Goal: Task Accomplishment & Management: Manage account settings

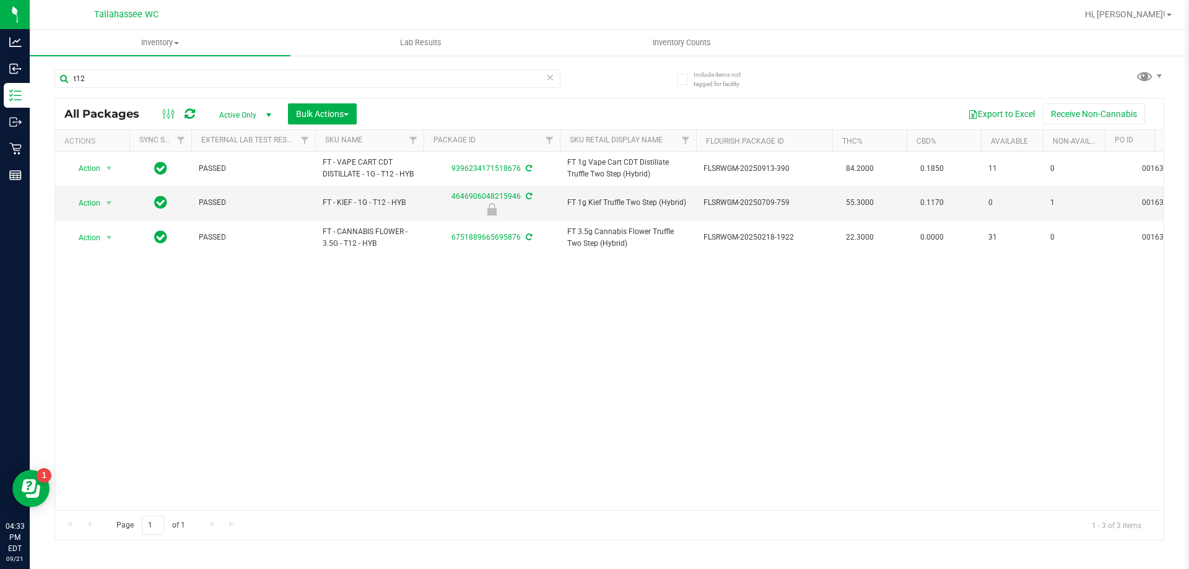
type input "t12"
click at [547, 80] on icon at bounding box center [550, 76] width 9 height 15
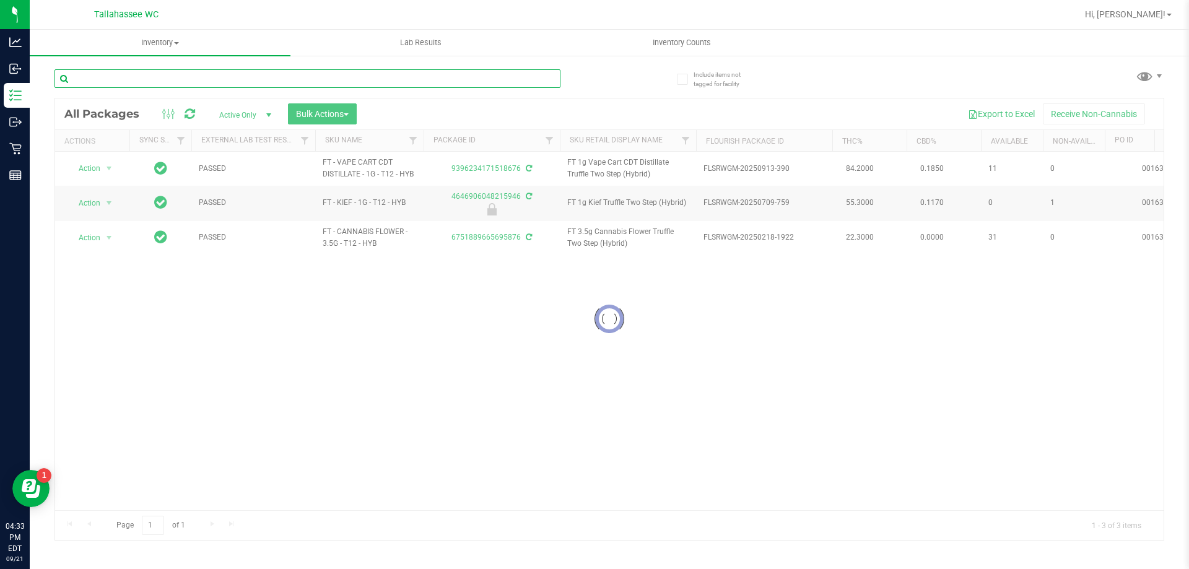
click at [547, 80] on input "text" at bounding box center [307, 78] width 506 height 19
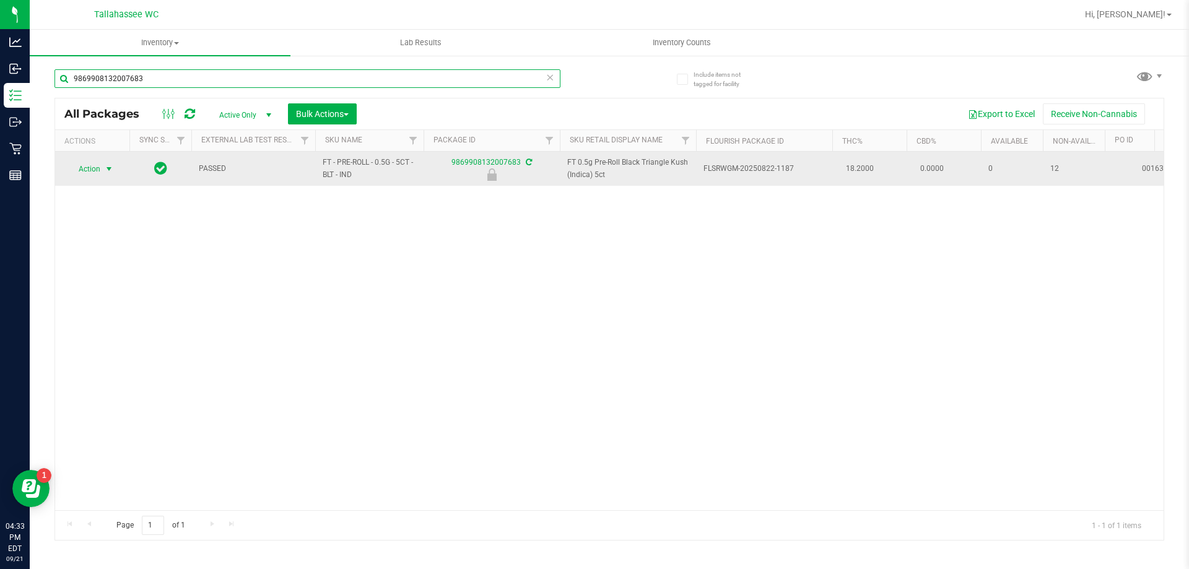
type input "9869908132007683"
click at [97, 166] on span "Action" at bounding box center [83, 168] width 33 height 17
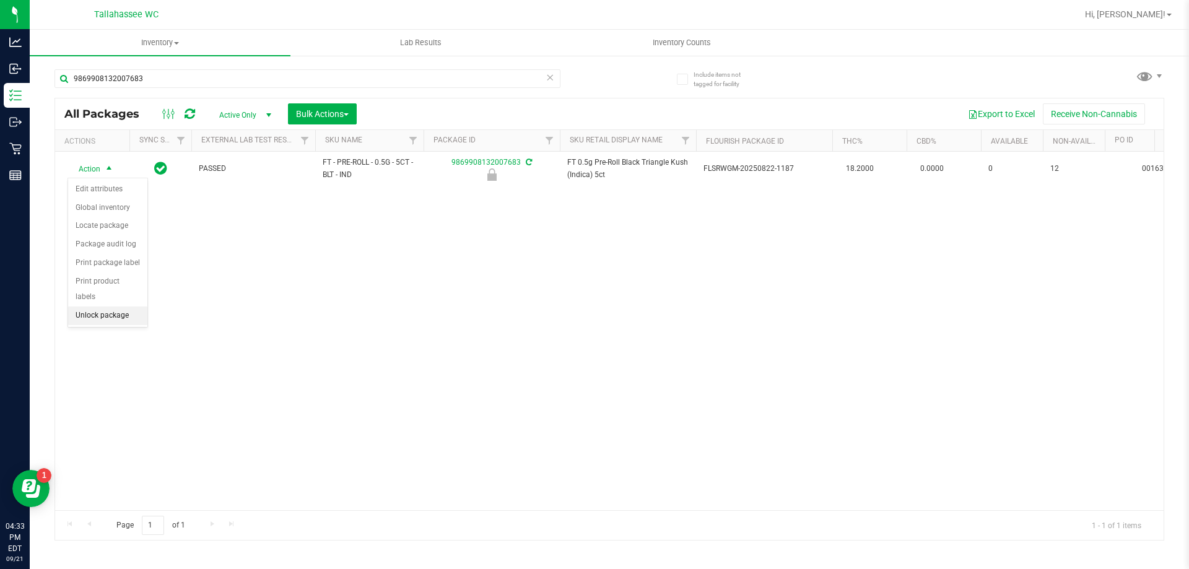
click at [108, 307] on li "Unlock package" at bounding box center [107, 316] width 79 height 19
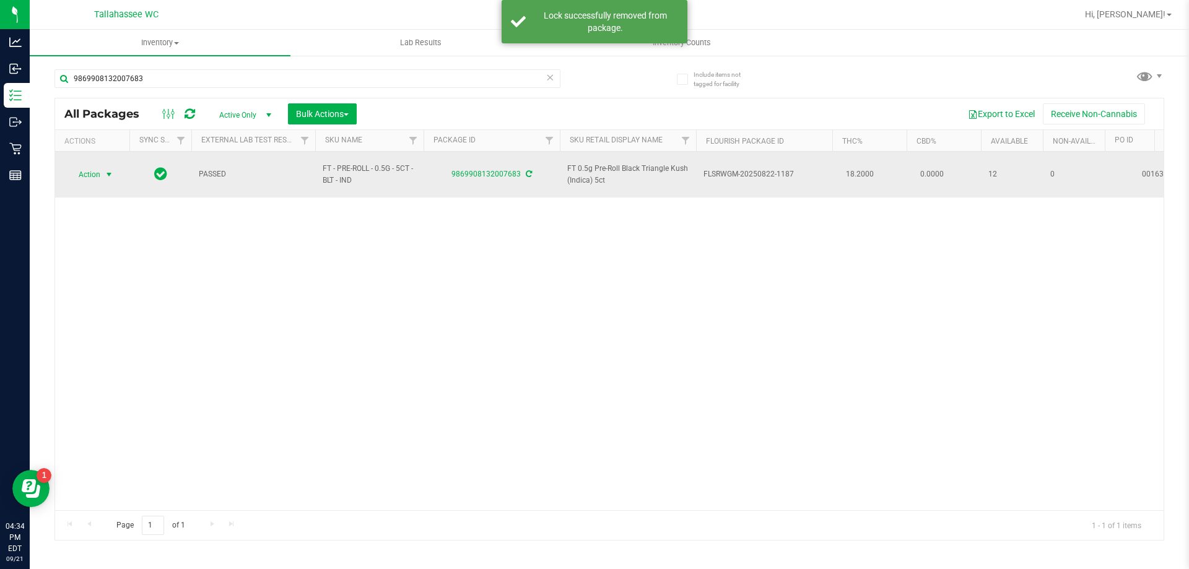
click at [80, 168] on span "Action" at bounding box center [83, 174] width 33 height 17
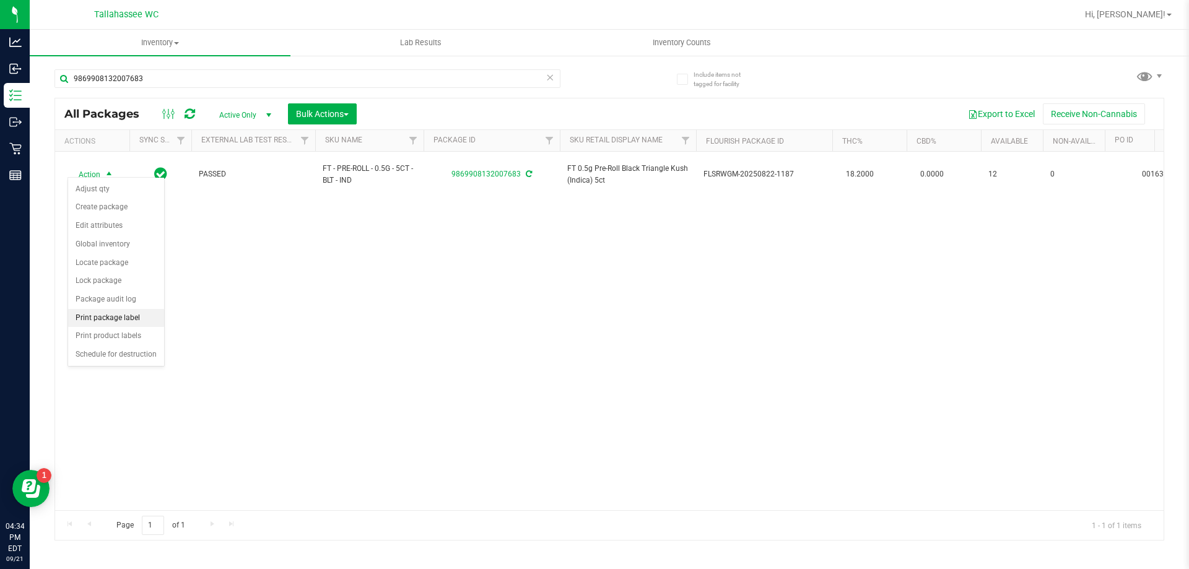
click at [124, 323] on li "Print package label" at bounding box center [116, 318] width 96 height 19
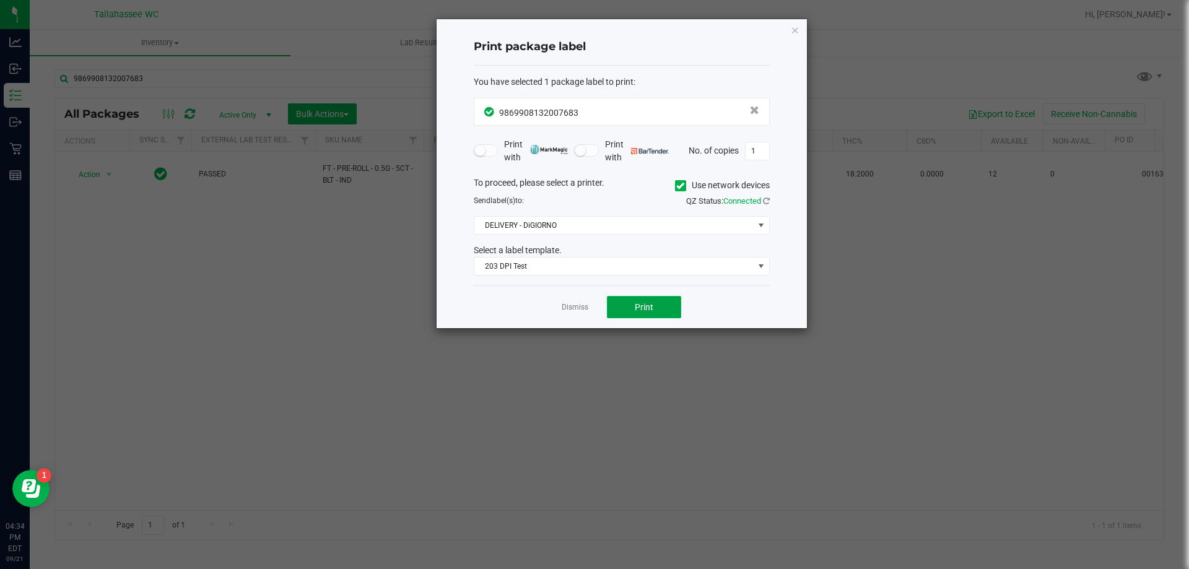
click at [651, 311] on span "Print" at bounding box center [644, 307] width 19 height 10
click at [570, 307] on link "Dismiss" at bounding box center [575, 307] width 27 height 11
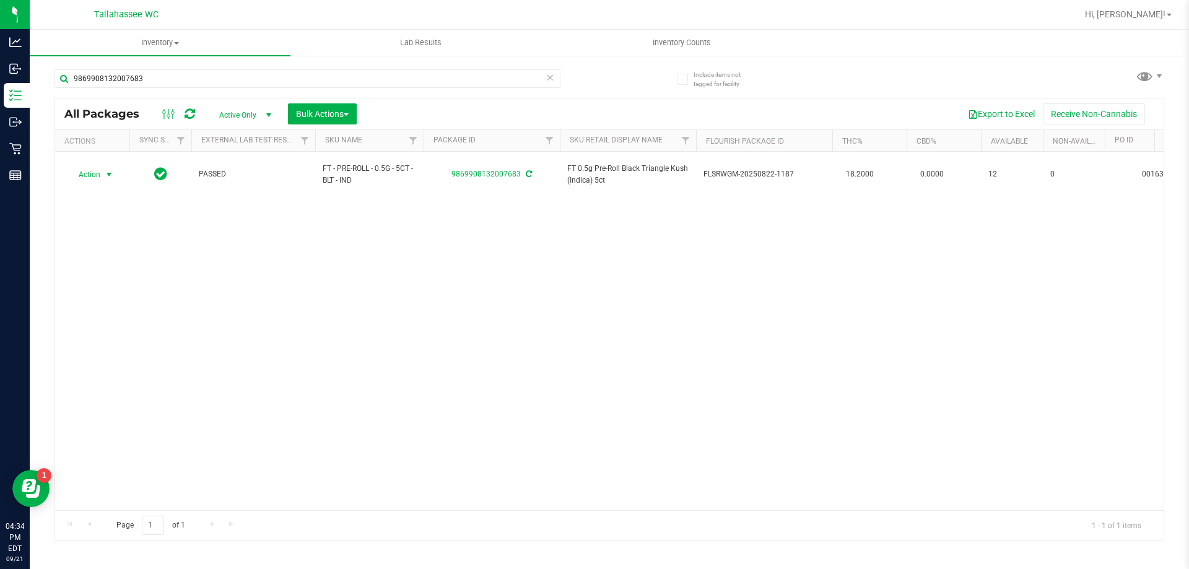
click at [550, 81] on icon at bounding box center [550, 76] width 9 height 15
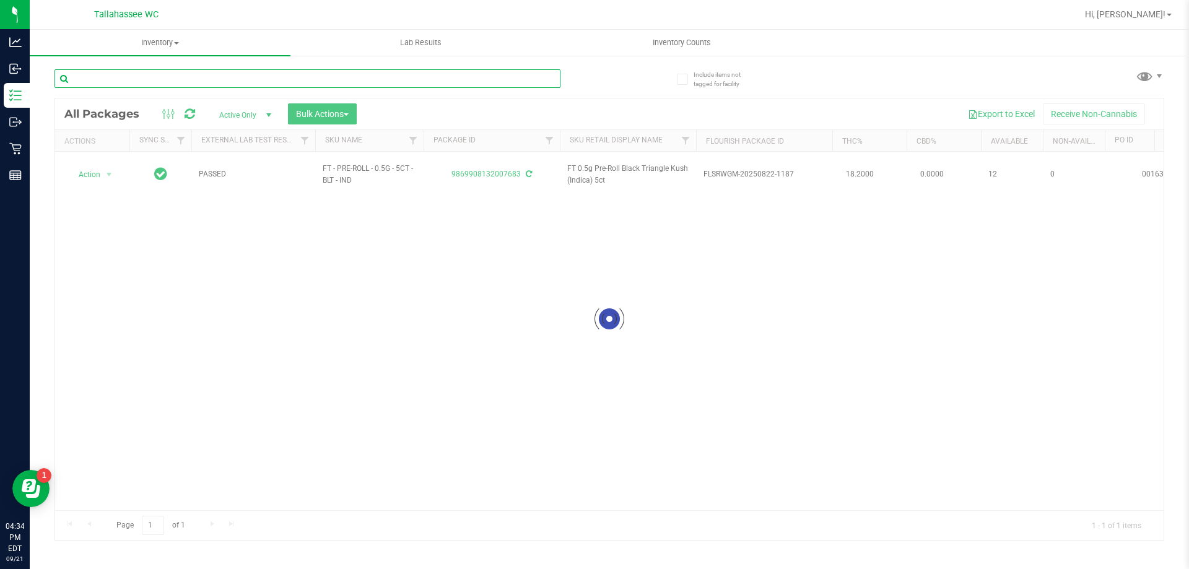
click at [547, 79] on input "text" at bounding box center [307, 78] width 506 height 19
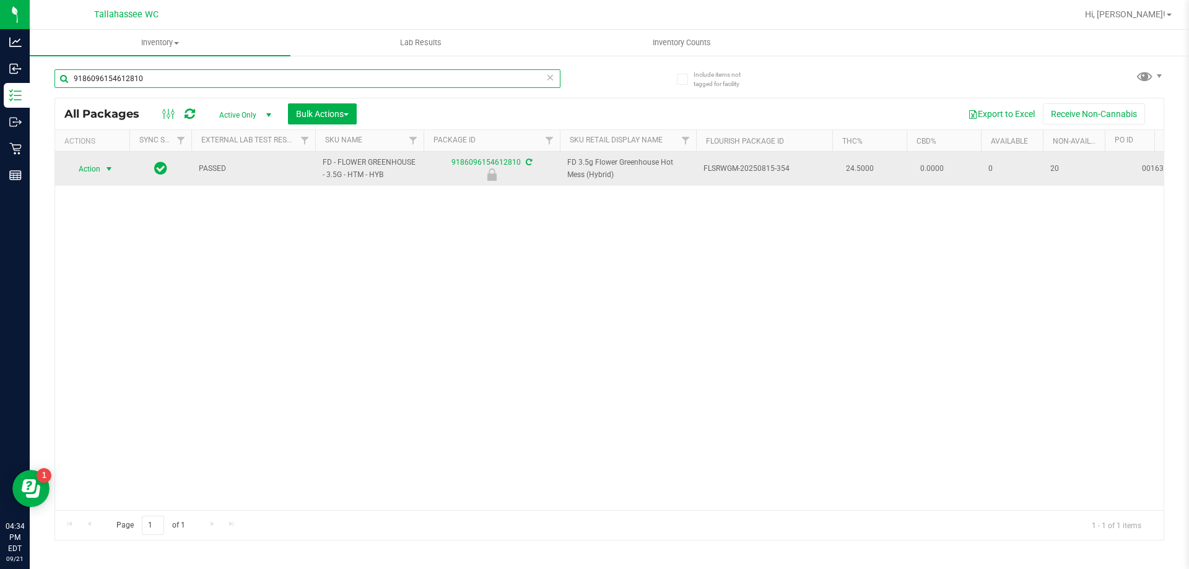
type input "9186096154612810"
click at [102, 167] on span "select" at bounding box center [109, 168] width 15 height 17
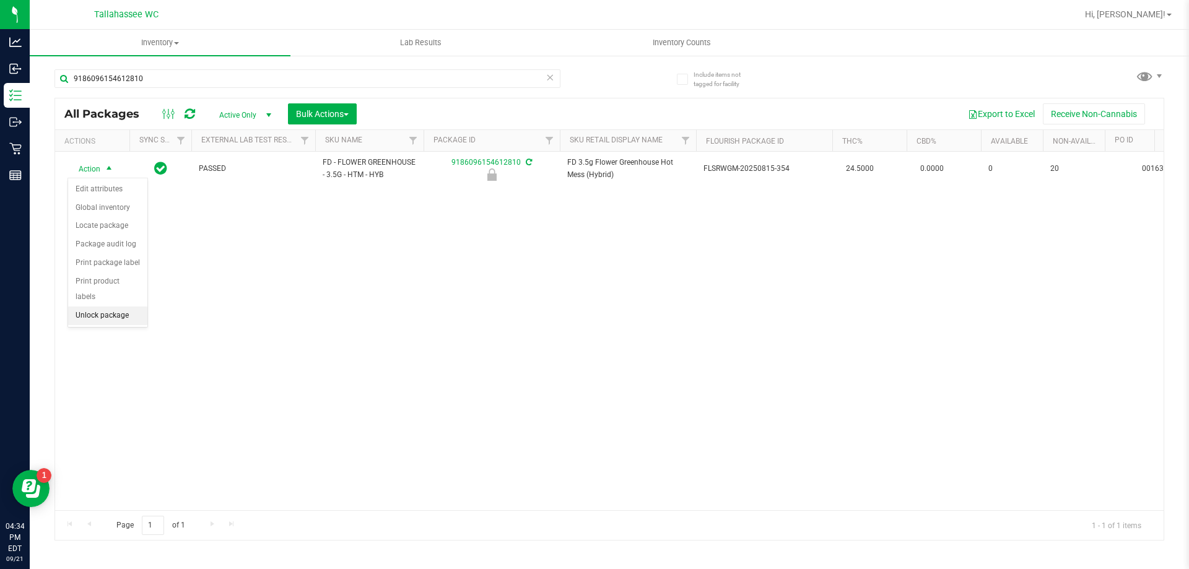
click at [121, 307] on li "Unlock package" at bounding box center [107, 316] width 79 height 19
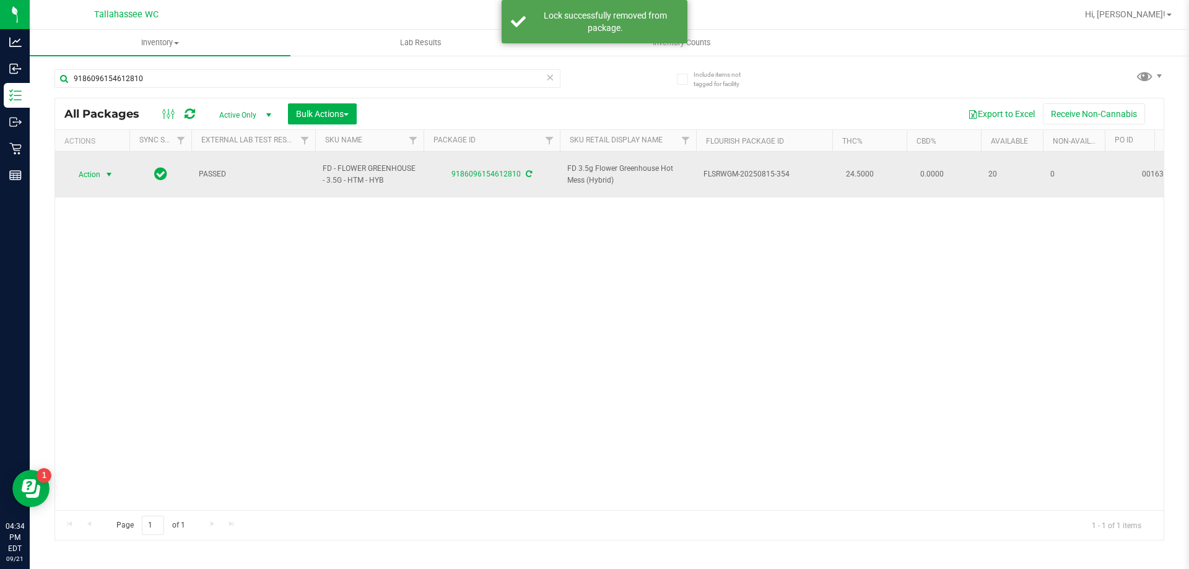
click at [93, 173] on span "Action" at bounding box center [83, 174] width 33 height 17
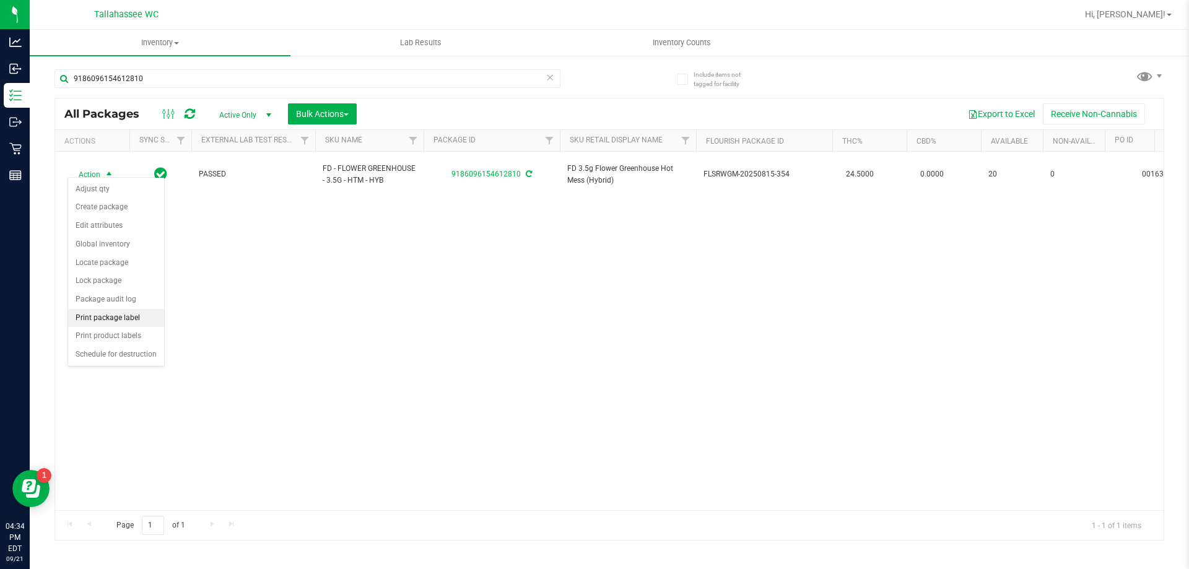
click at [126, 313] on li "Print package label" at bounding box center [116, 318] width 96 height 19
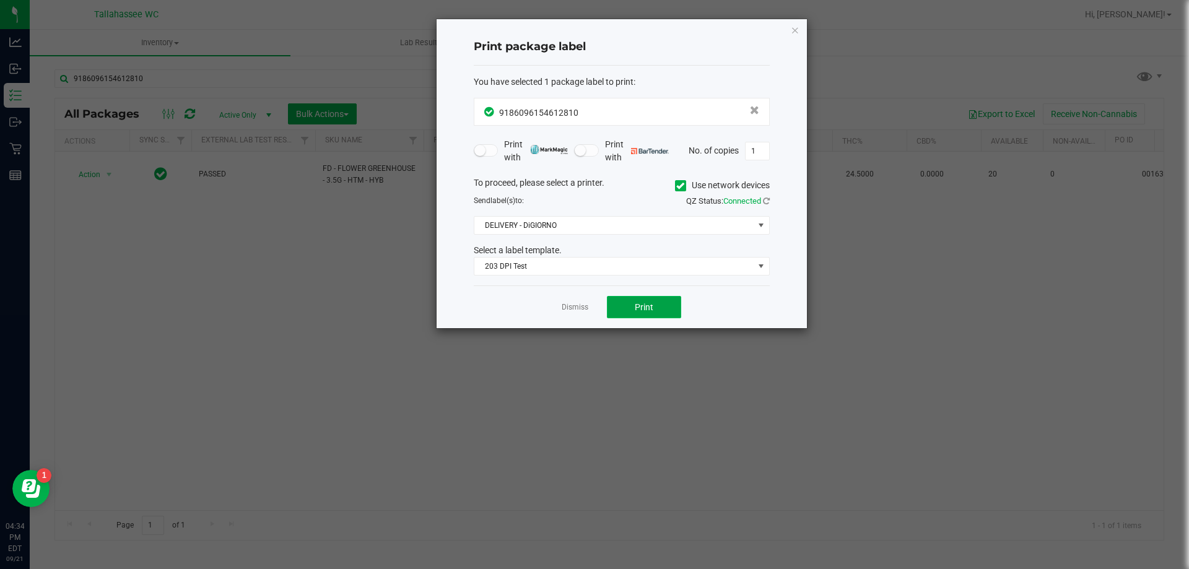
click at [642, 316] on button "Print" at bounding box center [644, 307] width 74 height 22
click at [583, 305] on link "Dismiss" at bounding box center [575, 307] width 27 height 11
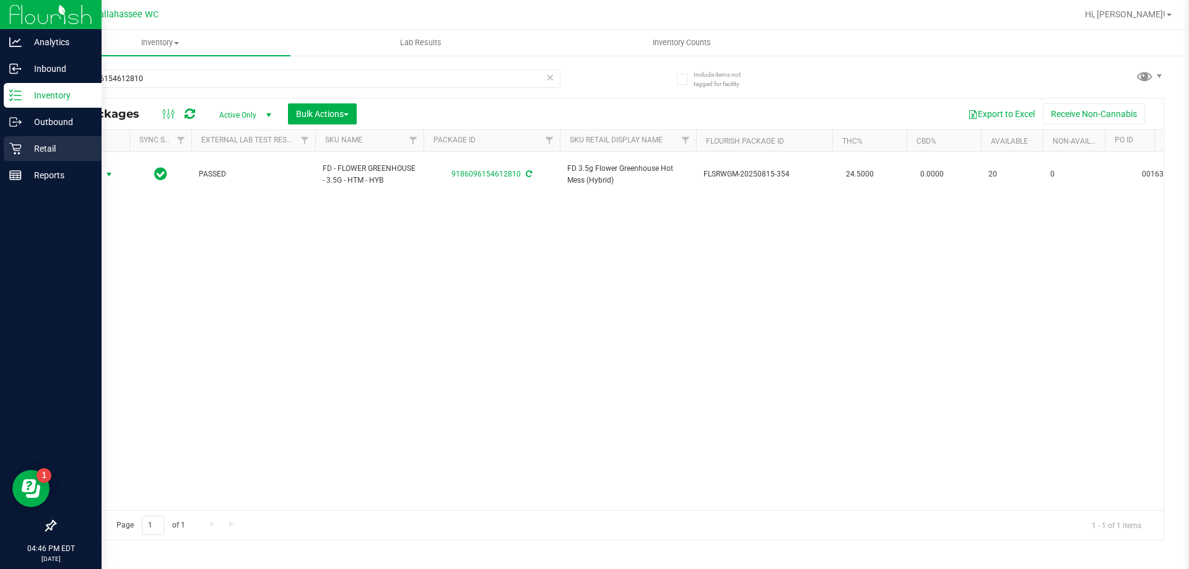
click at [20, 151] on icon at bounding box center [15, 148] width 12 height 12
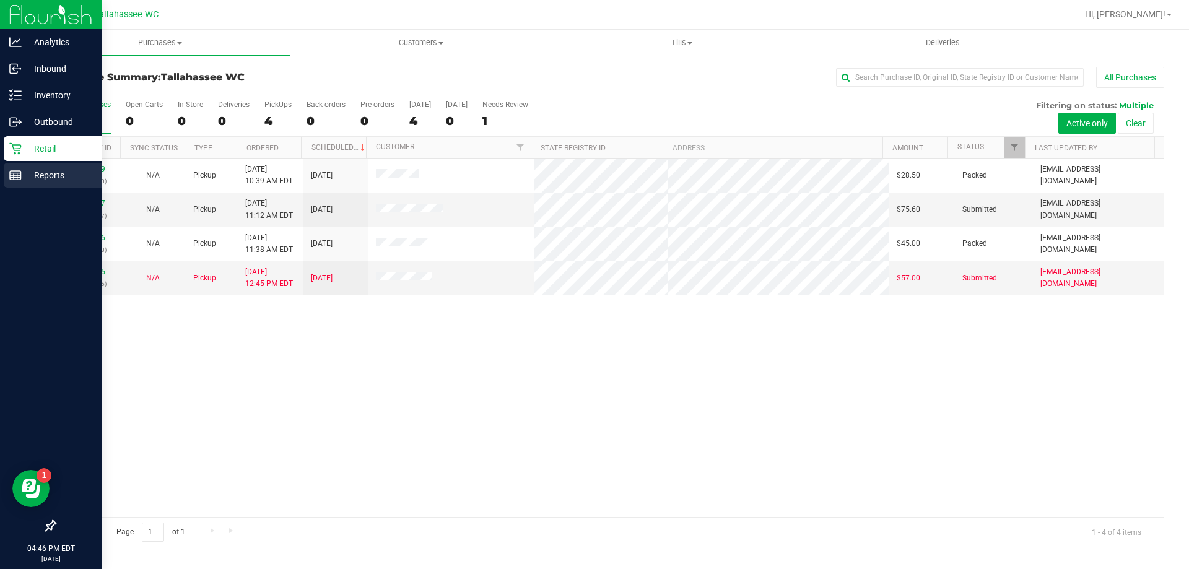
click at [12, 186] on div "Reports" at bounding box center [53, 175] width 98 height 25
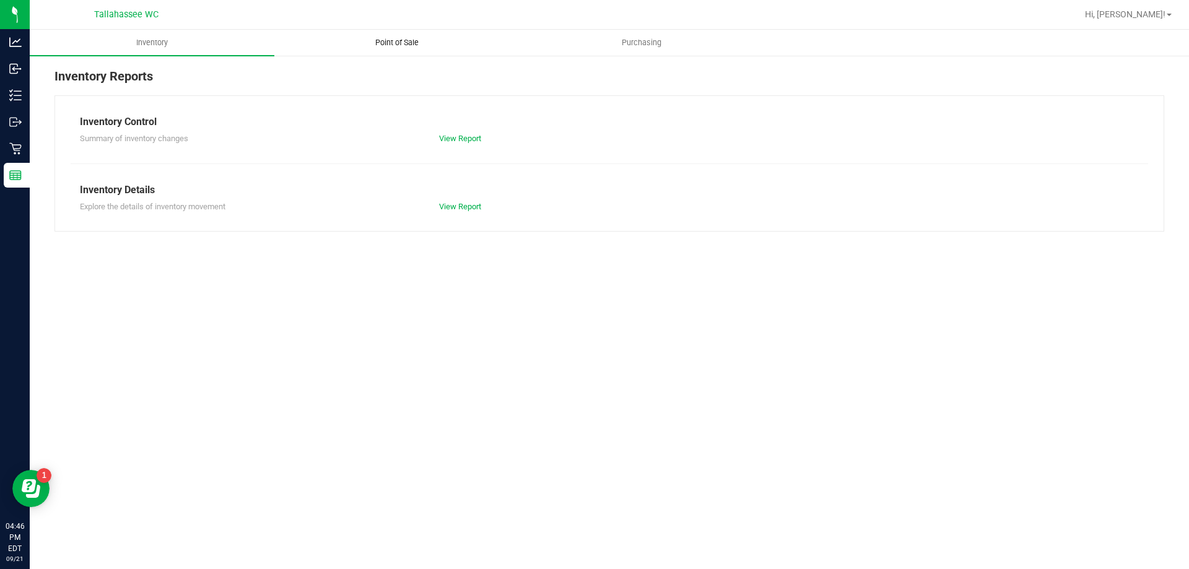
click at [374, 43] on span "Point of Sale" at bounding box center [397, 42] width 77 height 11
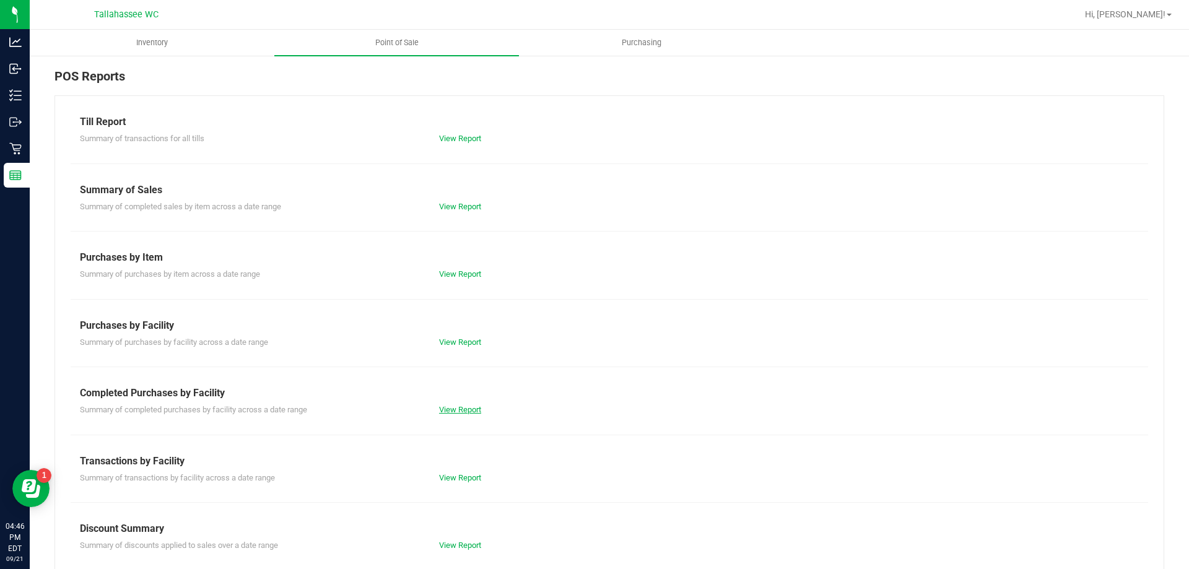
click at [448, 412] on link "View Report" at bounding box center [460, 409] width 42 height 9
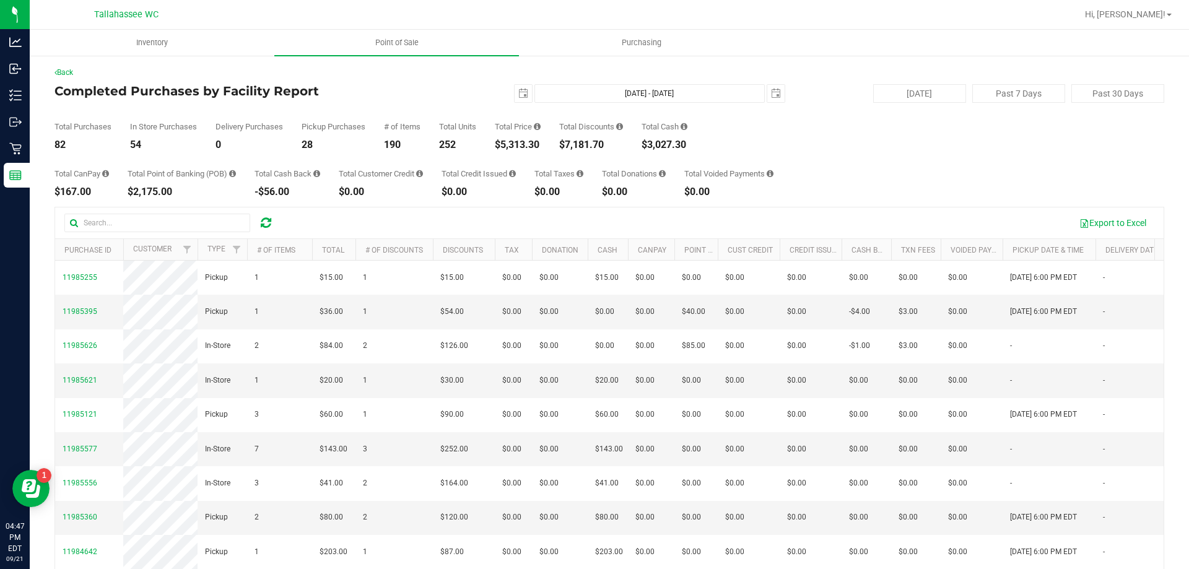
click at [511, 144] on div "$5,313.30" at bounding box center [518, 145] width 46 height 10
copy div "5,313.30"
click at [581, 144] on div "$7,181.70" at bounding box center [591, 145] width 64 height 10
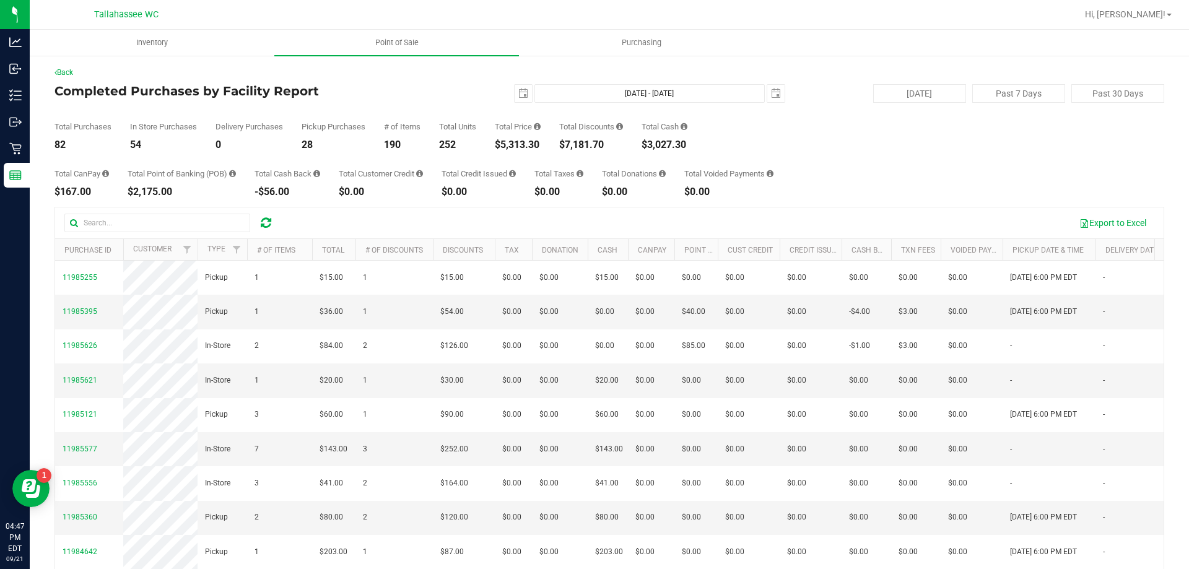
copy div "7,181.70"
drag, startPoint x: 525, startPoint y: 93, endPoint x: 522, endPoint y: 100, distance: 7.5
click at [524, 92] on span "select" at bounding box center [523, 93] width 17 height 17
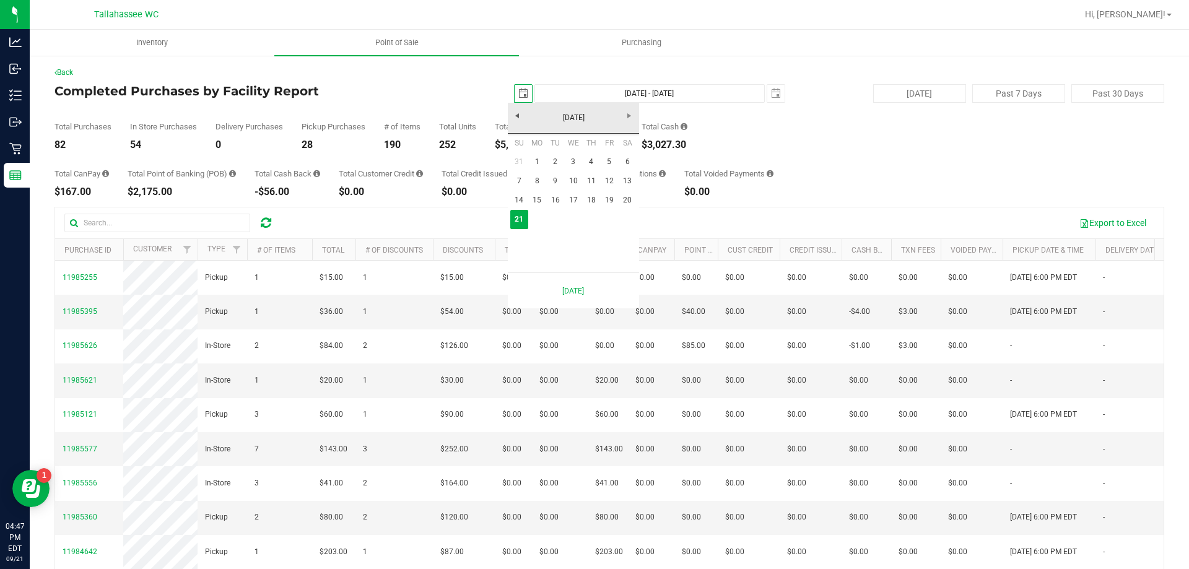
scroll to position [0, 31]
click at [859, 143] on div "Total Purchases 82 In Store Purchases 54 Delivery Purchases 0 Pickup Purchases …" at bounding box center [609, 126] width 1110 height 47
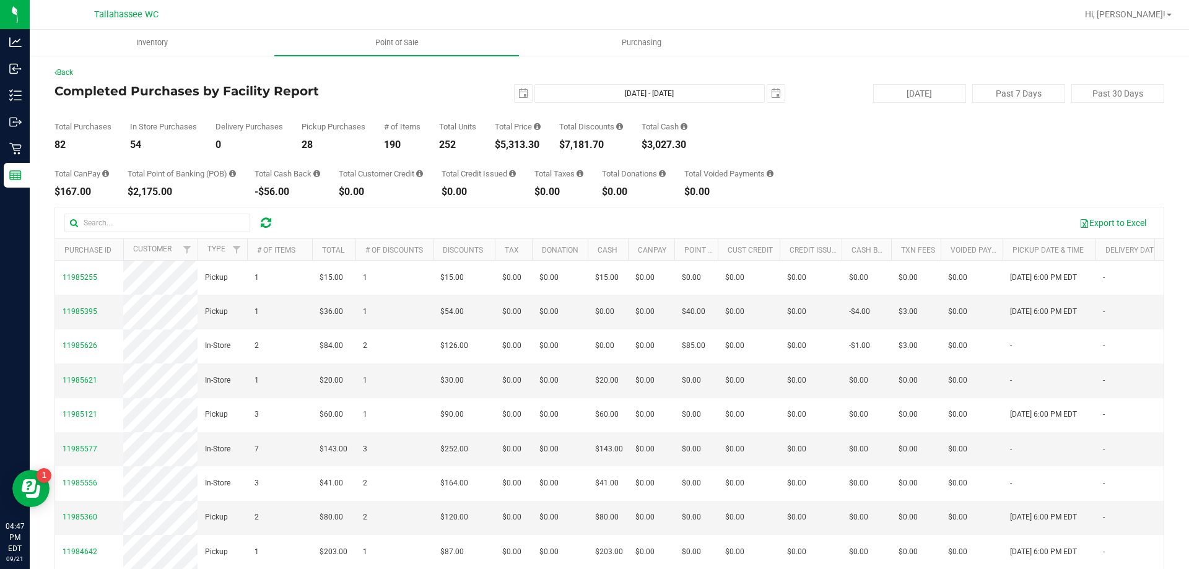
click at [521, 144] on div "$5,313.30" at bounding box center [518, 145] width 46 height 10
copy div "5,313.30"
click at [523, 90] on span "select" at bounding box center [523, 93] width 17 height 17
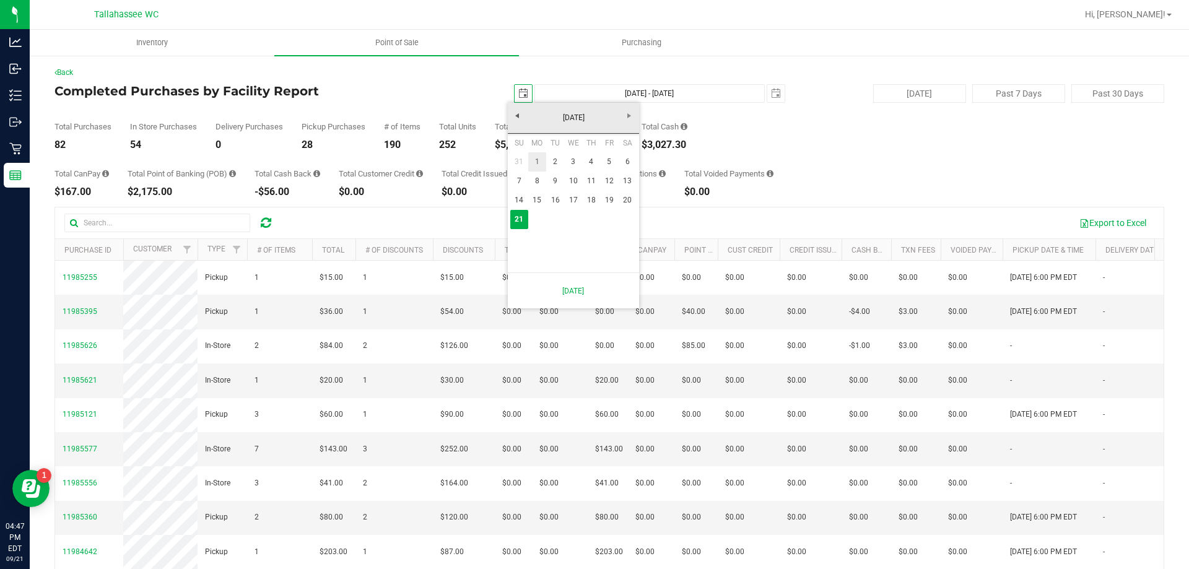
click at [540, 158] on link "1" at bounding box center [537, 161] width 18 height 19
type input "2025-09-01"
type input "Sep 1, 2025 - Sep 21, 2025"
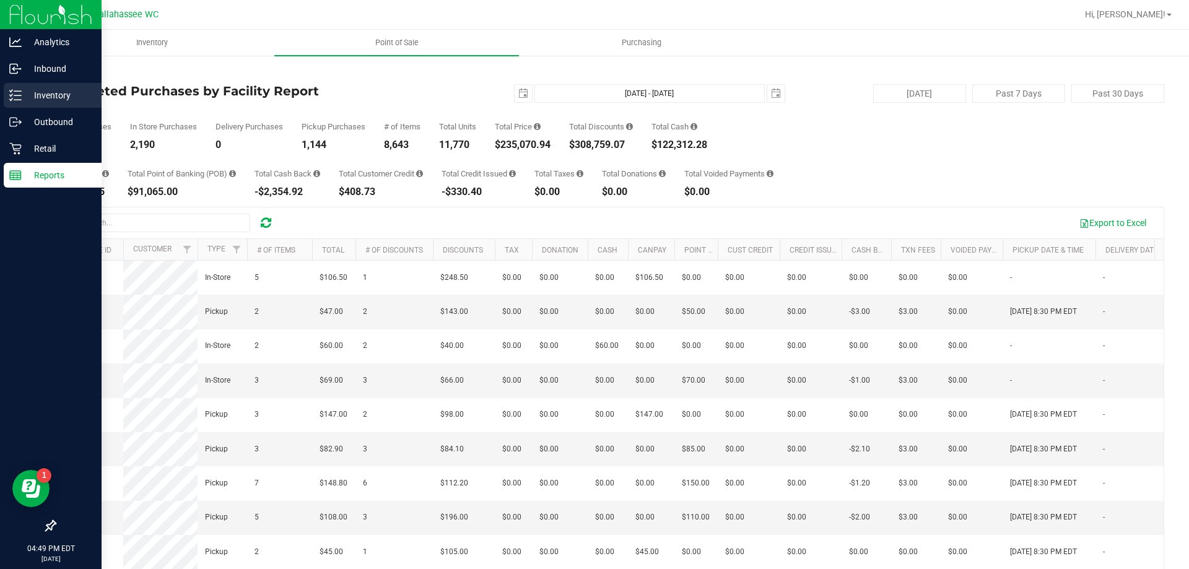
click at [62, 92] on p "Inventory" at bounding box center [59, 95] width 74 height 15
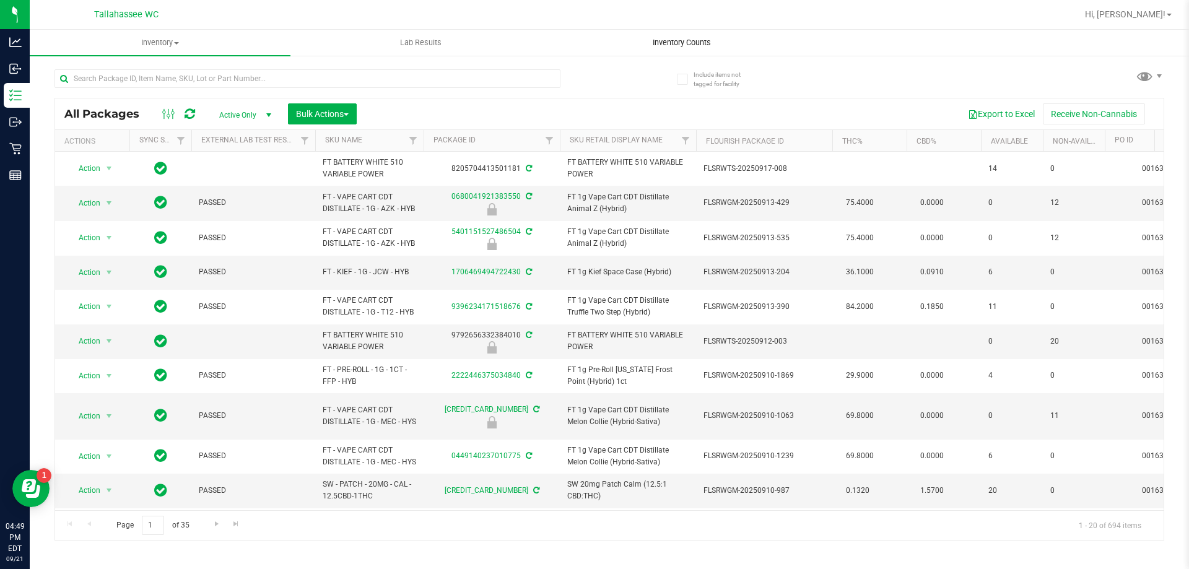
click at [726, 36] on uib-tab-heading "Inventory Counts" at bounding box center [681, 42] width 259 height 25
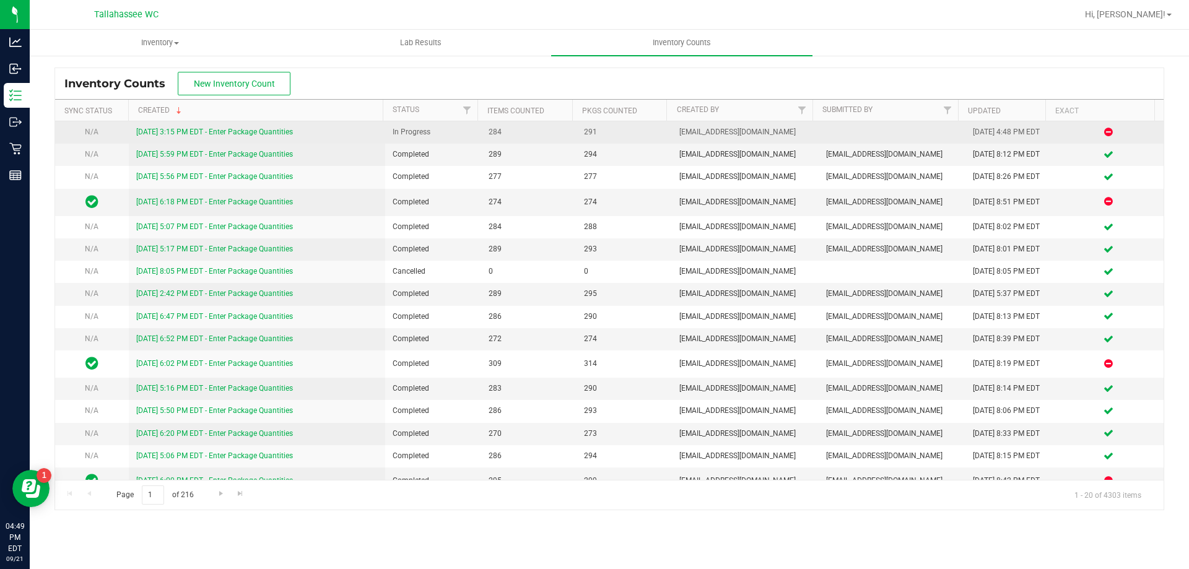
click at [175, 133] on link "9/21/25 3:15 PM EDT - Enter Package Quantities" at bounding box center [214, 132] width 157 height 9
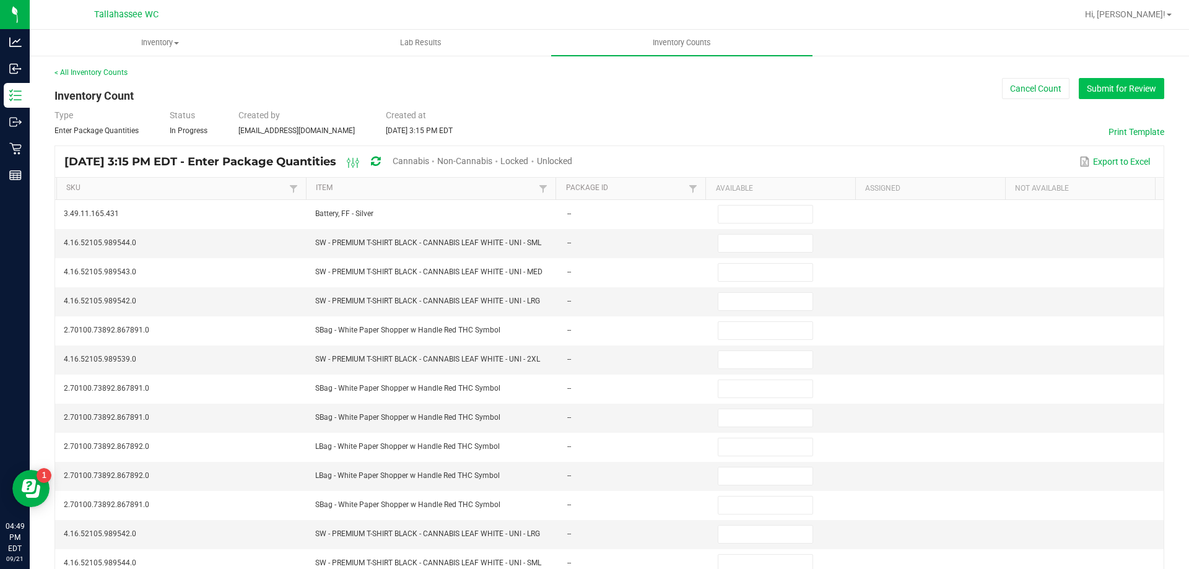
click at [1079, 84] on button "Submit for Review" at bounding box center [1121, 88] width 85 height 21
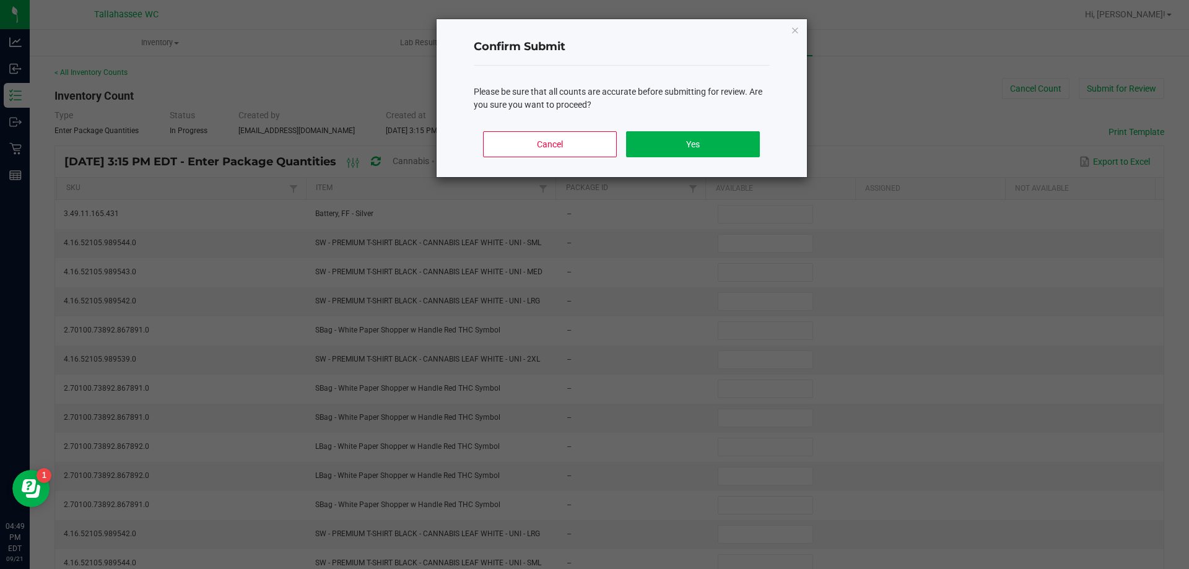
click at [733, 159] on div "Cancel Yes" at bounding box center [622, 149] width 296 height 56
click at [735, 141] on button "Yes" at bounding box center [692, 144] width 133 height 26
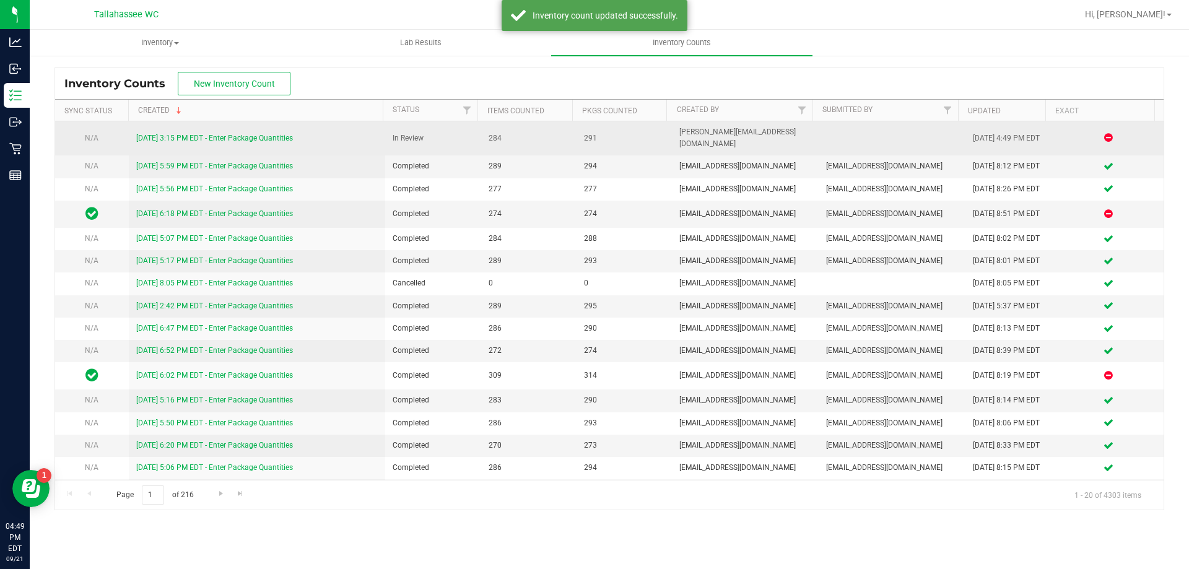
click at [277, 134] on link "9/21/25 3:15 PM EDT - Enter Package Quantities" at bounding box center [214, 138] width 157 height 9
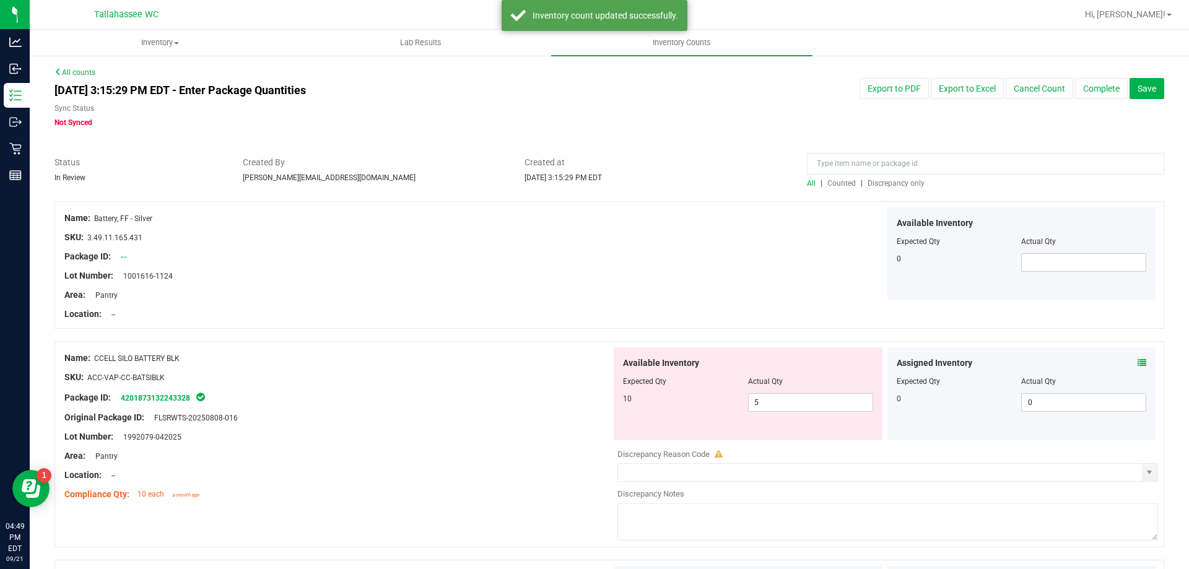
click at [894, 182] on span "Discrepancy only" at bounding box center [896, 183] width 57 height 9
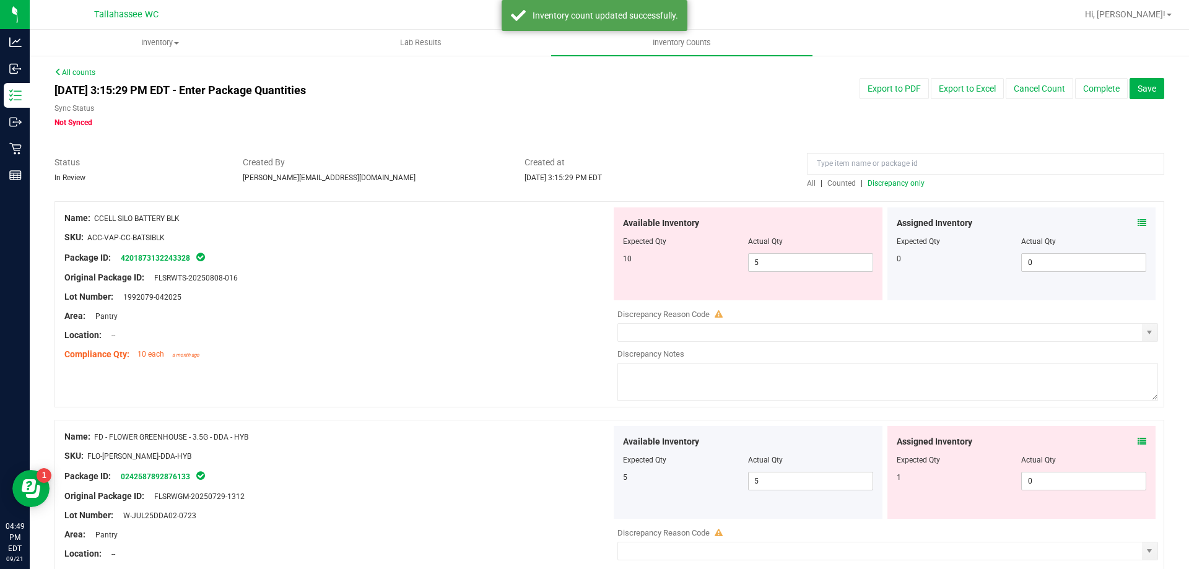
click at [1138, 220] on icon at bounding box center [1142, 223] width 9 height 9
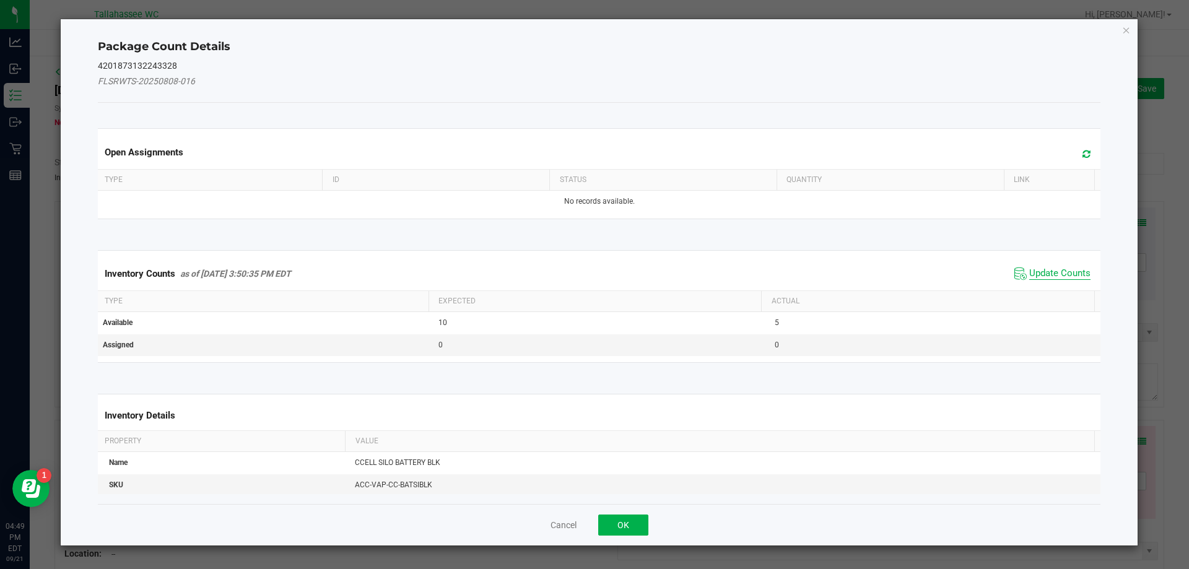
click at [1033, 274] on span "Update Counts" at bounding box center [1059, 274] width 61 height 12
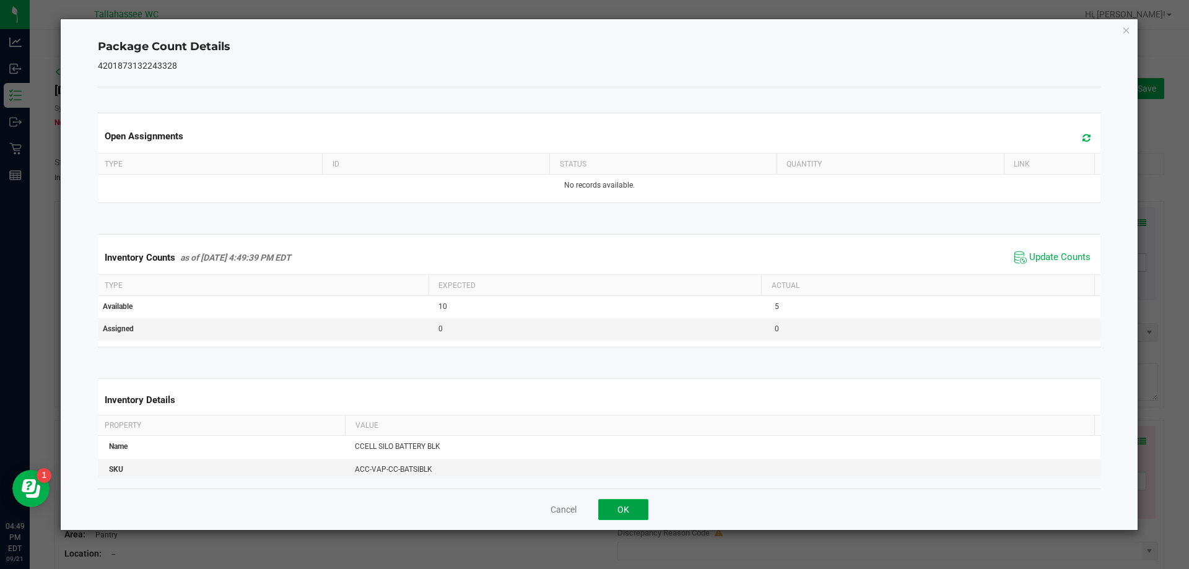
click at [625, 512] on button "OK" at bounding box center [623, 509] width 50 height 21
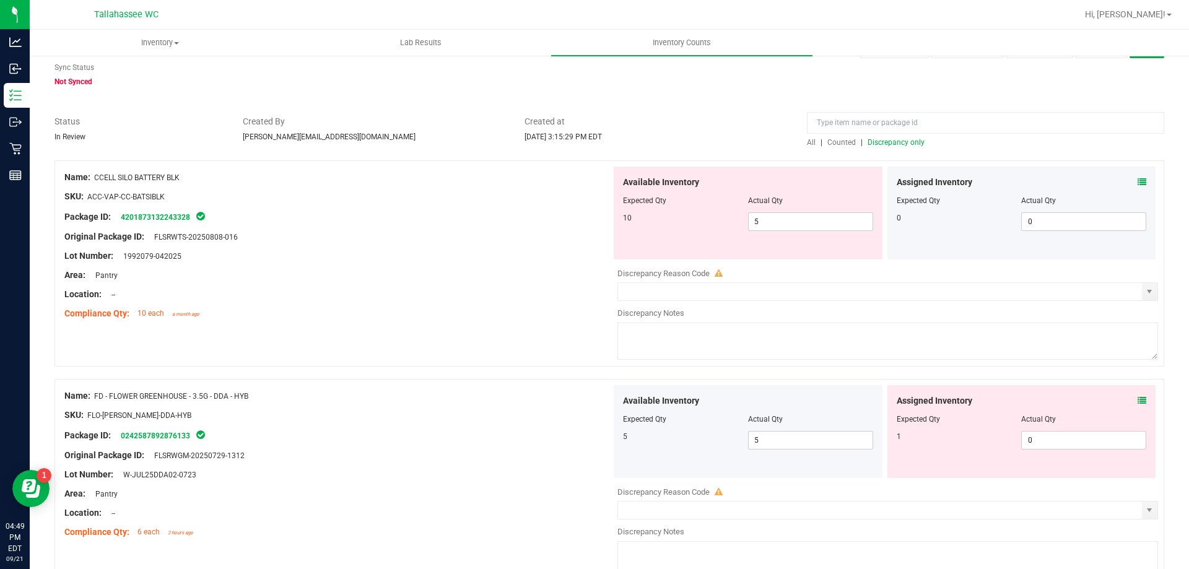
scroll to position [62, 0]
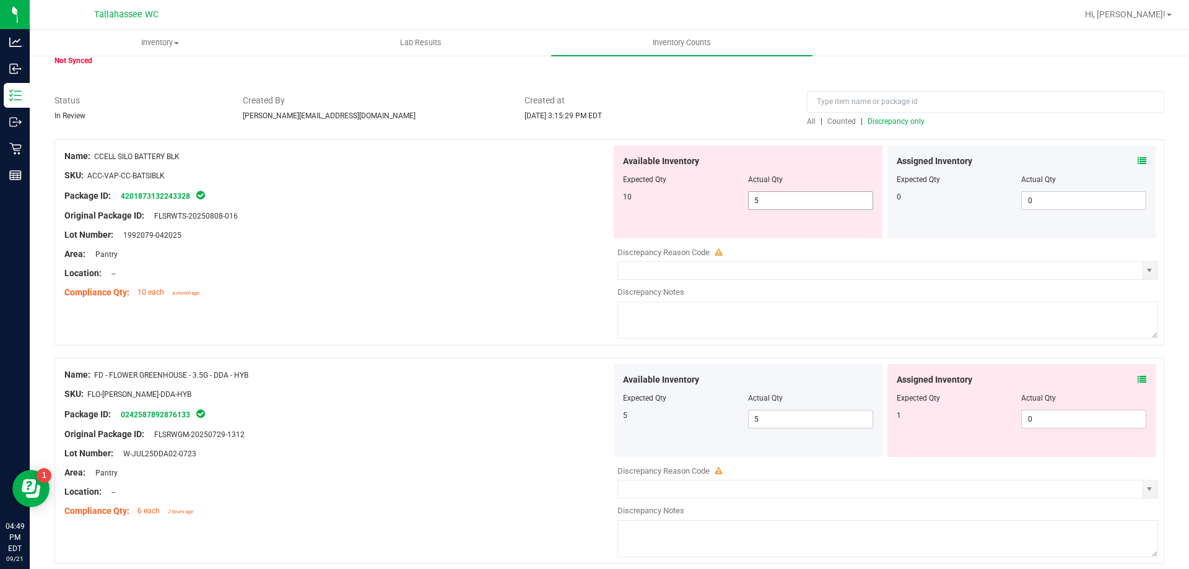
click at [827, 199] on span "5 5" at bounding box center [810, 200] width 125 height 19
click at [827, 199] on input "5" at bounding box center [811, 200] width 124 height 17
type input "10"
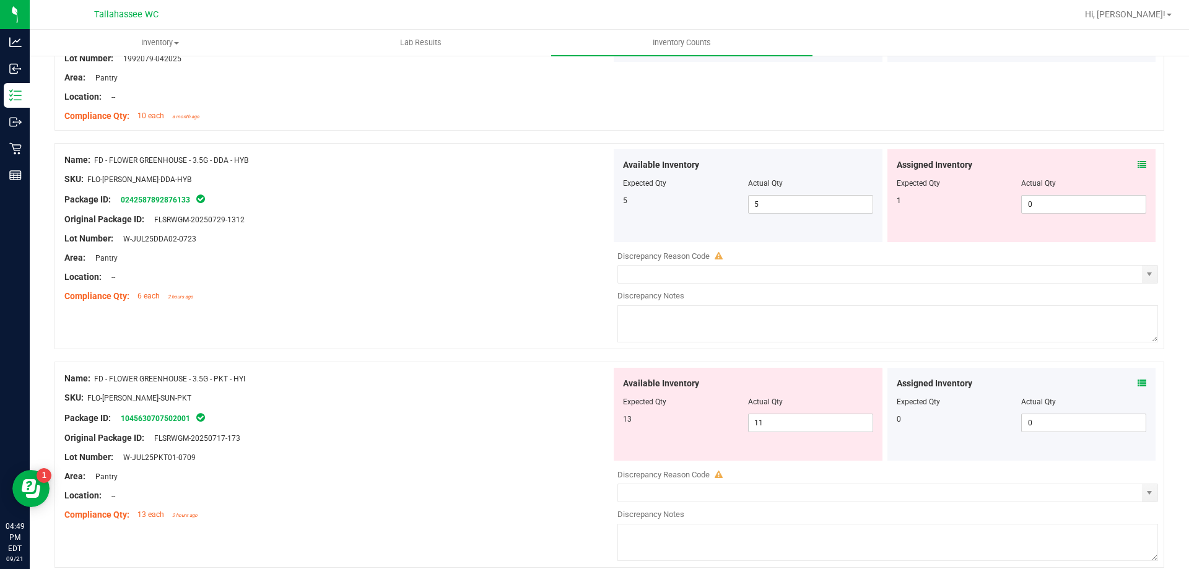
scroll to position [248, 0]
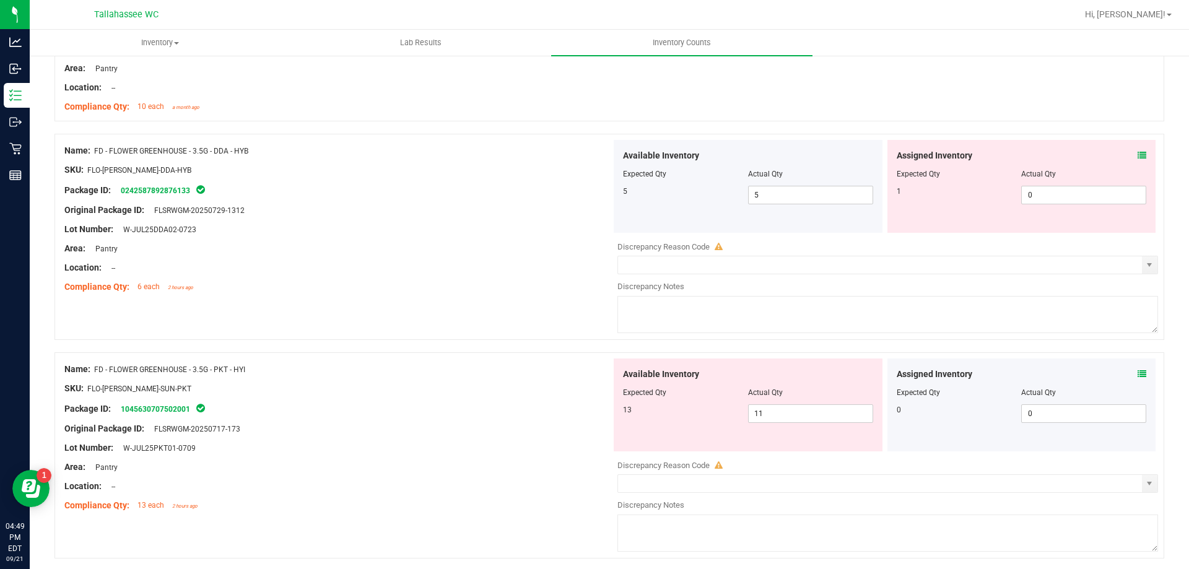
click at [1138, 154] on icon at bounding box center [1142, 155] width 9 height 9
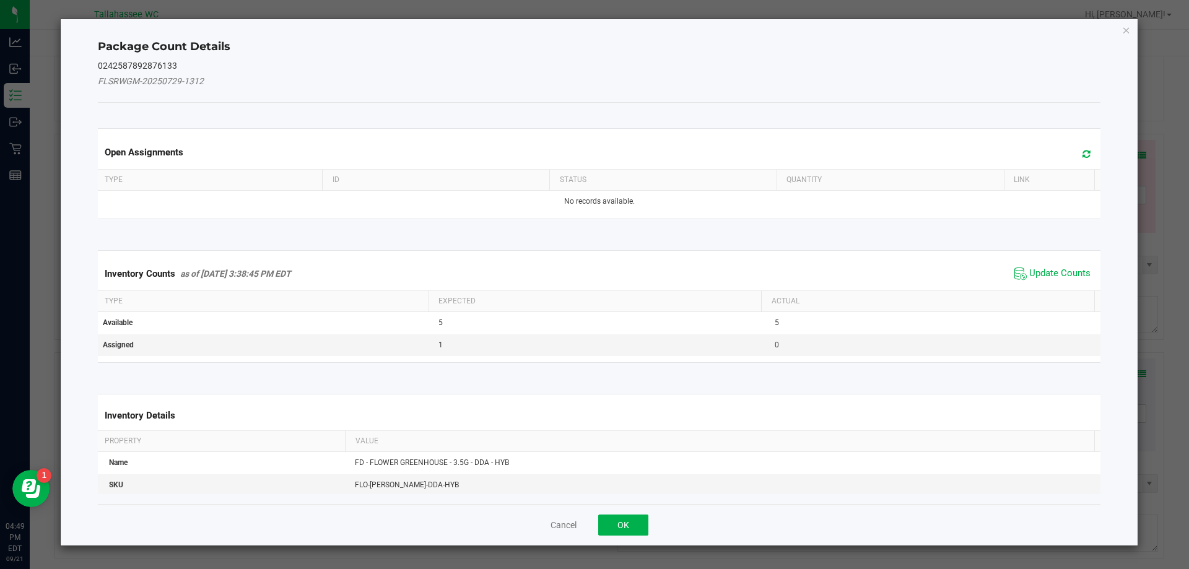
drag, startPoint x: 1025, startPoint y: 276, endPoint x: 1011, endPoint y: 298, distance: 27.0
click at [1029, 275] on span "Update Counts" at bounding box center [1059, 274] width 61 height 12
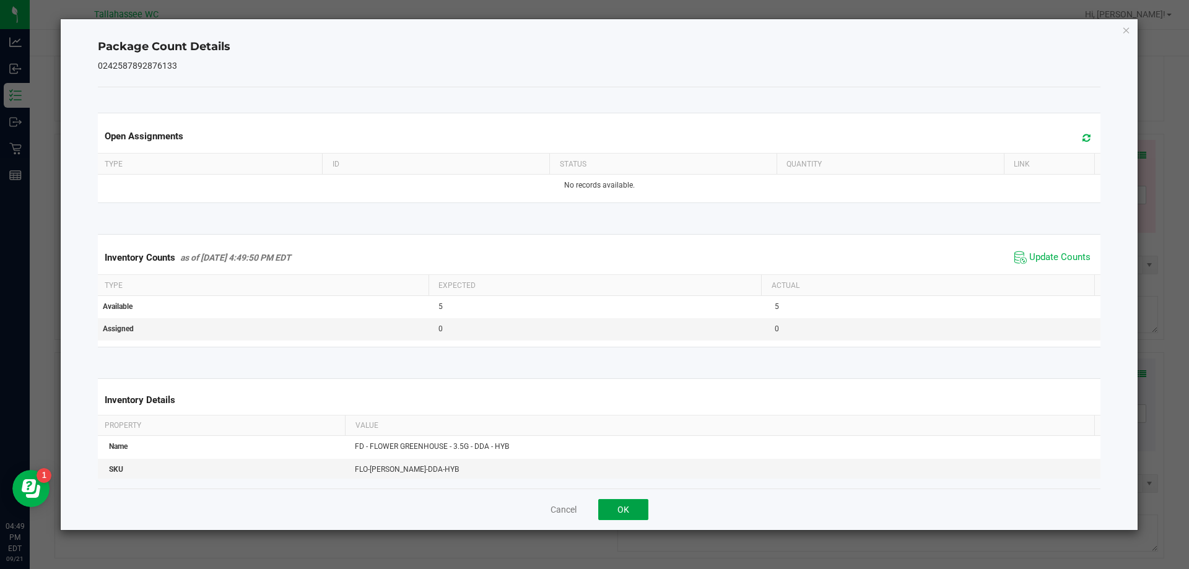
click at [634, 505] on button "OK" at bounding box center [623, 509] width 50 height 21
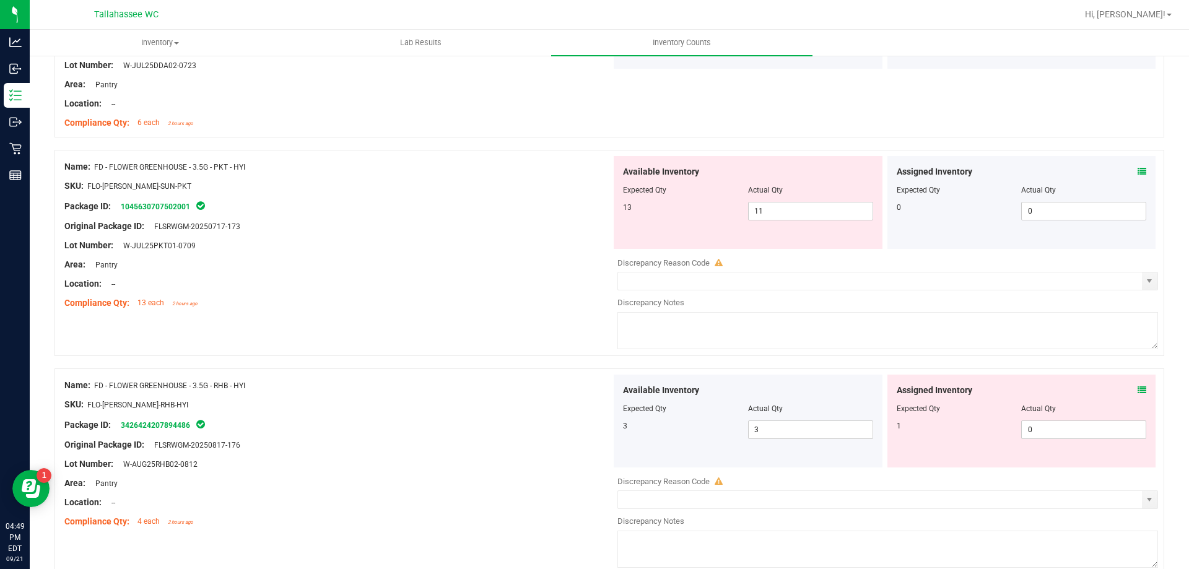
scroll to position [433, 0]
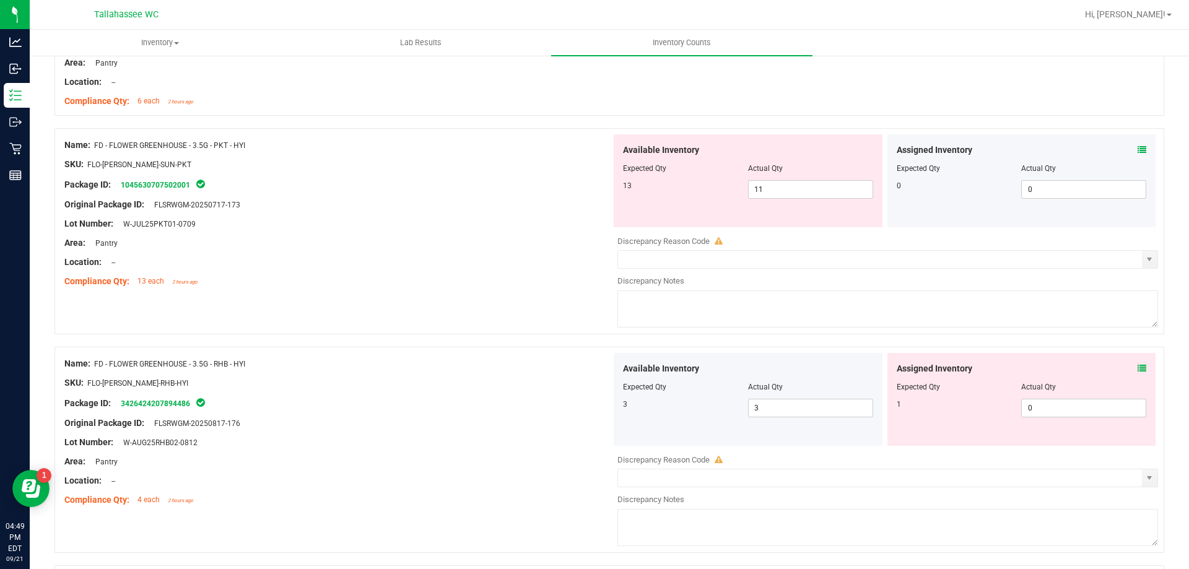
click at [1138, 146] on icon at bounding box center [1142, 150] width 9 height 9
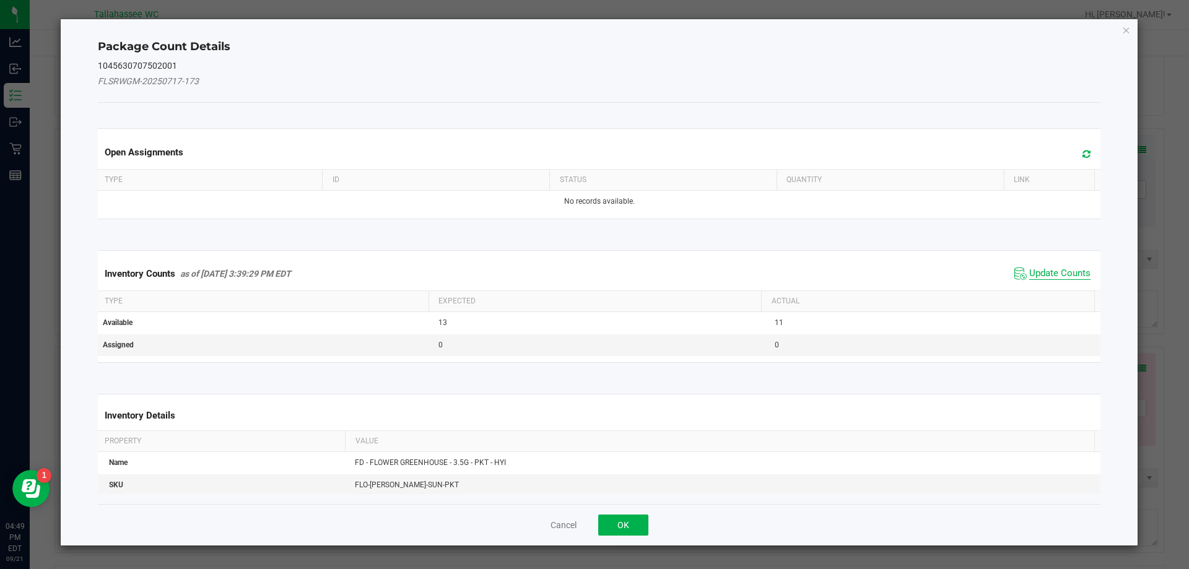
click at [1030, 276] on span "Update Counts" at bounding box center [1059, 274] width 61 height 12
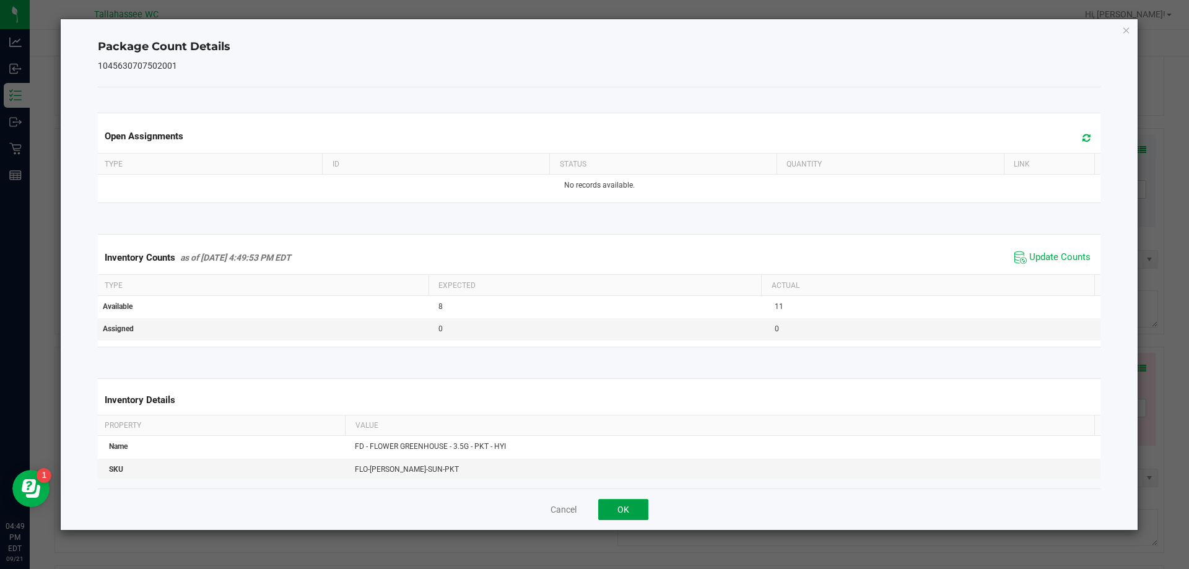
click at [633, 500] on button "OK" at bounding box center [623, 509] width 50 height 21
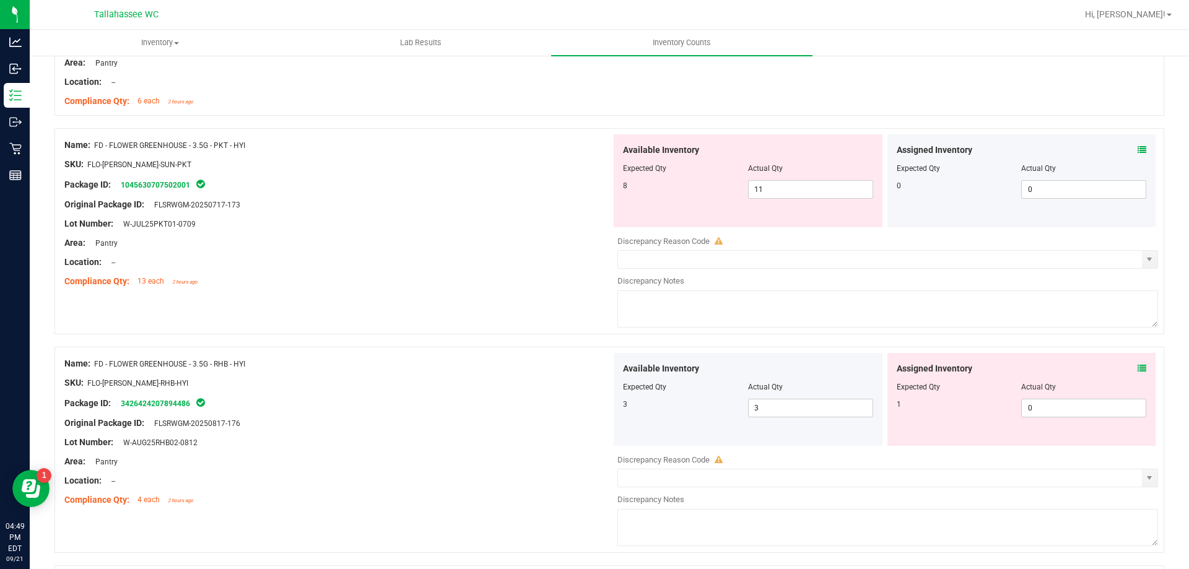
click at [1138, 366] on icon at bounding box center [1142, 368] width 9 height 9
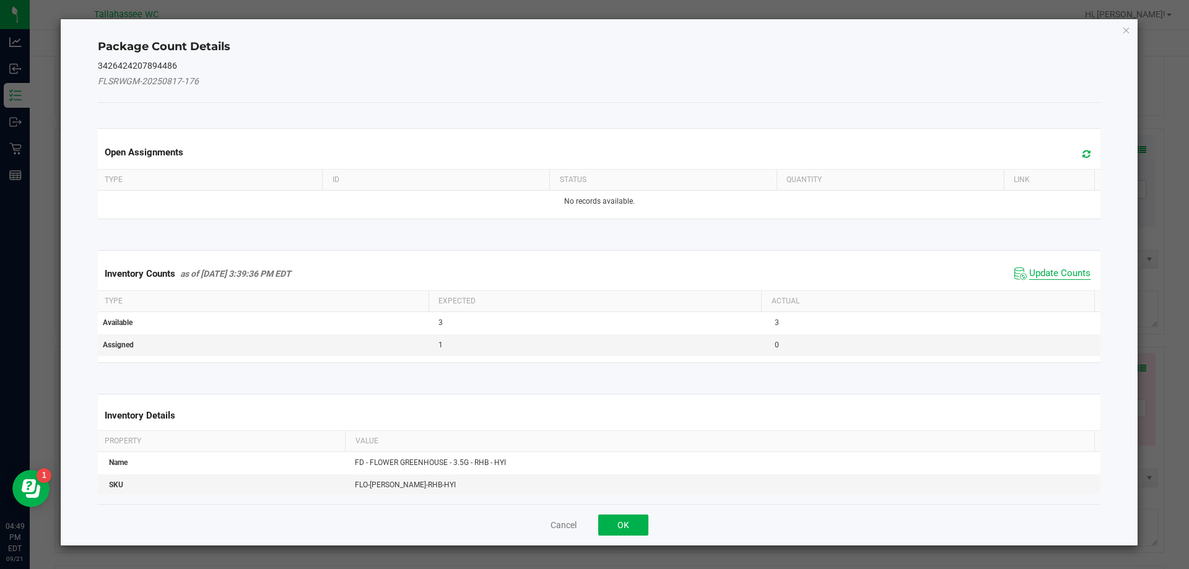
click at [1029, 272] on span "Update Counts" at bounding box center [1059, 274] width 61 height 12
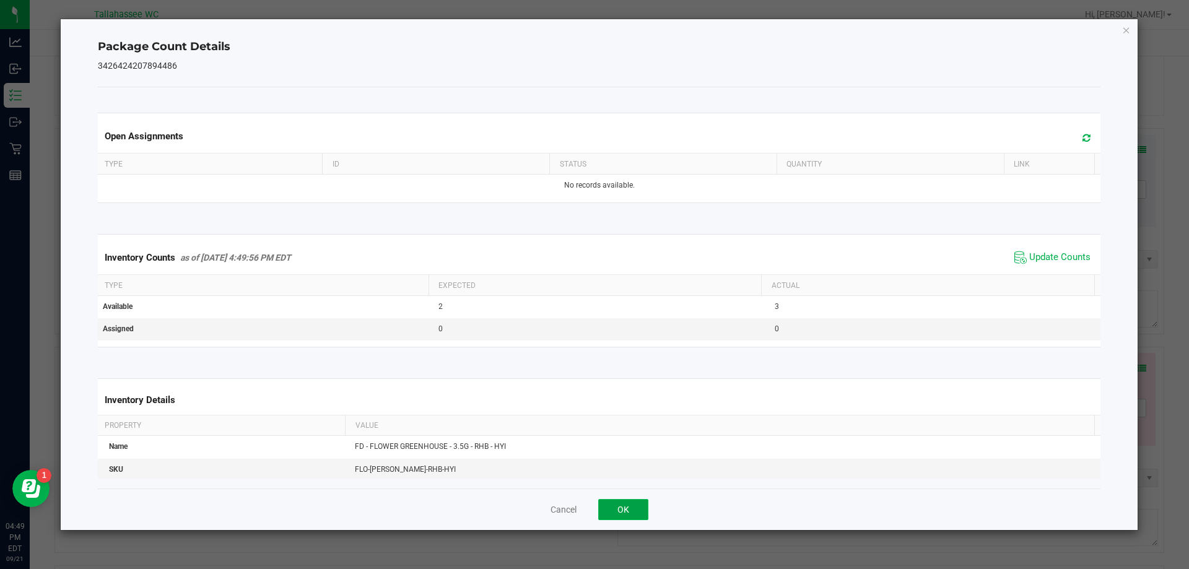
click at [630, 512] on button "OK" at bounding box center [623, 509] width 50 height 21
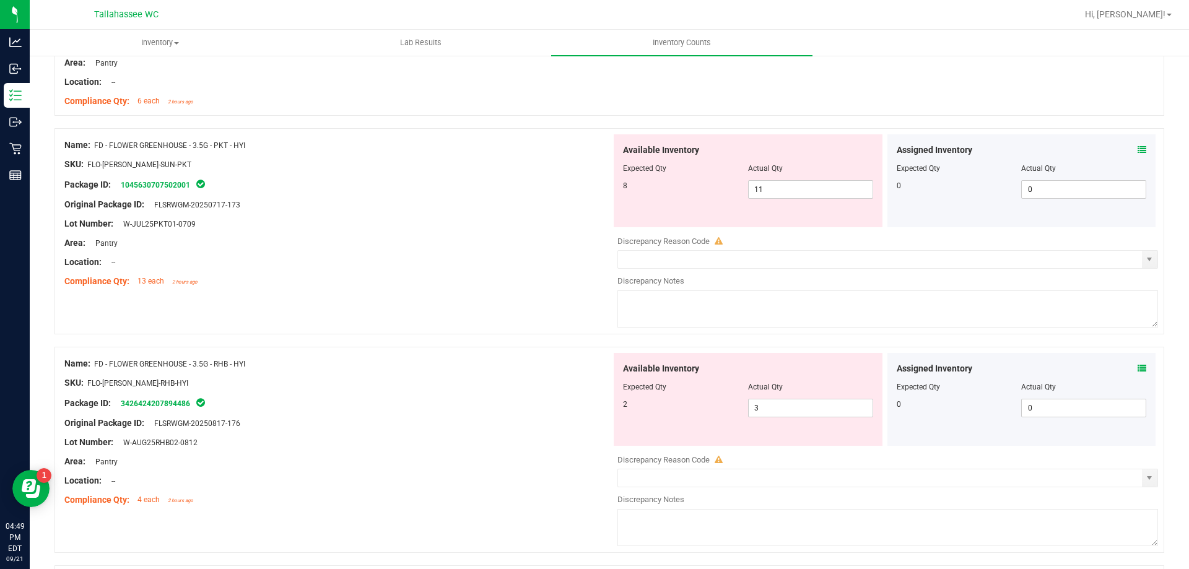
scroll to position [557, 0]
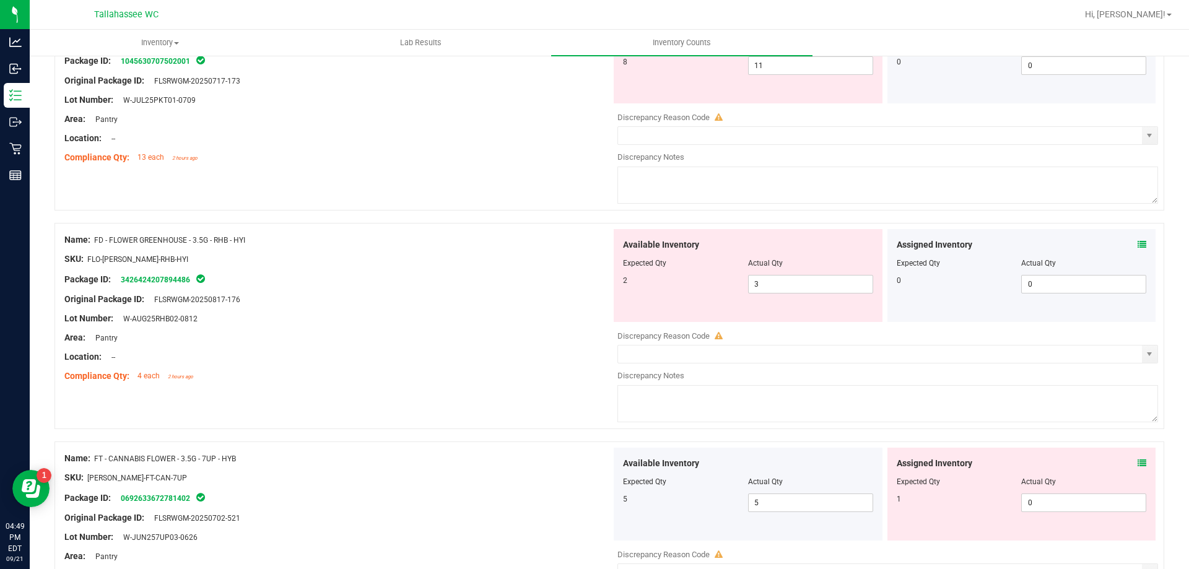
click at [1138, 245] on icon at bounding box center [1142, 244] width 9 height 9
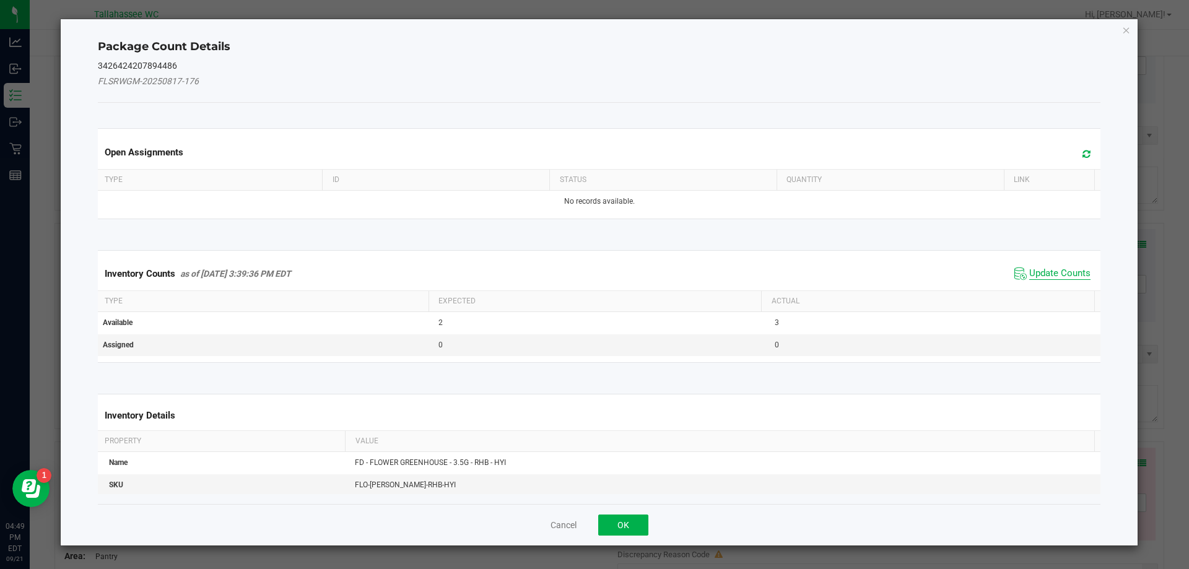
click at [1037, 276] on span "Update Counts" at bounding box center [1059, 274] width 61 height 12
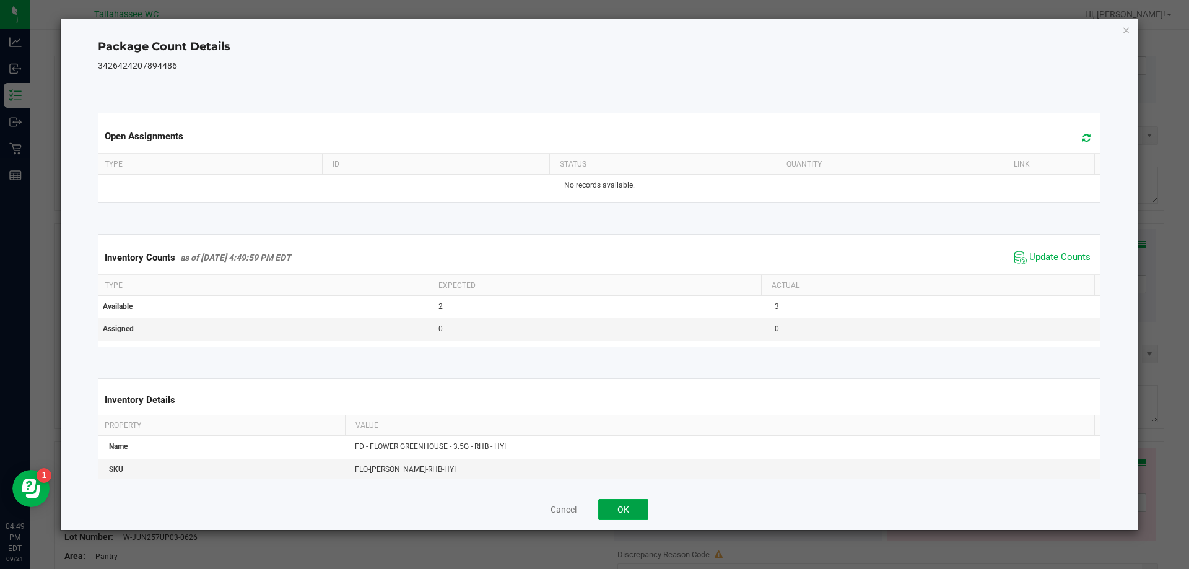
click at [612, 507] on button "OK" at bounding box center [623, 509] width 50 height 21
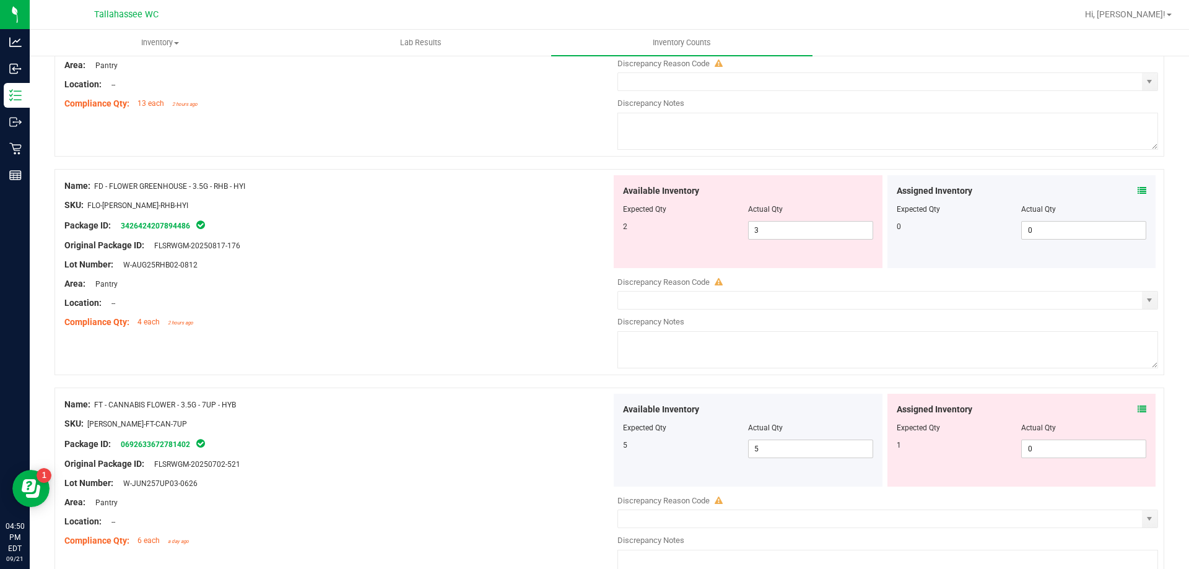
scroll to position [619, 0]
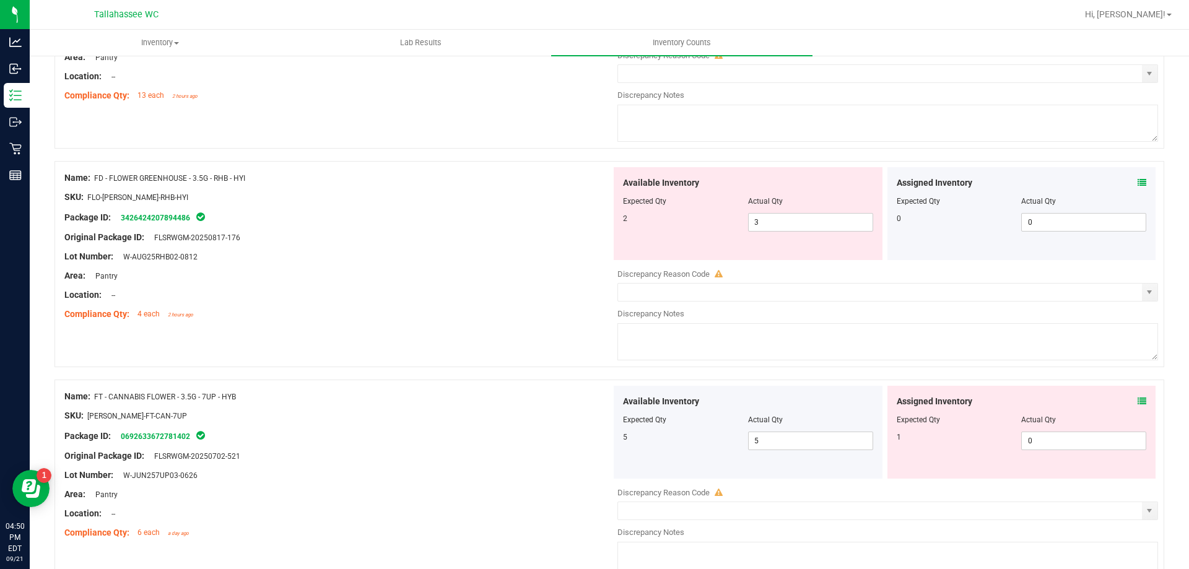
click at [1138, 401] on icon at bounding box center [1142, 401] width 9 height 9
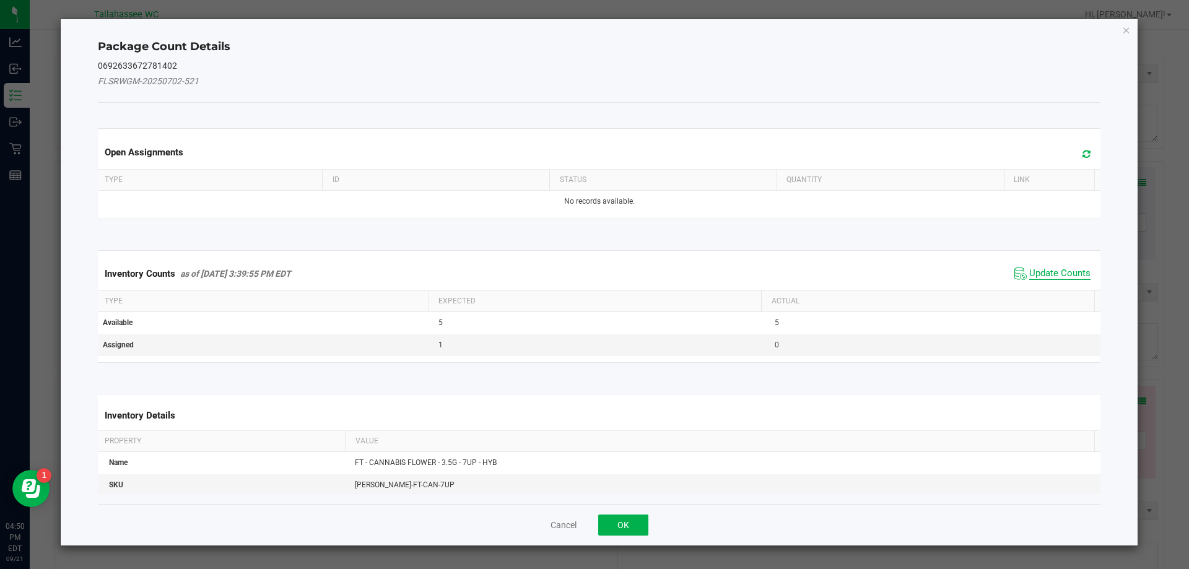
click at [1053, 271] on span "Update Counts" at bounding box center [1059, 274] width 61 height 12
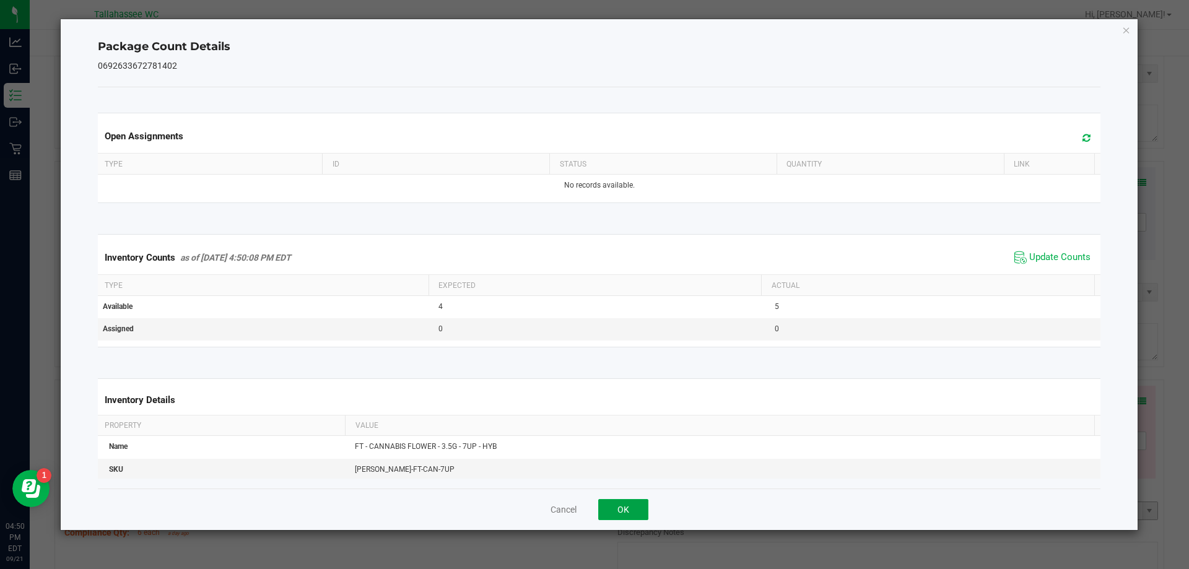
click at [637, 502] on button "OK" at bounding box center [623, 509] width 50 height 21
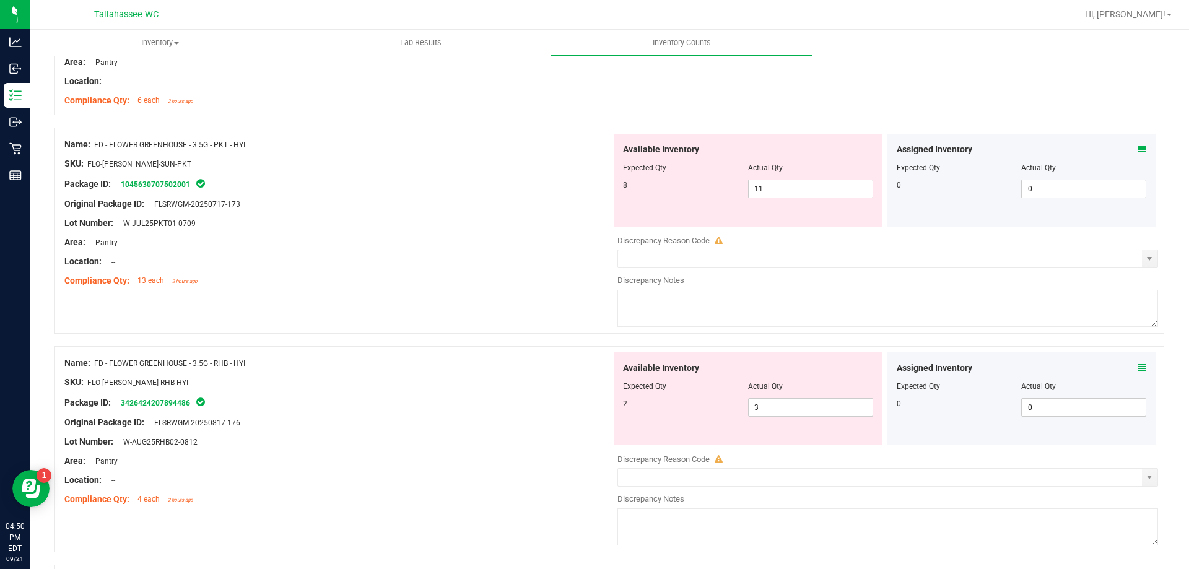
scroll to position [495, 0]
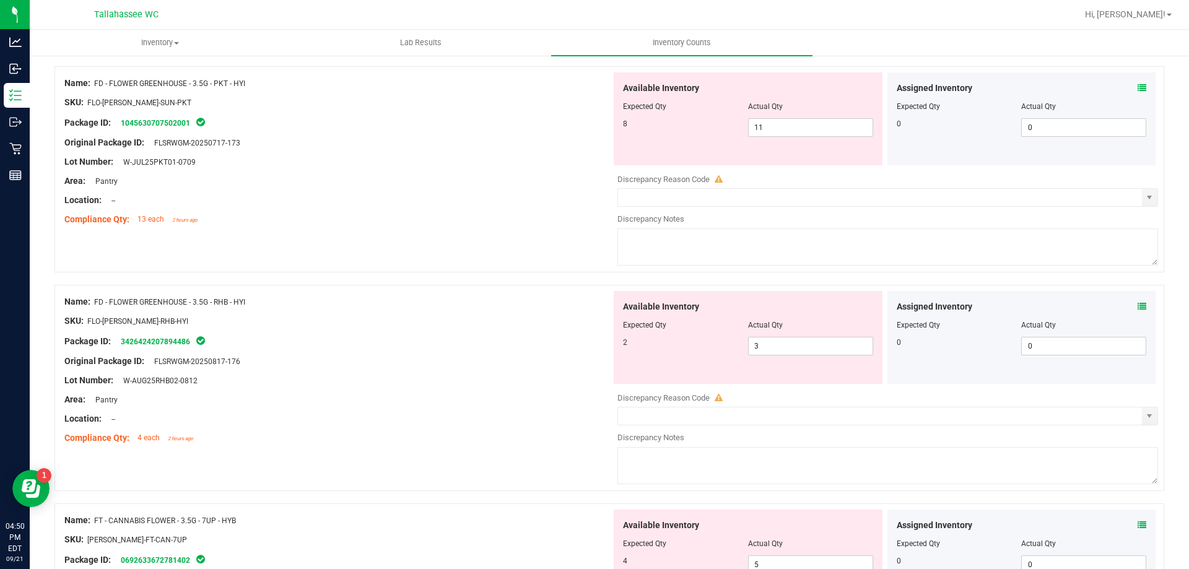
drag, startPoint x: 251, startPoint y: 82, endPoint x: 93, endPoint y: 80, distance: 158.5
click at [93, 80] on div "Name: FD - FLOWER GREENHOUSE - 3.5G - PKT - HYI" at bounding box center [337, 83] width 547 height 13
click at [765, 125] on span "11 11" at bounding box center [810, 127] width 125 height 19
click at [765, 125] on input "11" at bounding box center [811, 127] width 124 height 17
type input "8"
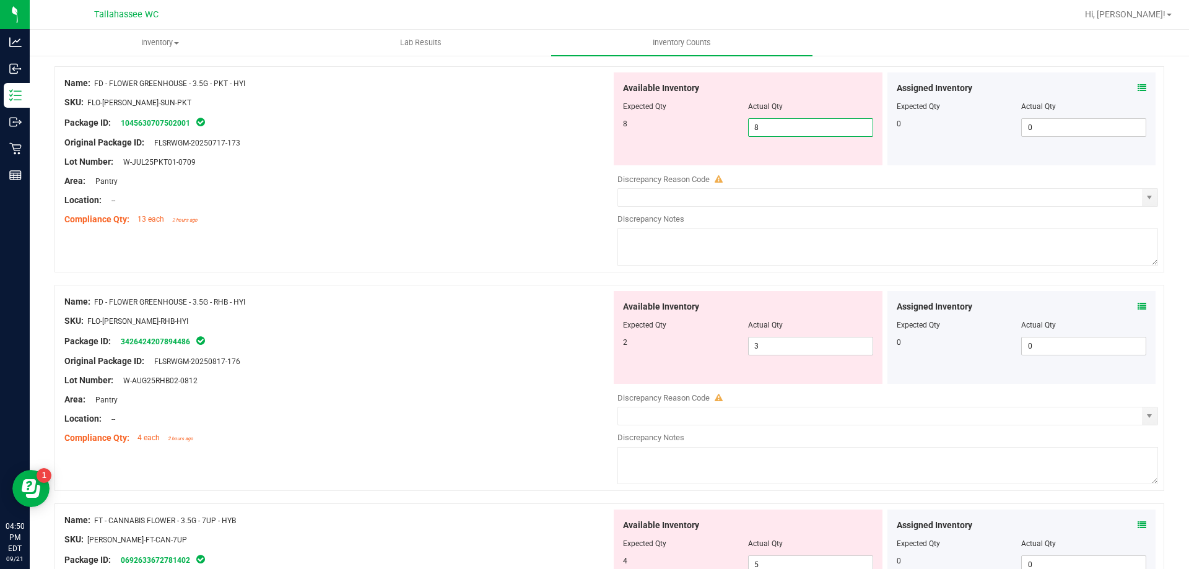
type input "8"
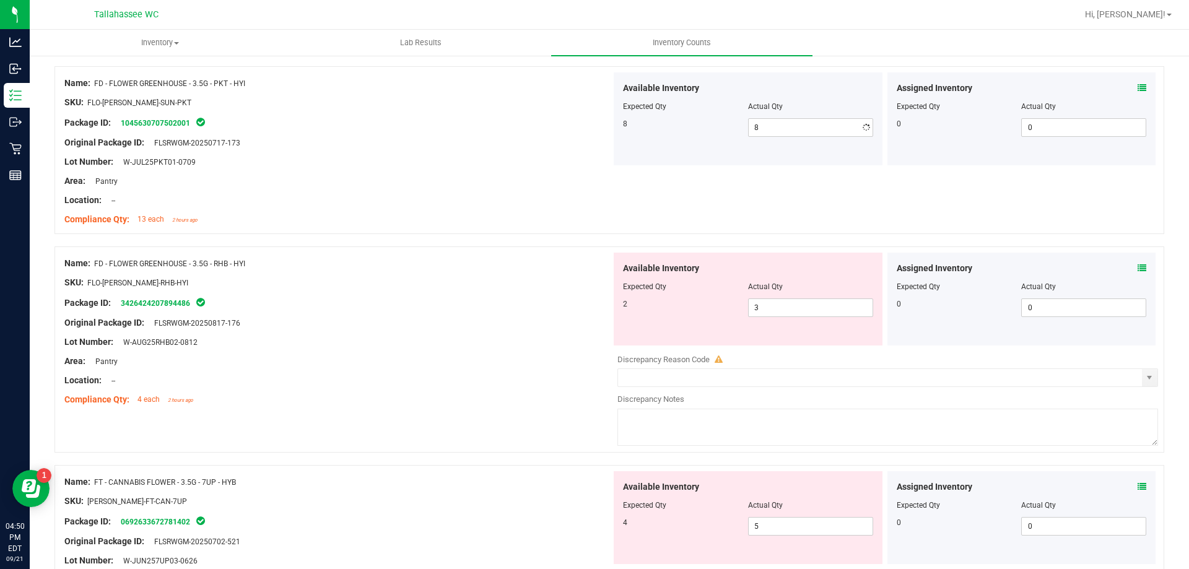
click at [402, 321] on div "Name: FD - FLOWER GREENHOUSE - 3.5G - RHB - HYI SKU: FLO-BUD-FD-RHB-HYI Package…" at bounding box center [337, 332] width 547 height 158
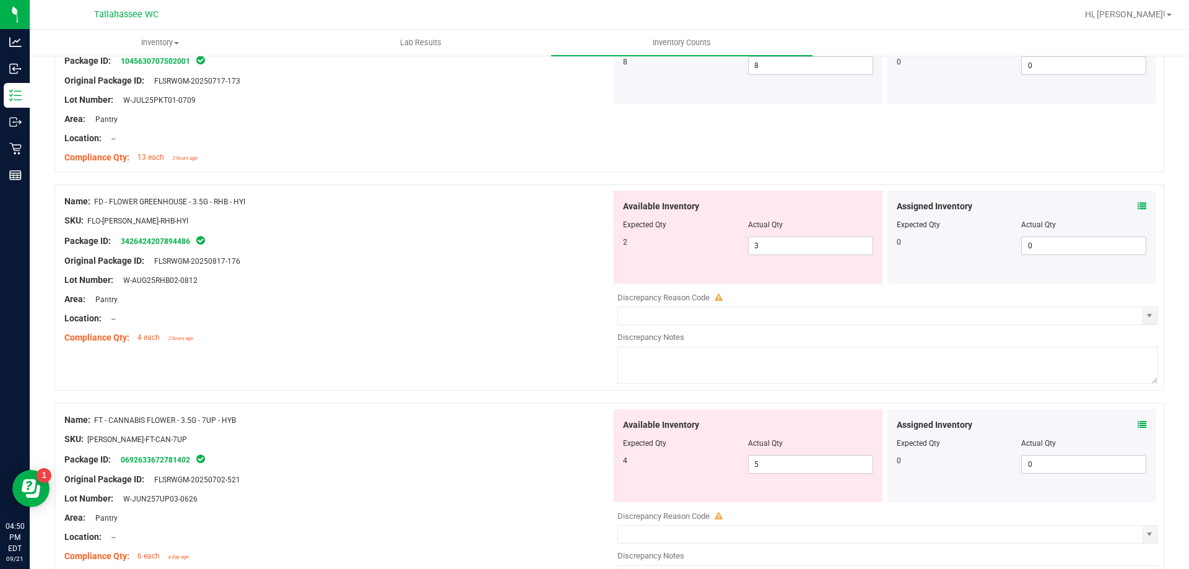
click at [1138, 209] on icon at bounding box center [1142, 206] width 9 height 9
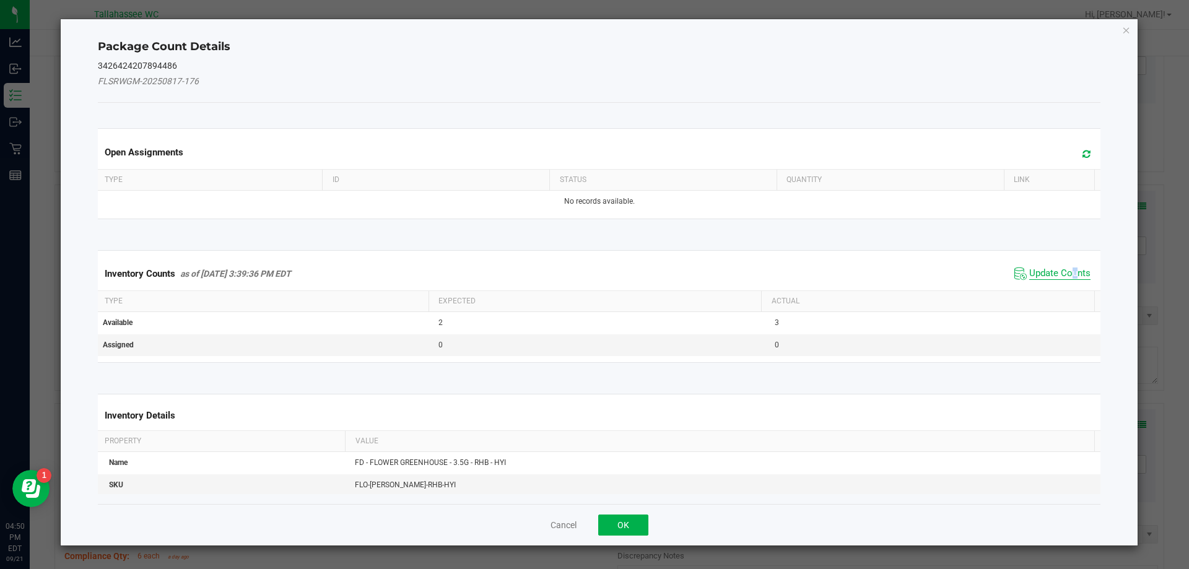
click at [1063, 268] on span "Update Counts" at bounding box center [1059, 274] width 61 height 12
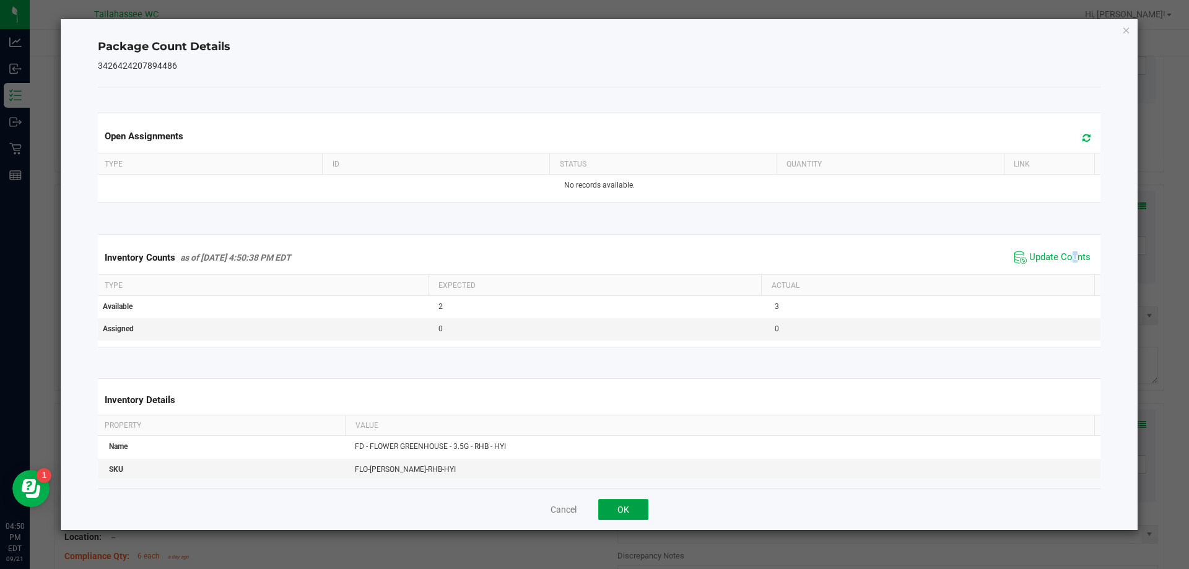
click at [631, 507] on button "OK" at bounding box center [623, 509] width 50 height 21
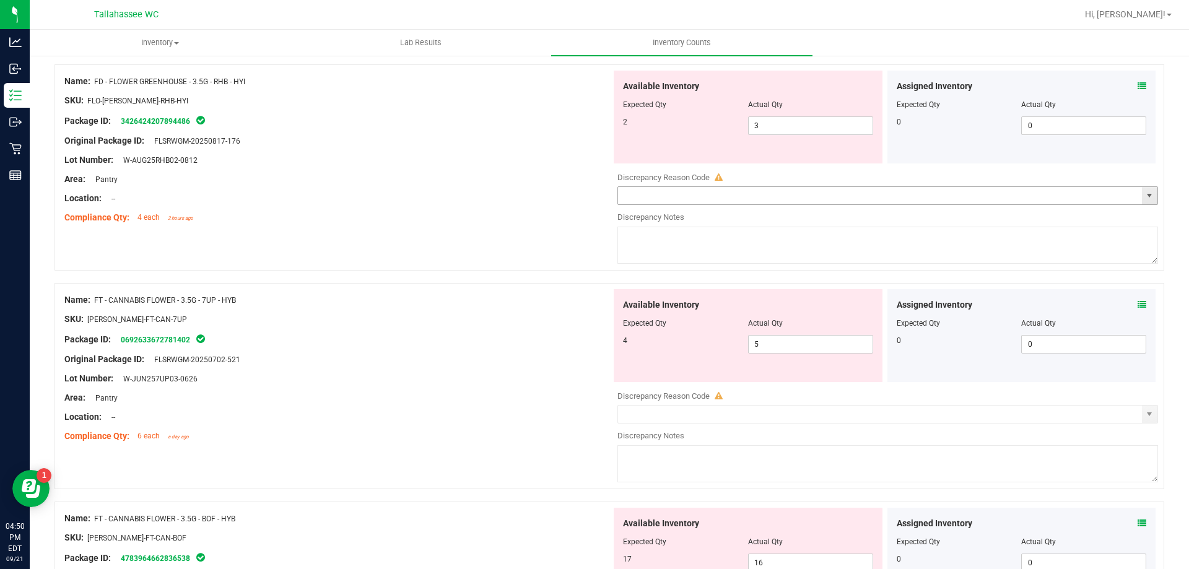
scroll to position [681, 0]
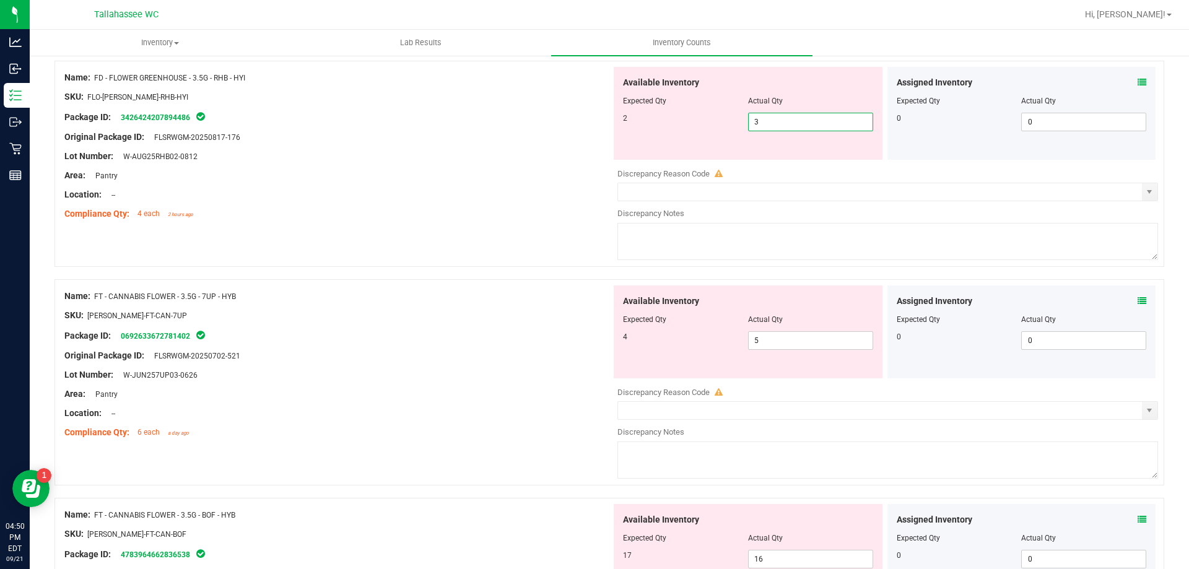
click at [820, 126] on span "3 3" at bounding box center [810, 122] width 125 height 19
click at [820, 126] on input "3" at bounding box center [811, 121] width 124 height 17
type input "0"
type input "2"
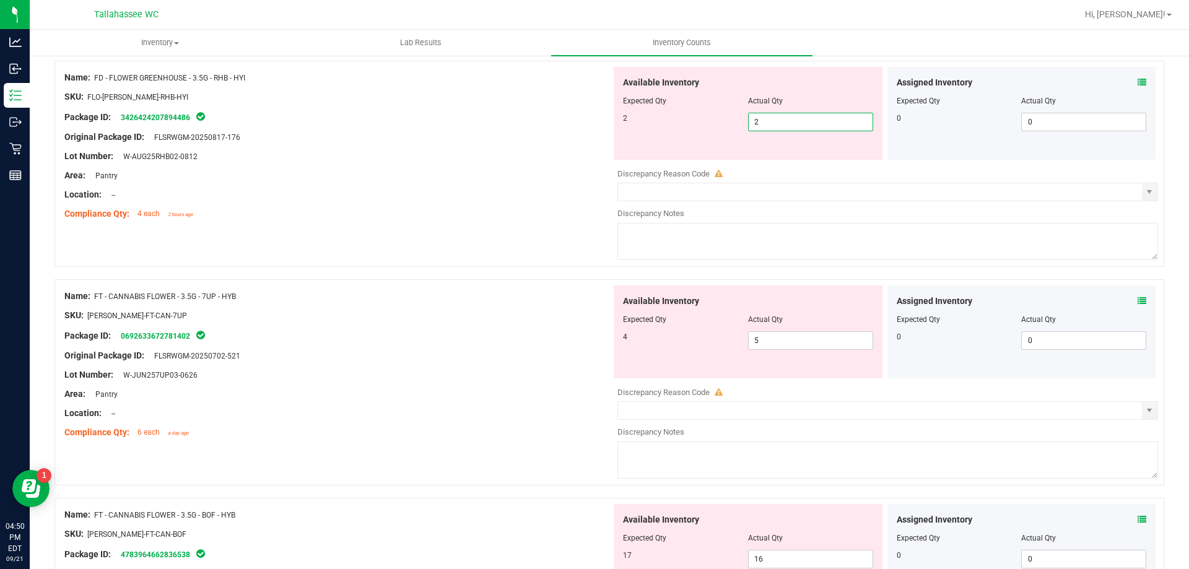
click at [511, 323] on div "Name: FT - CANNABIS FLOWER - 3.5G - 7UP - HYB SKU: FLO-BUD-FT-CAN-7UP Package I…" at bounding box center [337, 364] width 547 height 158
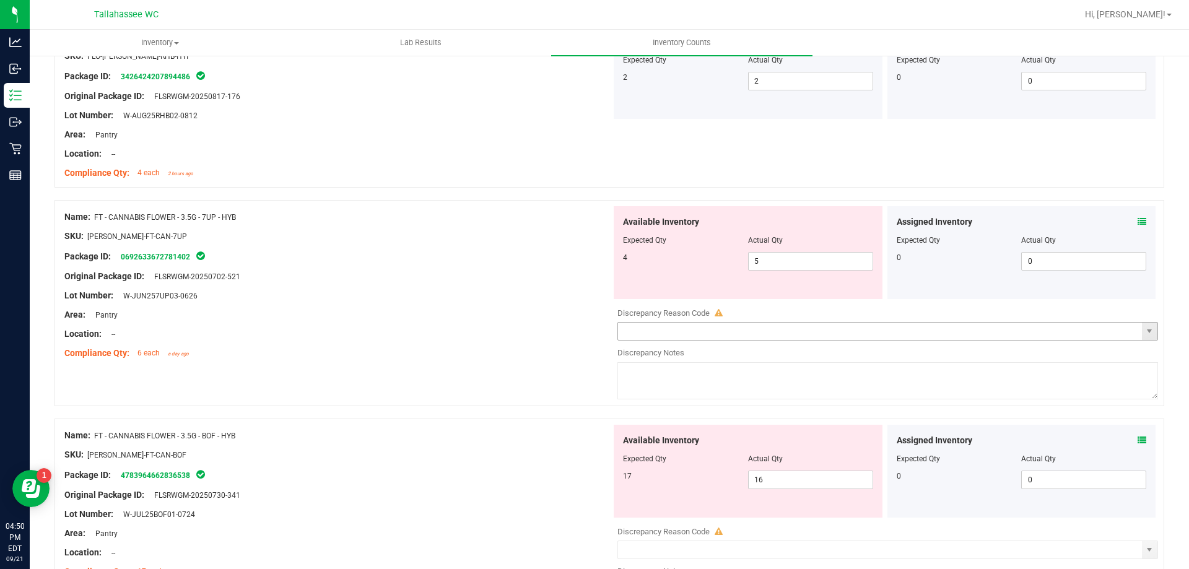
scroll to position [805, 0]
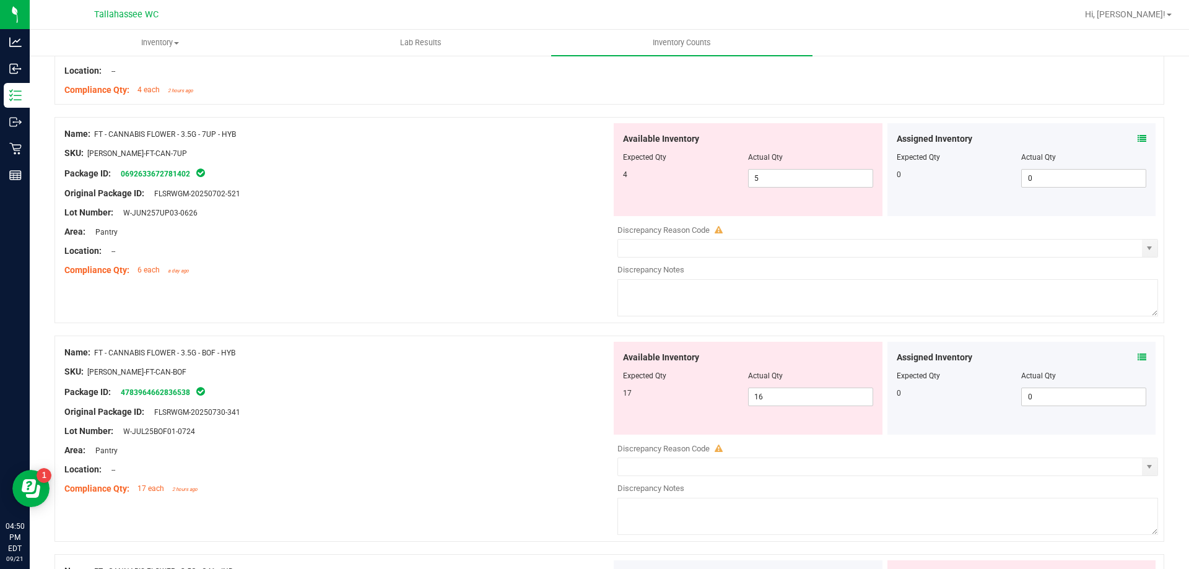
click at [1139, 138] on div "Assigned Inventory Expected Qty Actual Qty 0 0 0" at bounding box center [1021, 169] width 269 height 93
click at [1138, 137] on icon at bounding box center [1142, 138] width 9 height 9
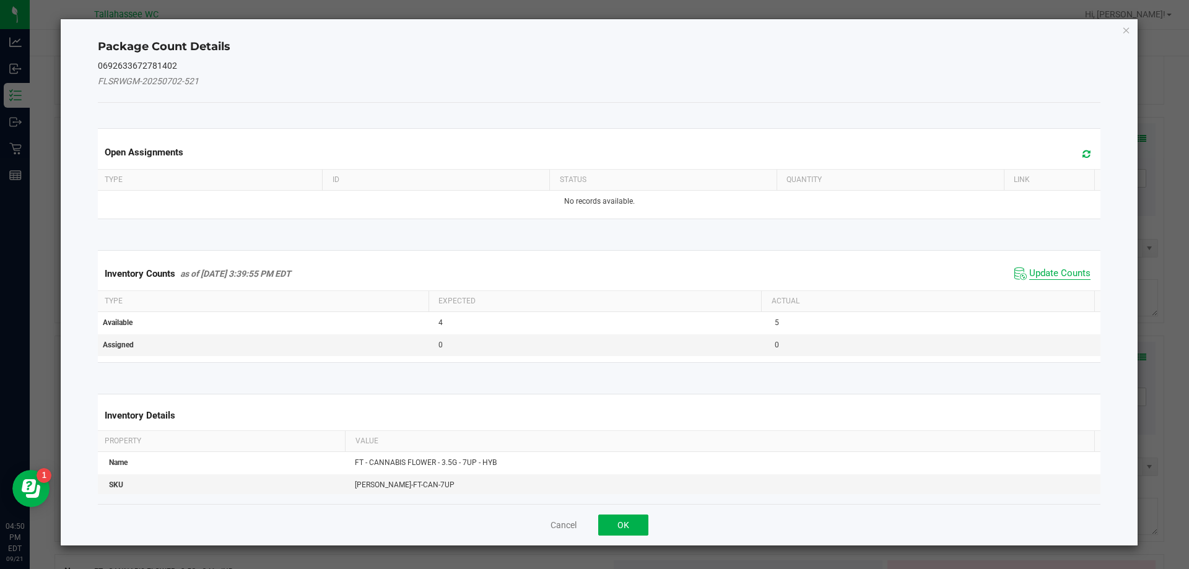
click at [1068, 272] on span "Update Counts" at bounding box center [1059, 274] width 61 height 12
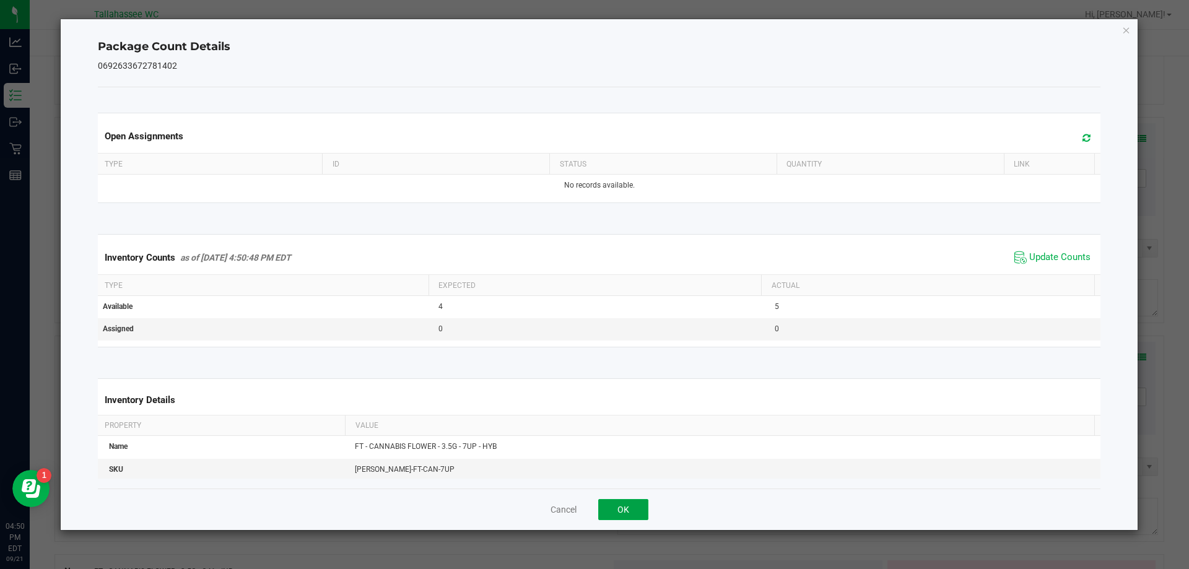
drag, startPoint x: 626, startPoint y: 504, endPoint x: 744, endPoint y: 453, distance: 129.0
click at [627, 500] on button "OK" at bounding box center [623, 509] width 50 height 21
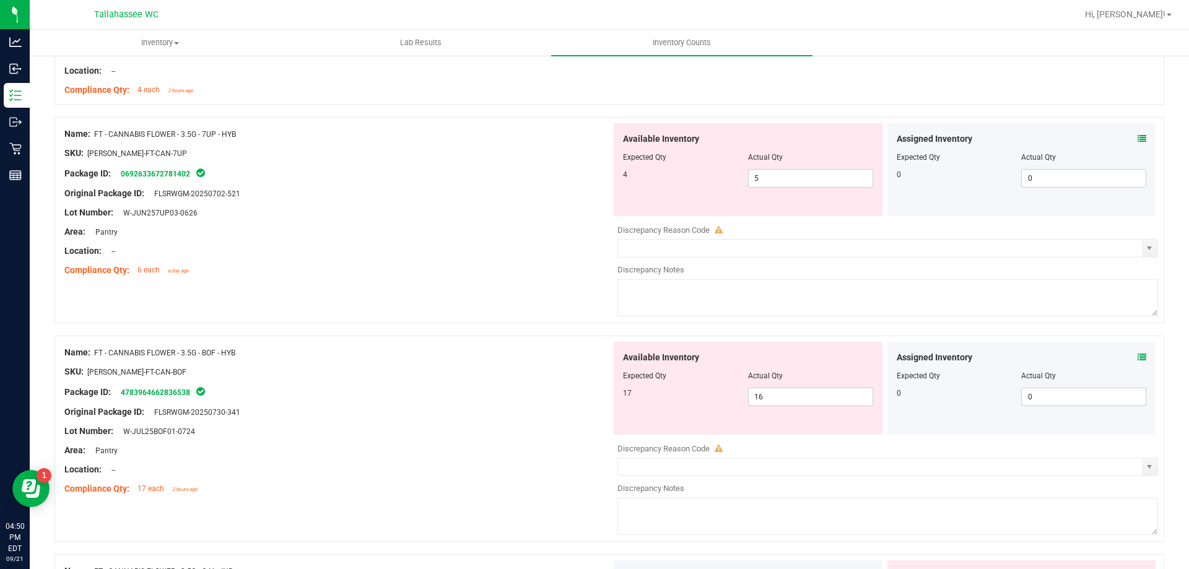
click at [1138, 355] on icon at bounding box center [1142, 357] width 9 height 9
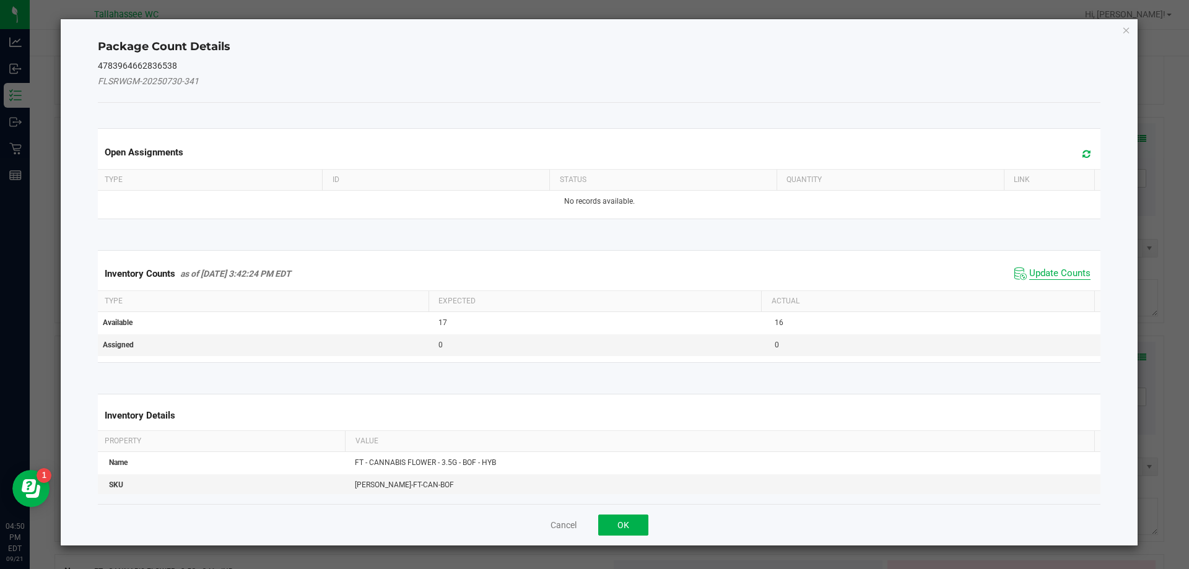
click at [1056, 276] on span "Update Counts" at bounding box center [1059, 274] width 61 height 12
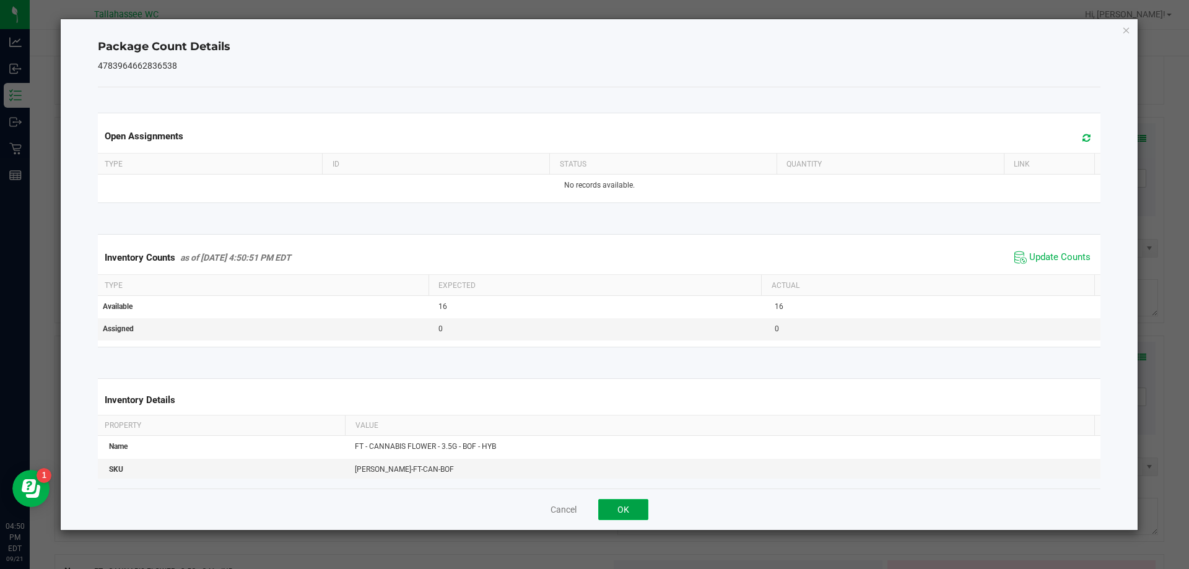
drag, startPoint x: 629, startPoint y: 513, endPoint x: 636, endPoint y: 508, distance: 8.4
click at [629, 513] on button "OK" at bounding box center [623, 509] width 50 height 21
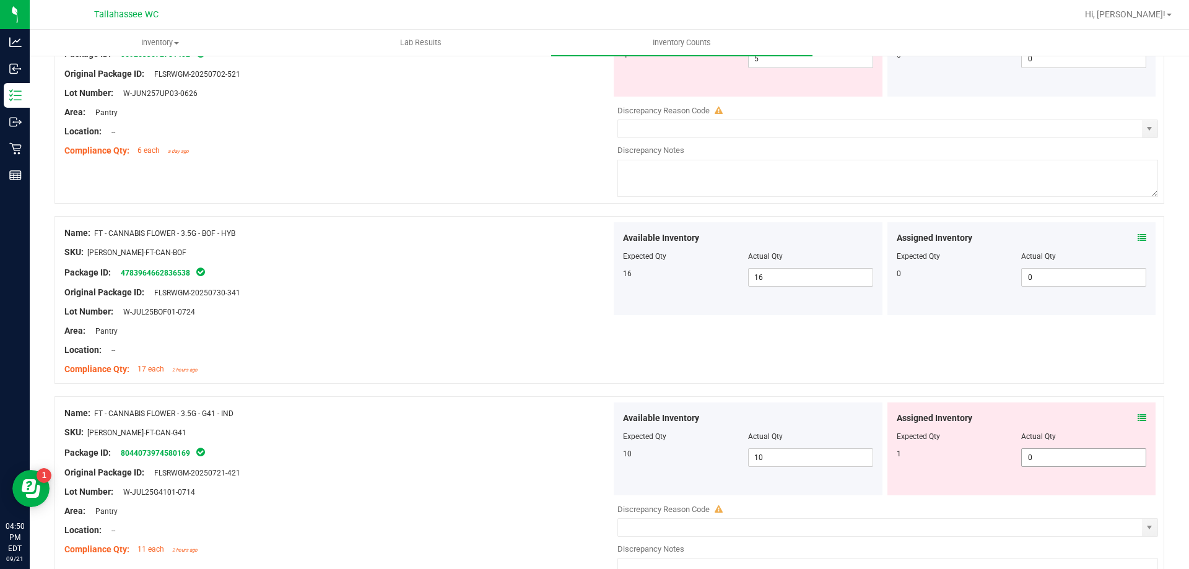
scroll to position [929, 0]
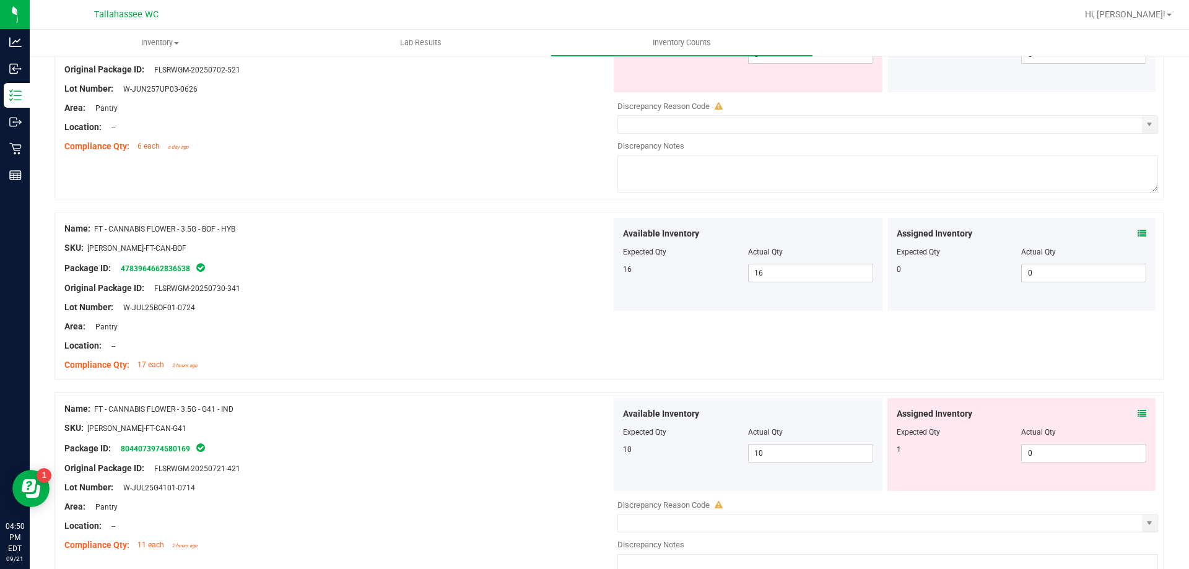
click at [1133, 406] on div "Assigned Inventory Expected Qty Actual Qty 1 0 0" at bounding box center [1021, 444] width 269 height 93
click at [1138, 411] on icon at bounding box center [1142, 413] width 9 height 9
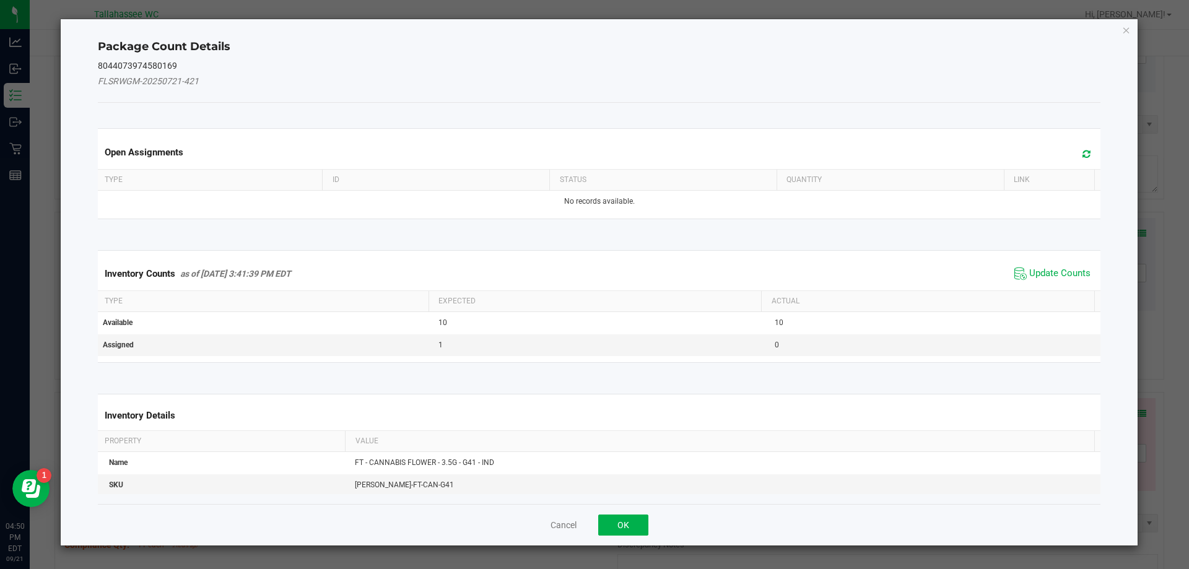
click at [1034, 281] on span "Update Counts" at bounding box center [1052, 273] width 82 height 19
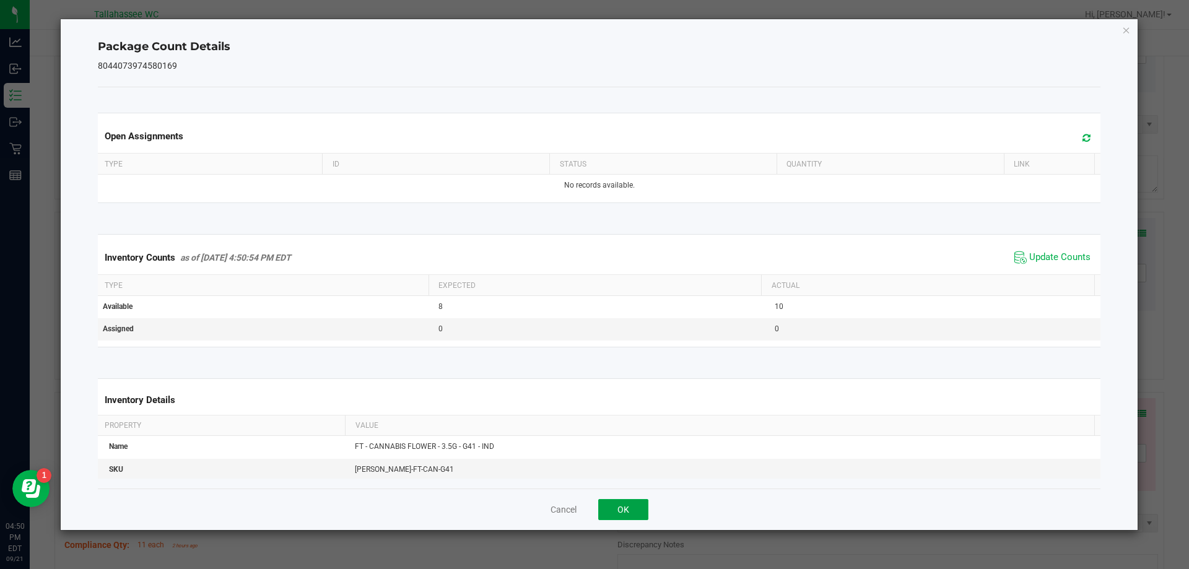
drag, startPoint x: 633, startPoint y: 508, endPoint x: 731, endPoint y: 490, distance: 100.0
click at [633, 507] on button "OK" at bounding box center [623, 509] width 50 height 21
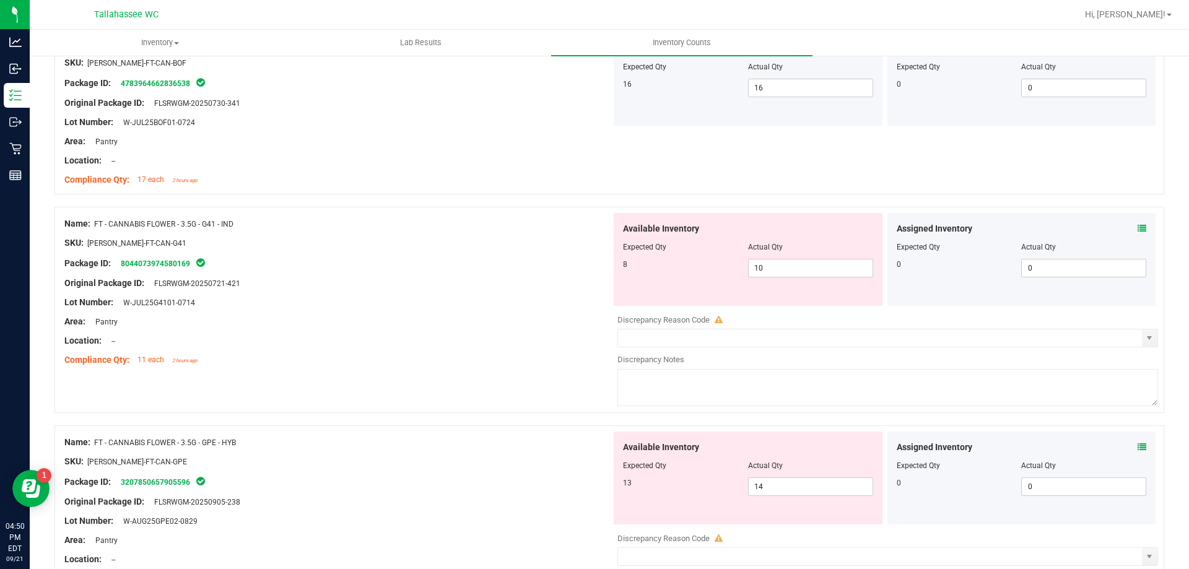
scroll to position [1115, 0]
click at [1138, 227] on div "Assigned Inventory Expected Qty Actual Qty 0 0 0" at bounding box center [1021, 258] width 269 height 93
click at [1138, 227] on icon at bounding box center [1142, 228] width 9 height 9
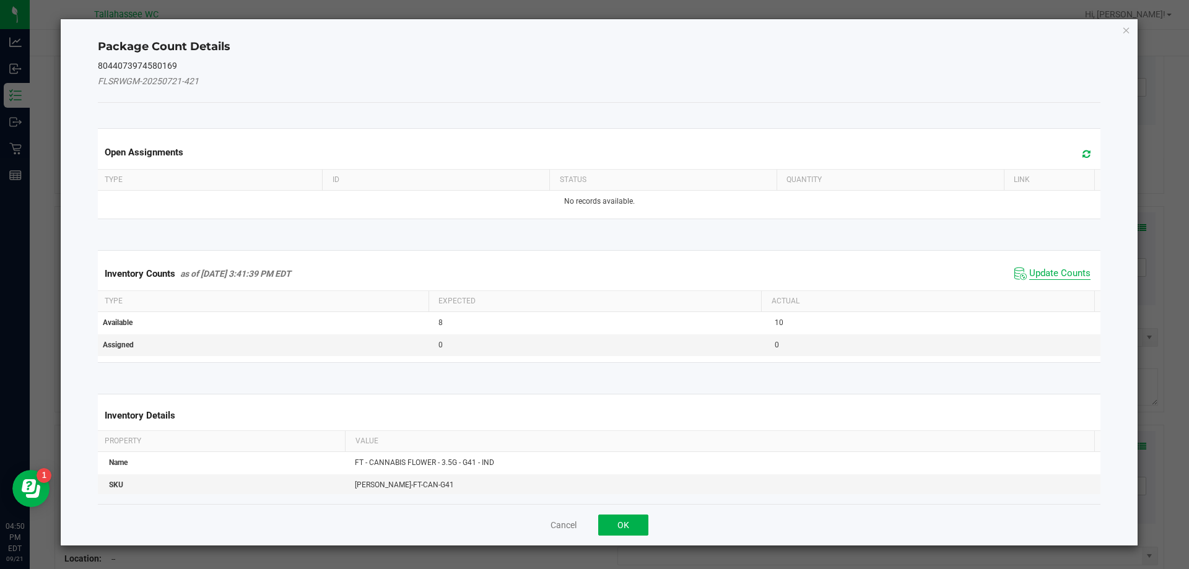
click at [1035, 271] on span "Update Counts" at bounding box center [1059, 274] width 61 height 12
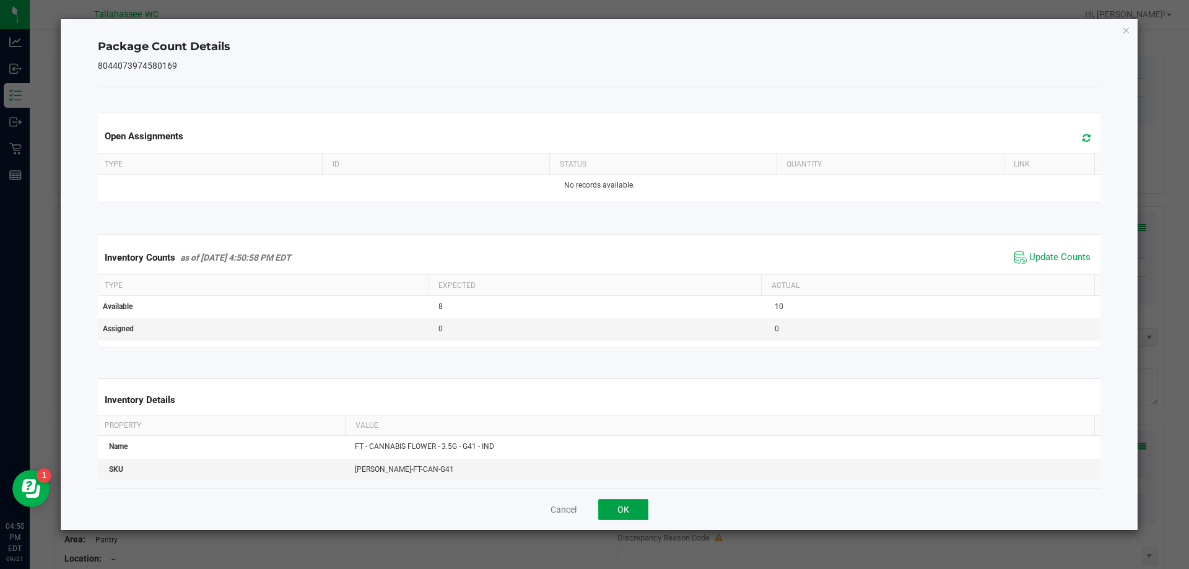
click at [633, 503] on button "OK" at bounding box center [623, 509] width 50 height 21
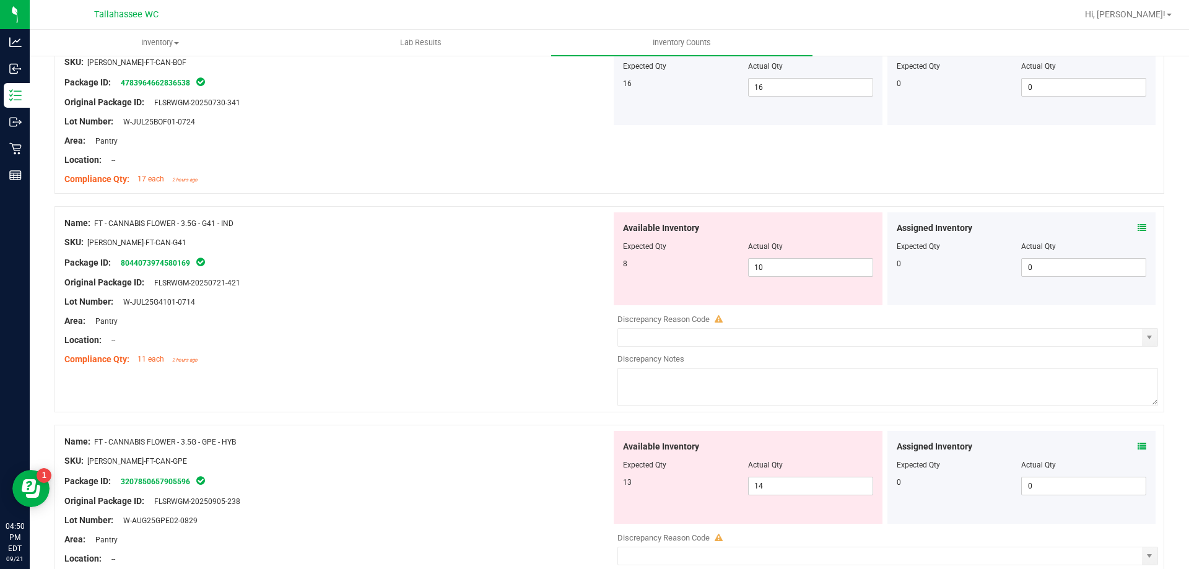
click at [1138, 446] on icon at bounding box center [1142, 446] width 9 height 9
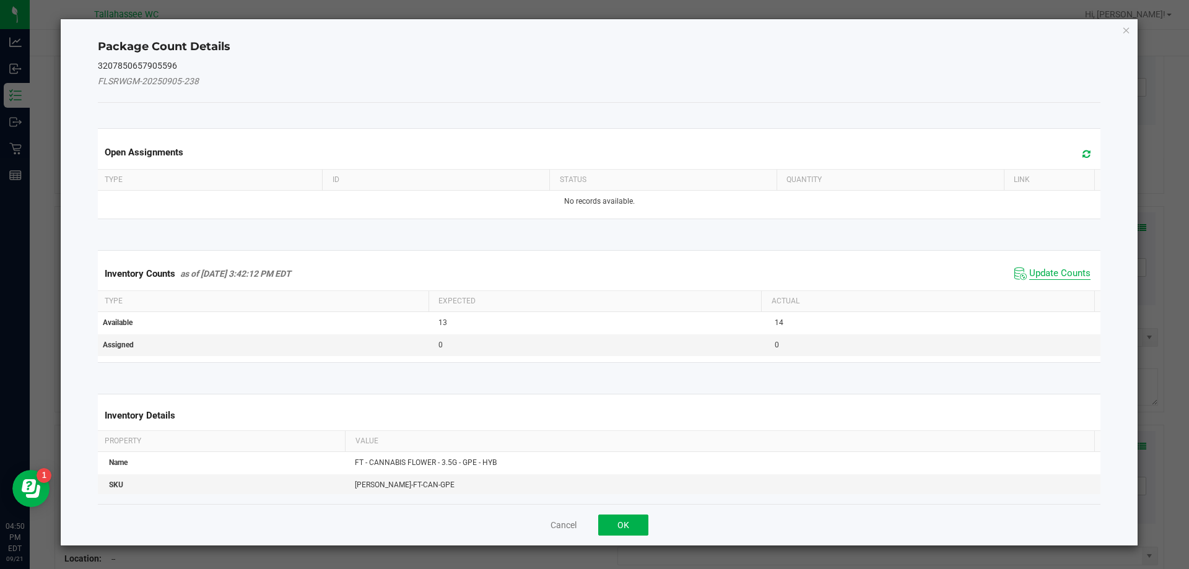
click at [1038, 274] on span "Update Counts" at bounding box center [1059, 274] width 61 height 12
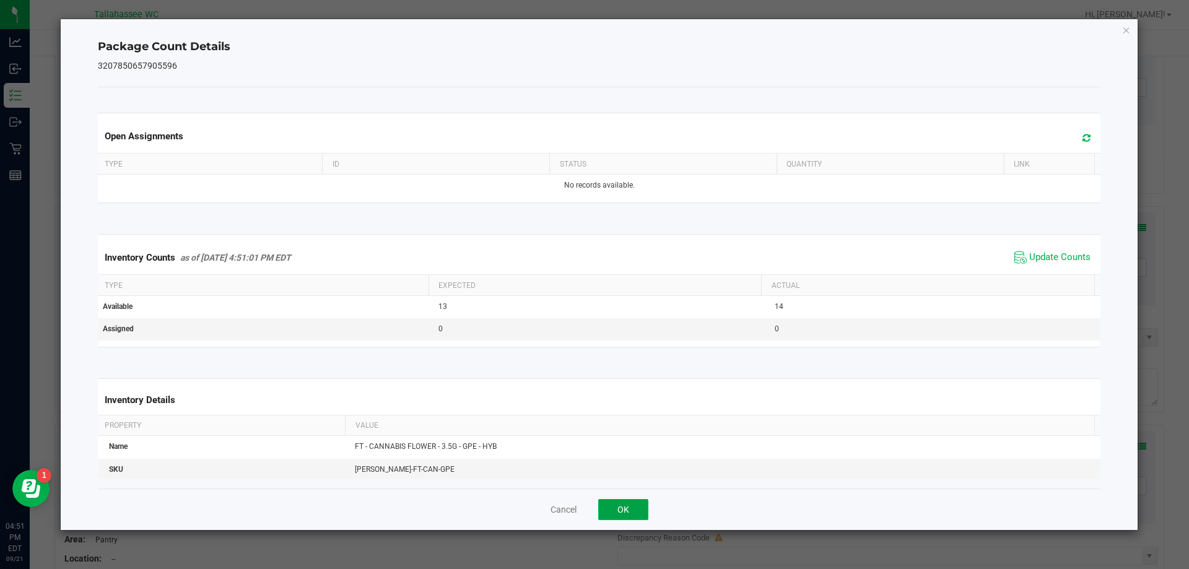
click at [641, 505] on button "OK" at bounding box center [623, 509] width 50 height 21
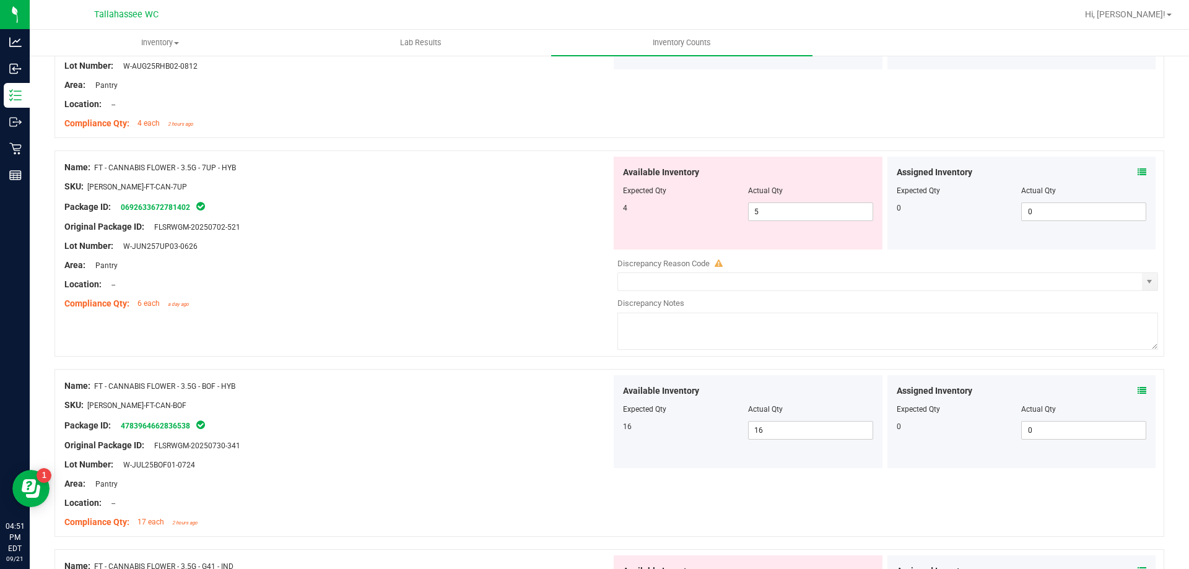
scroll to position [743, 0]
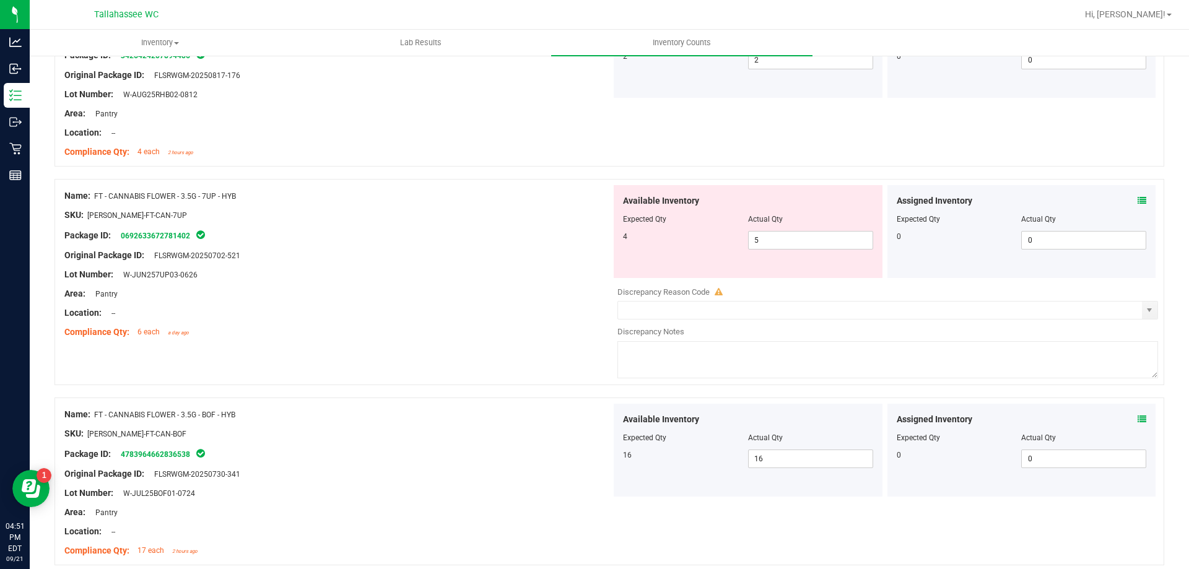
click at [778, 250] on div "Available Inventory Expected Qty Actual Qty 4 5 5" at bounding box center [748, 231] width 269 height 93
click at [777, 240] on span "5 5" at bounding box center [810, 240] width 125 height 19
click at [776, 241] on input "5" at bounding box center [811, 240] width 124 height 17
type input "4"
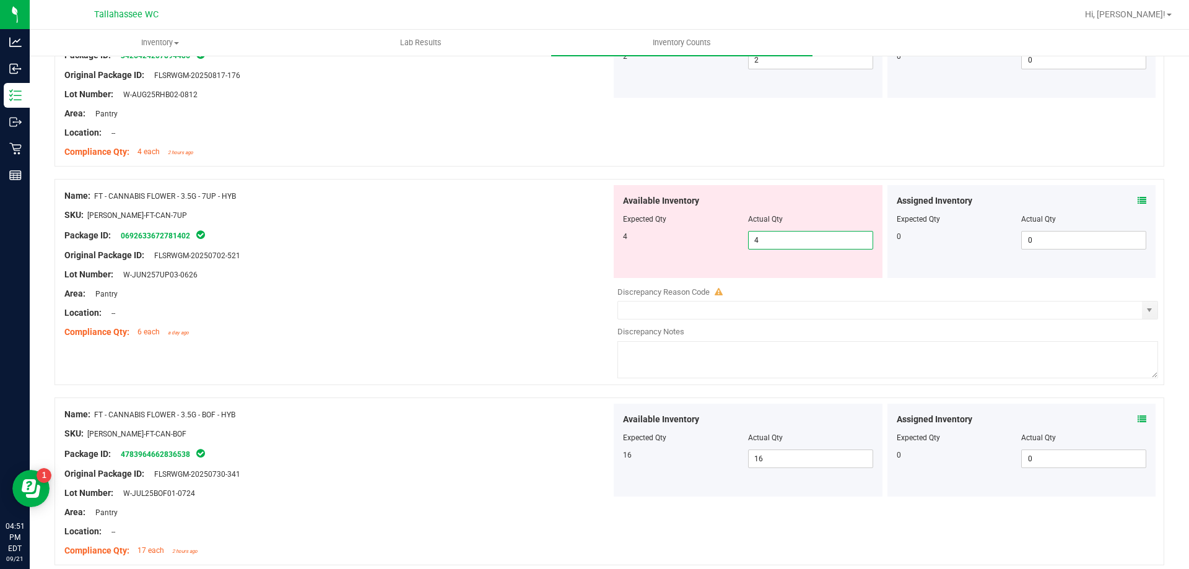
click at [540, 321] on div at bounding box center [337, 323] width 547 height 6
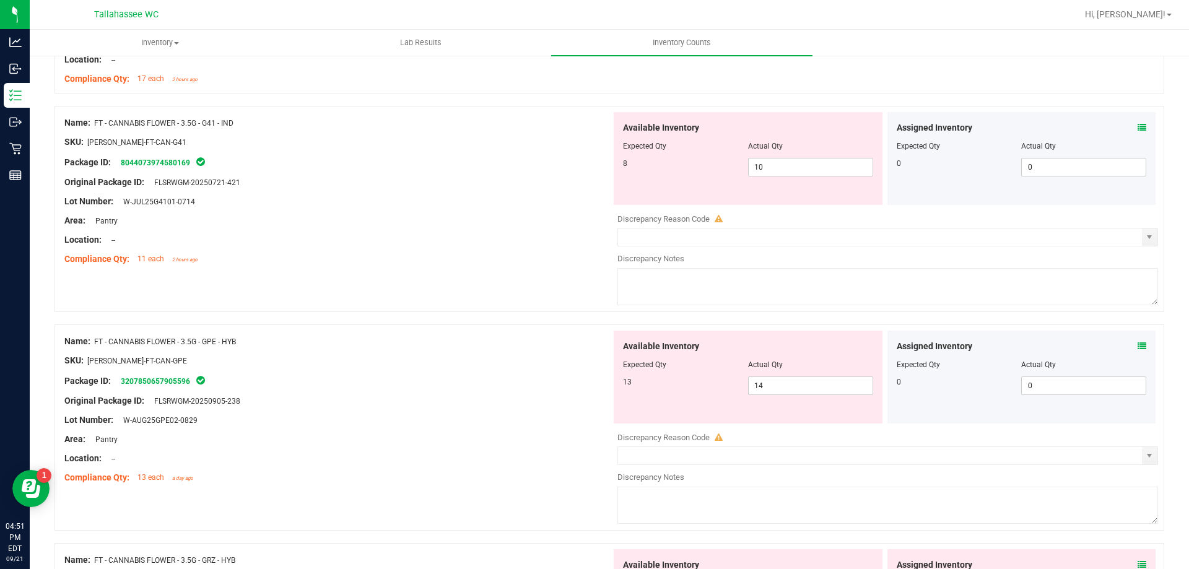
scroll to position [1238, 0]
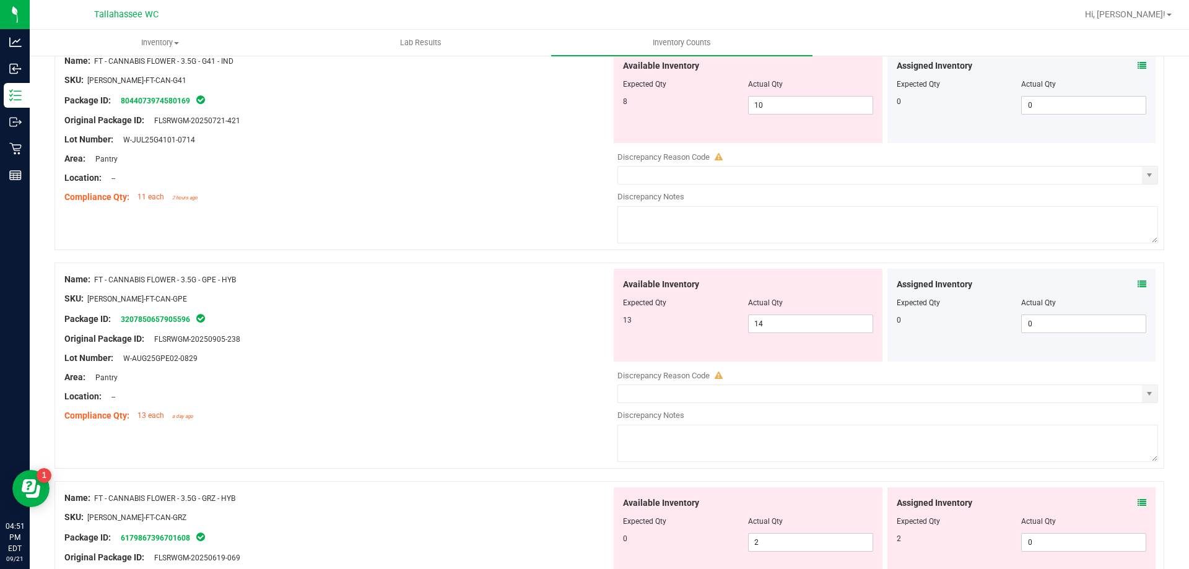
click at [1138, 285] on icon at bounding box center [1142, 284] width 9 height 9
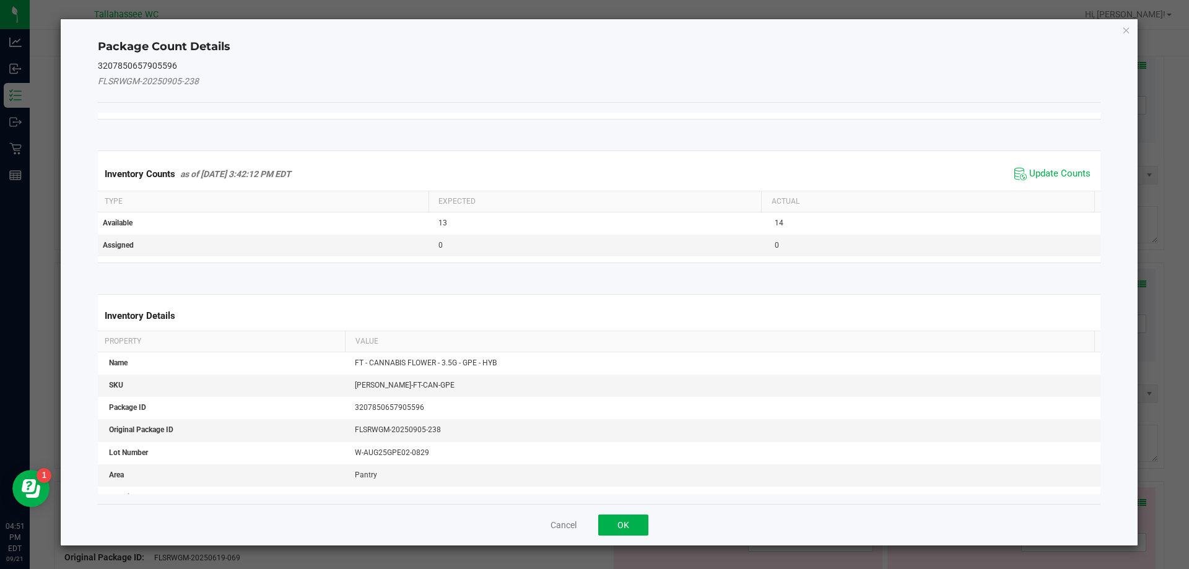
scroll to position [0, 0]
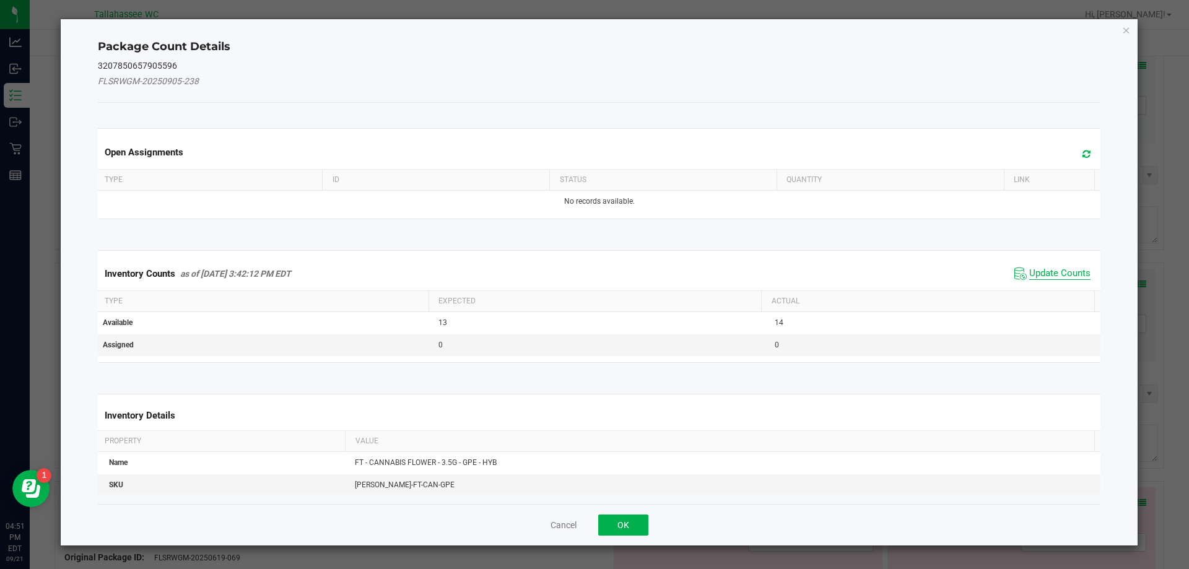
click at [1029, 279] on span "Update Counts" at bounding box center [1059, 274] width 61 height 12
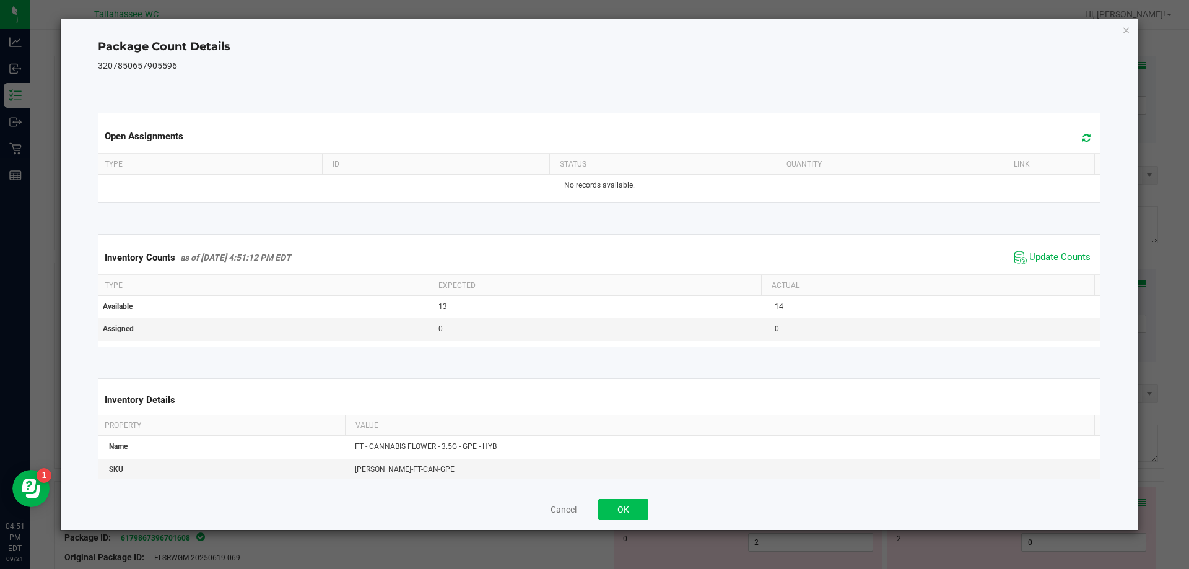
click at [635, 520] on div "Cancel OK" at bounding box center [599, 509] width 1003 height 41
click at [643, 503] on button "OK" at bounding box center [623, 509] width 50 height 21
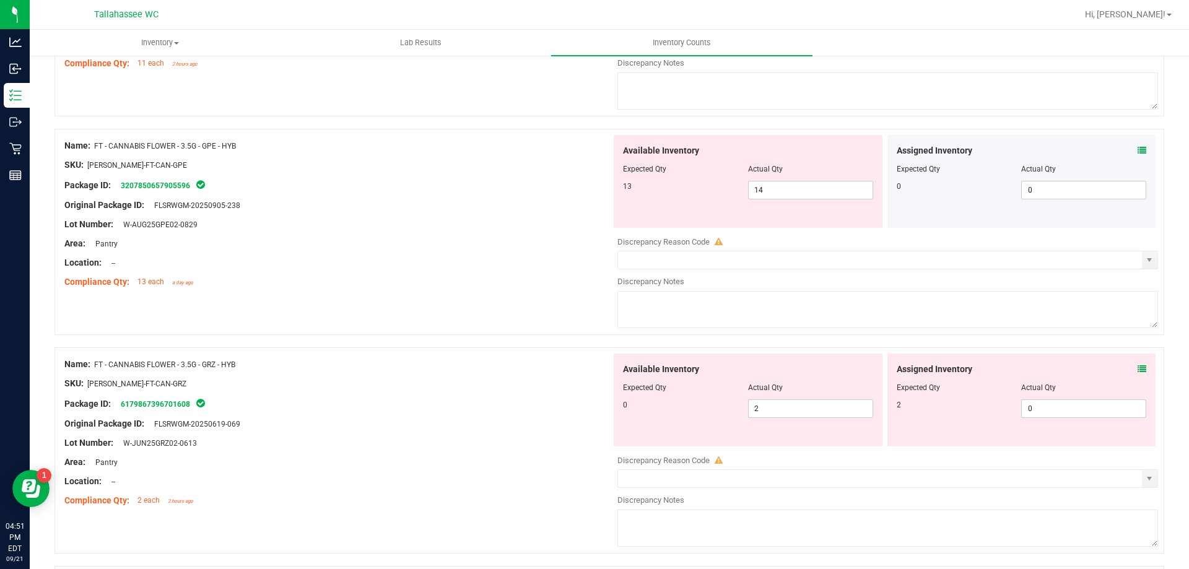
scroll to position [1424, 0]
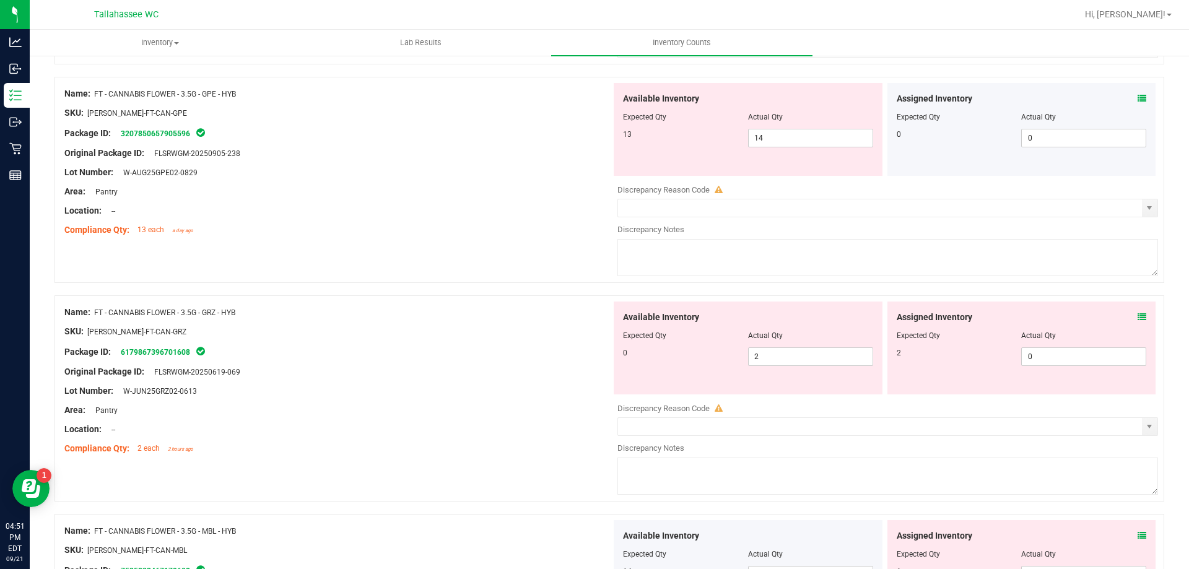
click at [1139, 311] on div "Assigned Inventory Expected Qty Actual Qty 2 0 0" at bounding box center [1021, 348] width 269 height 93
click at [1138, 313] on icon at bounding box center [1142, 317] width 9 height 9
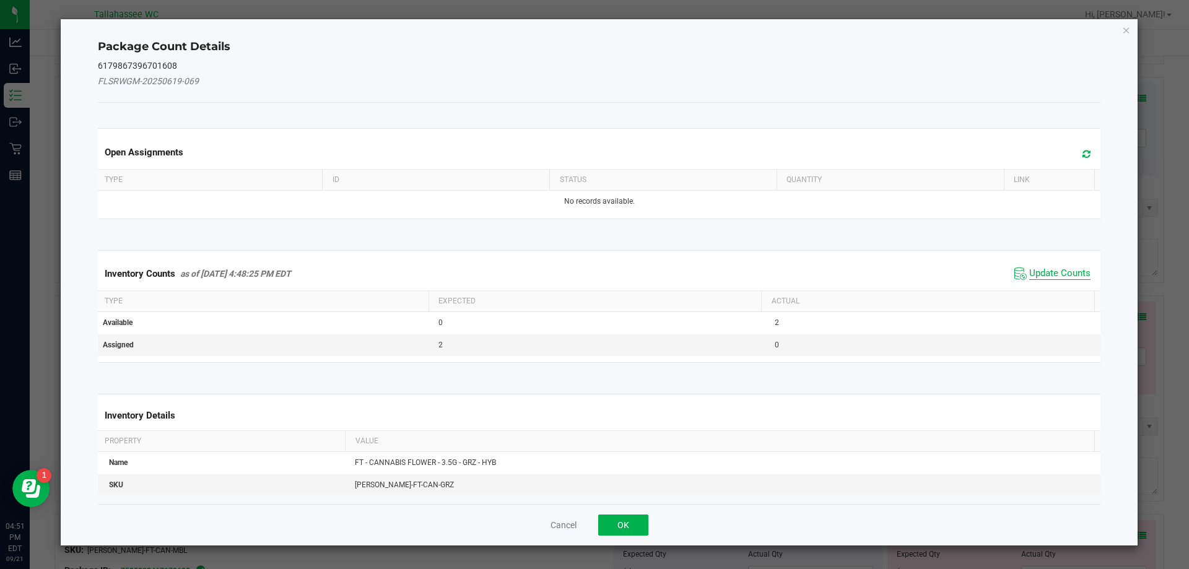
click at [1068, 276] on span "Update Counts" at bounding box center [1059, 274] width 61 height 12
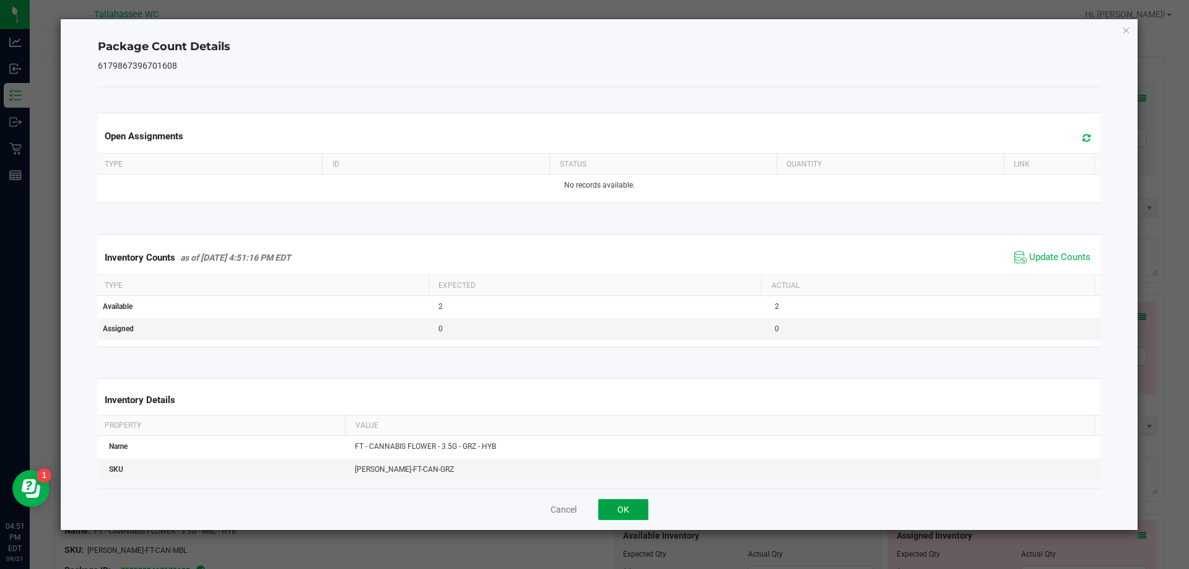
click at [619, 506] on button "OK" at bounding box center [623, 509] width 50 height 21
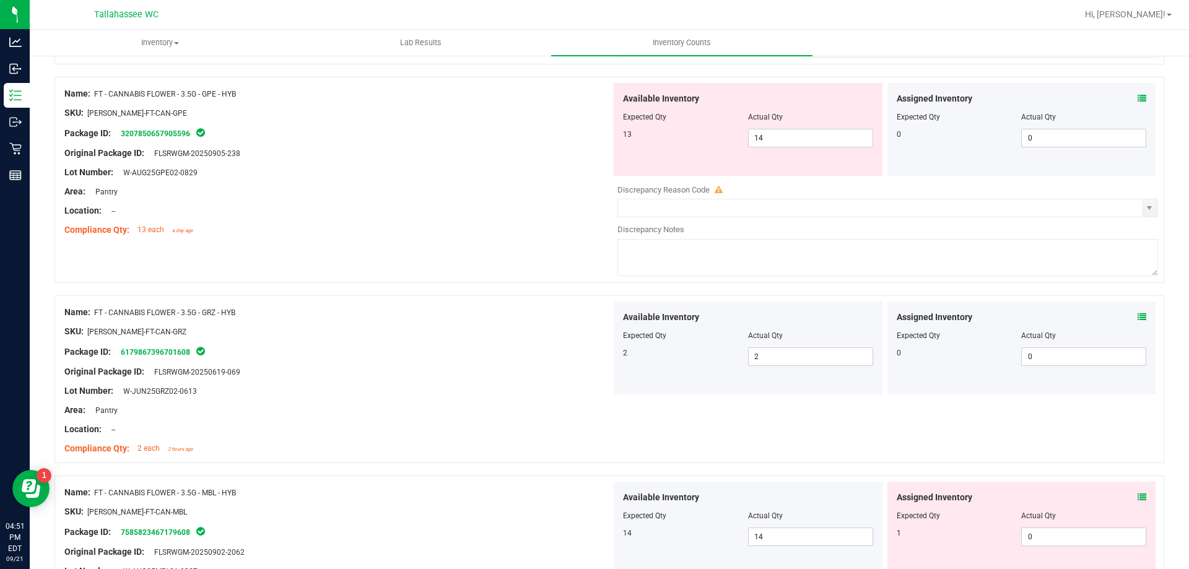
click at [1138, 494] on icon at bounding box center [1142, 497] width 9 height 9
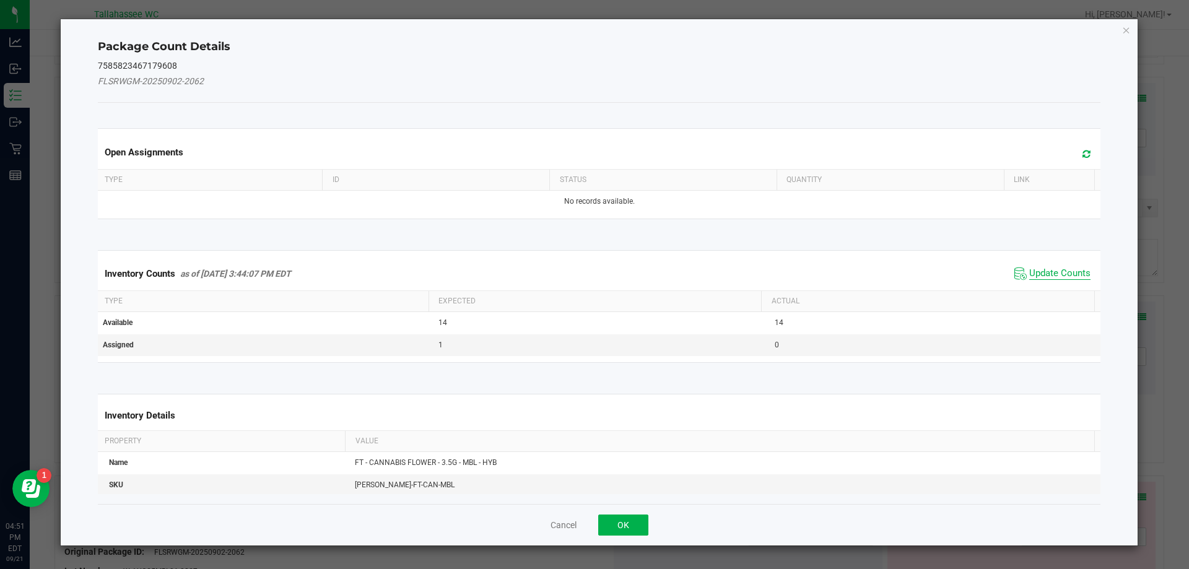
click at [1045, 269] on span "Update Counts" at bounding box center [1059, 274] width 61 height 12
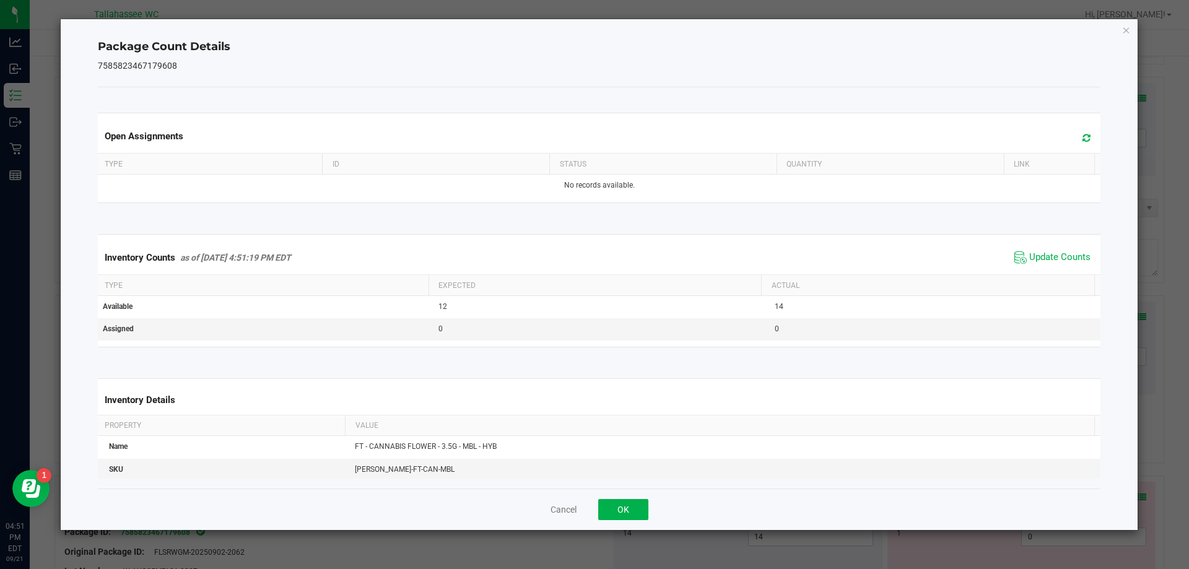
click at [651, 504] on div "Cancel OK" at bounding box center [599, 509] width 1003 height 41
click at [637, 505] on button "OK" at bounding box center [623, 509] width 50 height 21
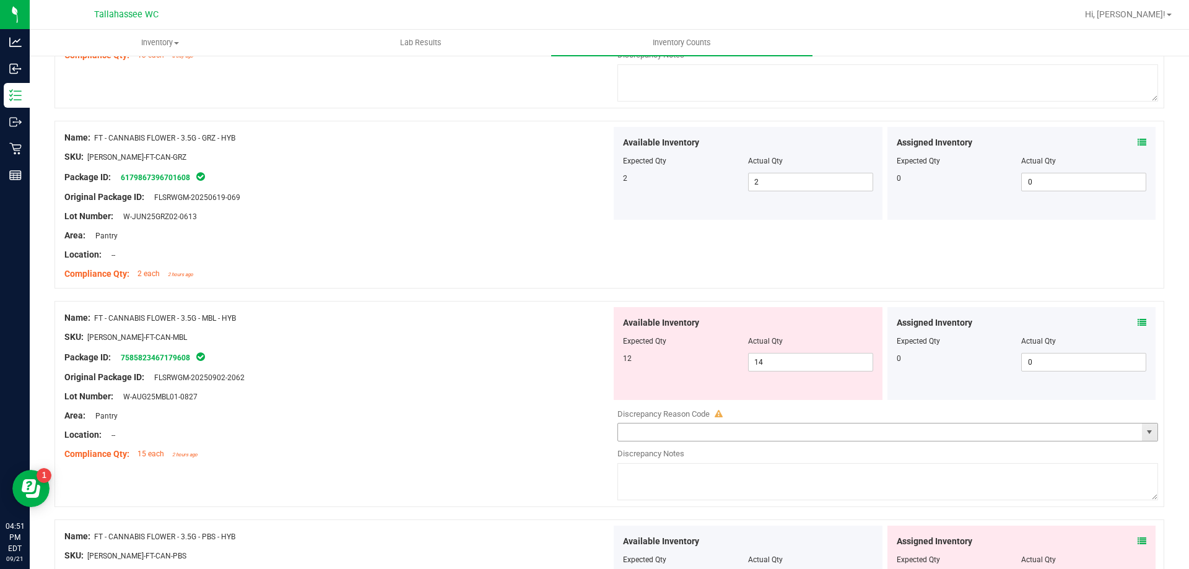
scroll to position [1610, 0]
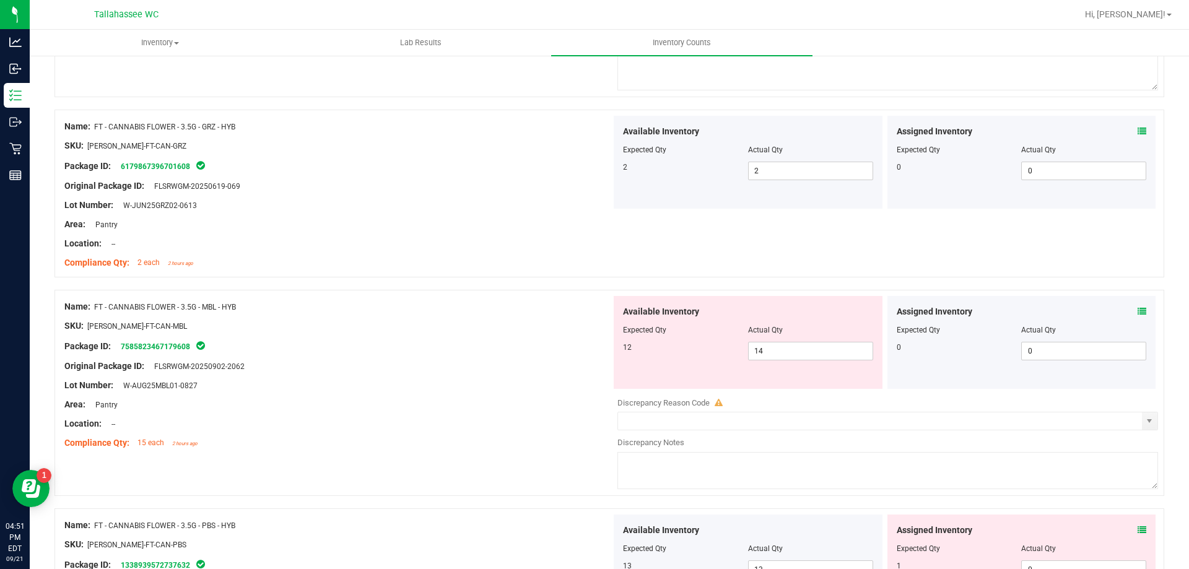
click at [1138, 312] on icon at bounding box center [1142, 311] width 9 height 9
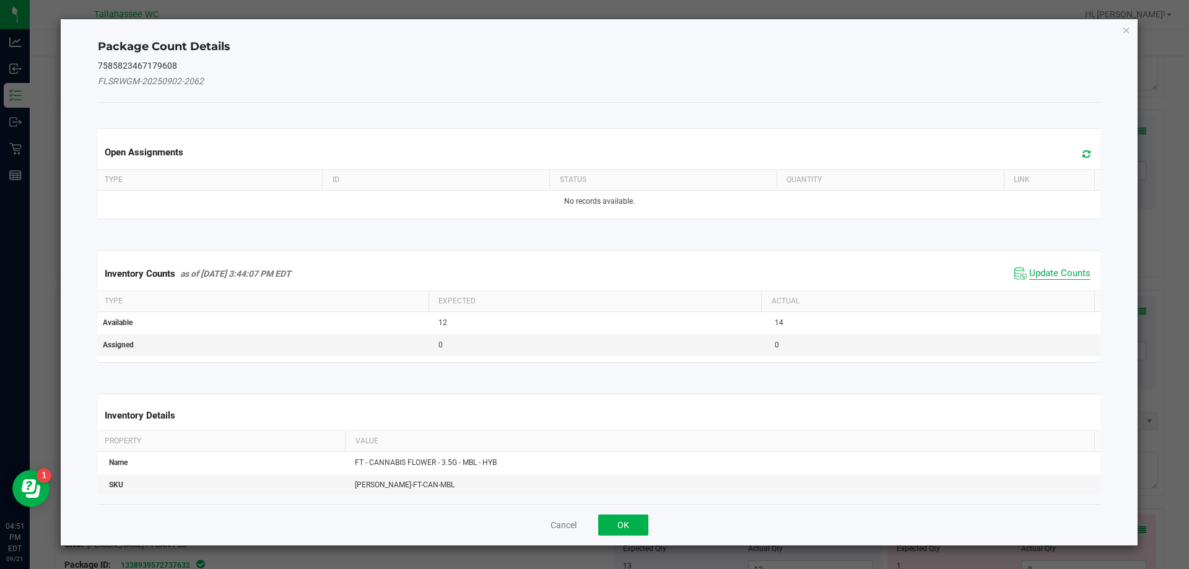
click at [1033, 274] on span "Update Counts" at bounding box center [1059, 274] width 61 height 12
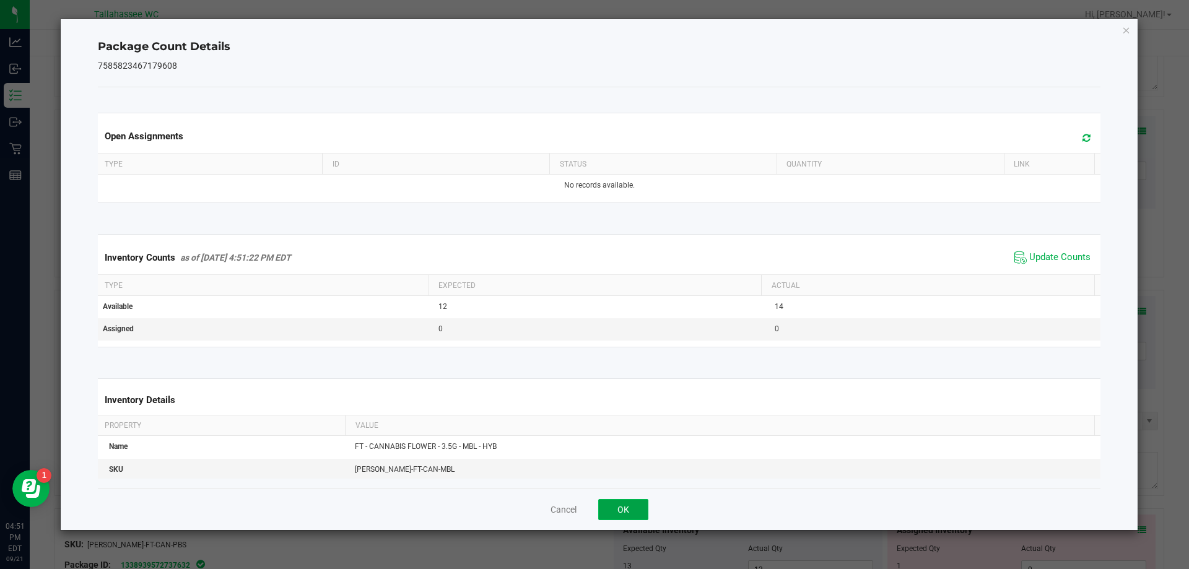
click at [635, 505] on button "OK" at bounding box center [623, 509] width 50 height 21
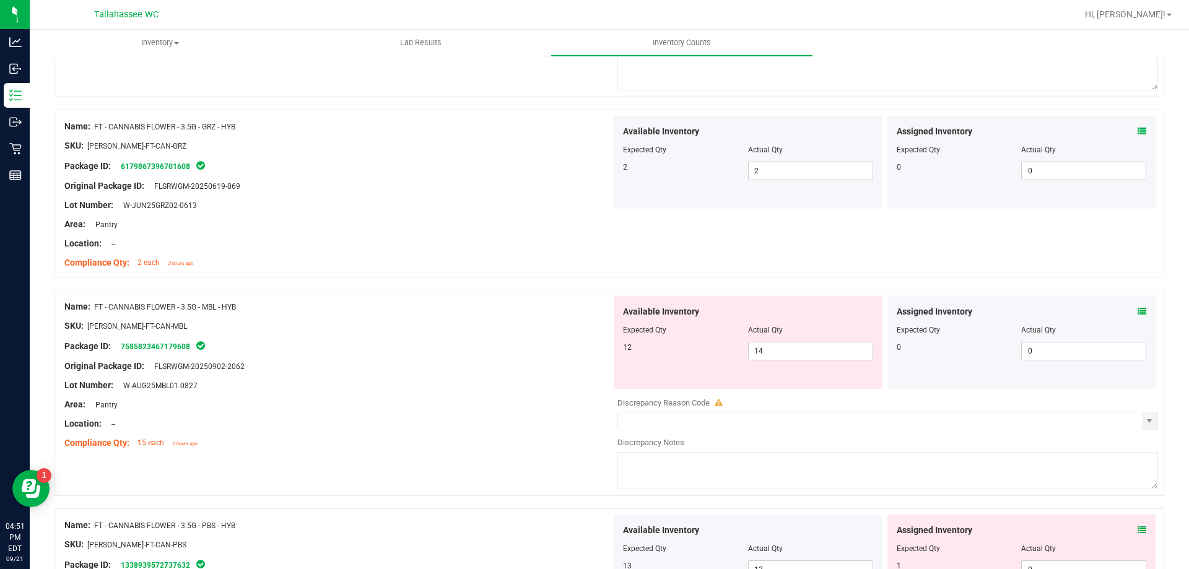
click at [1138, 529] on icon at bounding box center [1142, 530] width 9 height 9
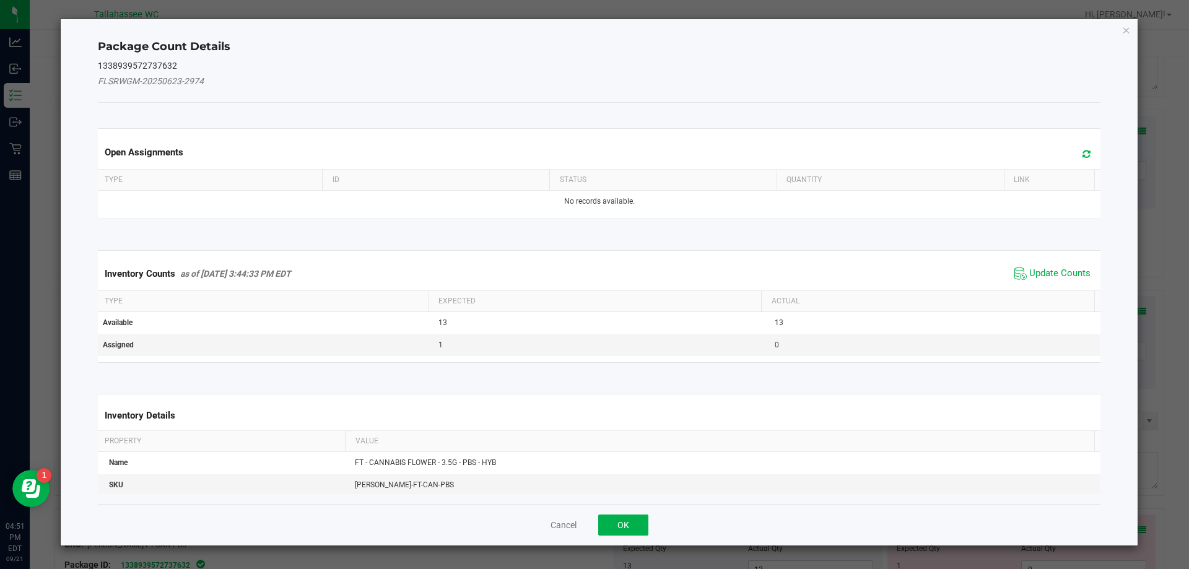
click at [1055, 266] on span "Update Counts" at bounding box center [1052, 273] width 82 height 19
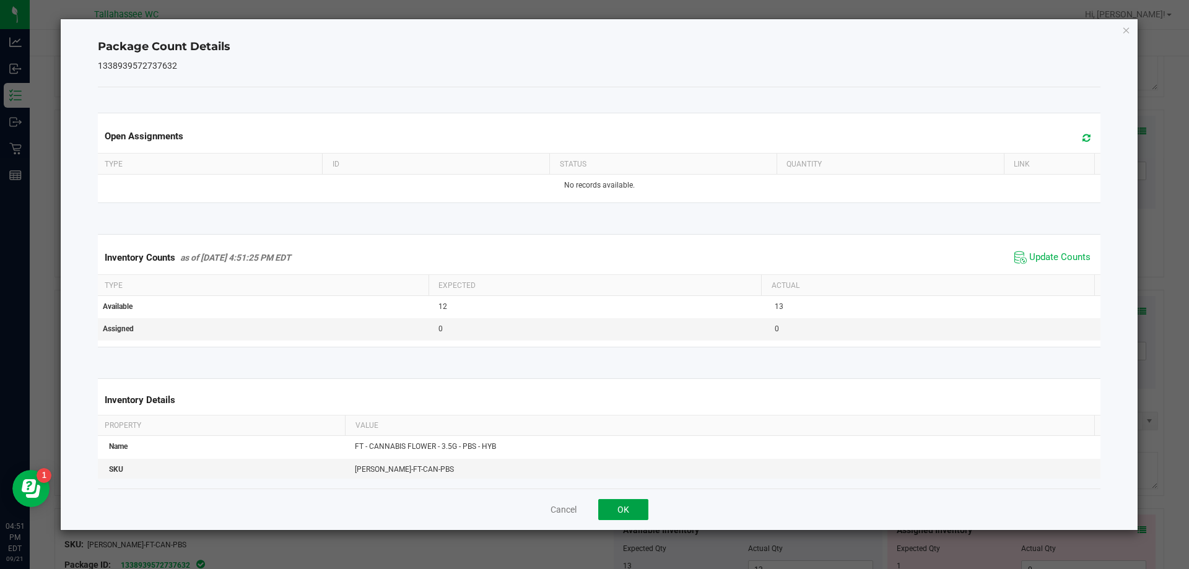
click at [630, 508] on button "OK" at bounding box center [623, 509] width 50 height 21
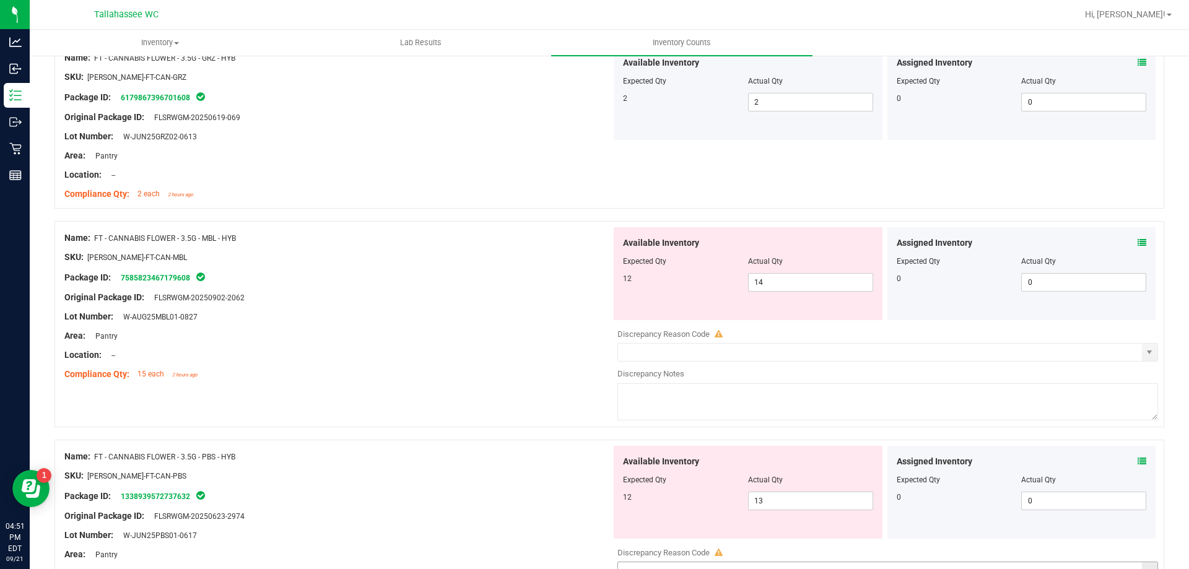
scroll to position [1796, 0]
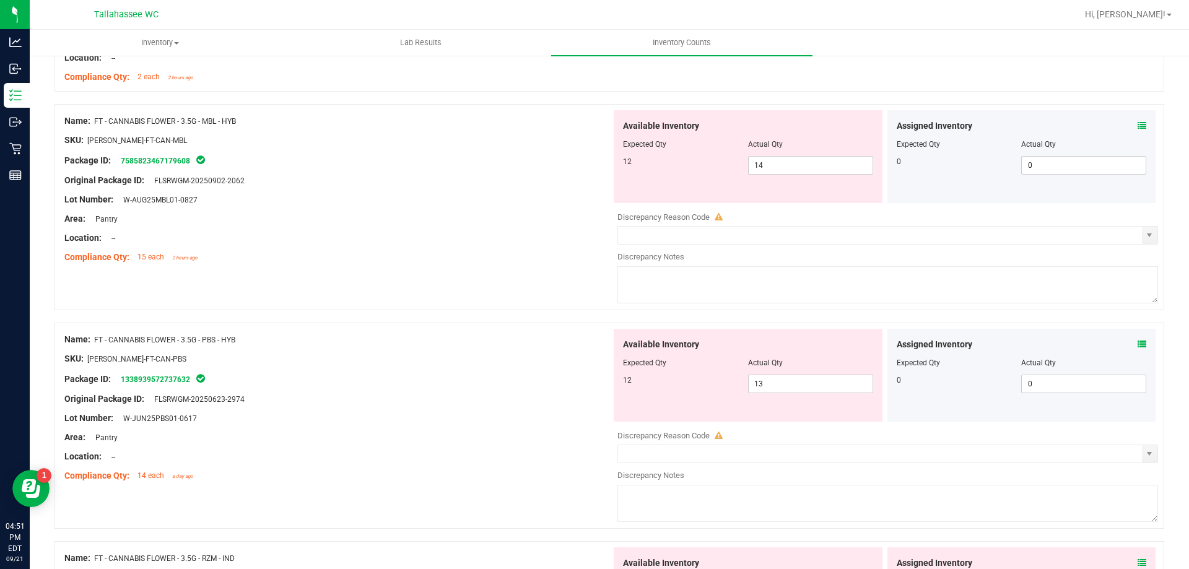
click at [1138, 347] on icon at bounding box center [1142, 344] width 9 height 9
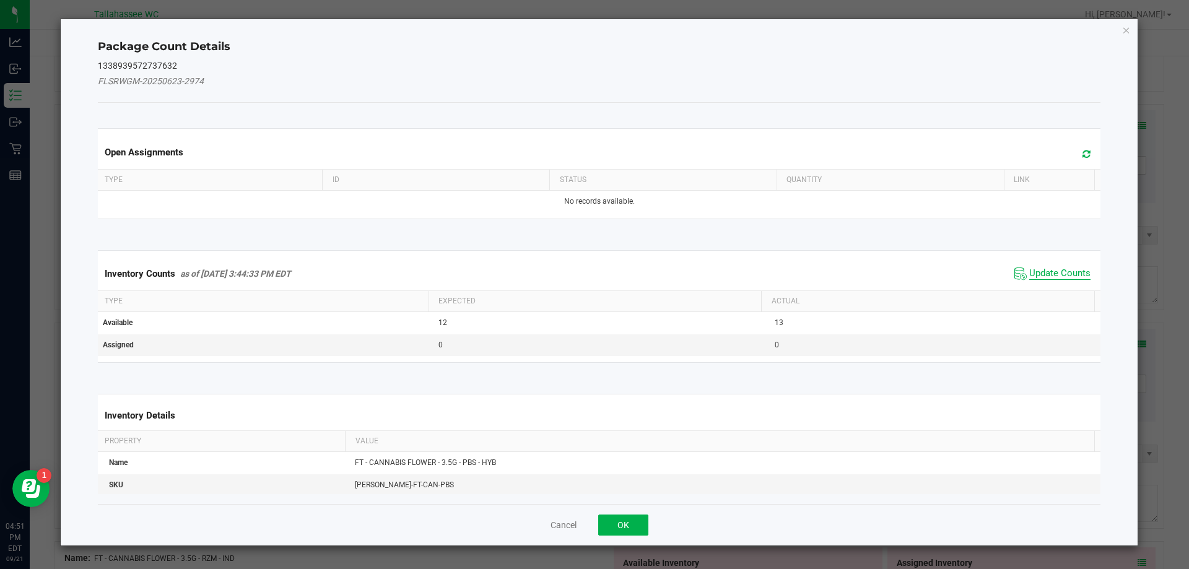
click at [1045, 273] on span "Update Counts" at bounding box center [1059, 274] width 61 height 12
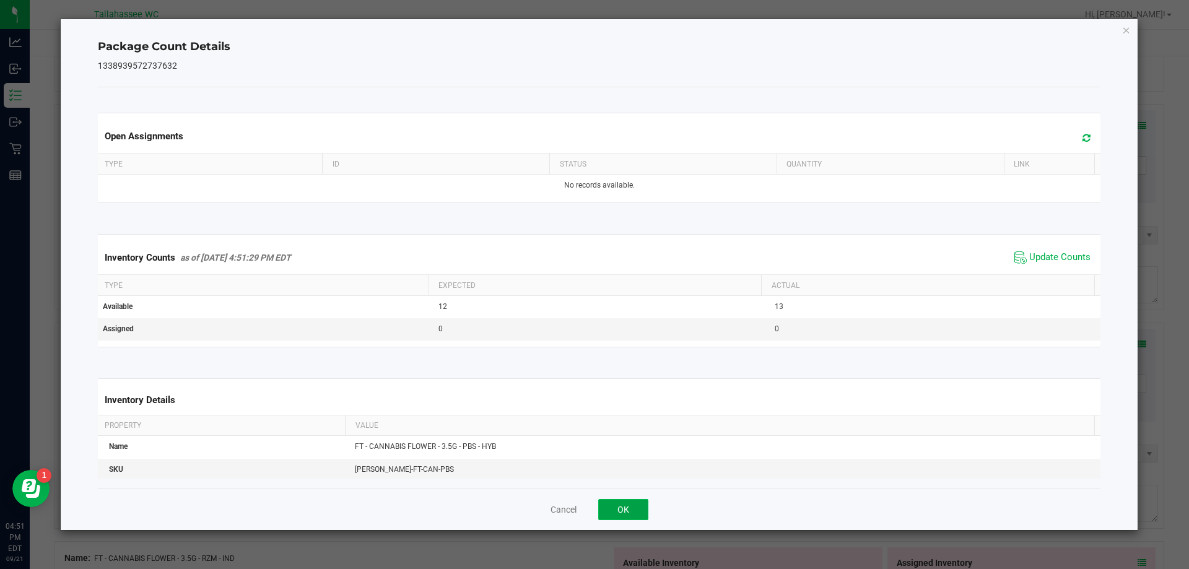
click at [615, 517] on button "OK" at bounding box center [623, 509] width 50 height 21
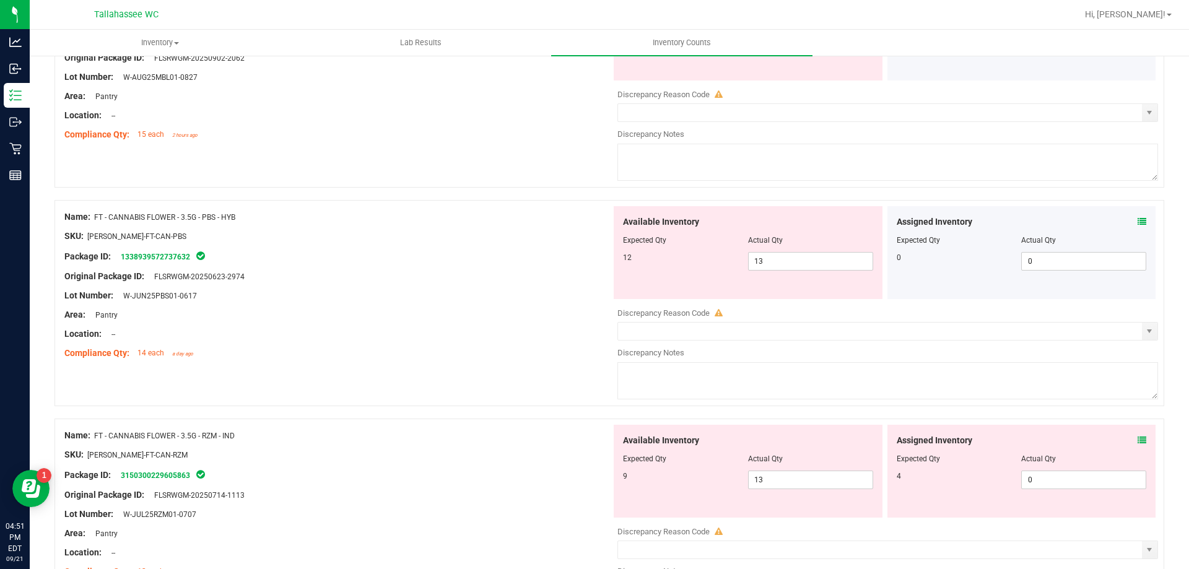
scroll to position [1920, 0]
click at [1138, 440] on icon at bounding box center [1142, 439] width 9 height 9
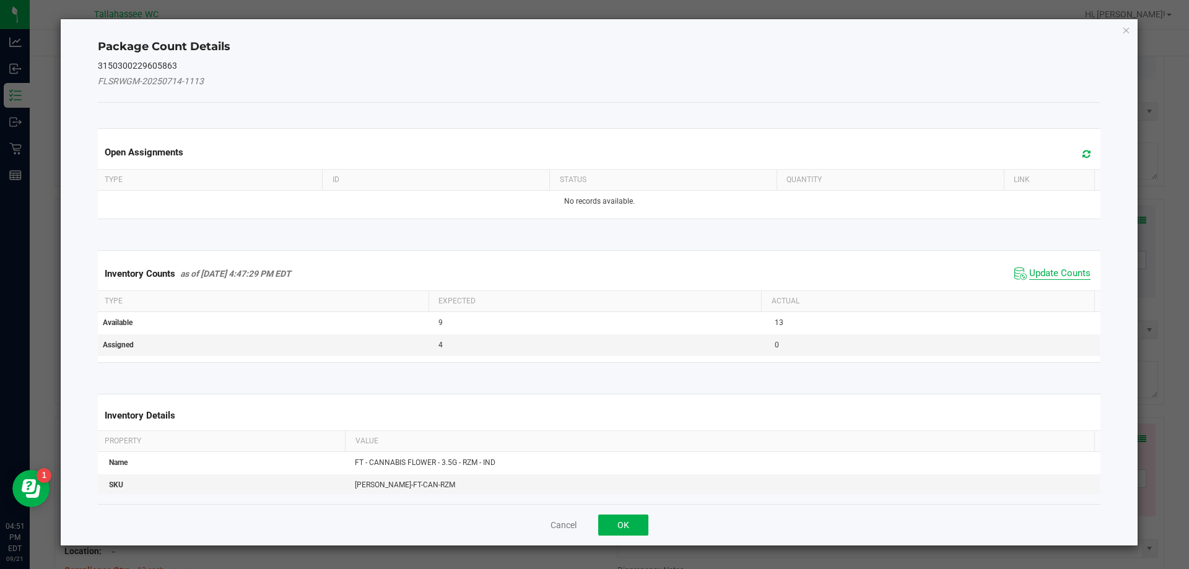
click at [1074, 268] on span "Update Counts" at bounding box center [1059, 274] width 61 height 12
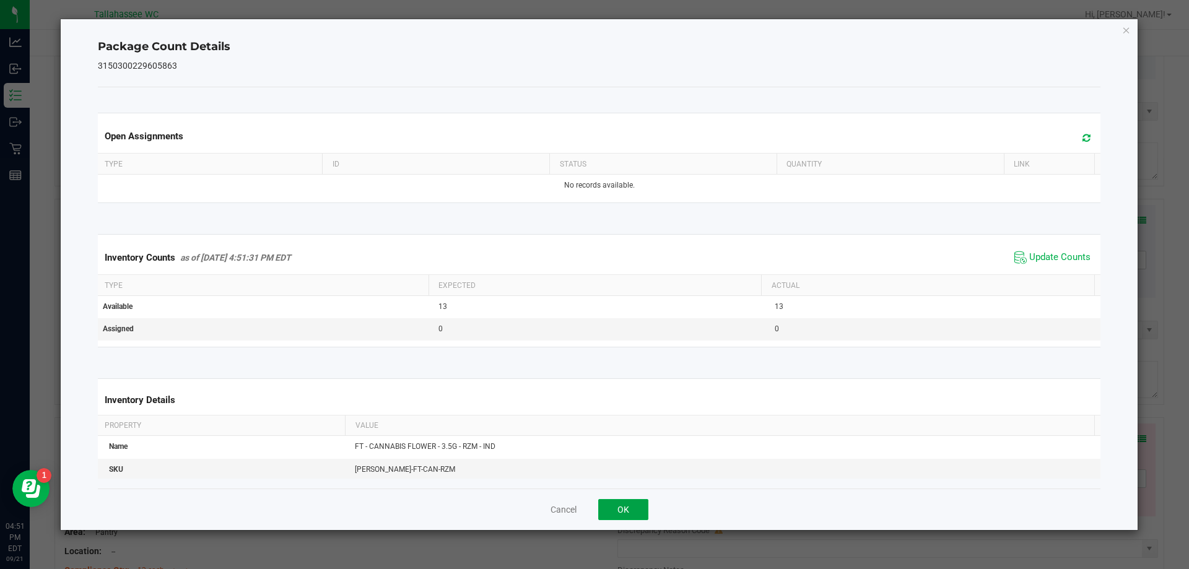
click at [638, 504] on button "OK" at bounding box center [623, 509] width 50 height 21
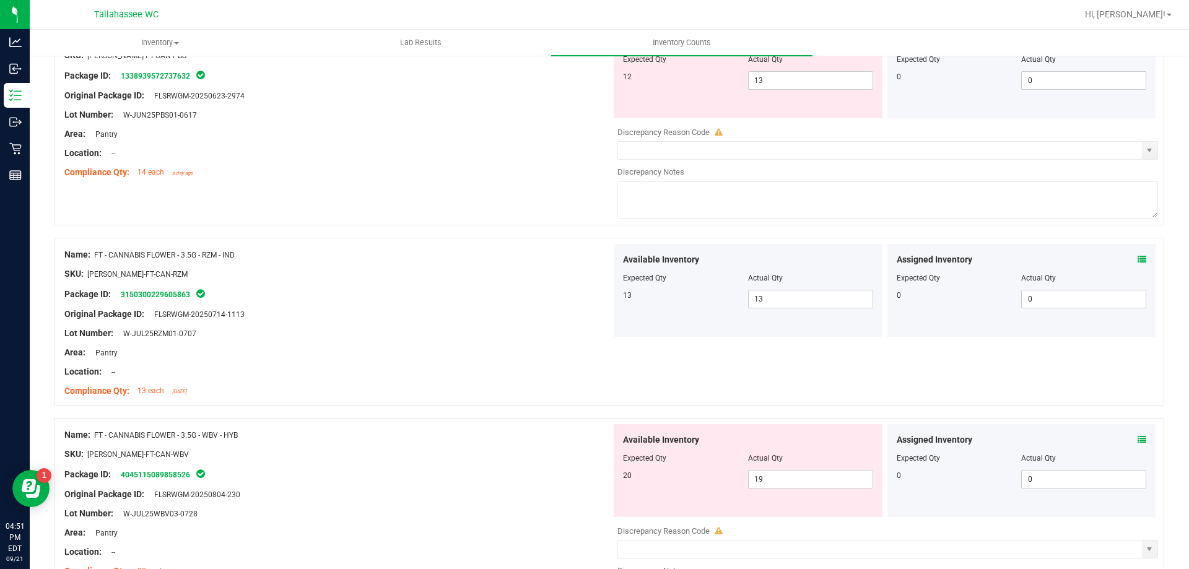
scroll to position [2105, 0]
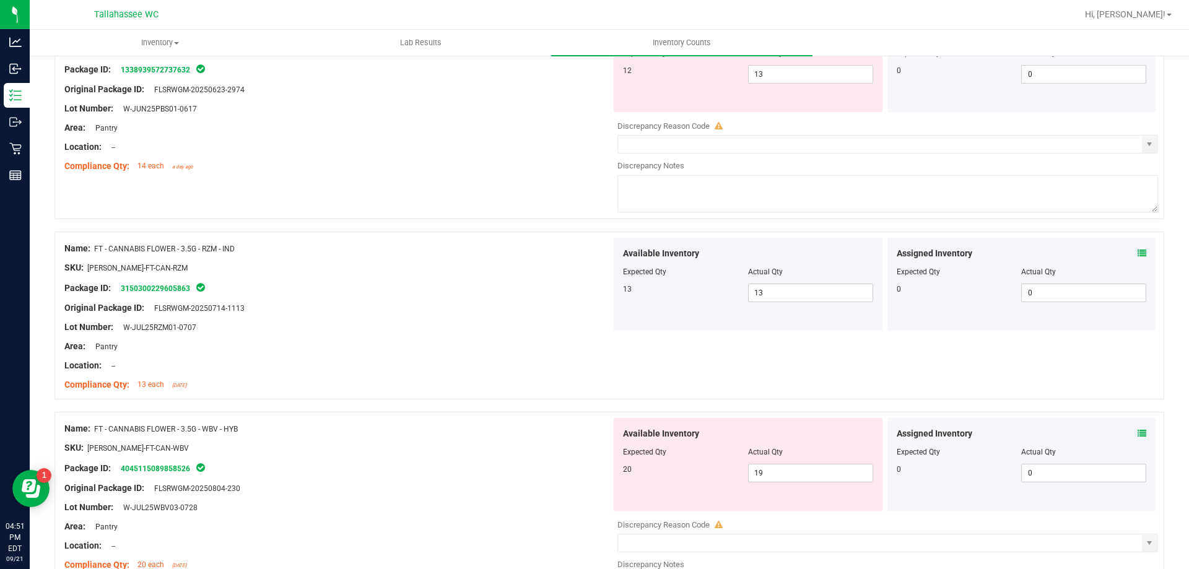
click at [1138, 431] on icon at bounding box center [1142, 433] width 9 height 9
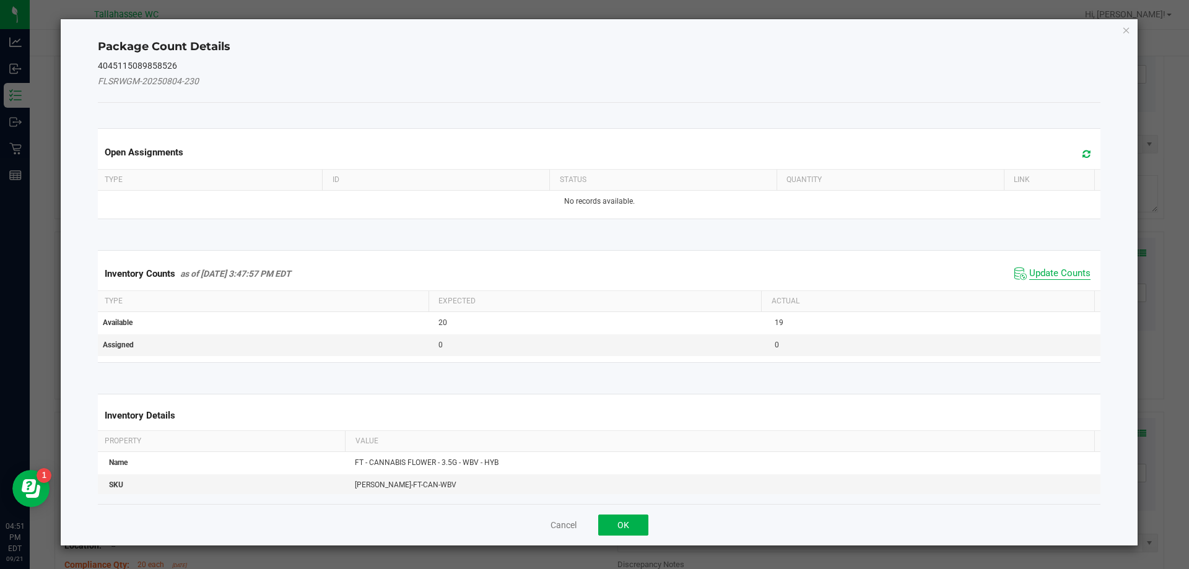
drag, startPoint x: 1055, startPoint y: 270, endPoint x: 933, endPoint y: 346, distance: 144.0
click at [1054, 271] on span "Update Counts" at bounding box center [1059, 274] width 61 height 12
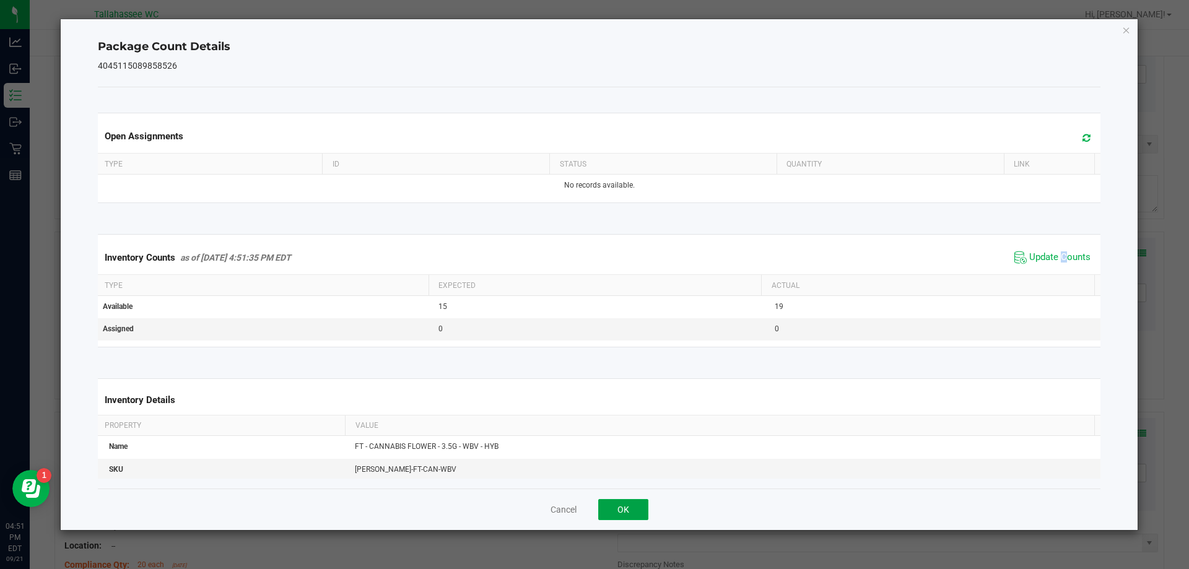
drag, startPoint x: 605, startPoint y: 515, endPoint x: 639, endPoint y: 500, distance: 37.2
click at [605, 515] on button "OK" at bounding box center [623, 509] width 50 height 21
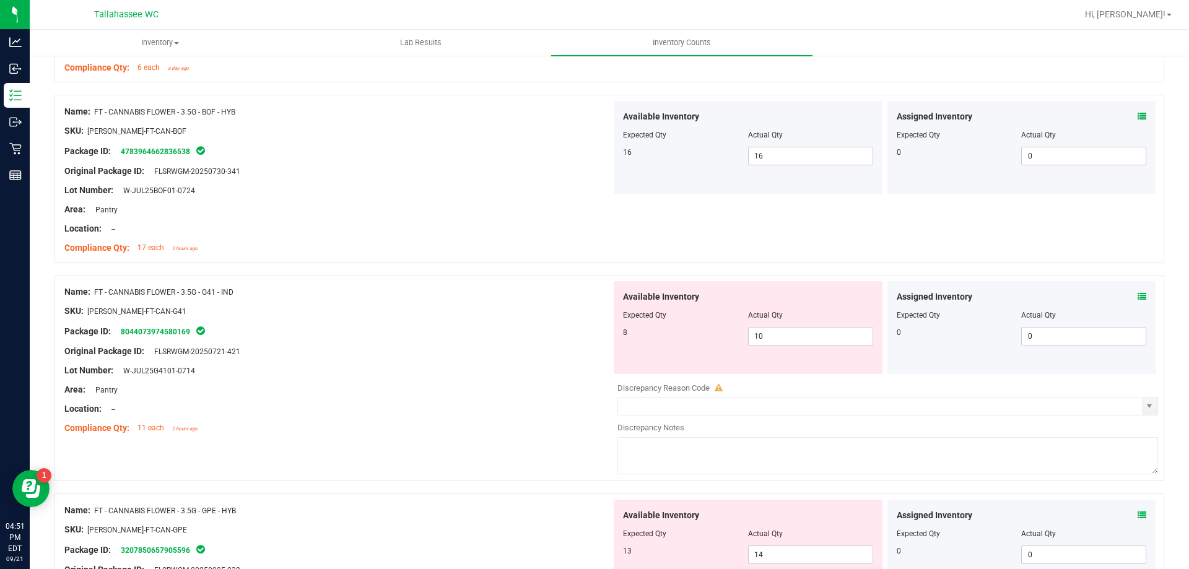
scroll to position [991, 0]
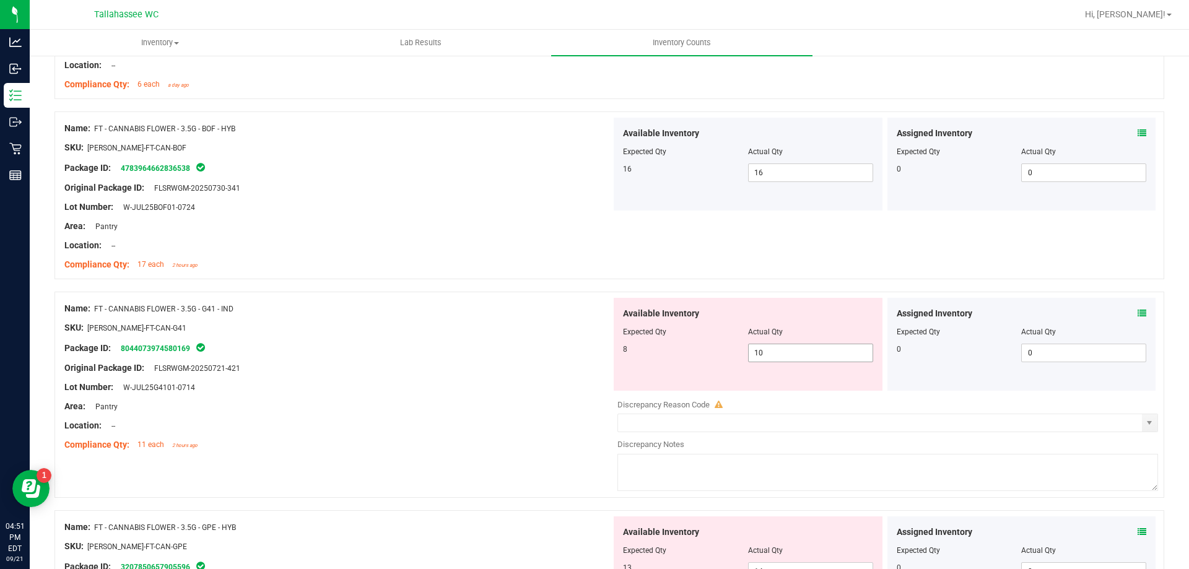
click at [770, 353] on span "10 10" at bounding box center [810, 353] width 125 height 19
click at [770, 353] on input "10" at bounding box center [811, 352] width 124 height 17
type input "8"
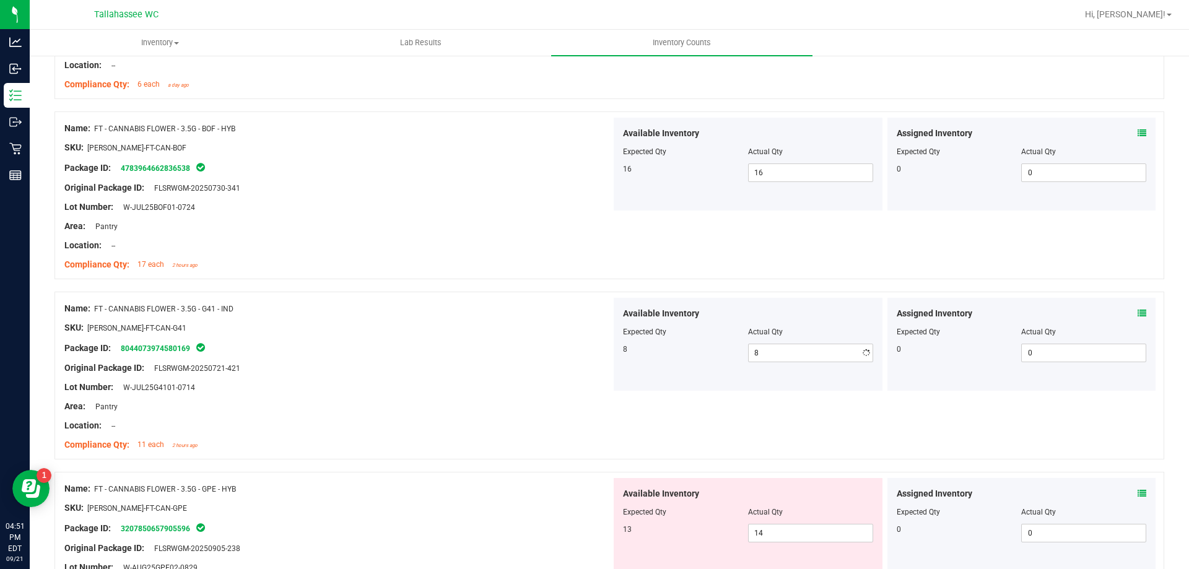
click at [503, 454] on div "Name: FT - CANNABIS FLOWER - 3.5G - G41 - IND SKU: FLO-BUD-FT-CAN-G41 Package I…" at bounding box center [337, 377] width 547 height 158
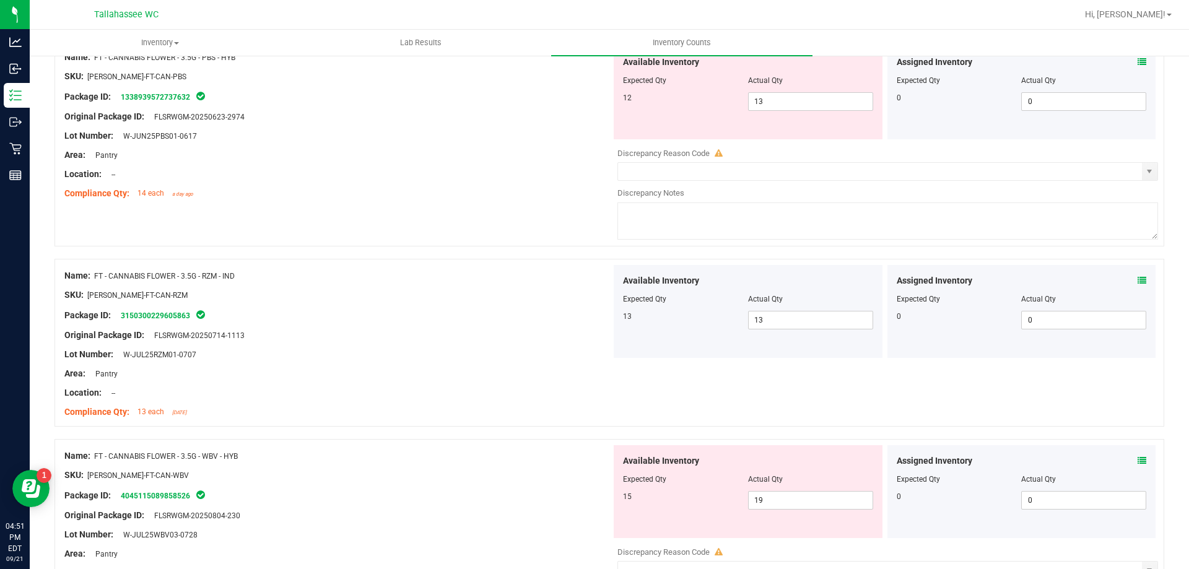
scroll to position [2105, 0]
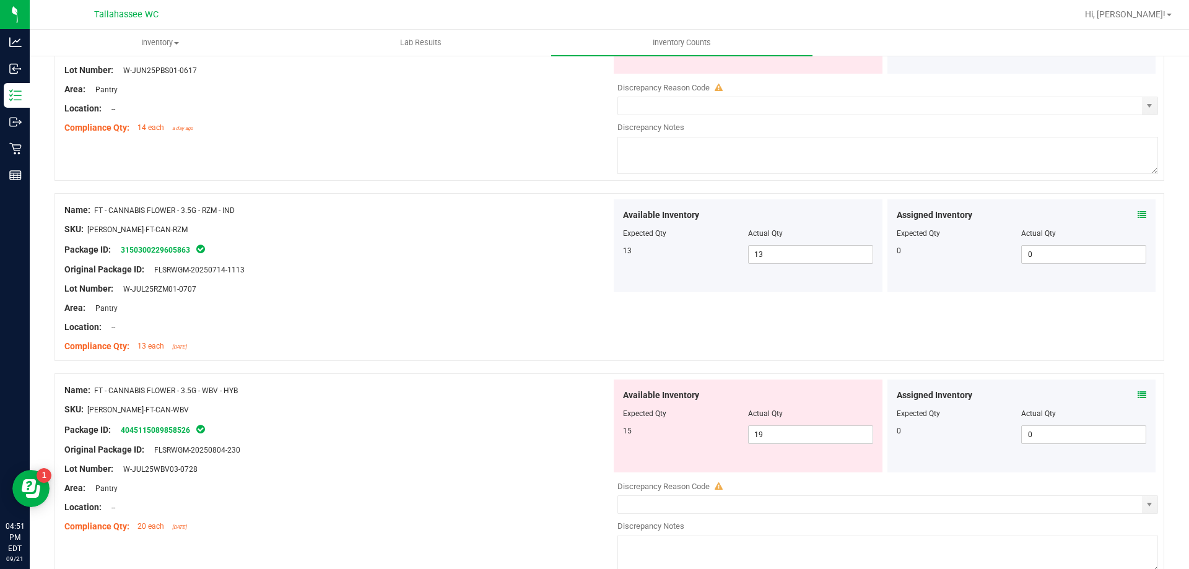
click at [1128, 399] on div "Assigned Inventory" at bounding box center [1022, 395] width 250 height 13
click at [1138, 398] on icon at bounding box center [1142, 395] width 9 height 9
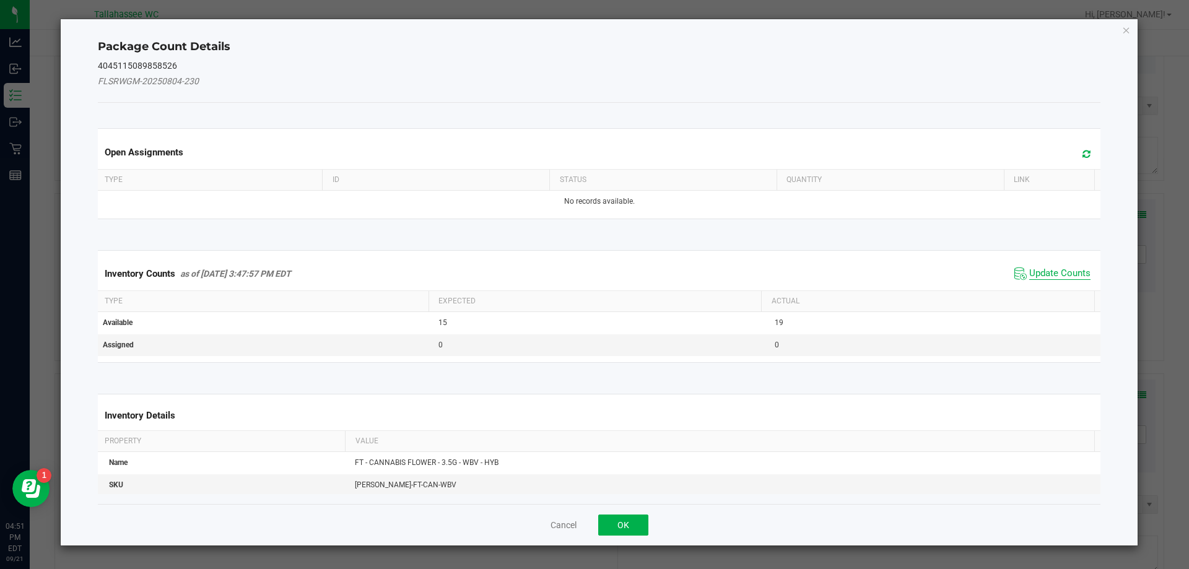
click at [1045, 272] on span "Update Counts" at bounding box center [1059, 274] width 61 height 12
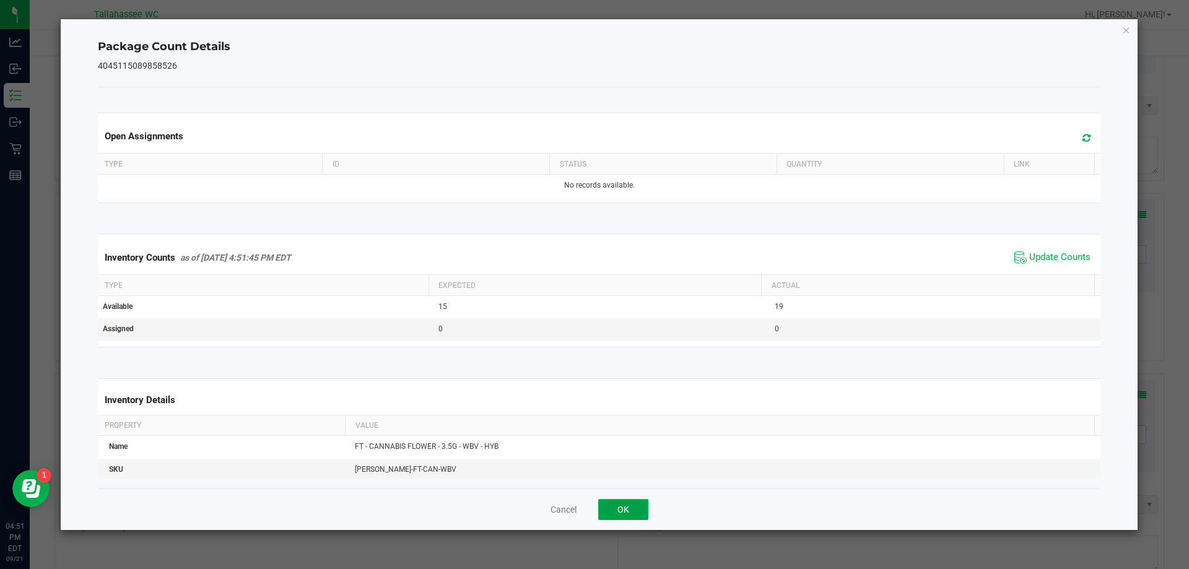
click at [626, 500] on button "OK" at bounding box center [623, 509] width 50 height 21
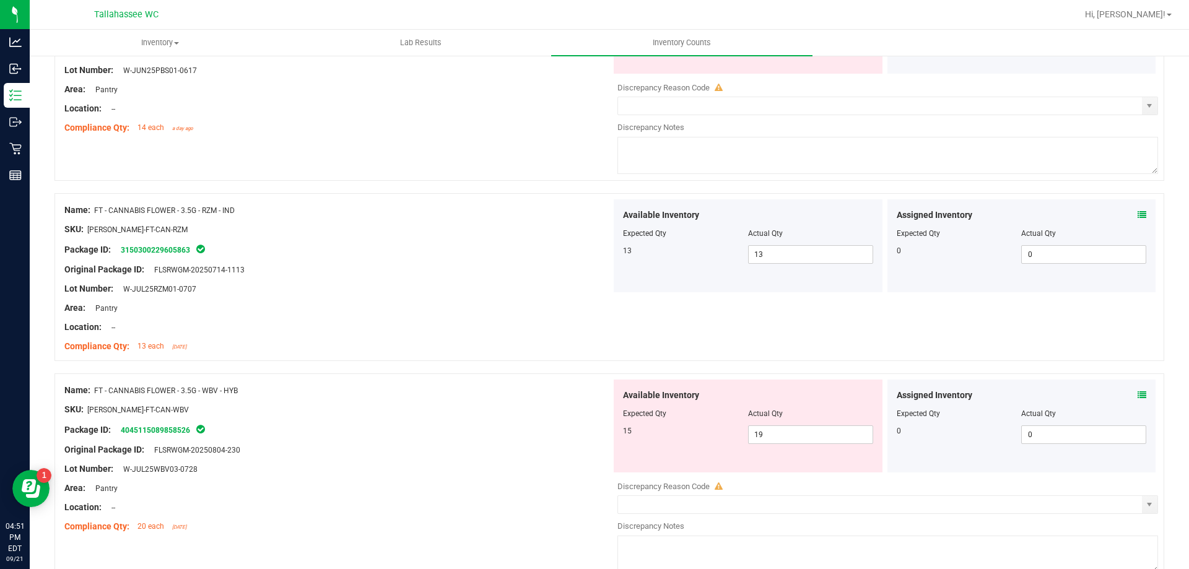
scroll to position [2291, 0]
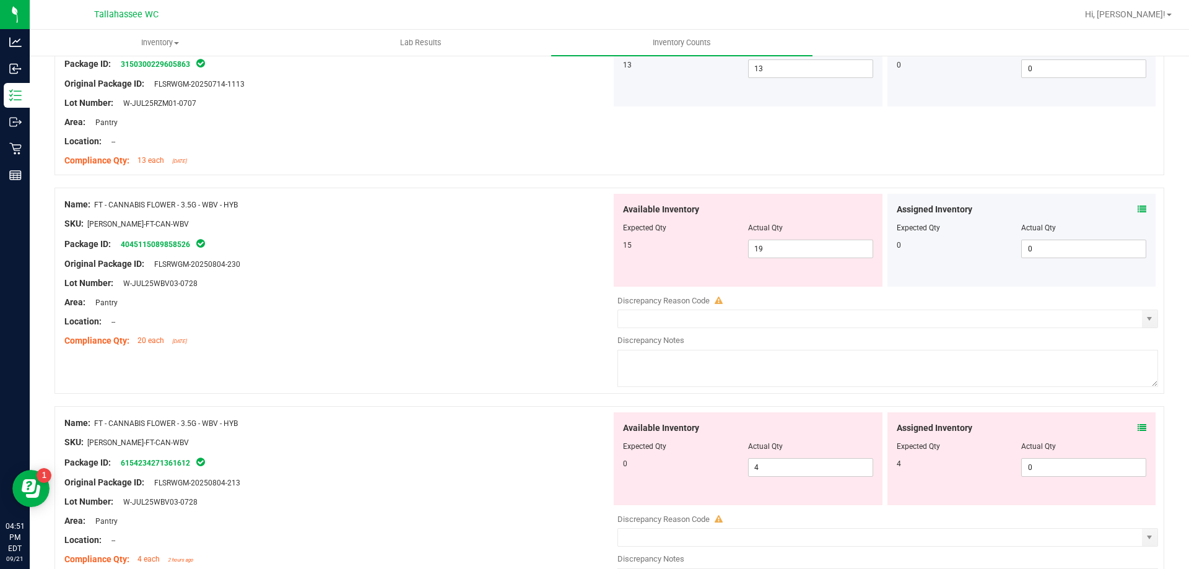
click at [1138, 424] on icon at bounding box center [1142, 428] width 9 height 9
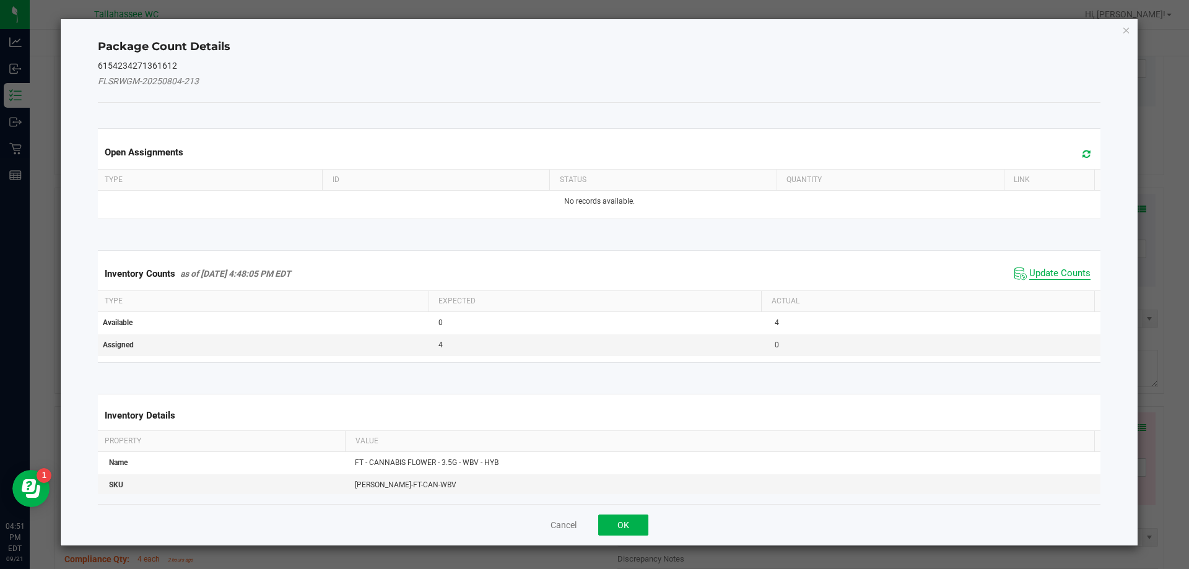
click at [1039, 273] on span "Update Counts" at bounding box center [1059, 274] width 61 height 12
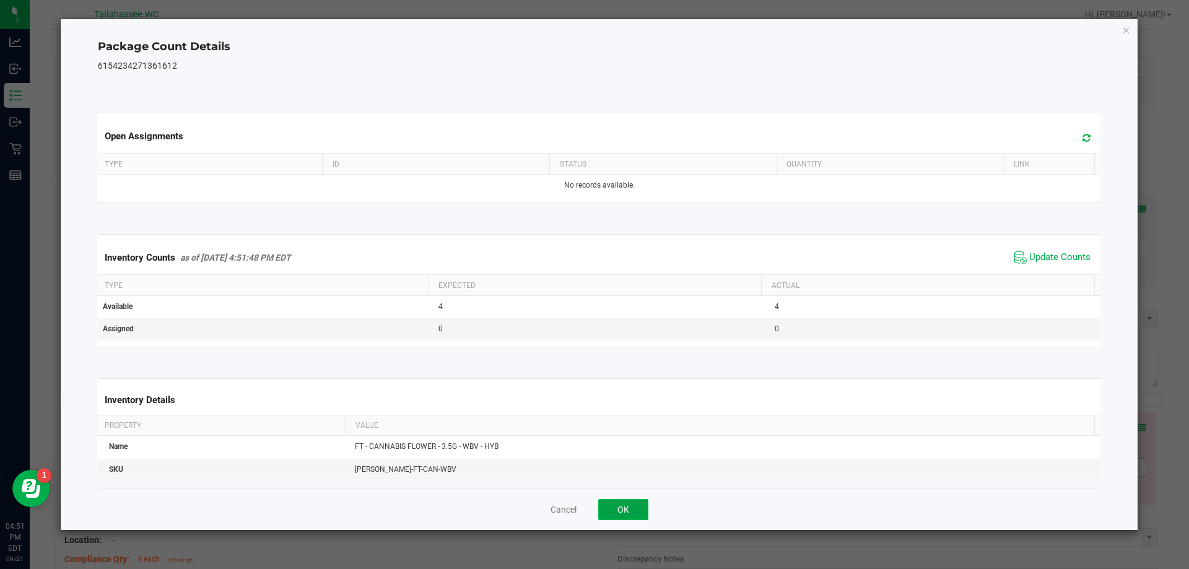
click at [624, 511] on button "OK" at bounding box center [623, 509] width 50 height 21
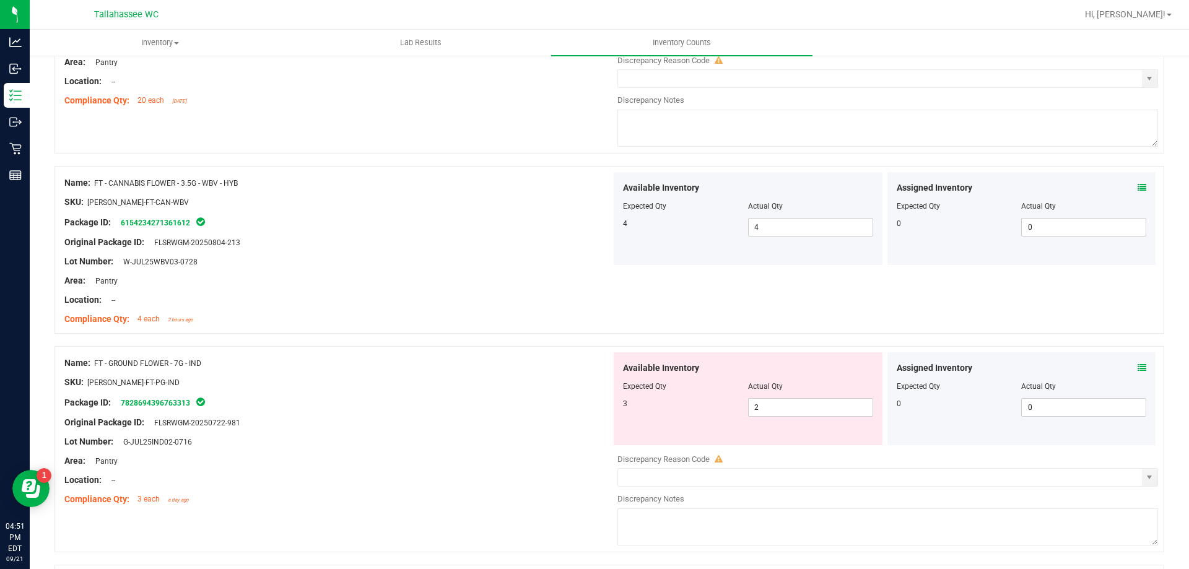
scroll to position [2539, 0]
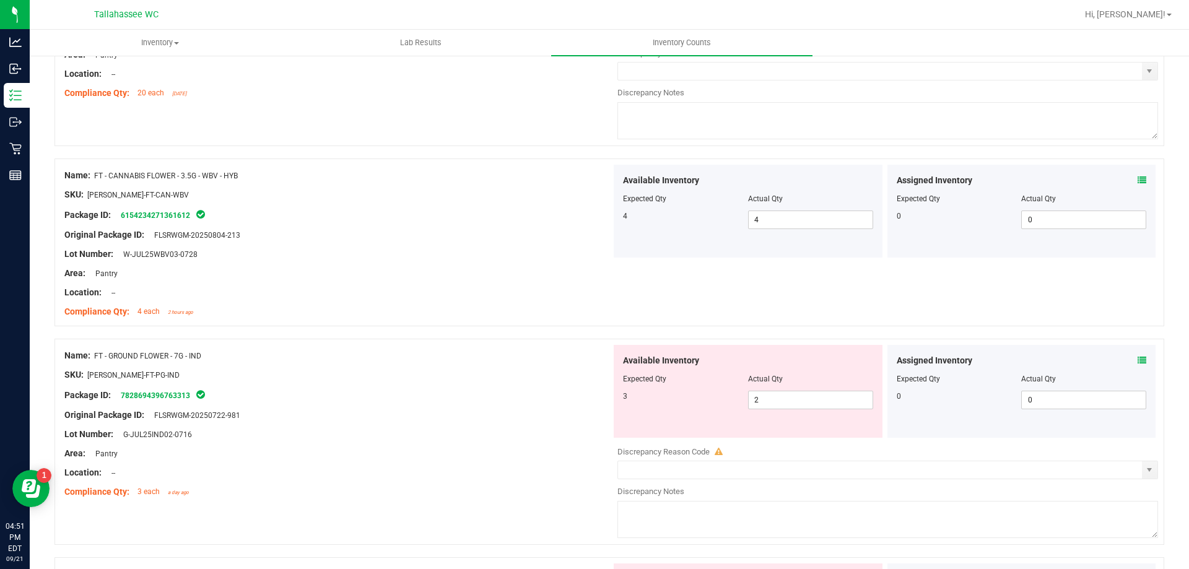
click at [1138, 359] on icon at bounding box center [1142, 360] width 9 height 9
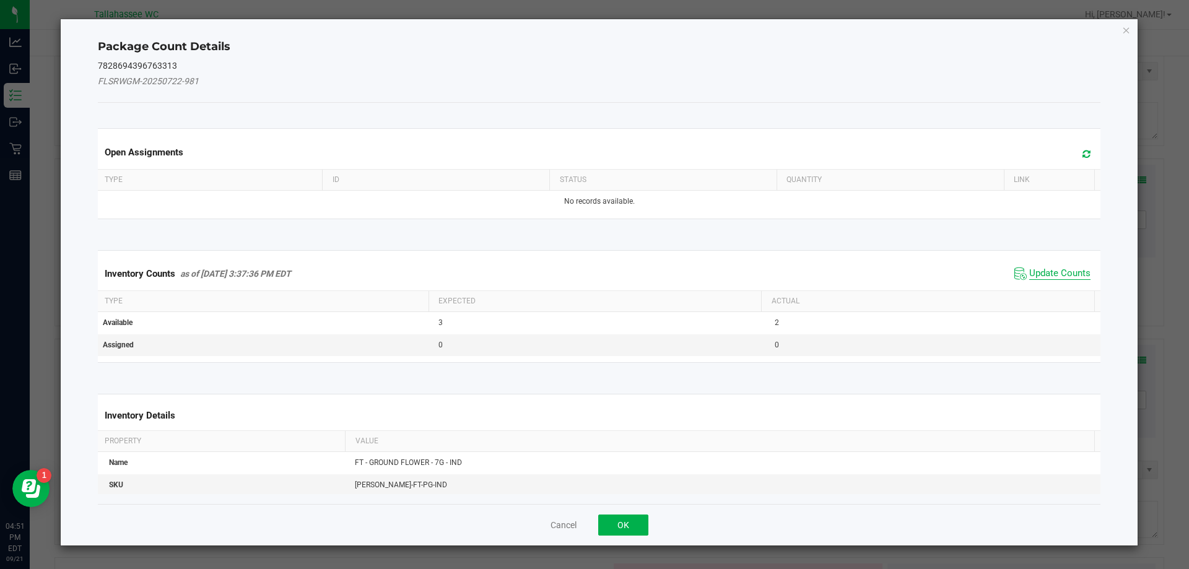
click at [1037, 276] on span "Update Counts" at bounding box center [1059, 274] width 61 height 12
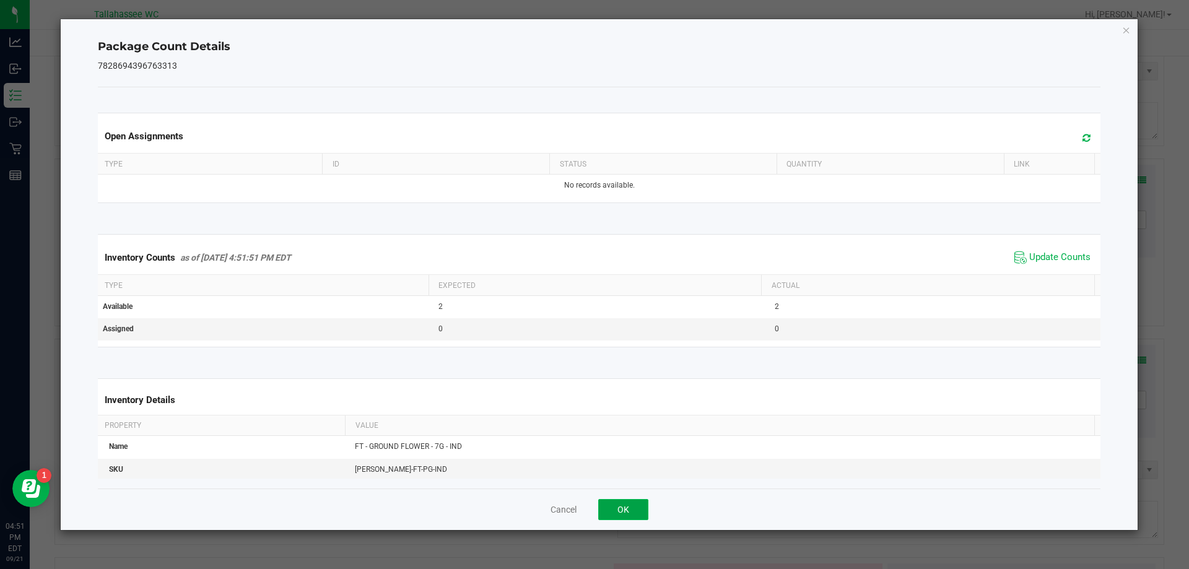
click at [619, 507] on button "OK" at bounding box center [623, 509] width 50 height 21
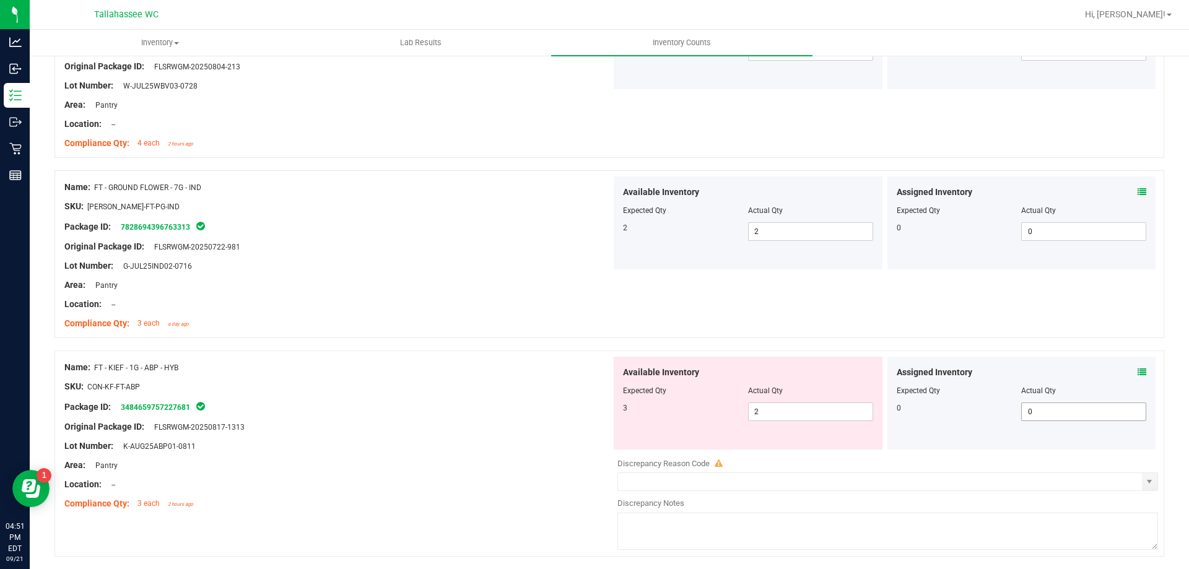
scroll to position [2725, 0]
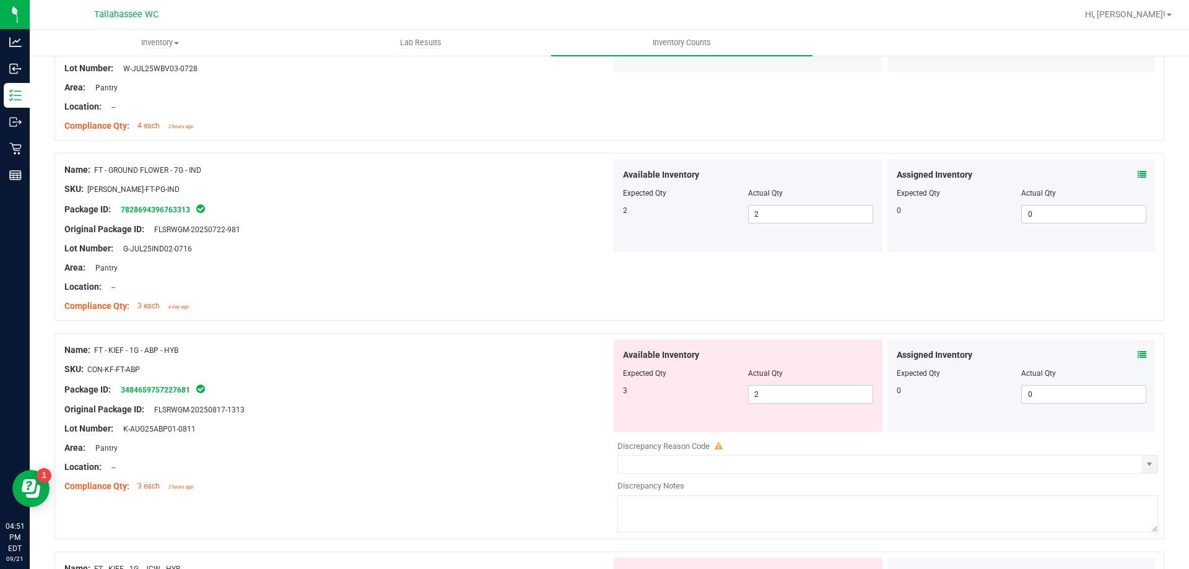
click at [1127, 355] on div "Assigned Inventory" at bounding box center [1022, 355] width 250 height 13
click at [1138, 351] on icon at bounding box center [1142, 354] width 9 height 9
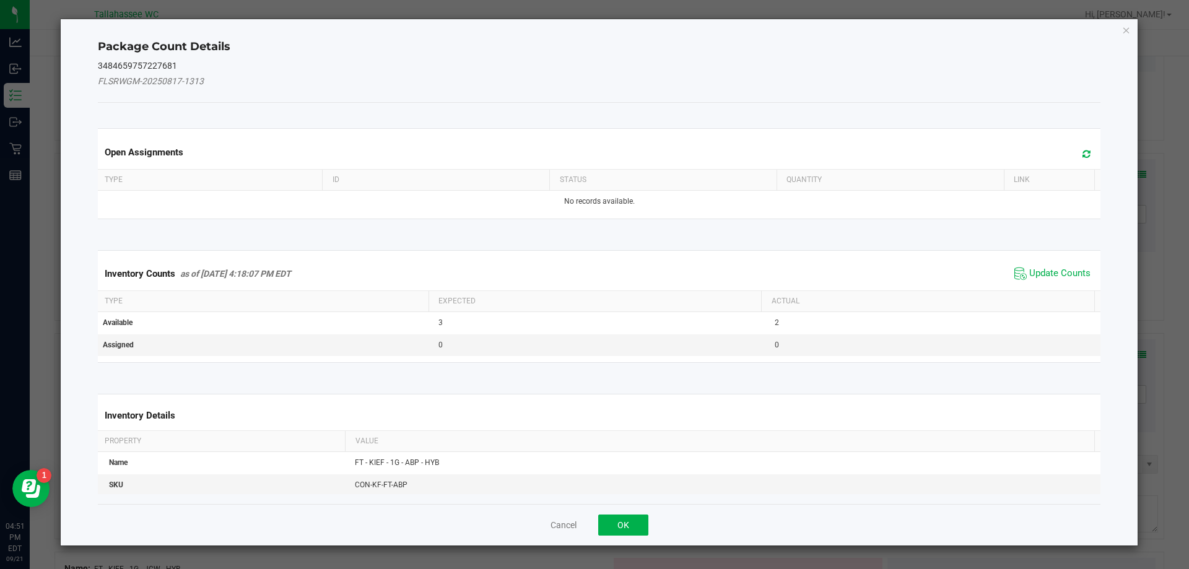
drag, startPoint x: 1057, startPoint y: 274, endPoint x: 1049, endPoint y: 291, distance: 18.6
click at [1057, 274] on span "Update Counts" at bounding box center [1059, 274] width 61 height 12
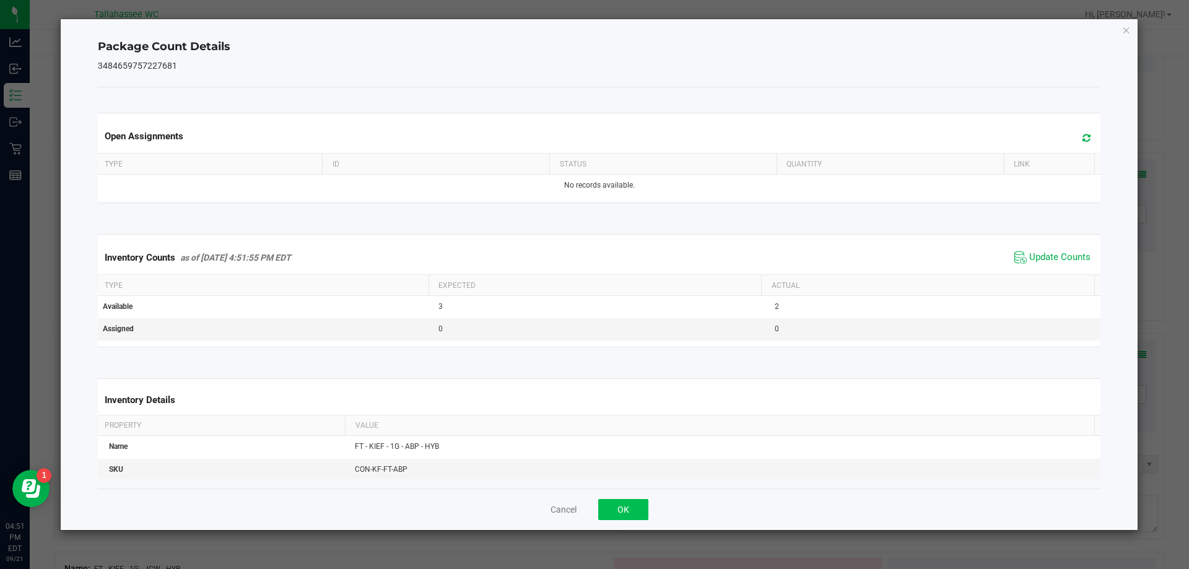
click at [646, 511] on div "Cancel OK" at bounding box center [599, 509] width 1003 height 41
click at [641, 507] on button "OK" at bounding box center [623, 509] width 50 height 21
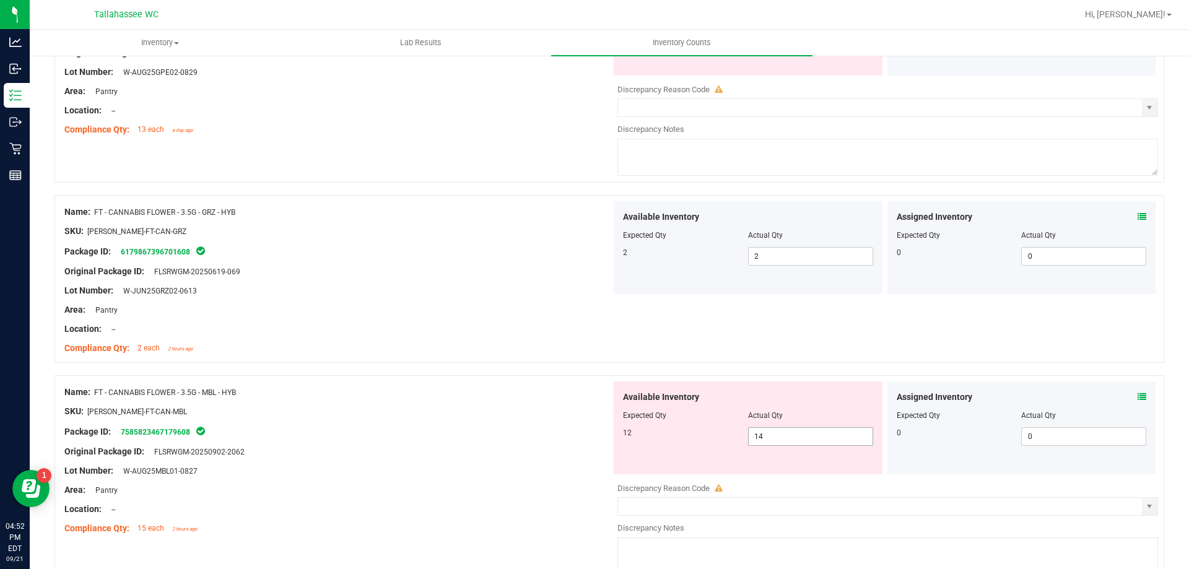
scroll to position [1362, 0]
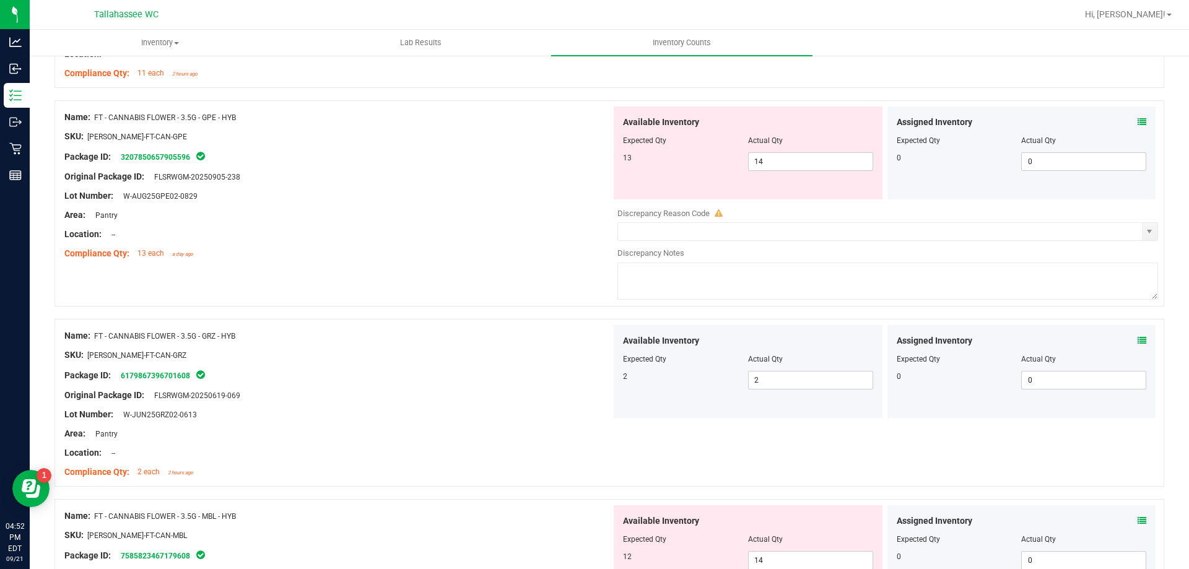
drag, startPoint x: 277, startPoint y: 118, endPoint x: 95, endPoint y: 116, distance: 181.4
click at [95, 115] on div "Name: FT - CANNABIS FLOWER - 3.5G - GPE - HYB" at bounding box center [337, 117] width 547 height 13
copy span "FT - CANNABIS FLOWER - 3.5G - GPE - HYB"
click at [451, 202] on div at bounding box center [337, 205] width 547 height 6
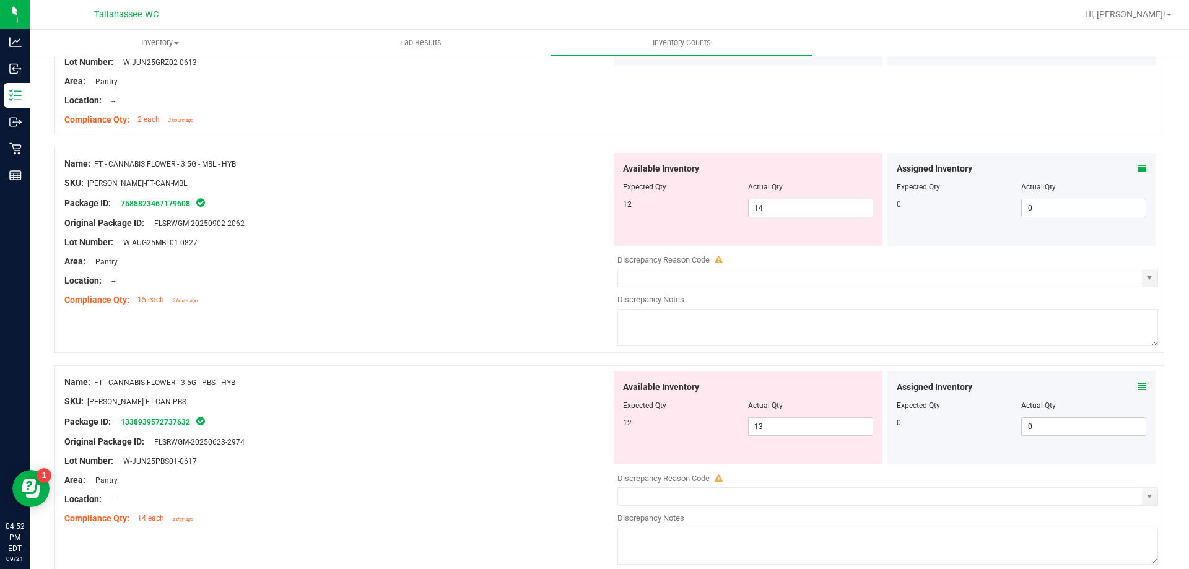
scroll to position [1734, 0]
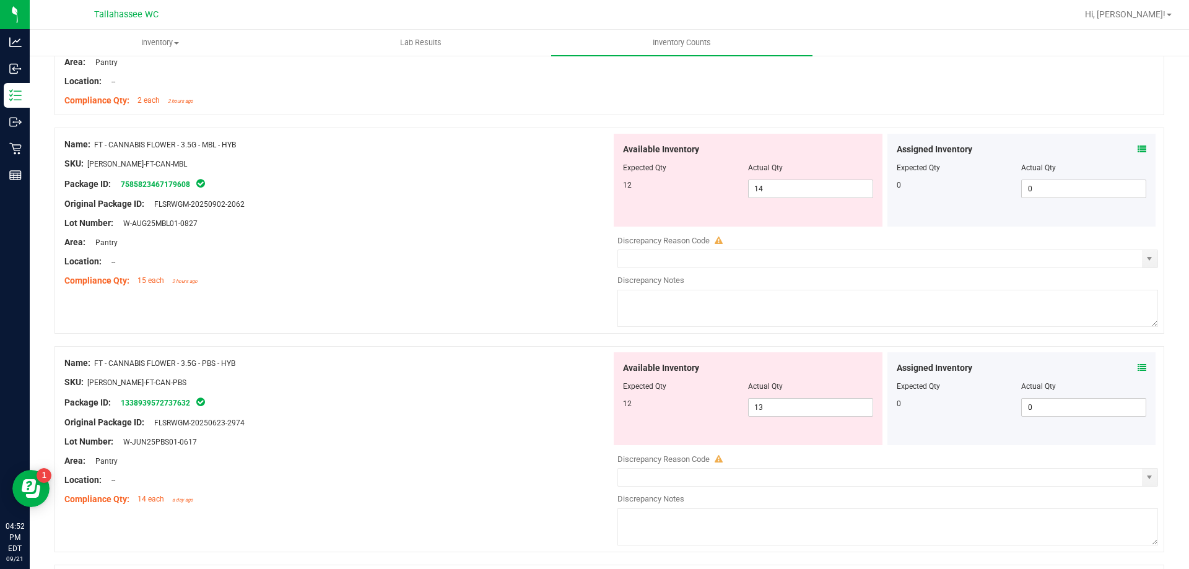
click at [1138, 146] on div "Assigned Inventory Expected Qty Actual Qty 0 0 0" at bounding box center [1021, 180] width 269 height 93
click at [1138, 146] on icon at bounding box center [1142, 149] width 9 height 9
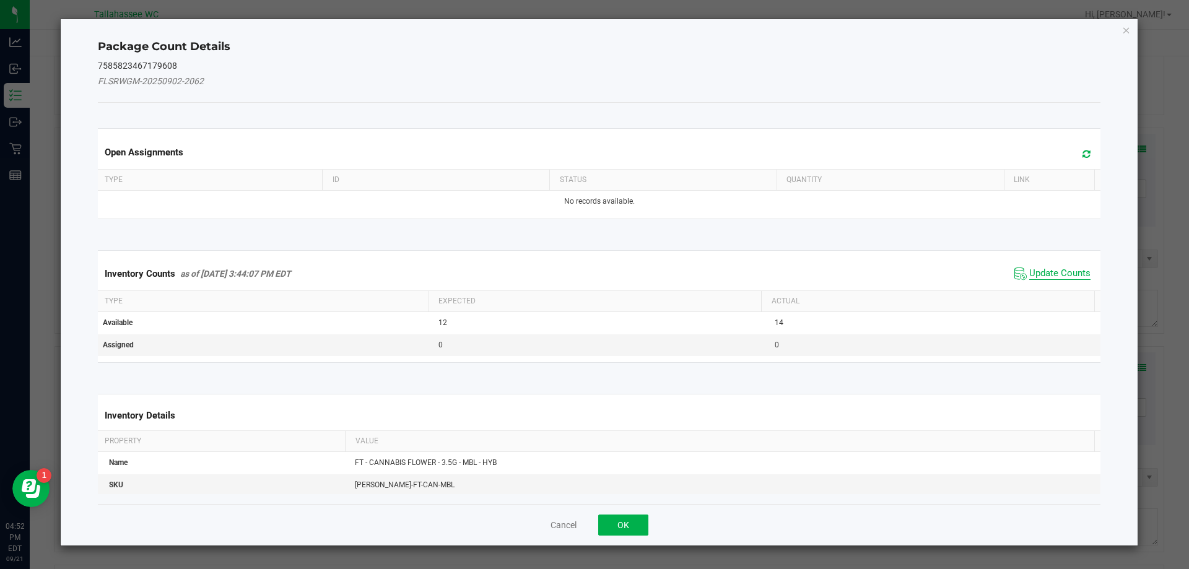
click at [1044, 272] on span "Update Counts" at bounding box center [1059, 274] width 61 height 12
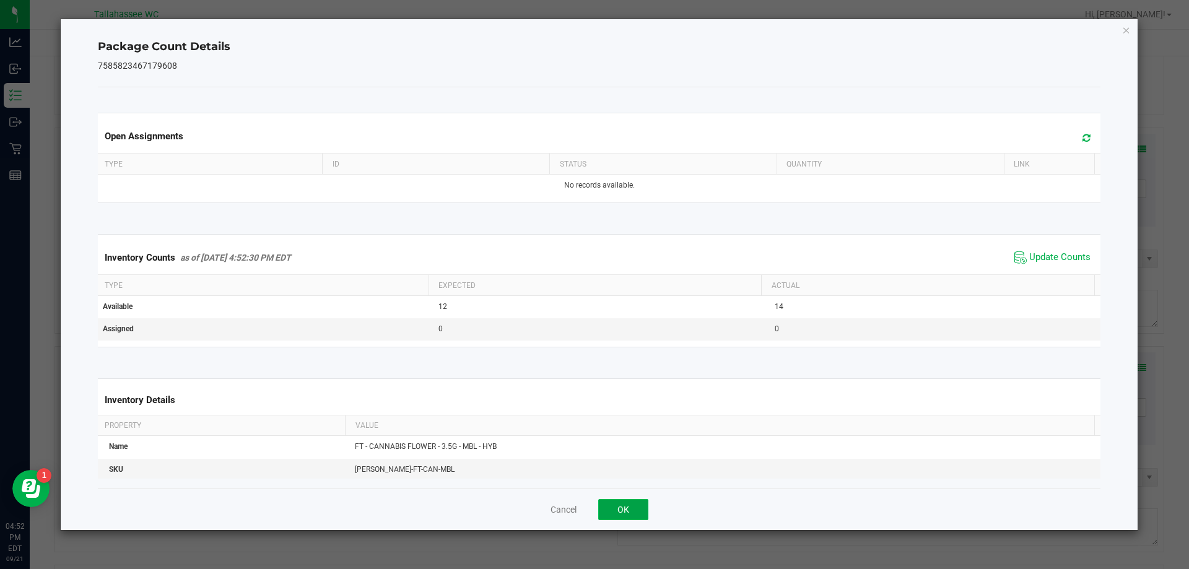
click at [613, 511] on button "OK" at bounding box center [623, 509] width 50 height 21
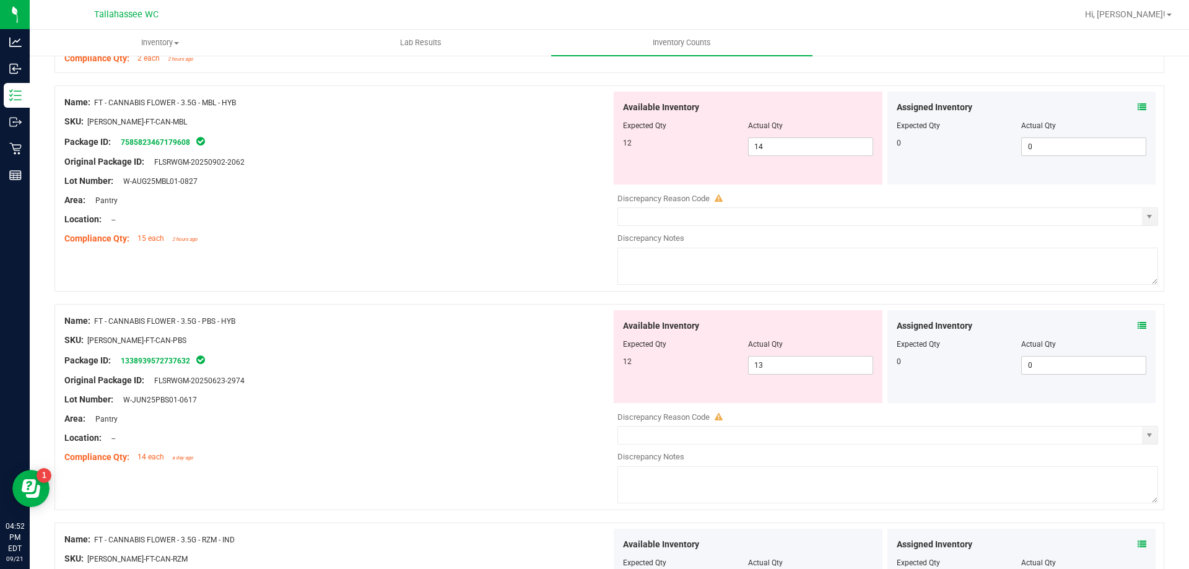
scroll to position [1796, 0]
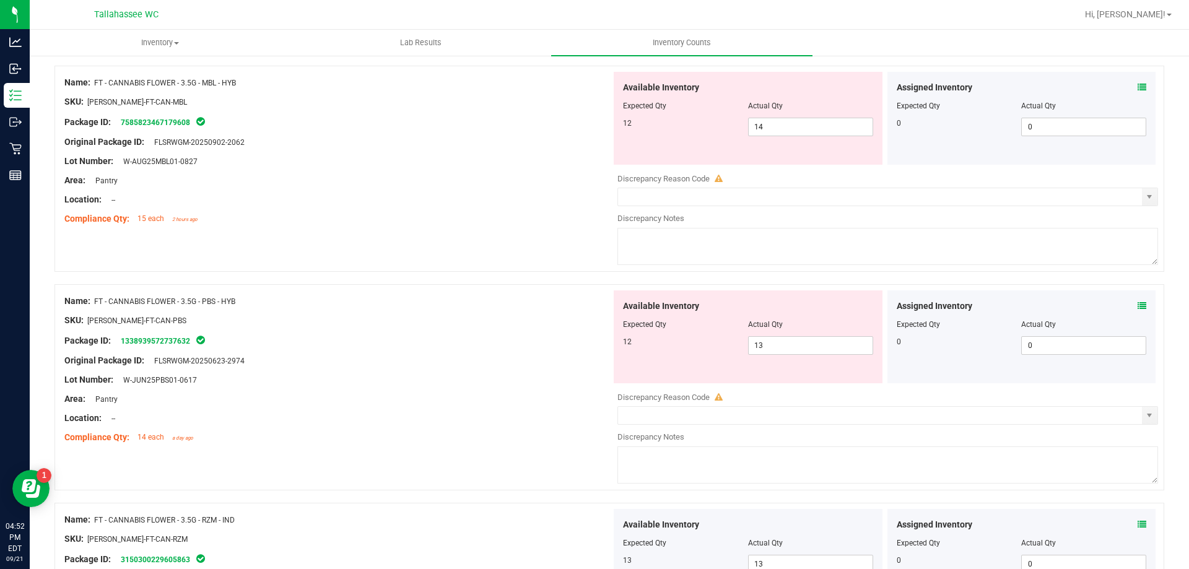
click at [1138, 305] on icon at bounding box center [1142, 306] width 9 height 9
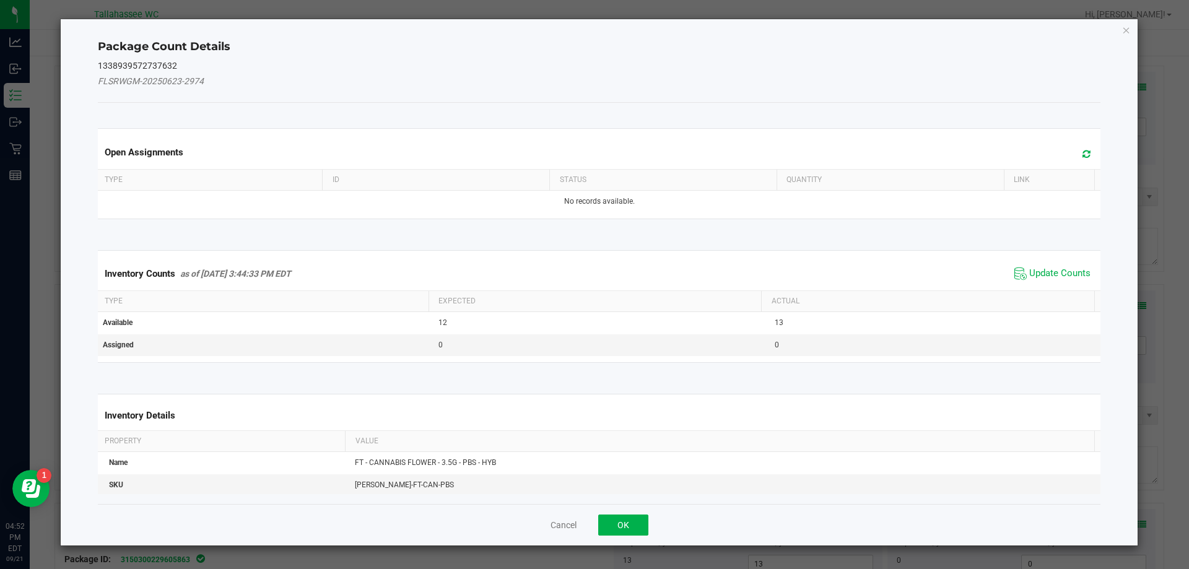
click at [1050, 264] on span "Update Counts" at bounding box center [1052, 273] width 82 height 19
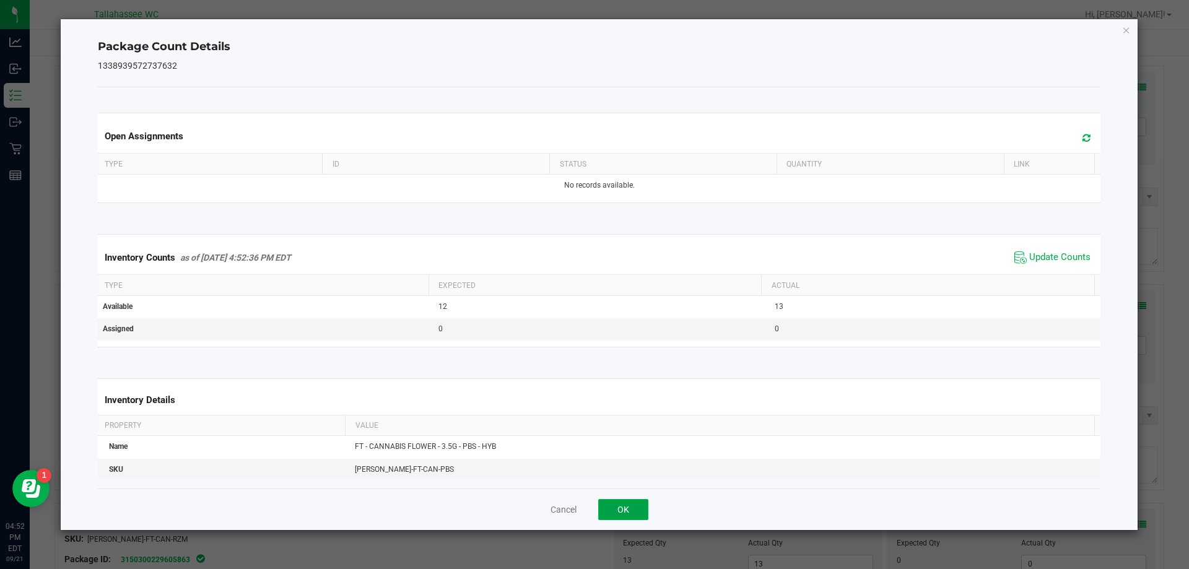
click at [638, 506] on button "OK" at bounding box center [623, 509] width 50 height 21
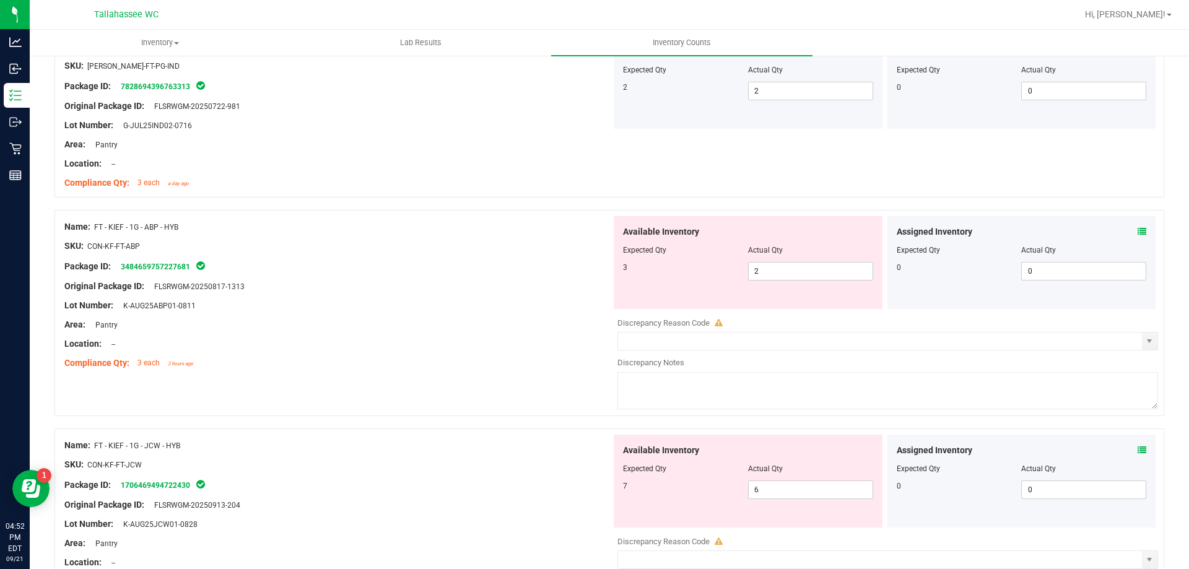
scroll to position [2848, 0]
click at [1123, 228] on div "Assigned Inventory" at bounding box center [1022, 231] width 250 height 13
click at [1138, 230] on icon at bounding box center [1142, 231] width 9 height 9
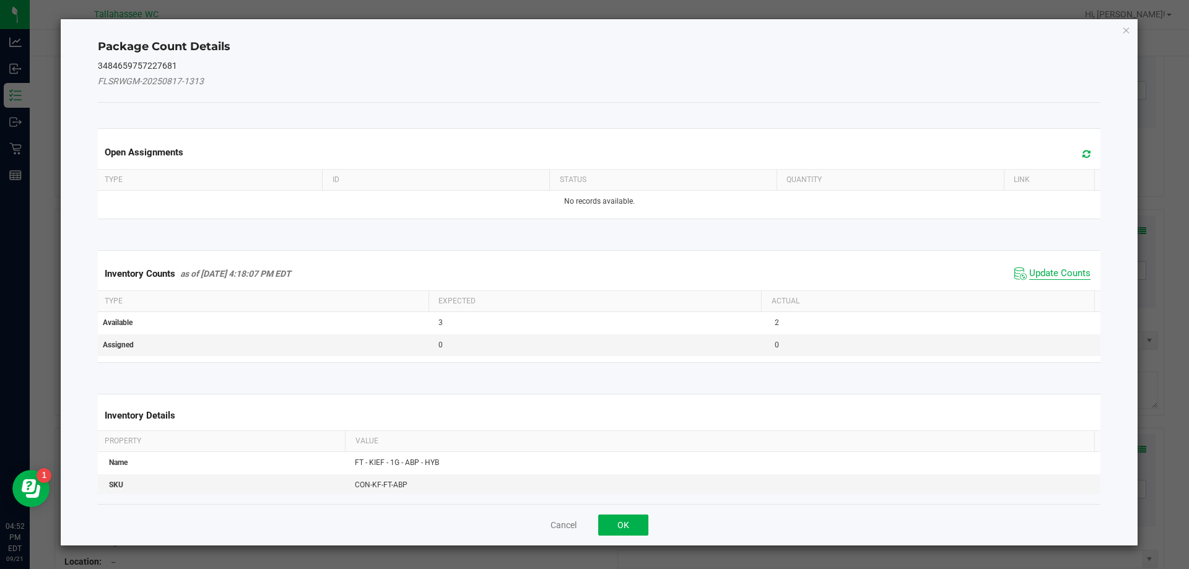
click at [1045, 271] on span "Update Counts" at bounding box center [1059, 274] width 61 height 12
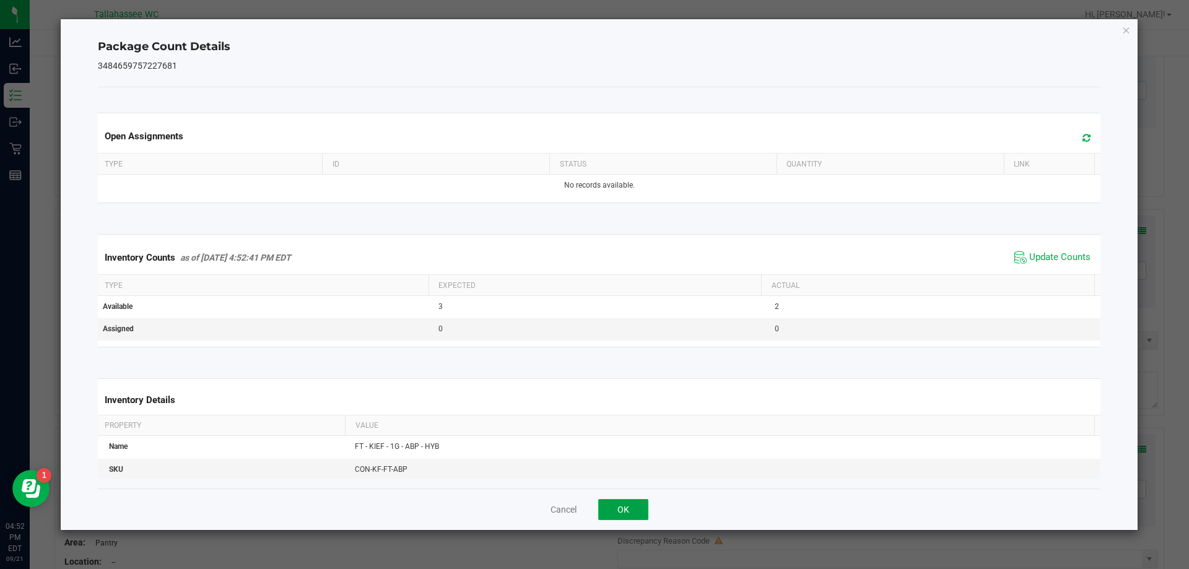
click at [622, 513] on button "OK" at bounding box center [623, 509] width 50 height 21
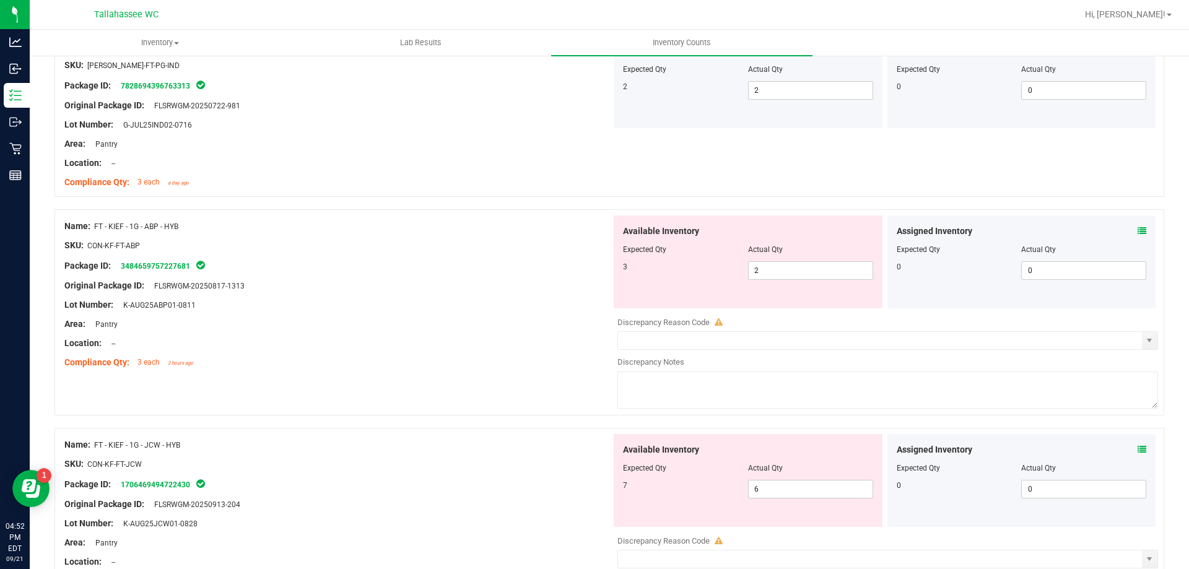
click at [1138, 450] on div "Assigned Inventory Expected Qty Actual Qty 0 0 0" at bounding box center [1021, 480] width 269 height 93
click at [1138, 448] on icon at bounding box center [1142, 449] width 9 height 9
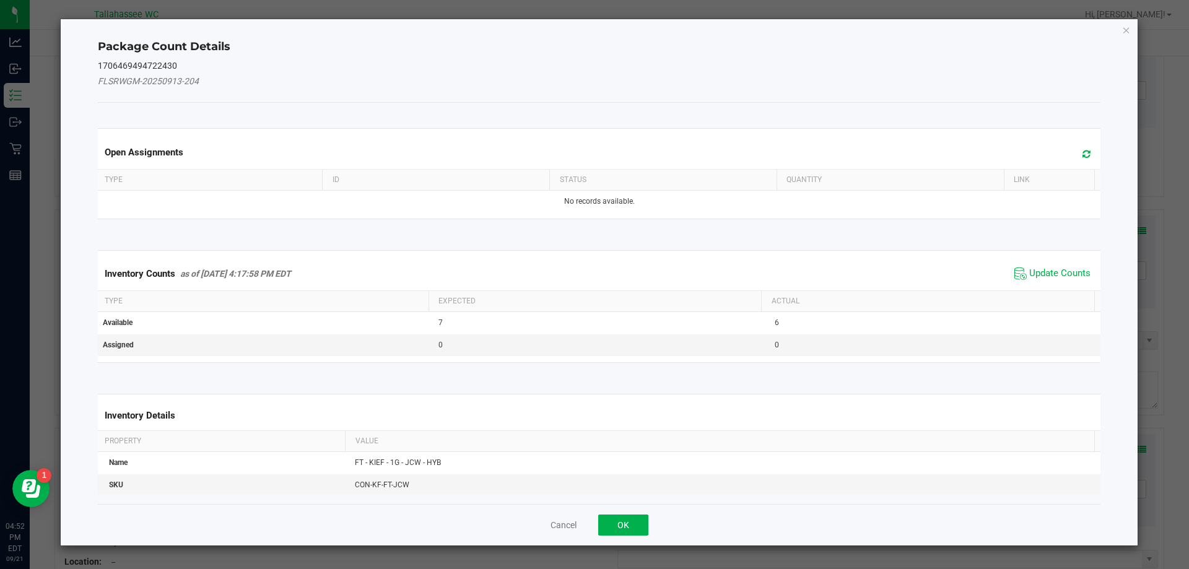
drag, startPoint x: 1072, startPoint y: 277, endPoint x: 1065, endPoint y: 290, distance: 14.7
click at [1070, 281] on span "Update Counts" at bounding box center [1052, 273] width 82 height 19
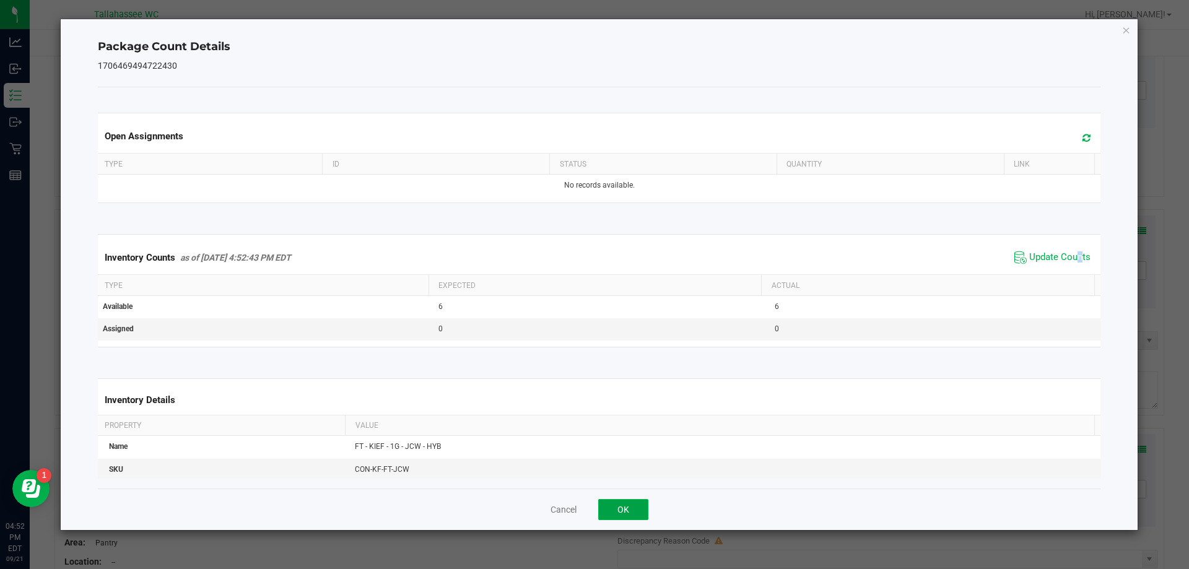
drag, startPoint x: 632, startPoint y: 511, endPoint x: 965, endPoint y: 456, distance: 338.3
click at [632, 510] on button "OK" at bounding box center [623, 509] width 50 height 21
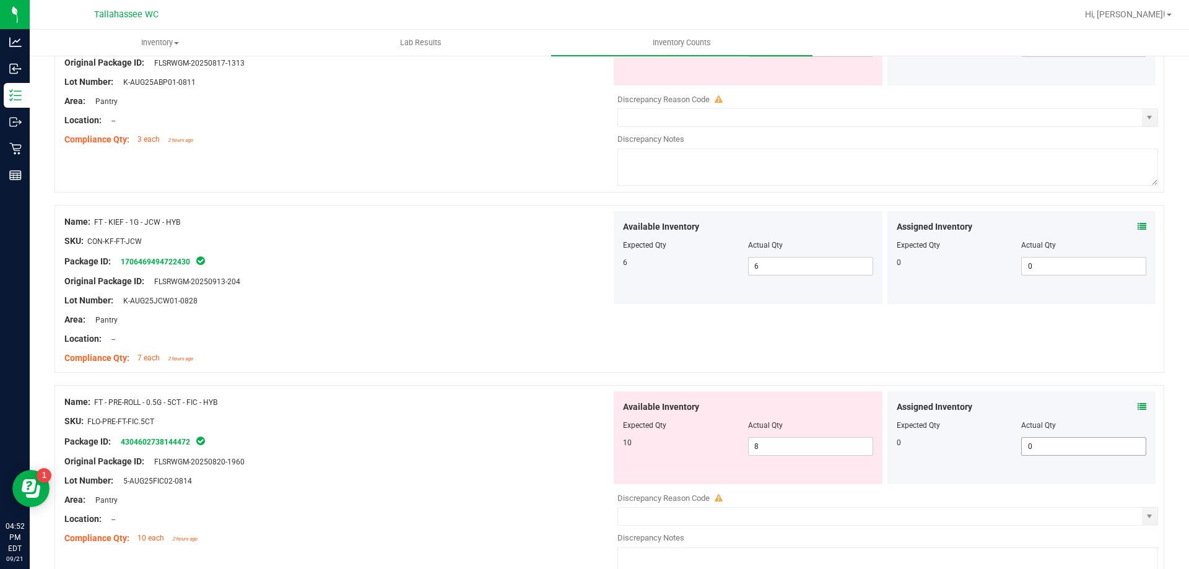
scroll to position [3096, 0]
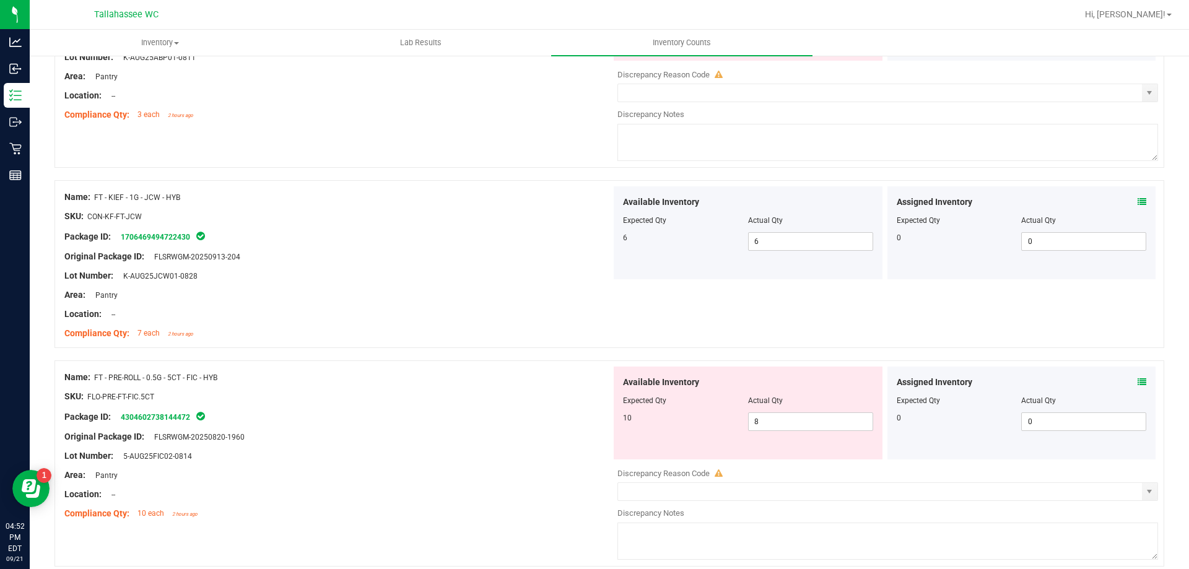
click at [1138, 383] on icon at bounding box center [1142, 382] width 9 height 9
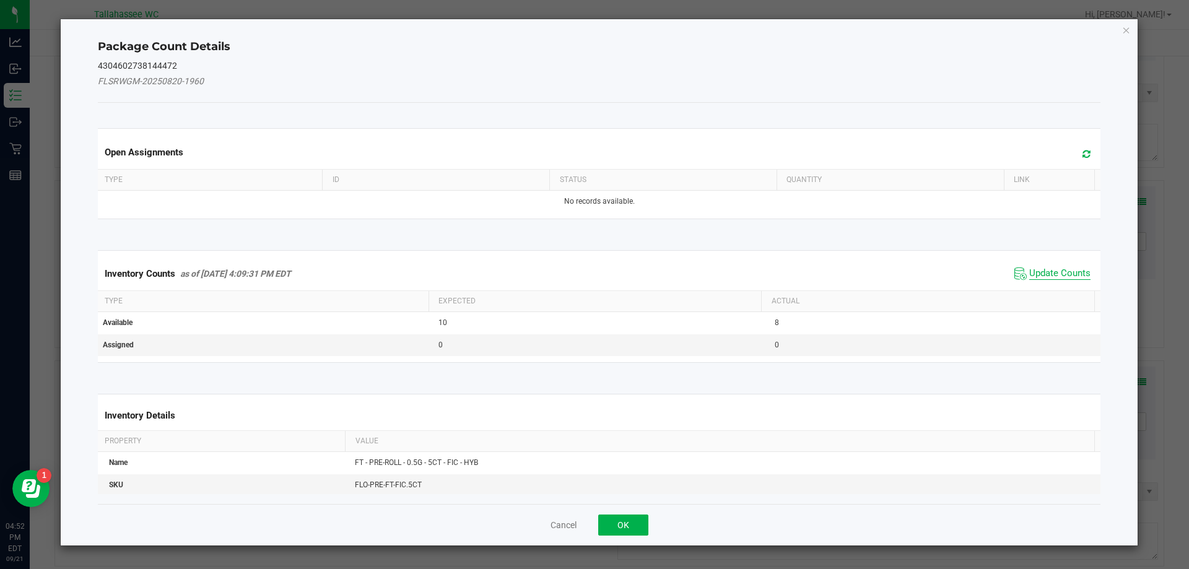
click at [1058, 274] on span "Update Counts" at bounding box center [1059, 274] width 61 height 12
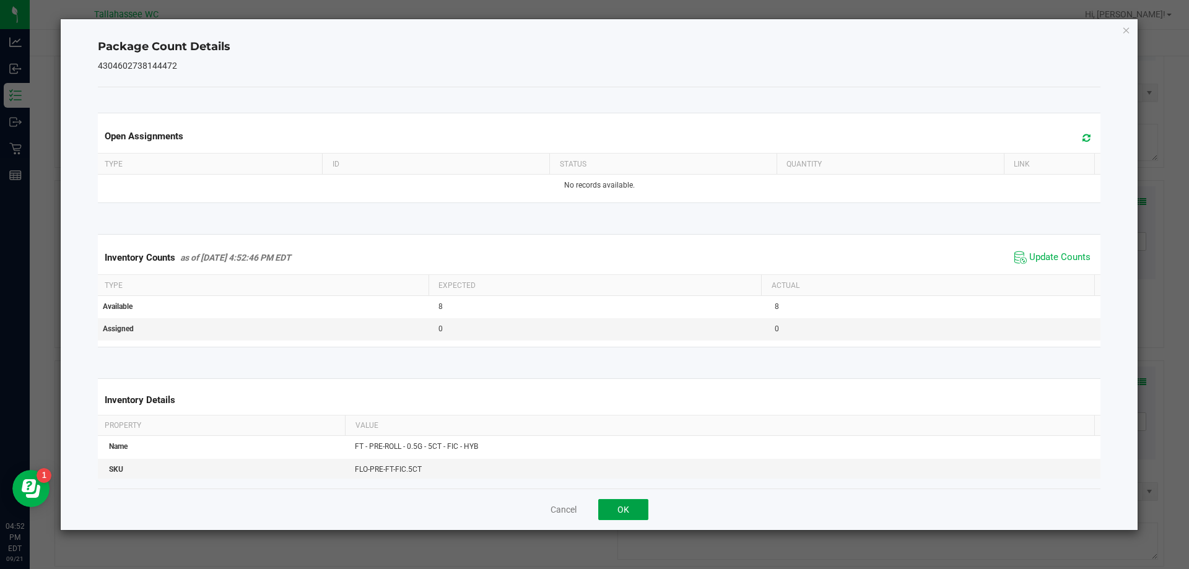
drag, startPoint x: 624, startPoint y: 518, endPoint x: 634, endPoint y: 512, distance: 11.4
click at [624, 517] on button "OK" at bounding box center [623, 509] width 50 height 21
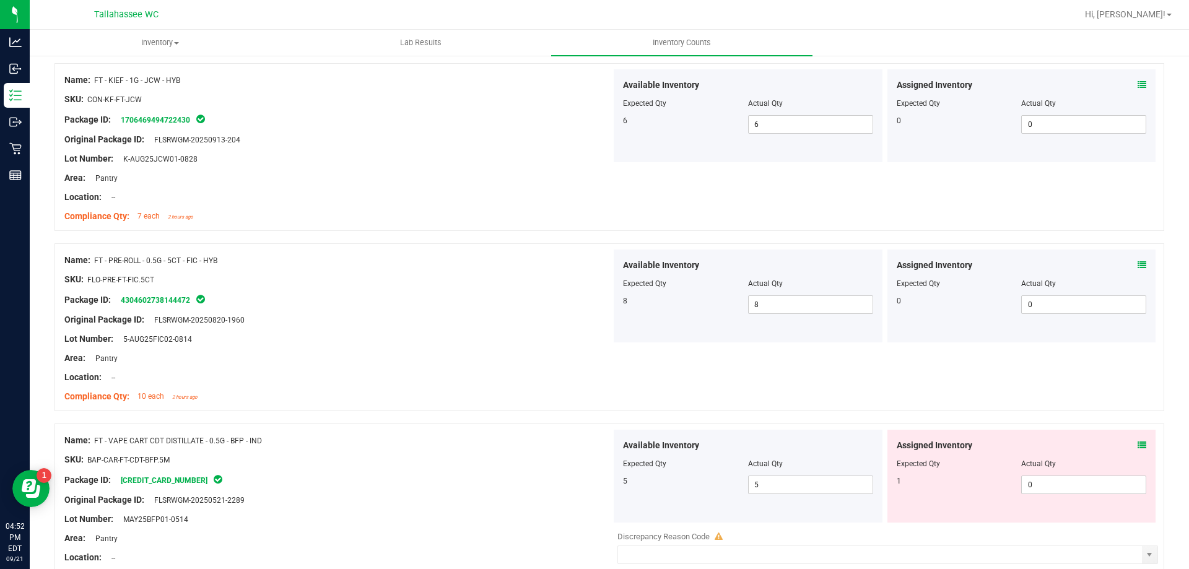
scroll to position [3282, 0]
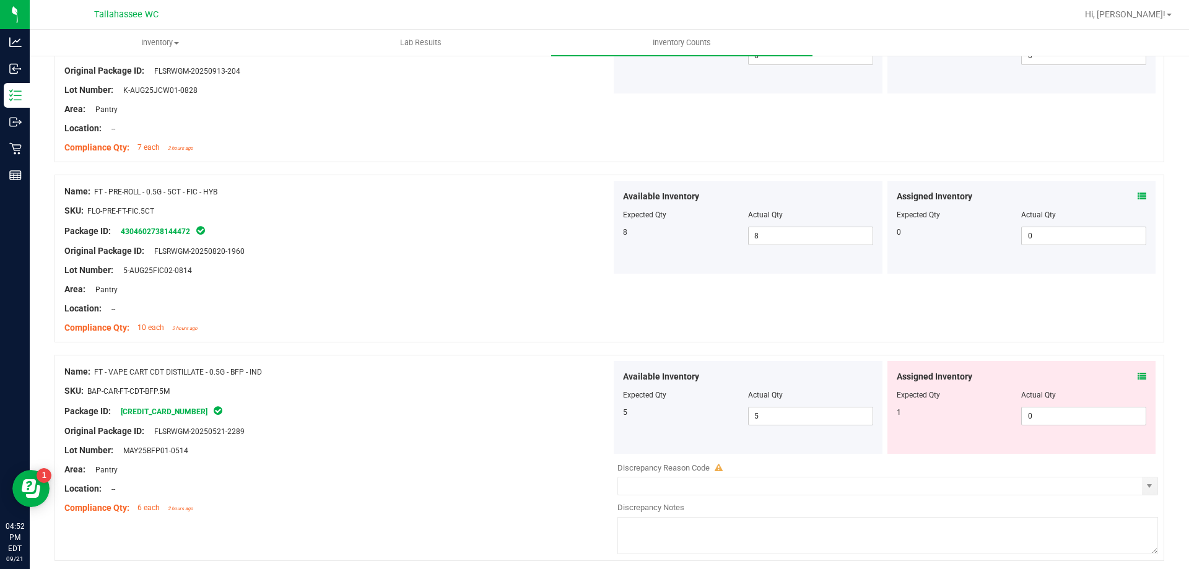
click at [1138, 376] on icon at bounding box center [1142, 376] width 9 height 9
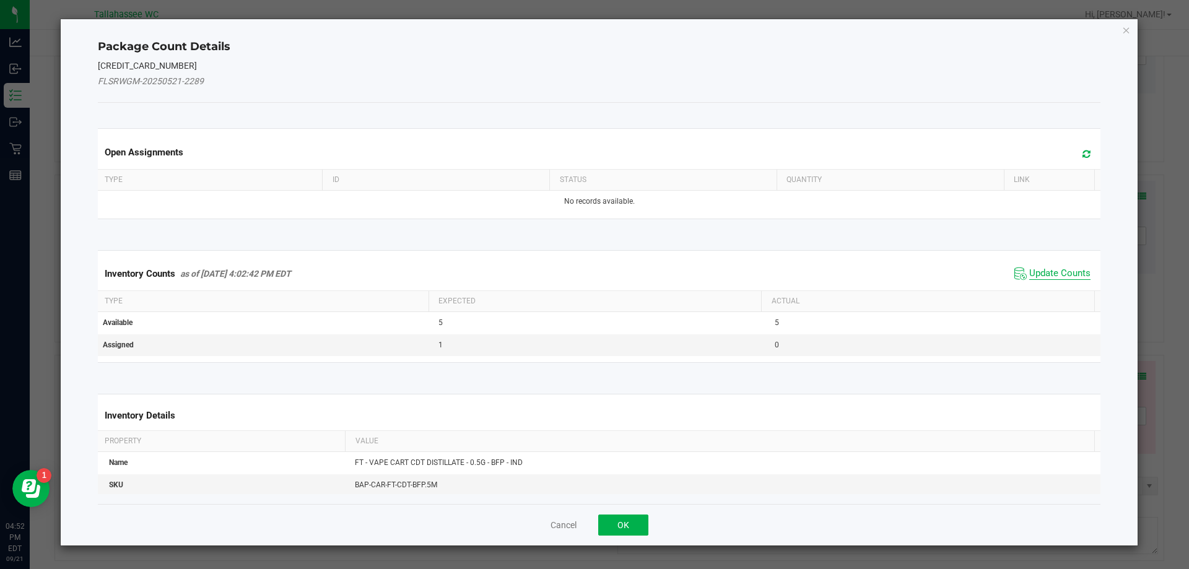
click at [1029, 270] on span "Update Counts" at bounding box center [1059, 274] width 61 height 12
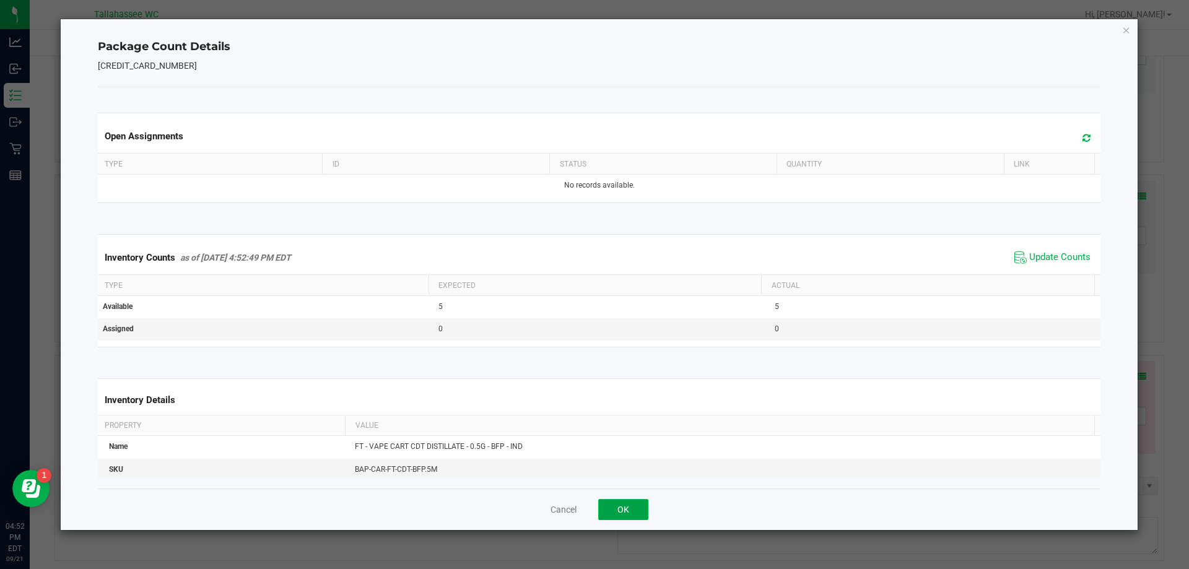
click at [623, 515] on button "OK" at bounding box center [623, 509] width 50 height 21
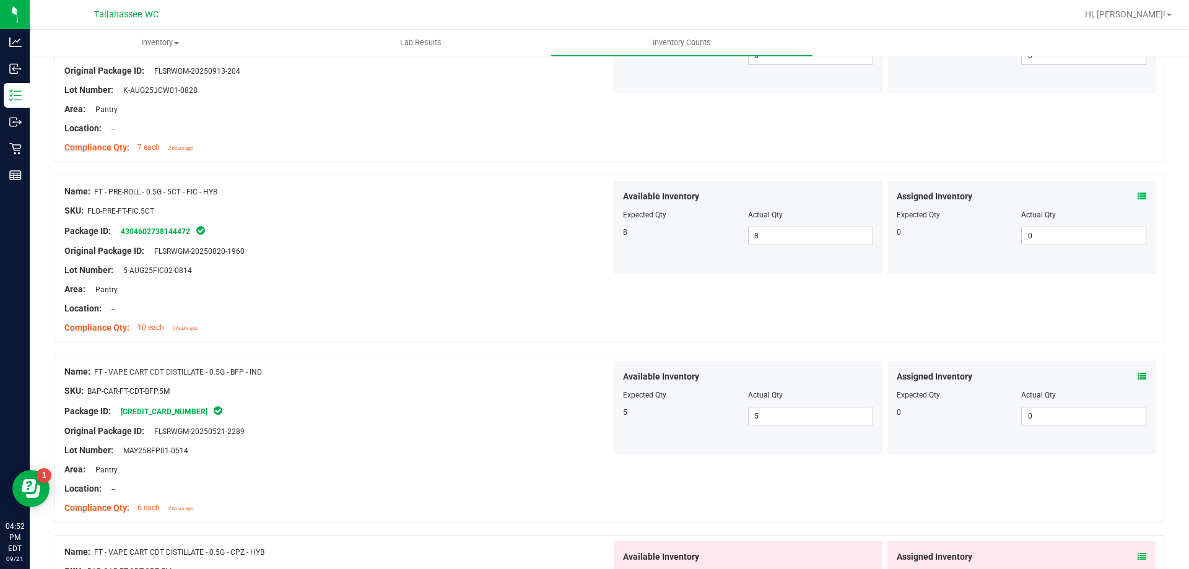
scroll to position [3468, 0]
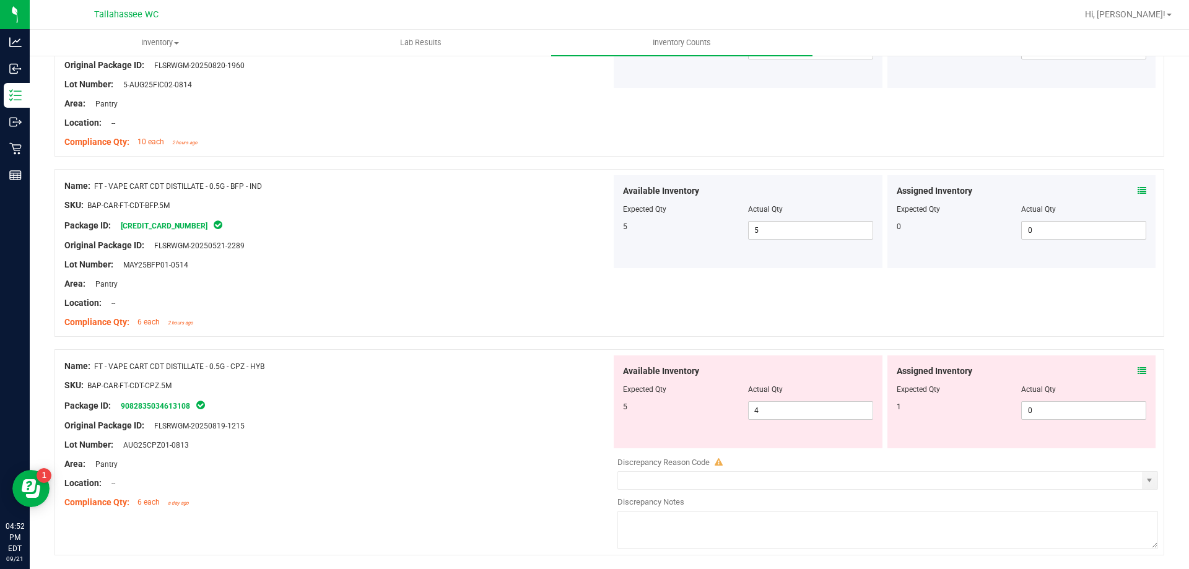
click at [1138, 375] on icon at bounding box center [1142, 371] width 9 height 9
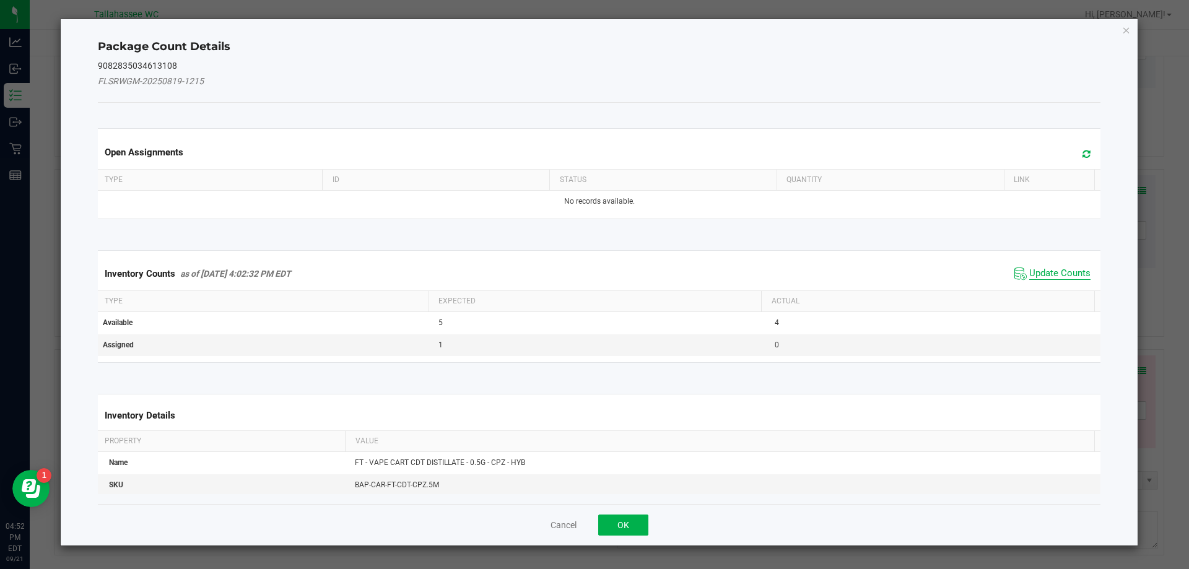
click at [1069, 277] on span "Update Counts" at bounding box center [1059, 274] width 61 height 12
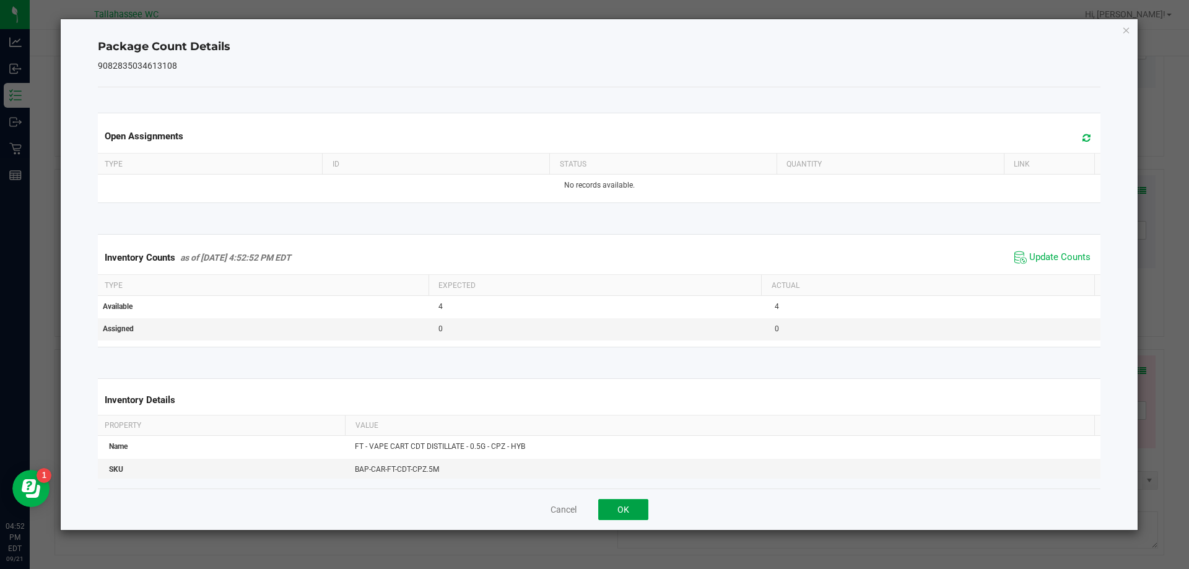
drag, startPoint x: 642, startPoint y: 505, endPoint x: 702, endPoint y: 479, distance: 65.2
click at [642, 504] on button "OK" at bounding box center [623, 509] width 50 height 21
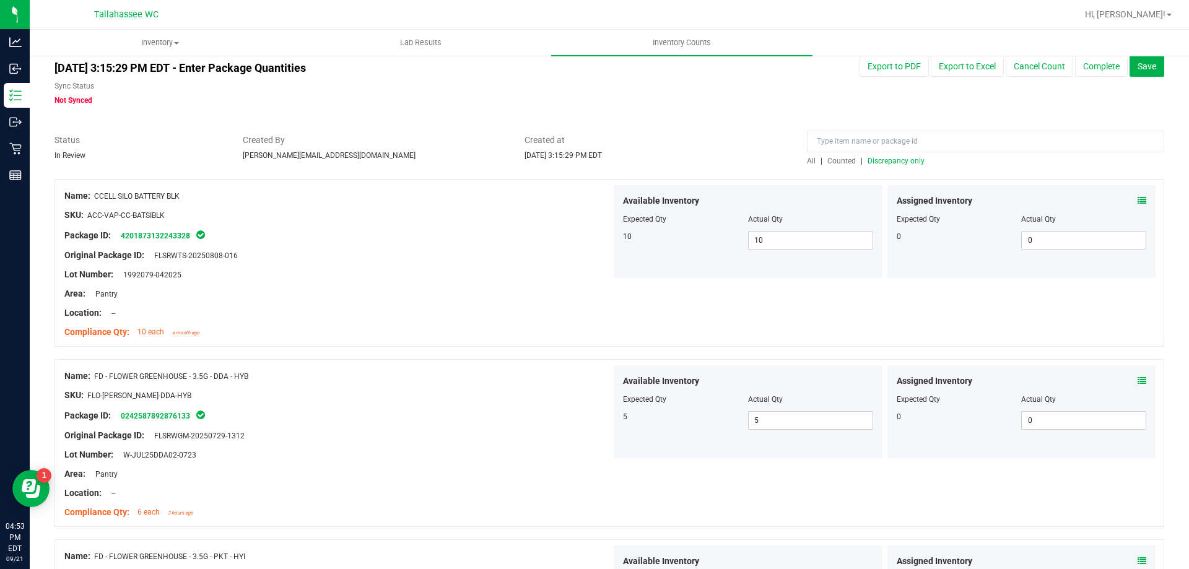
scroll to position [0, 0]
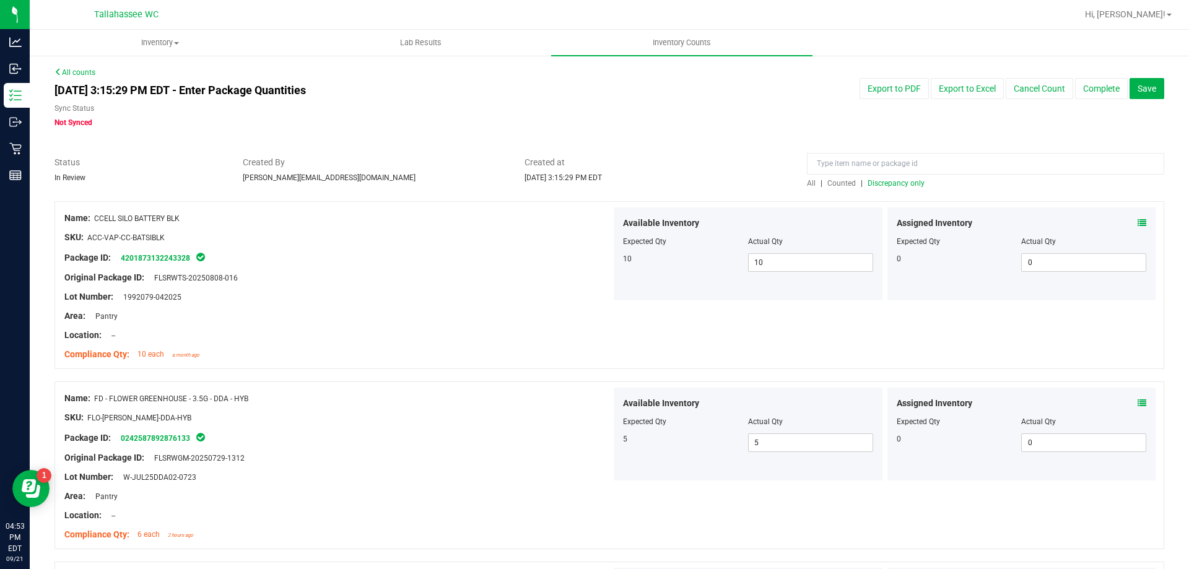
click at [882, 186] on span "Discrepancy only" at bounding box center [896, 183] width 57 height 9
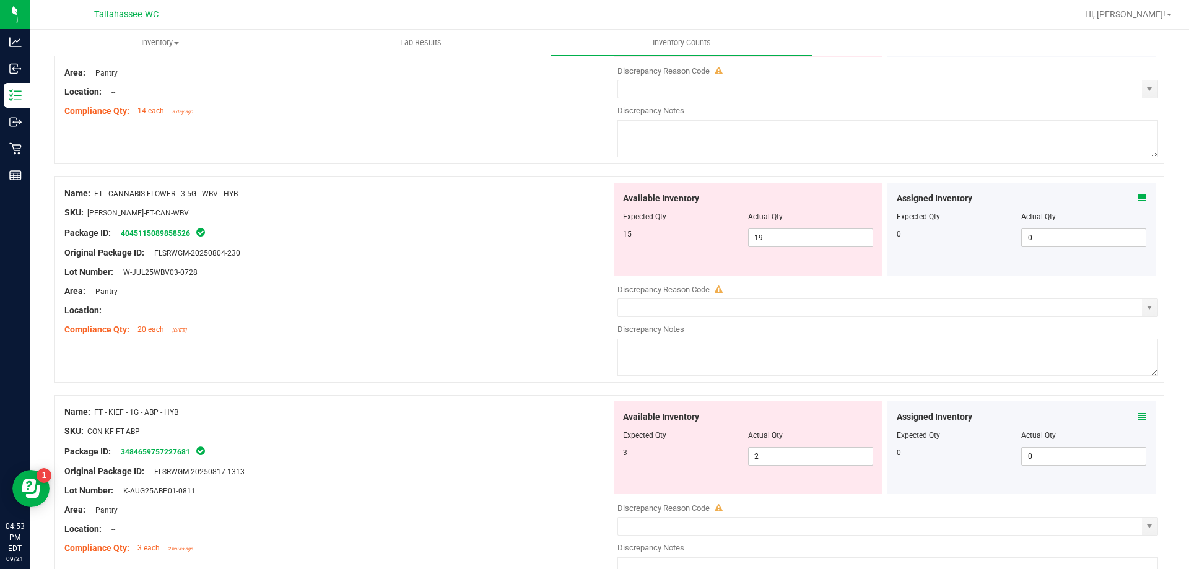
scroll to position [681, 0]
click at [1138, 196] on icon at bounding box center [1142, 197] width 9 height 9
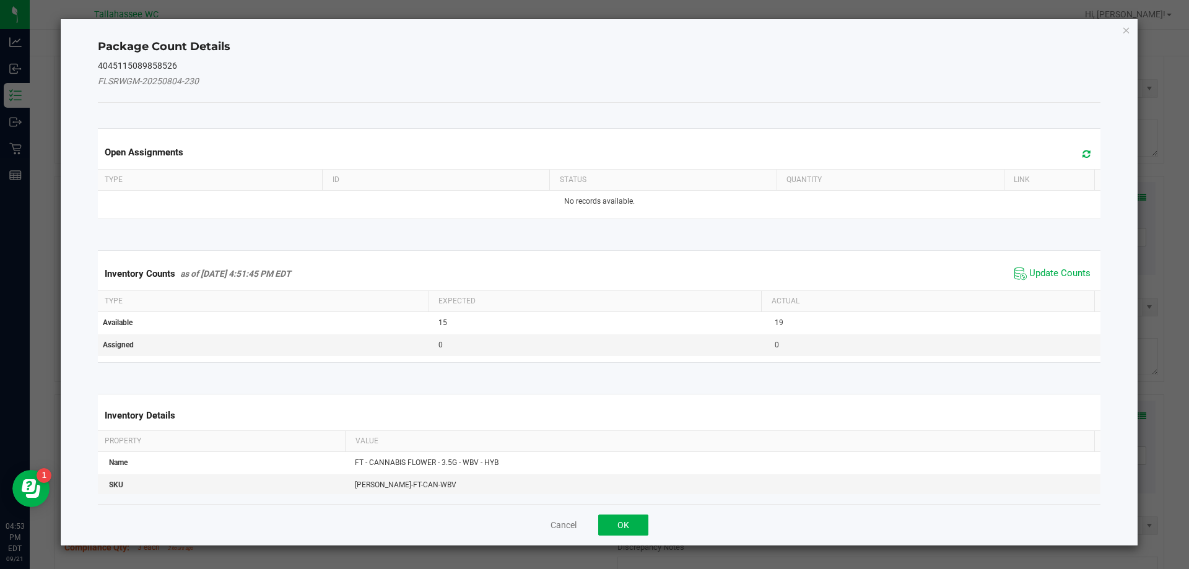
click at [1052, 280] on span "Update Counts" at bounding box center [1052, 273] width 82 height 19
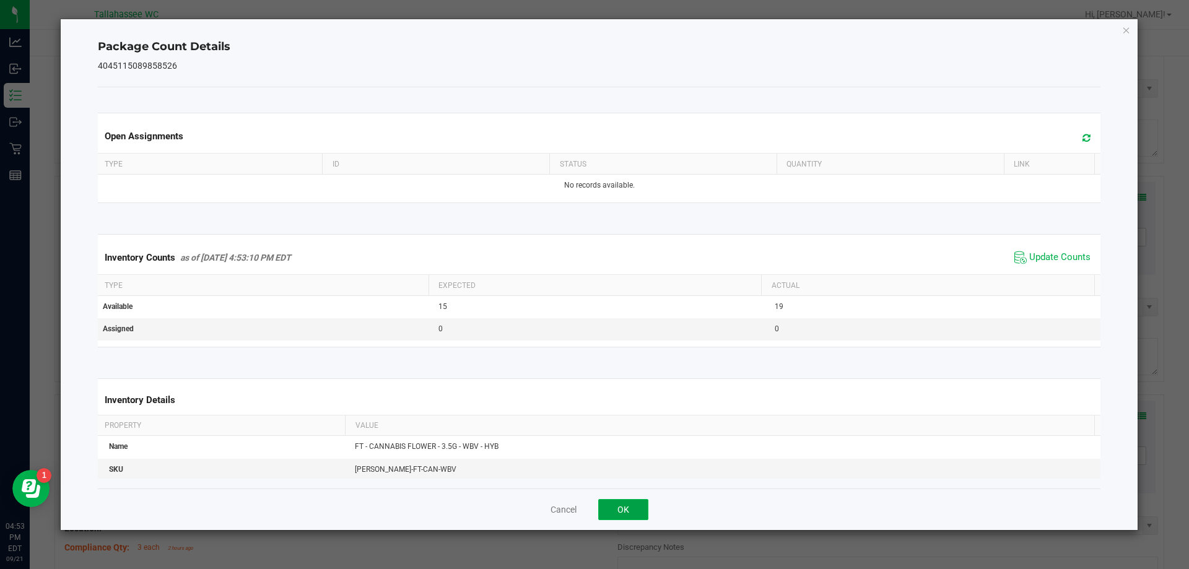
click at [631, 508] on button "OK" at bounding box center [623, 509] width 50 height 21
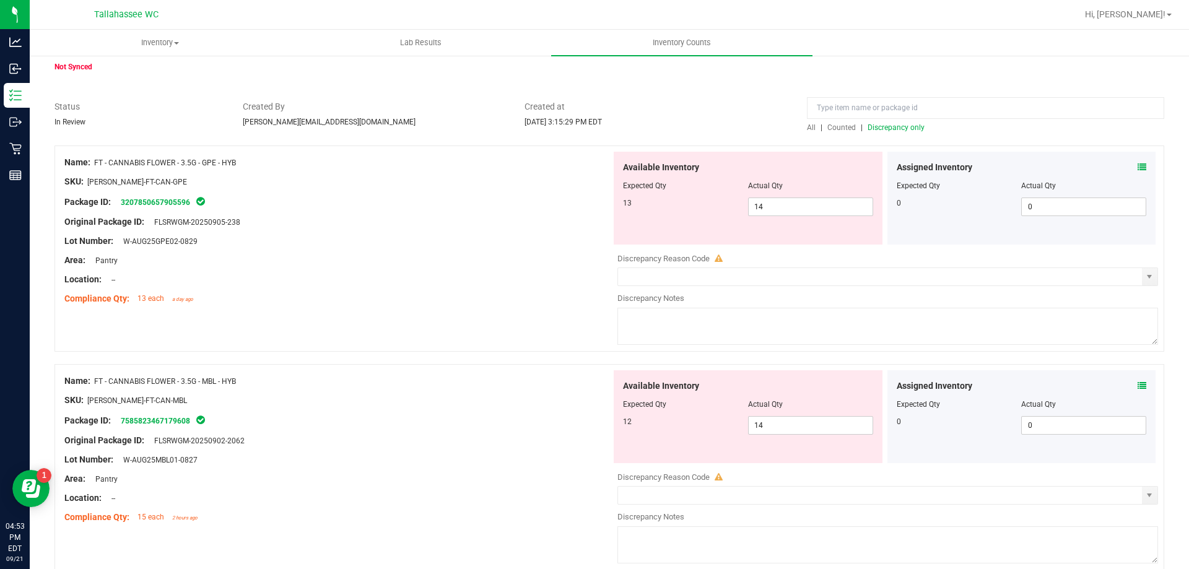
scroll to position [124, 0]
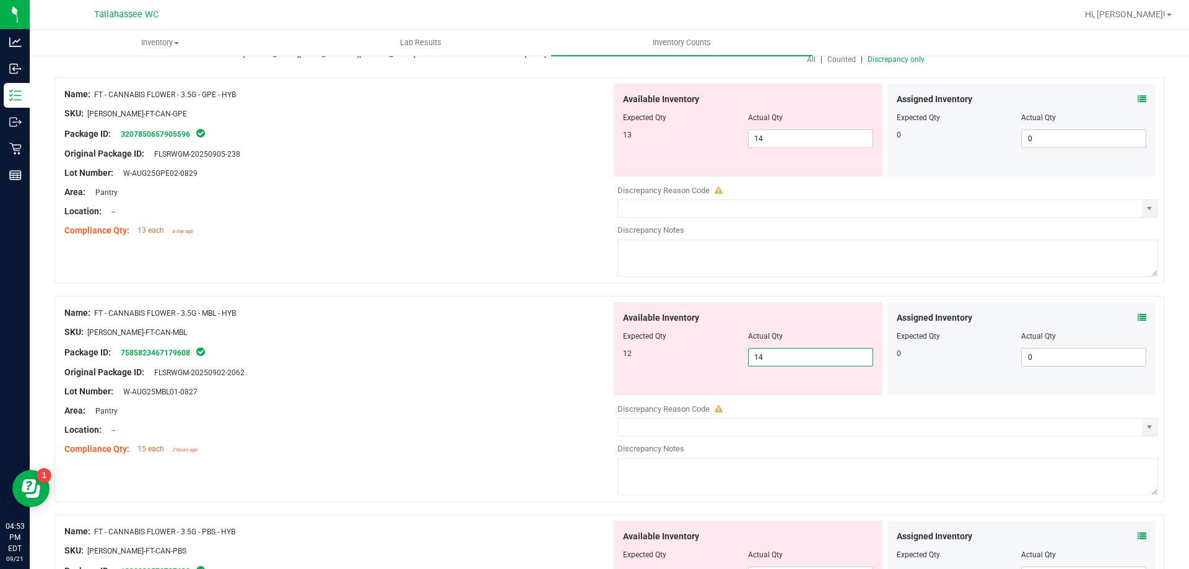
click at [834, 358] on span "14 14" at bounding box center [810, 357] width 125 height 19
click at [834, 358] on input "14" at bounding box center [811, 357] width 124 height 17
type input "13"
click at [501, 387] on div "Lot Number: W-AUG25MBL01-0827" at bounding box center [337, 391] width 547 height 13
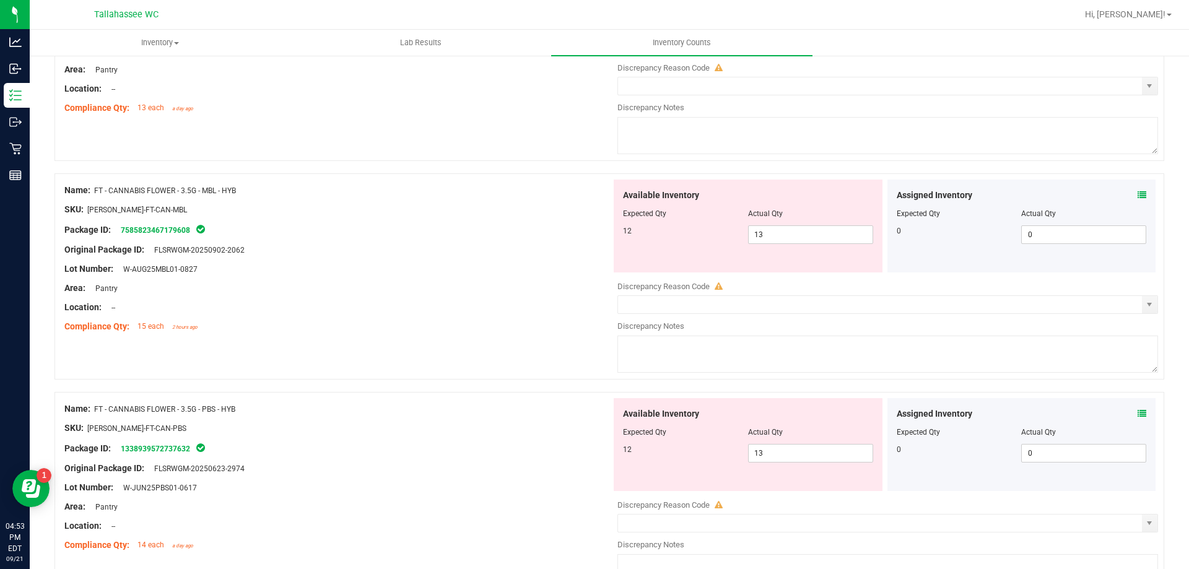
scroll to position [248, 0]
click at [1138, 192] on icon at bounding box center [1142, 193] width 9 height 9
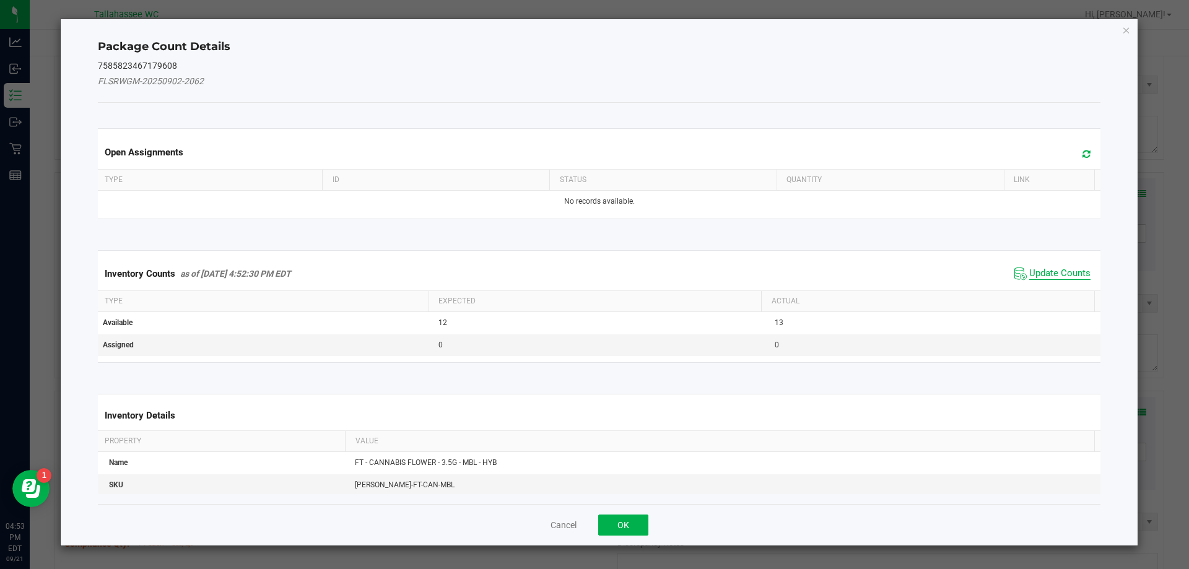
click at [1068, 268] on span "Update Counts" at bounding box center [1059, 274] width 61 height 12
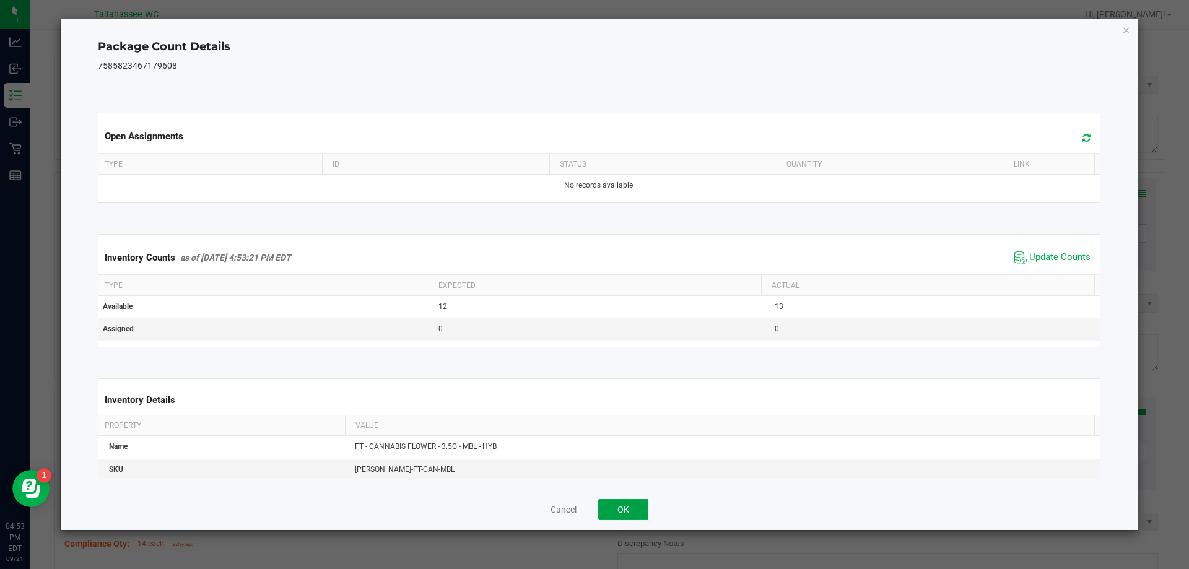
click at [619, 502] on button "OK" at bounding box center [623, 509] width 50 height 21
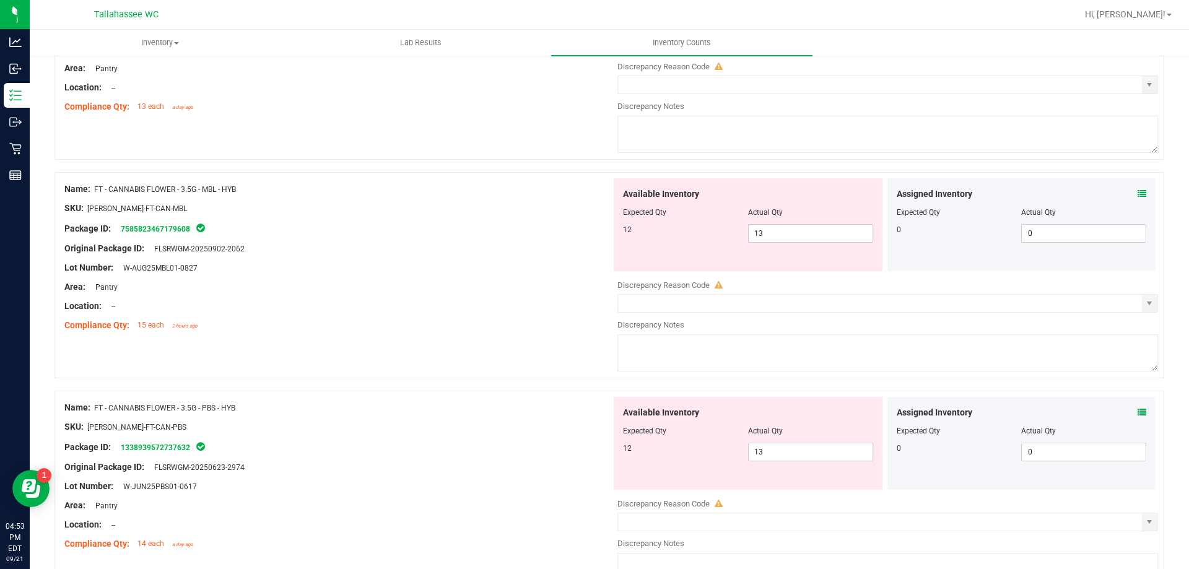
click at [522, 344] on div "Name: FT - CANNABIS FLOWER - 3.5G - MBL - HYB SKU: FLO-BUD-FT-CAN-MBL Package I…" at bounding box center [609, 275] width 1110 height 206
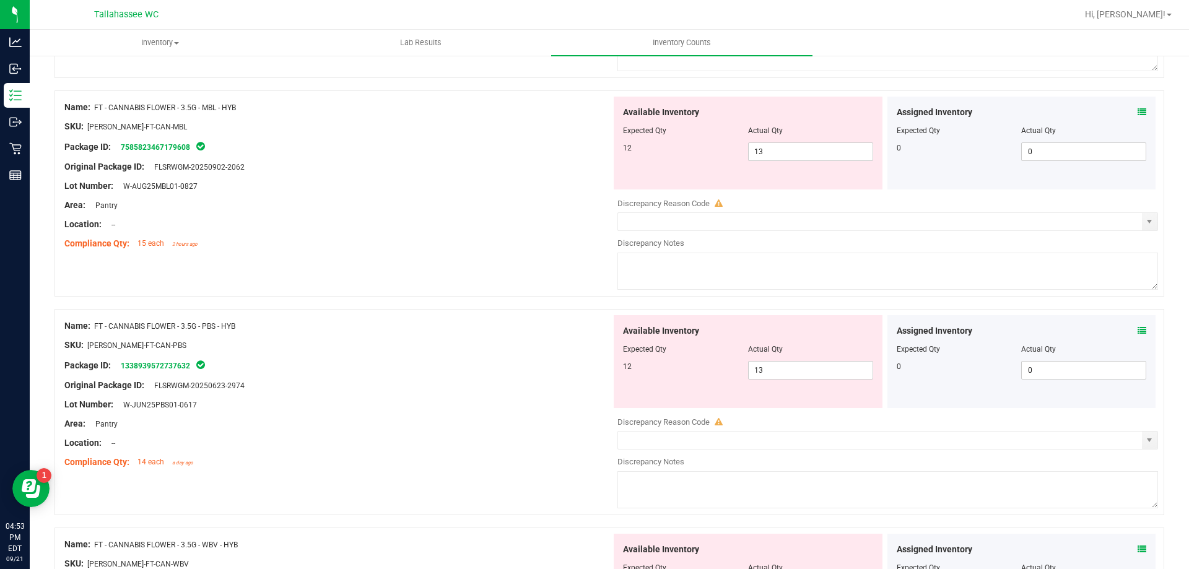
scroll to position [310, 0]
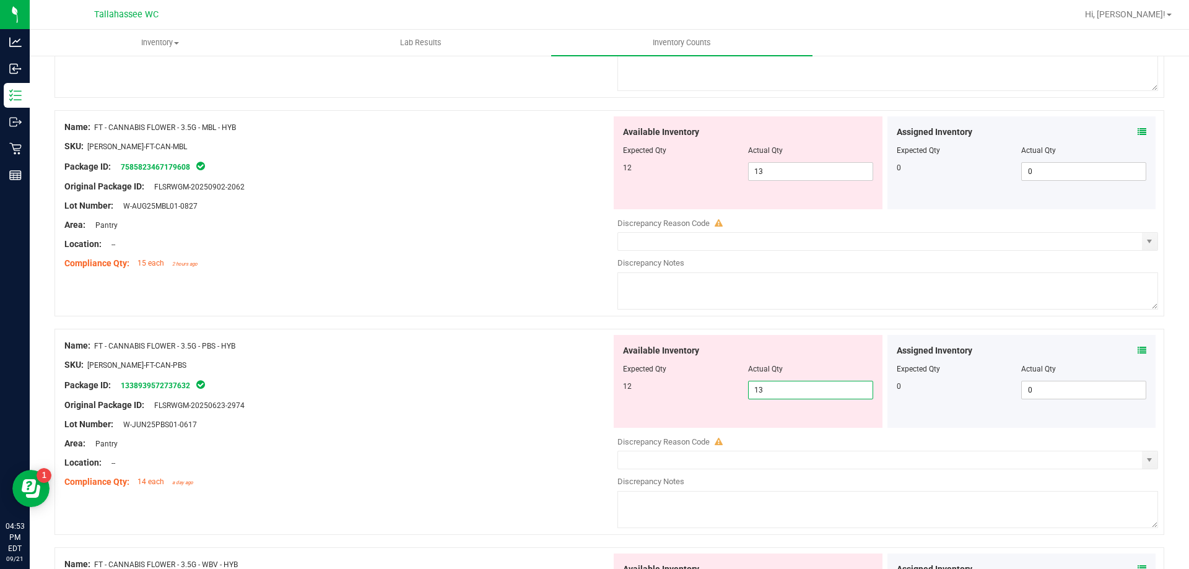
click at [797, 393] on span "13 13" at bounding box center [810, 390] width 125 height 19
click at [796, 392] on input "13" at bounding box center [811, 389] width 124 height 17
type input "12"
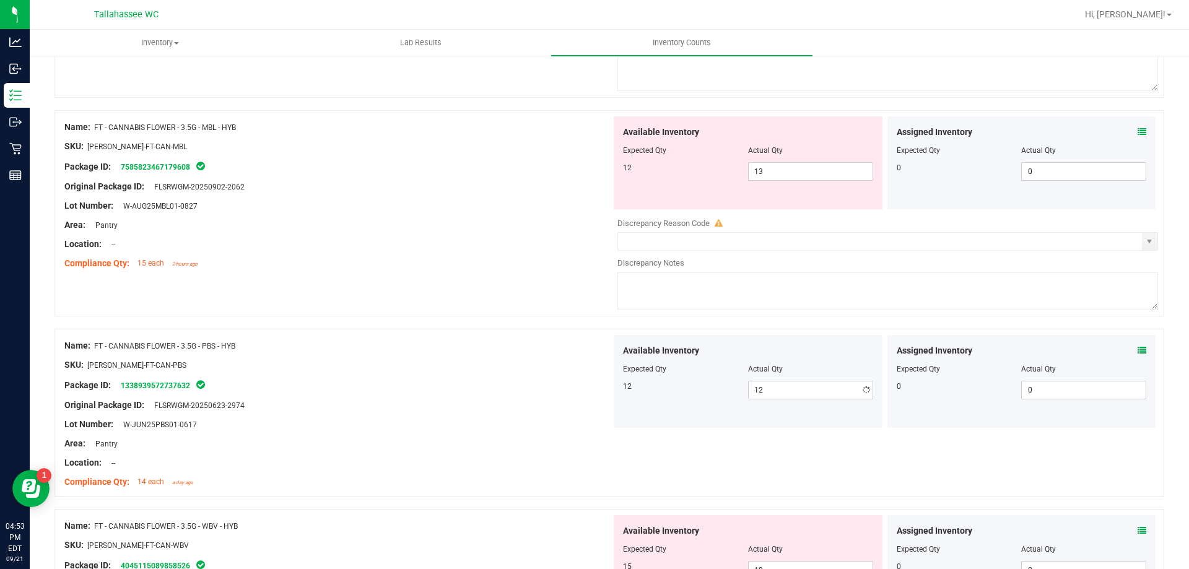
click at [481, 395] on div at bounding box center [337, 396] width 547 height 6
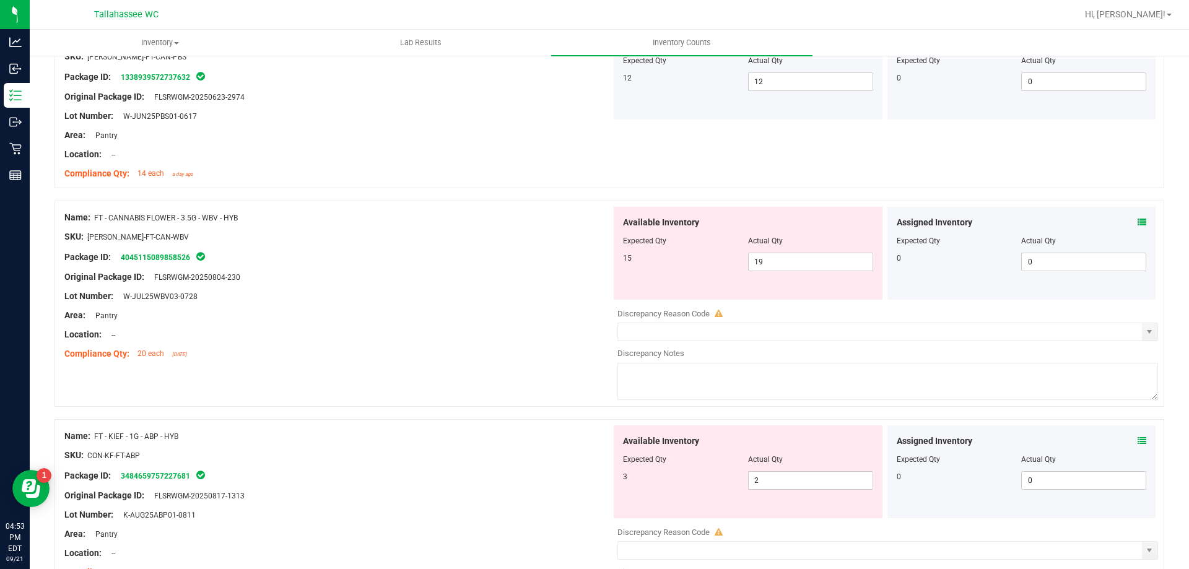
scroll to position [619, 0]
click at [1128, 220] on div "Assigned Inventory" at bounding box center [1022, 221] width 250 height 13
click at [1138, 222] on icon at bounding box center [1142, 221] width 9 height 9
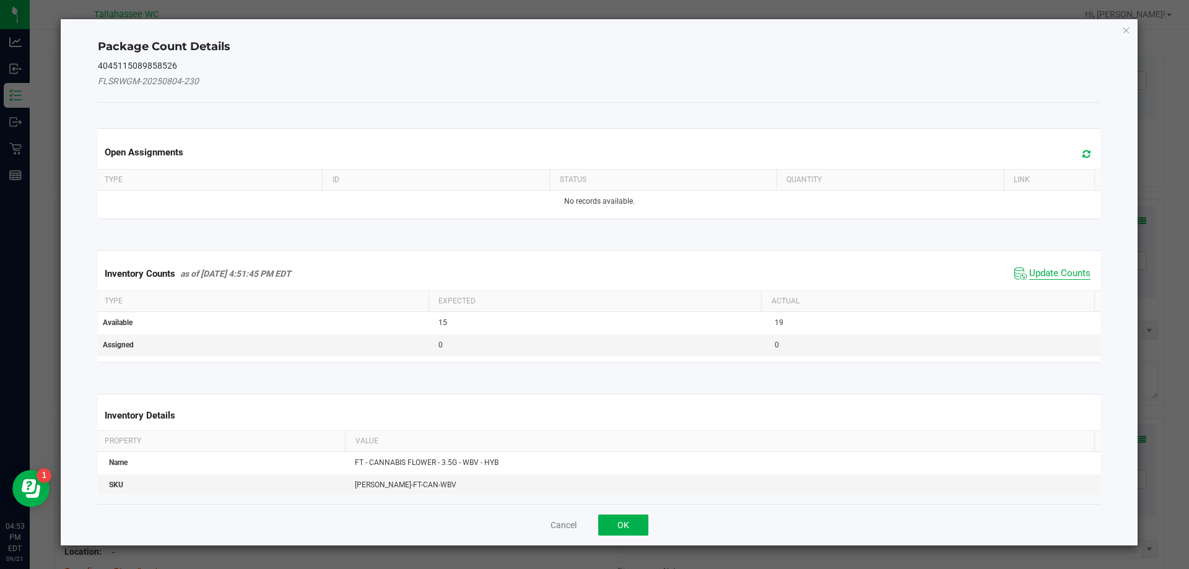
click at [1071, 273] on span "Update Counts" at bounding box center [1059, 274] width 61 height 12
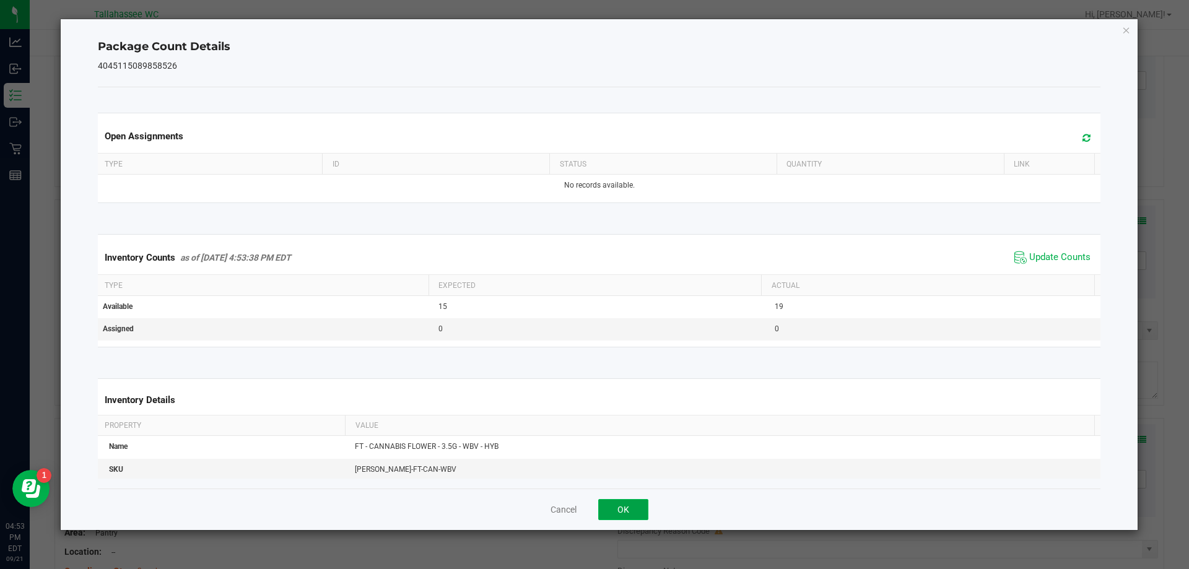
click at [645, 511] on button "OK" at bounding box center [623, 509] width 50 height 21
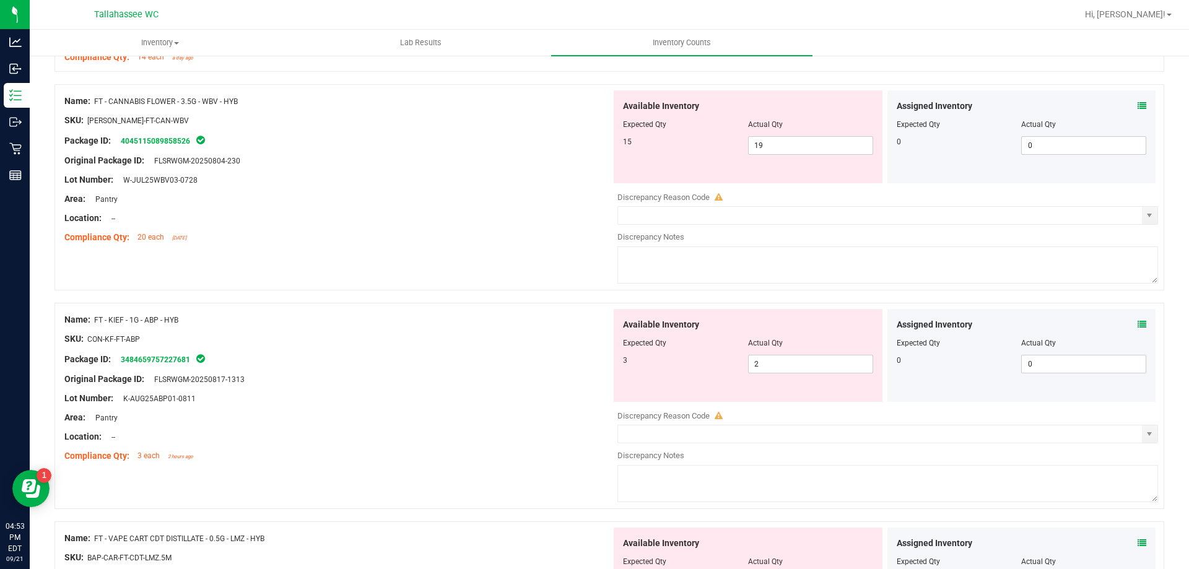
scroll to position [743, 0]
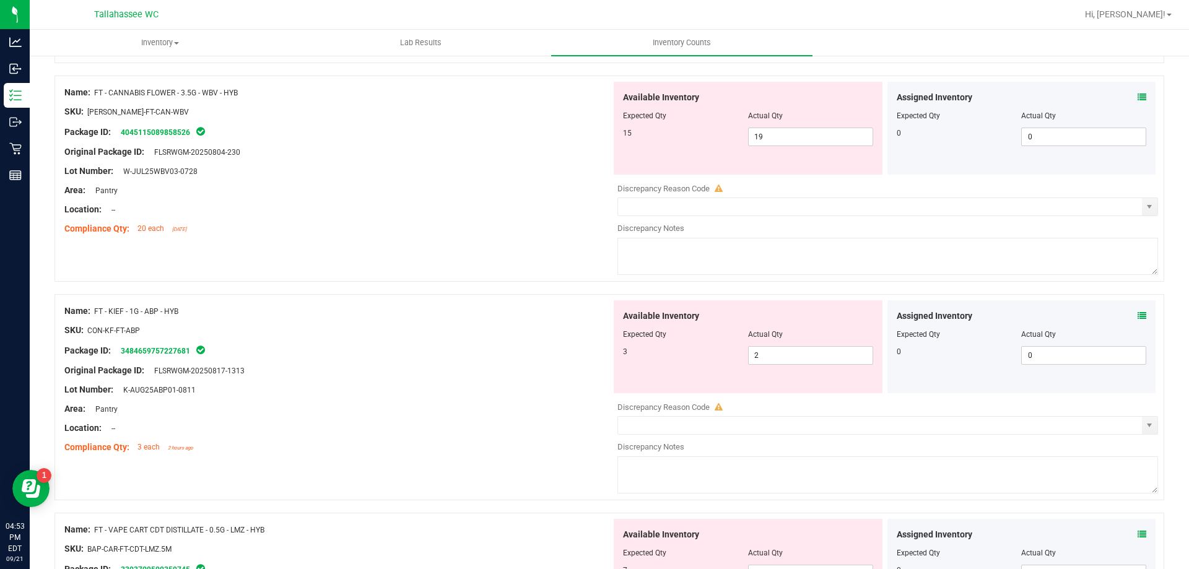
click at [1137, 311] on div "Assigned Inventory Expected Qty Actual Qty 0 0 0" at bounding box center [1021, 346] width 269 height 93
click at [1138, 312] on icon at bounding box center [1142, 315] width 9 height 9
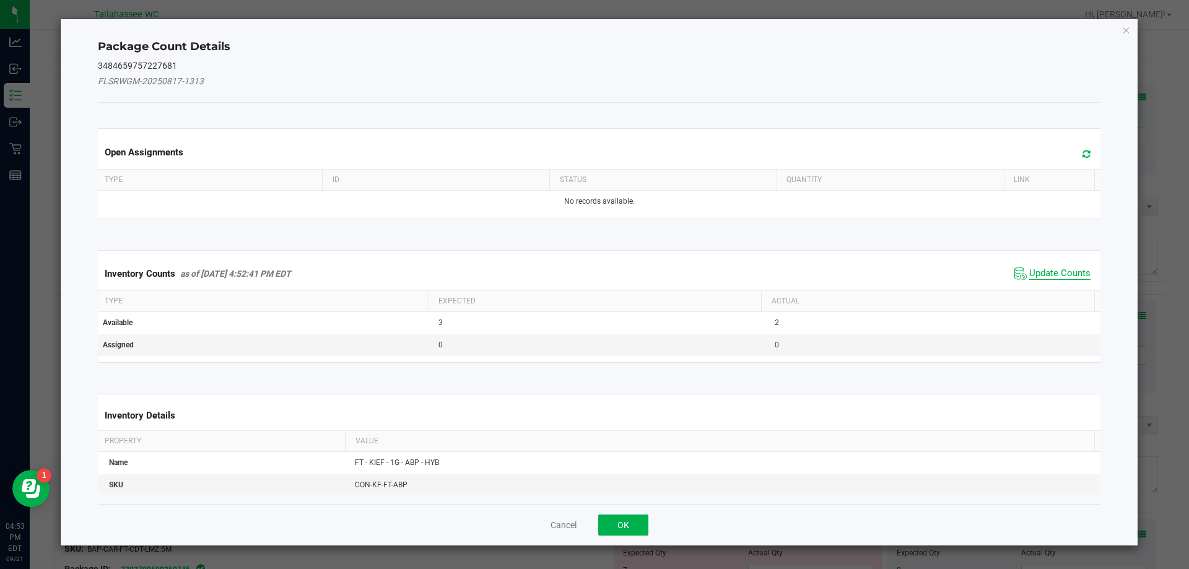
click at [1049, 274] on span "Update Counts" at bounding box center [1059, 274] width 61 height 12
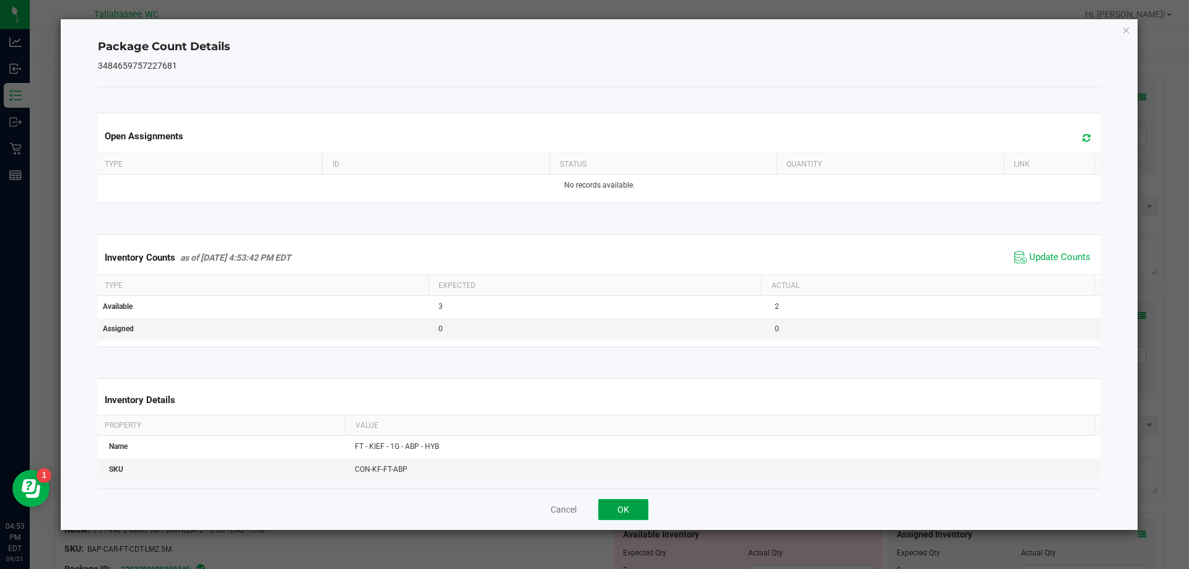
click at [633, 503] on button "OK" at bounding box center [623, 509] width 50 height 21
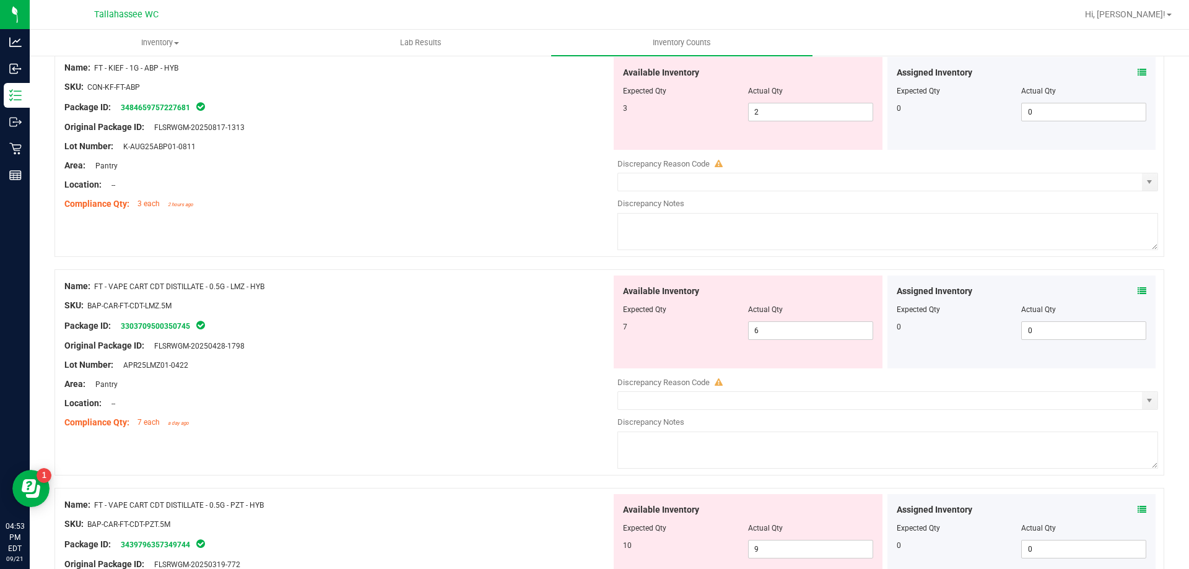
scroll to position [991, 0]
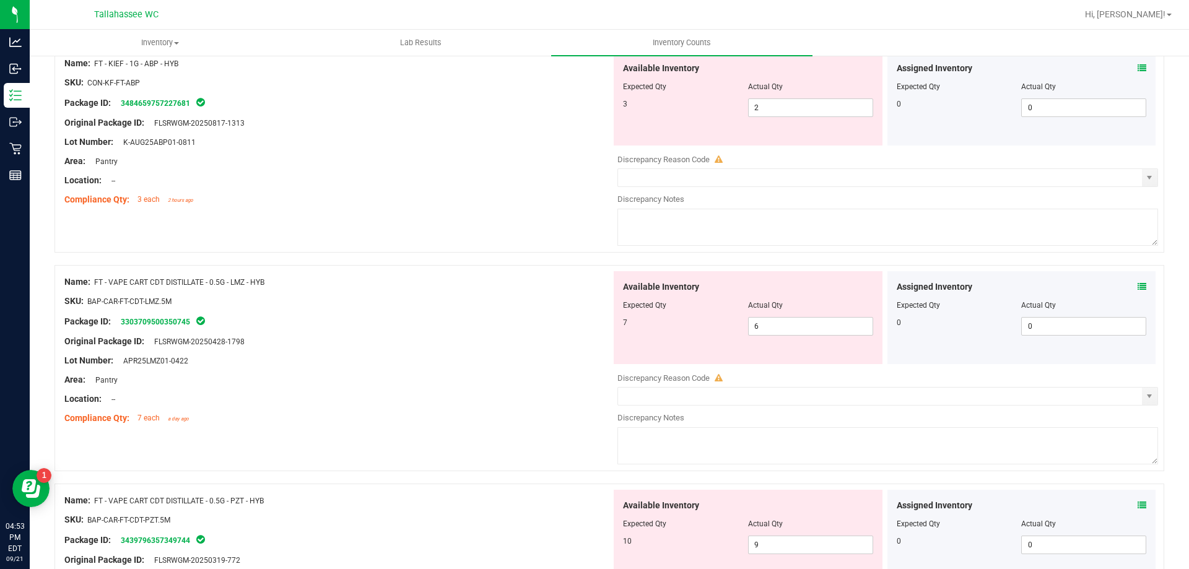
click at [1138, 287] on icon at bounding box center [1142, 286] width 9 height 9
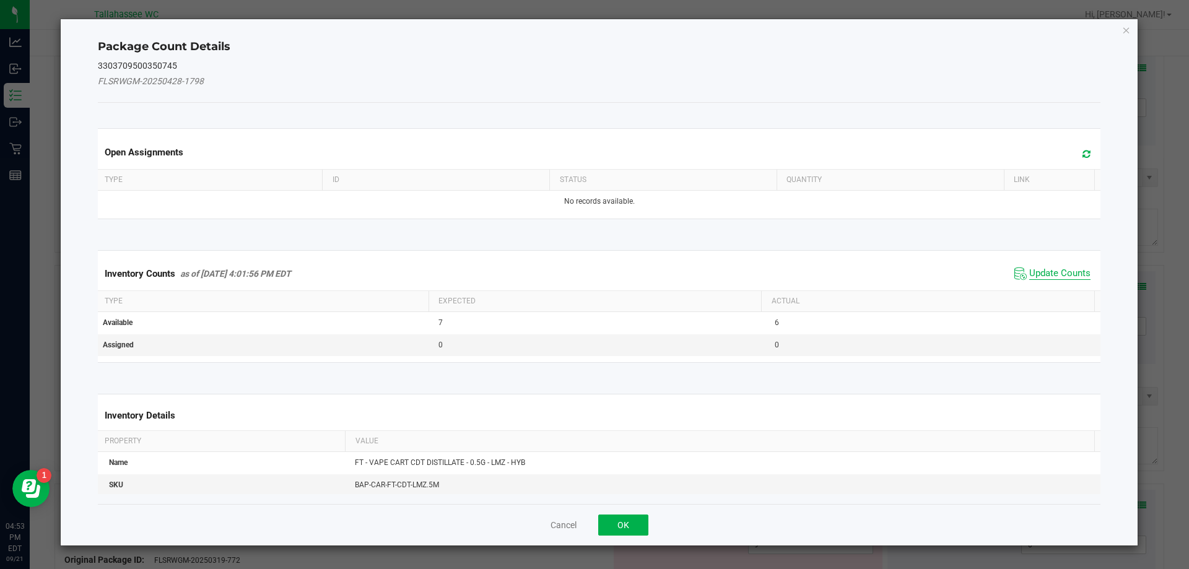
click at [1059, 268] on span "Update Counts" at bounding box center [1059, 274] width 61 height 12
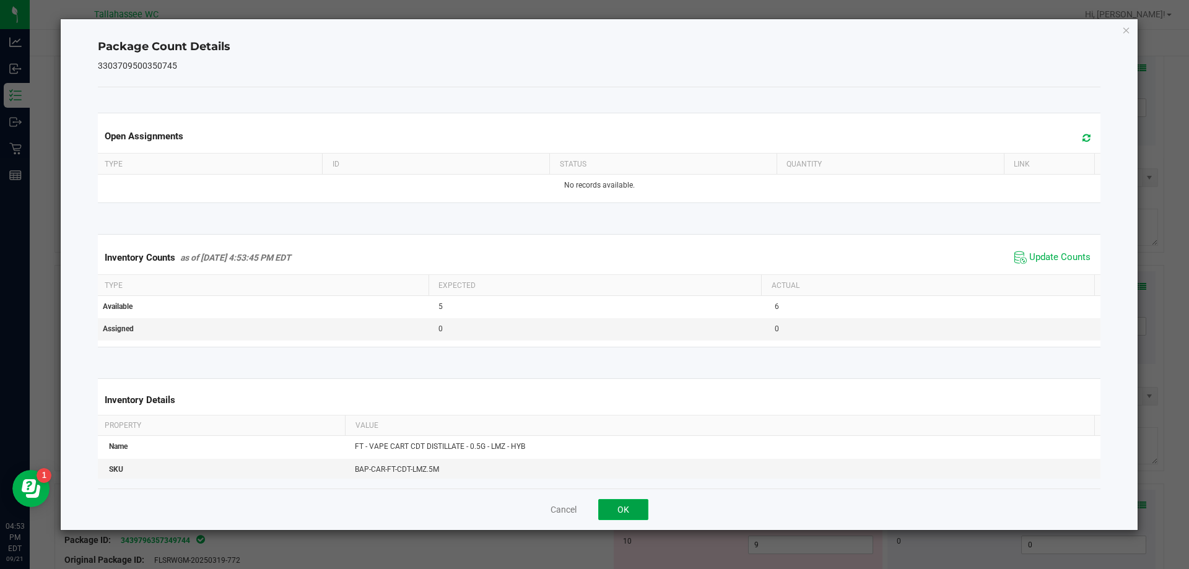
click at [633, 503] on button "OK" at bounding box center [623, 509] width 50 height 21
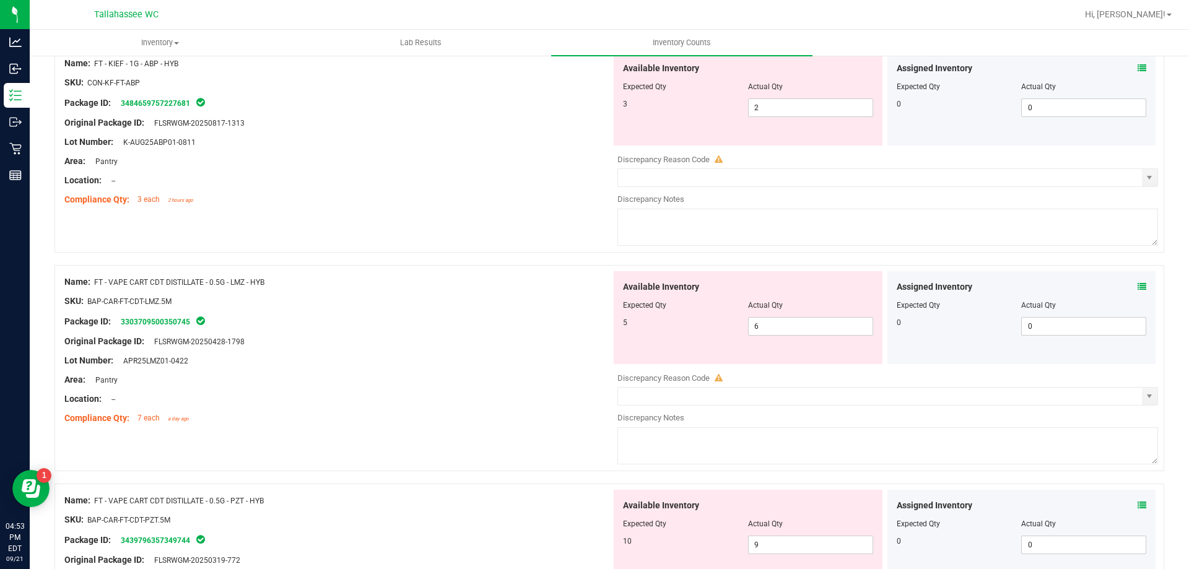
click at [1144, 502] on div "Assigned Inventory Expected Qty Actual Qty 0 0 0" at bounding box center [1021, 536] width 269 height 93
click at [1138, 504] on div "Assigned Inventory Expected Qty Actual Qty 0 0 0" at bounding box center [1021, 536] width 269 height 93
click at [1138, 505] on icon at bounding box center [1142, 505] width 9 height 9
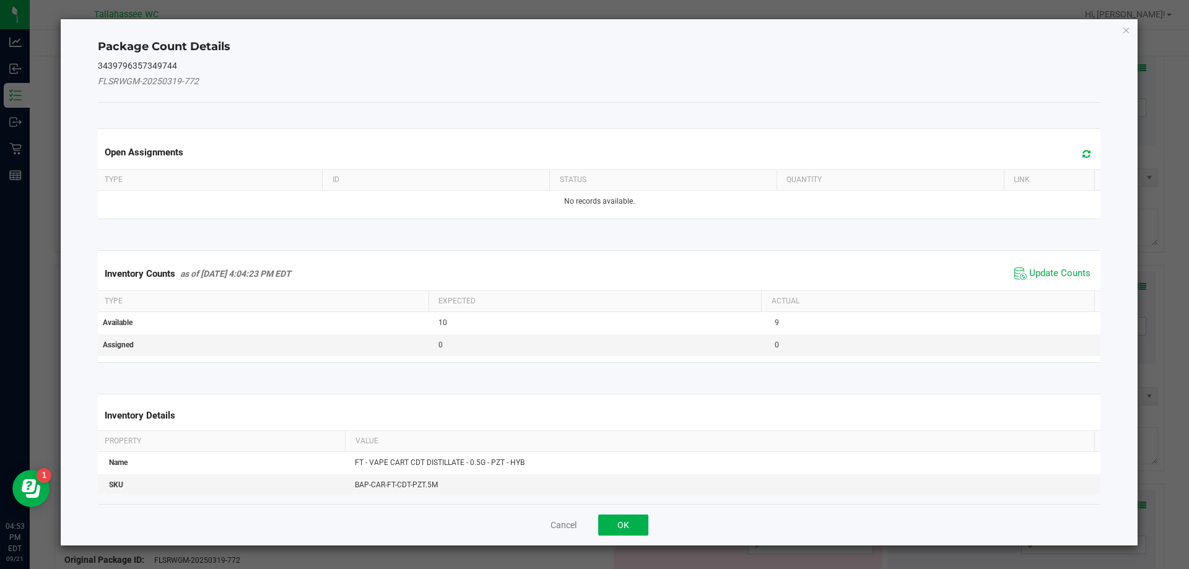
click at [1066, 279] on span "Update Counts" at bounding box center [1052, 273] width 82 height 19
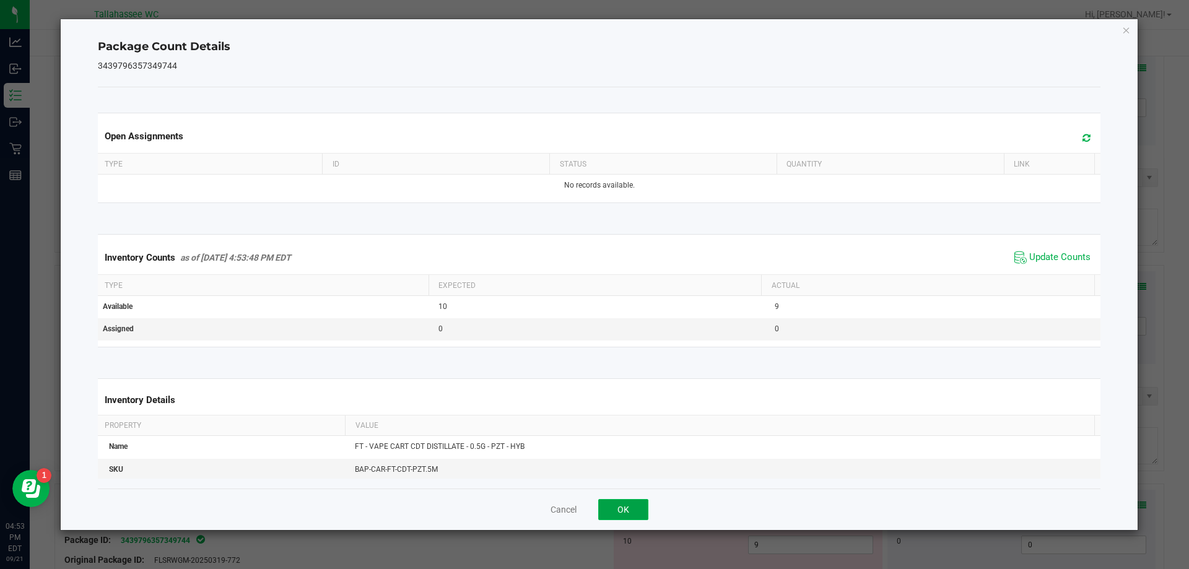
click at [630, 508] on button "OK" at bounding box center [623, 509] width 50 height 21
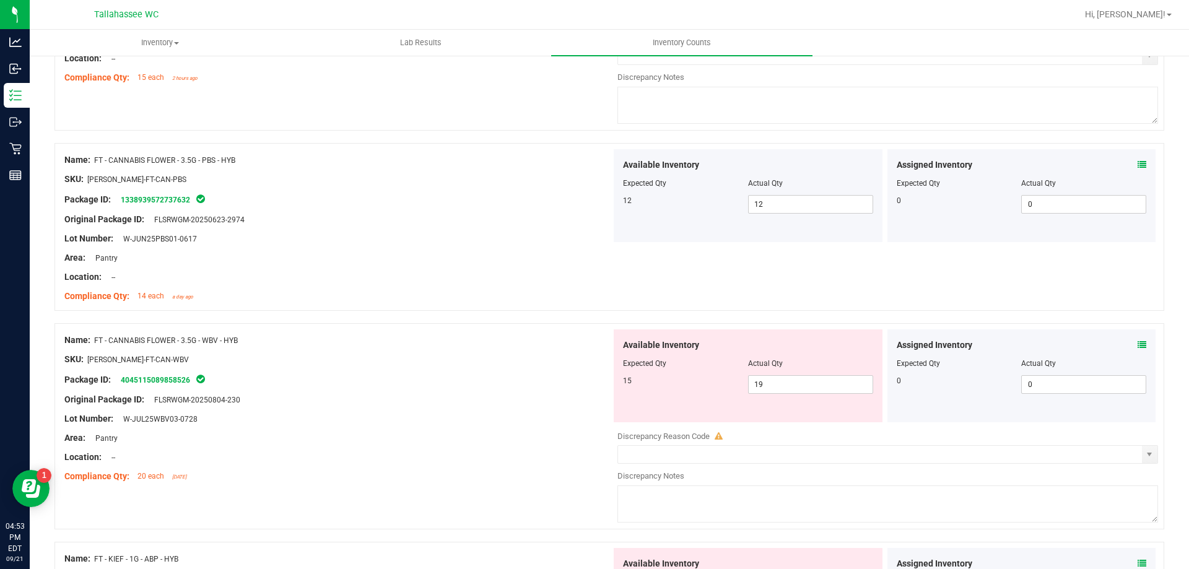
scroll to position [62, 0]
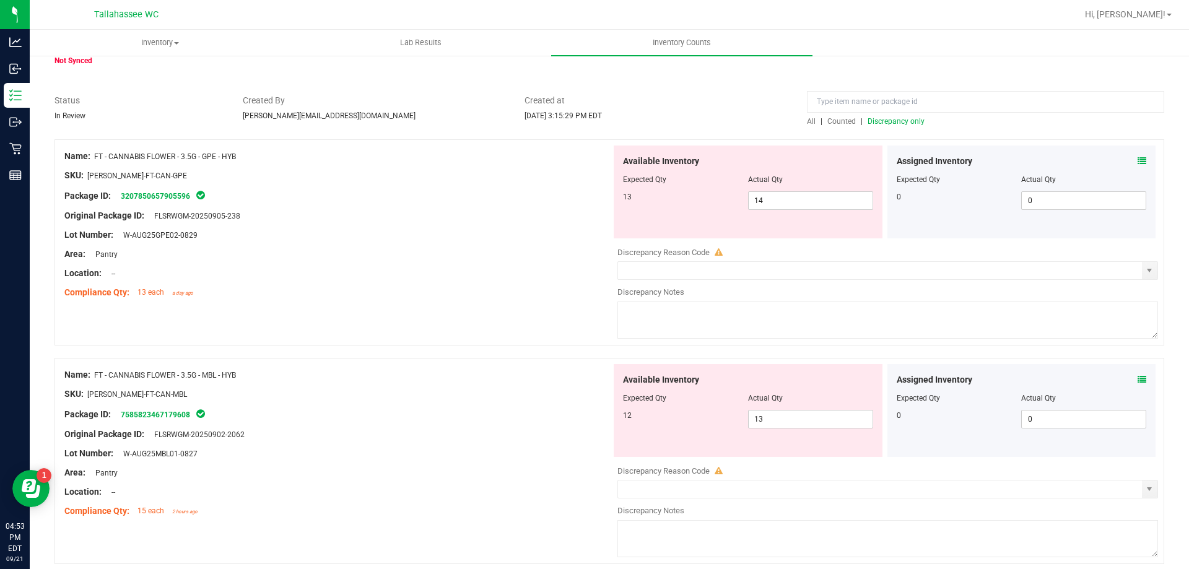
drag, startPoint x: 261, startPoint y: 372, endPoint x: 95, endPoint y: 377, distance: 166.6
click at [95, 377] on div "Name: FT - CANNABIS FLOWER - 3.5G - MBL - HYB" at bounding box center [337, 374] width 547 height 13
copy span "FT - CANNABIS FLOWER - 3.5G - MBL - HYB"
click at [702, 268] on input "text" at bounding box center [880, 270] width 524 height 17
click at [1145, 275] on span "select" at bounding box center [1149, 270] width 15 height 17
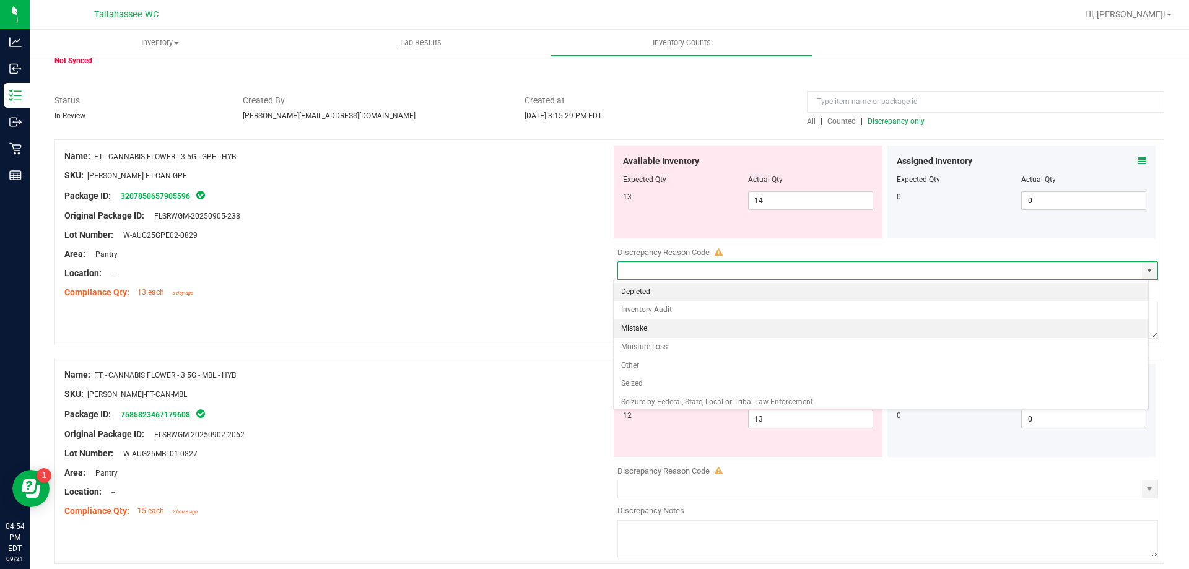
click at [658, 330] on li "Mistake" at bounding box center [881, 329] width 535 height 19
type input "Mistake"
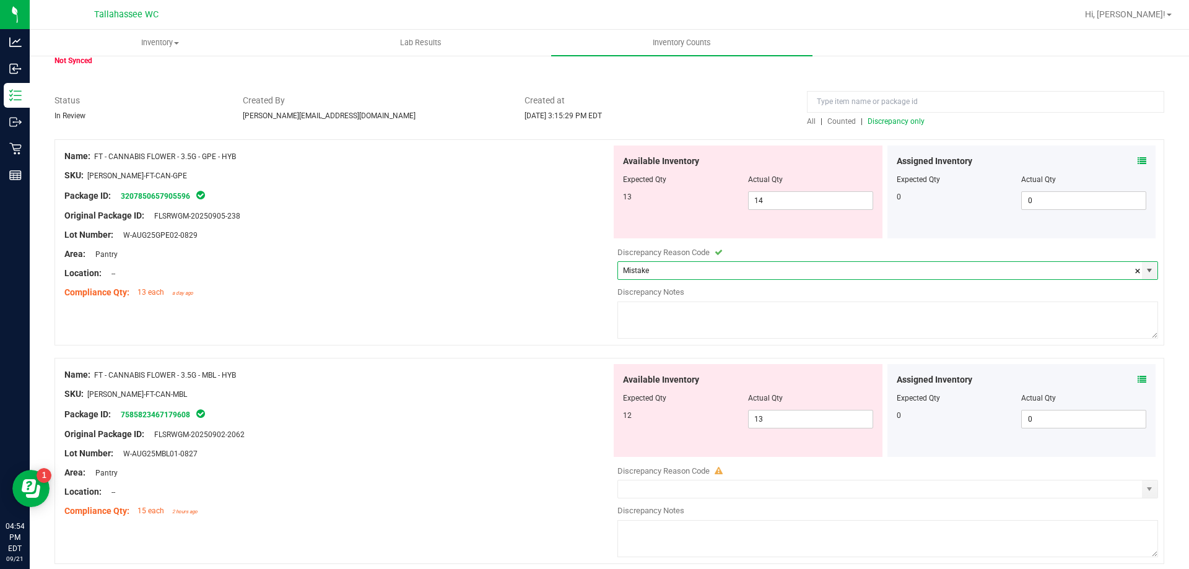
click at [663, 311] on textarea at bounding box center [887, 320] width 541 height 37
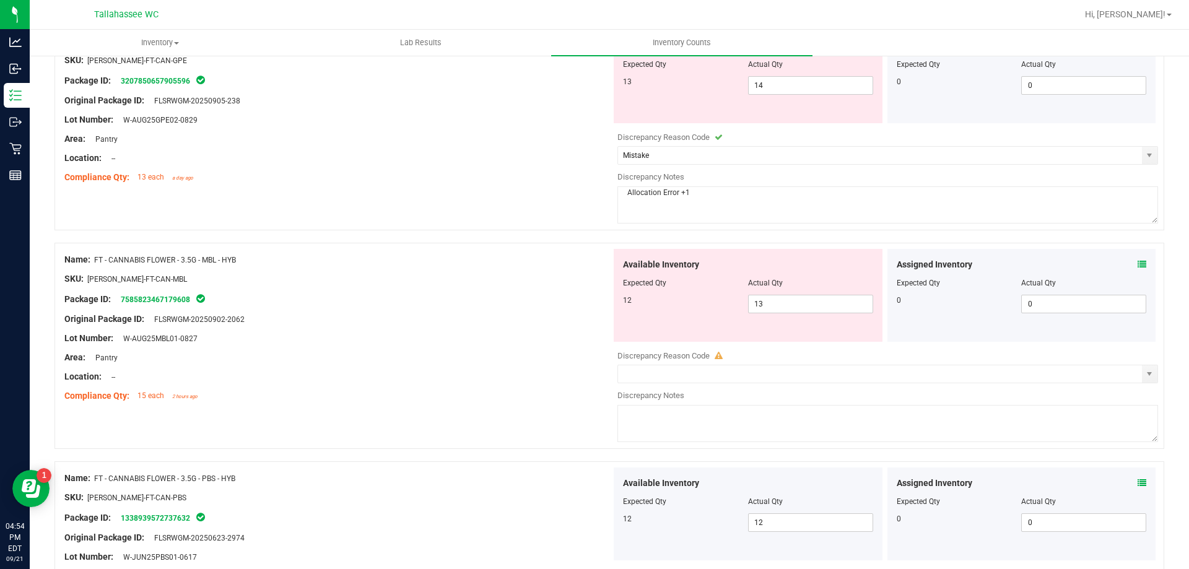
scroll to position [186, 0]
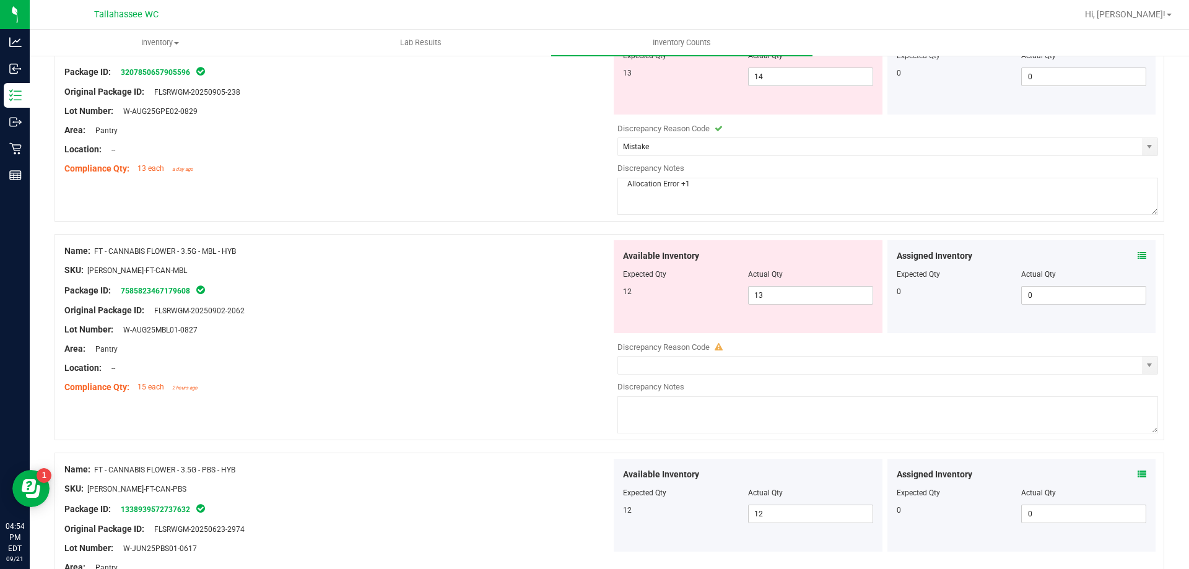
type textarea "Allocation Error +1"
click at [707, 355] on div at bounding box center [887, 354] width 541 height 3
click at [707, 367] on input "text" at bounding box center [880, 365] width 524 height 17
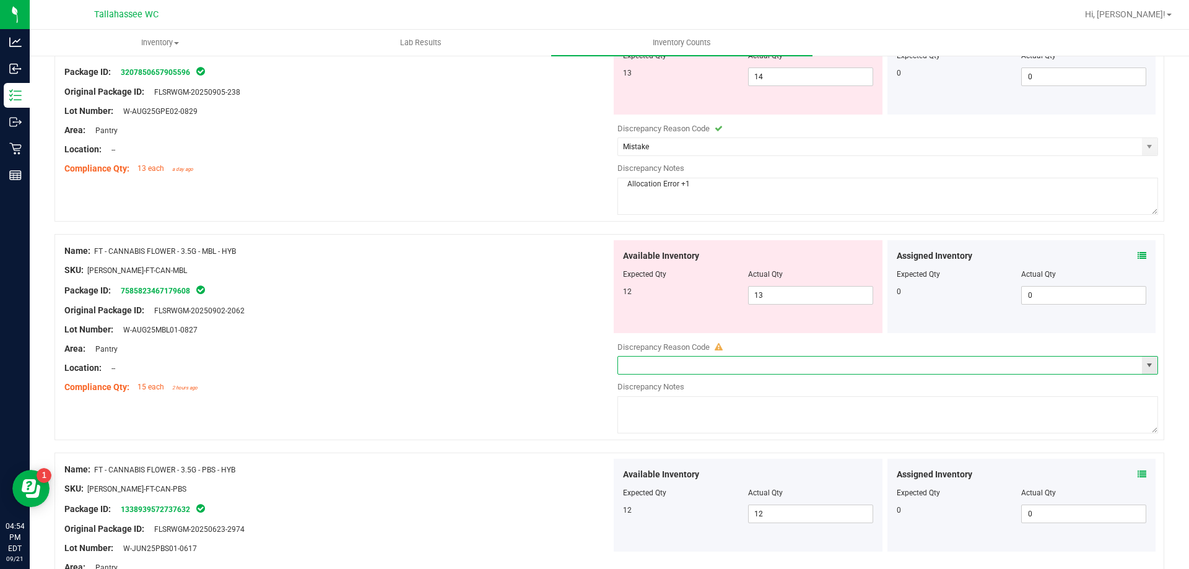
click at [1144, 367] on span "select" at bounding box center [1149, 365] width 10 height 10
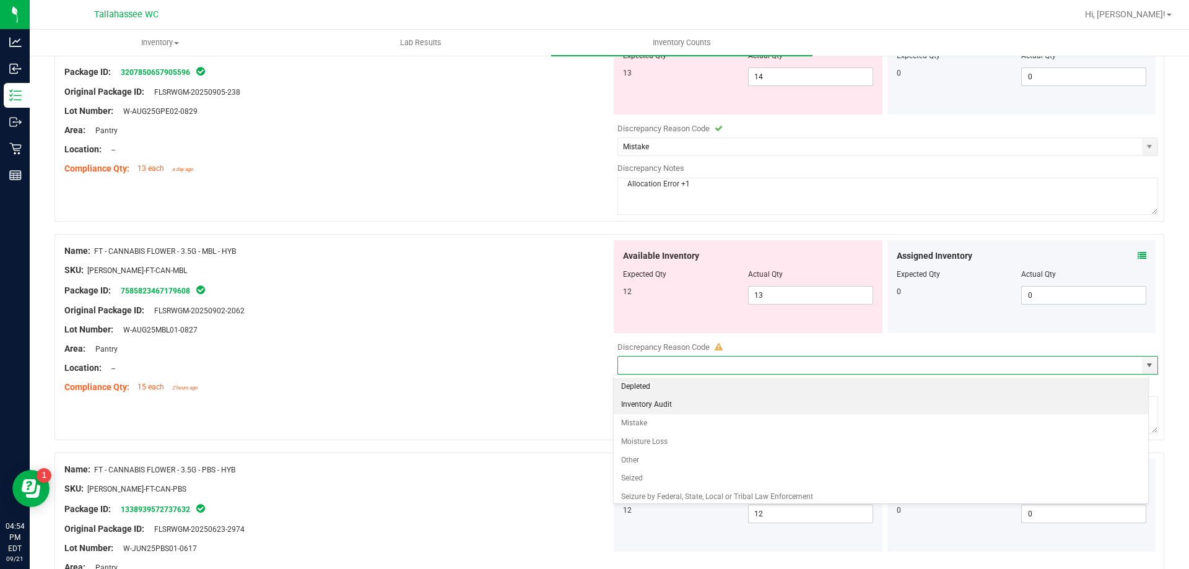
click at [702, 406] on li "Inventory Audit" at bounding box center [881, 405] width 535 height 19
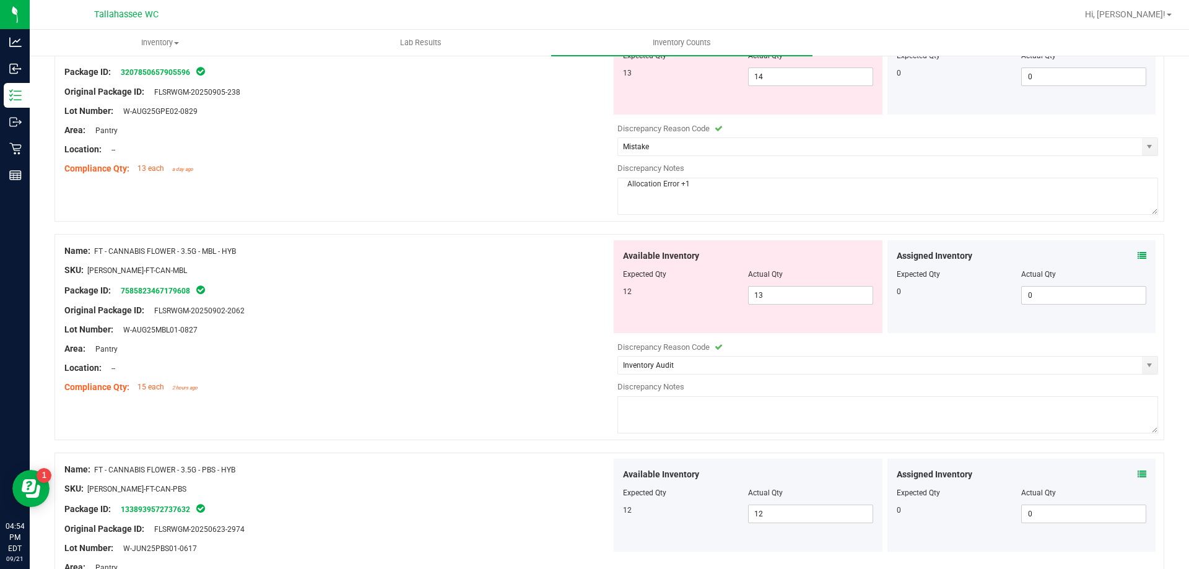
click at [702, 406] on textarea at bounding box center [887, 414] width 541 height 37
click at [1144, 366] on span "select" at bounding box center [1149, 365] width 10 height 10
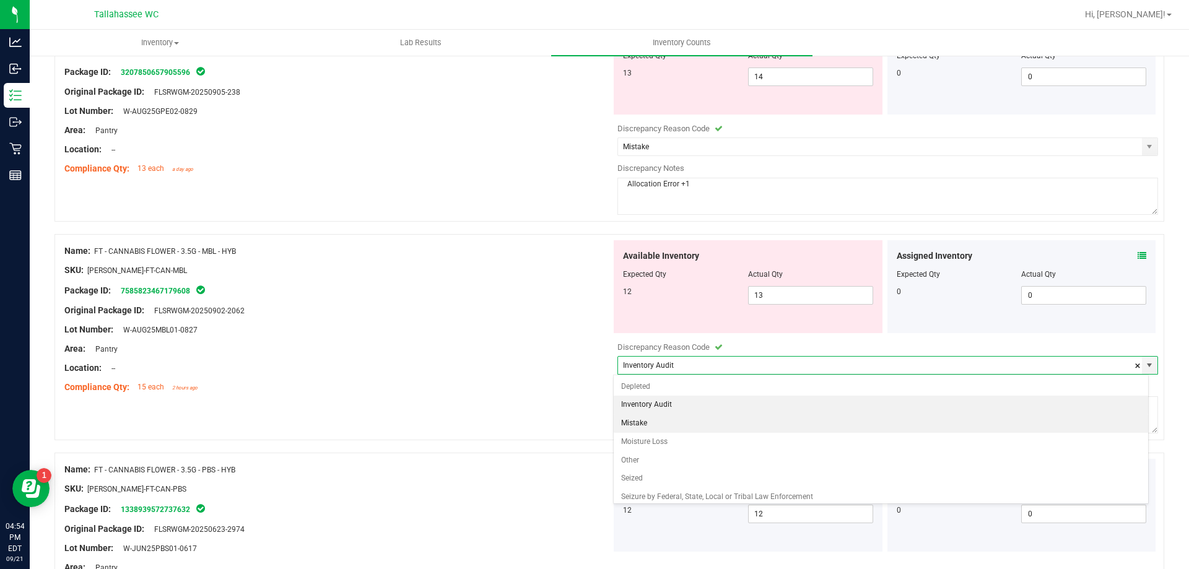
click at [746, 423] on li "Mistake" at bounding box center [881, 423] width 535 height 19
type input "Mistake"
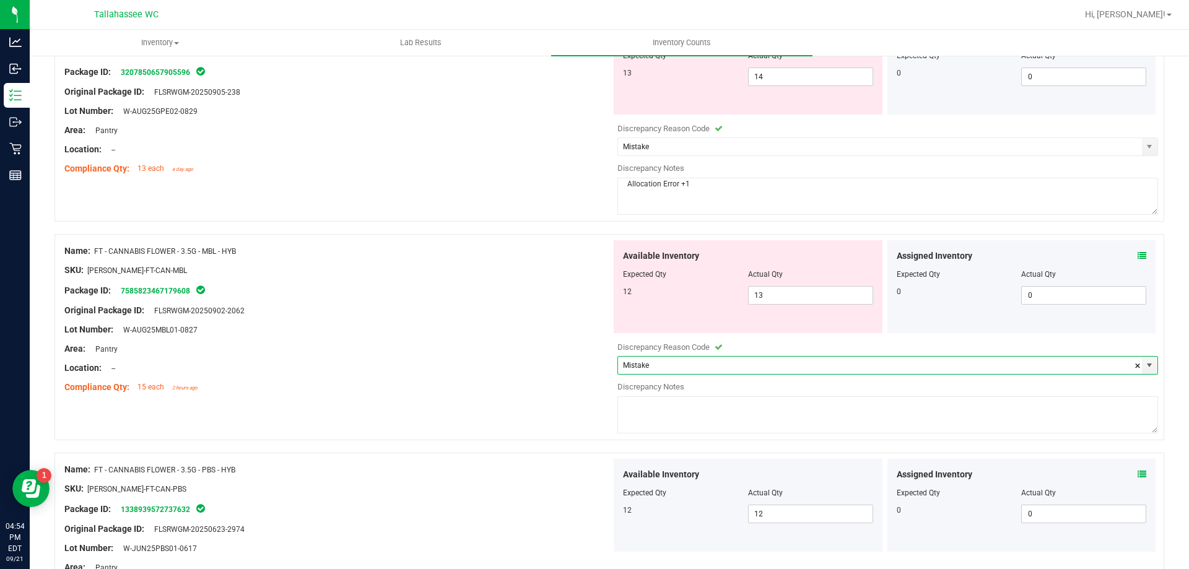
click at [738, 412] on textarea at bounding box center [887, 414] width 541 height 37
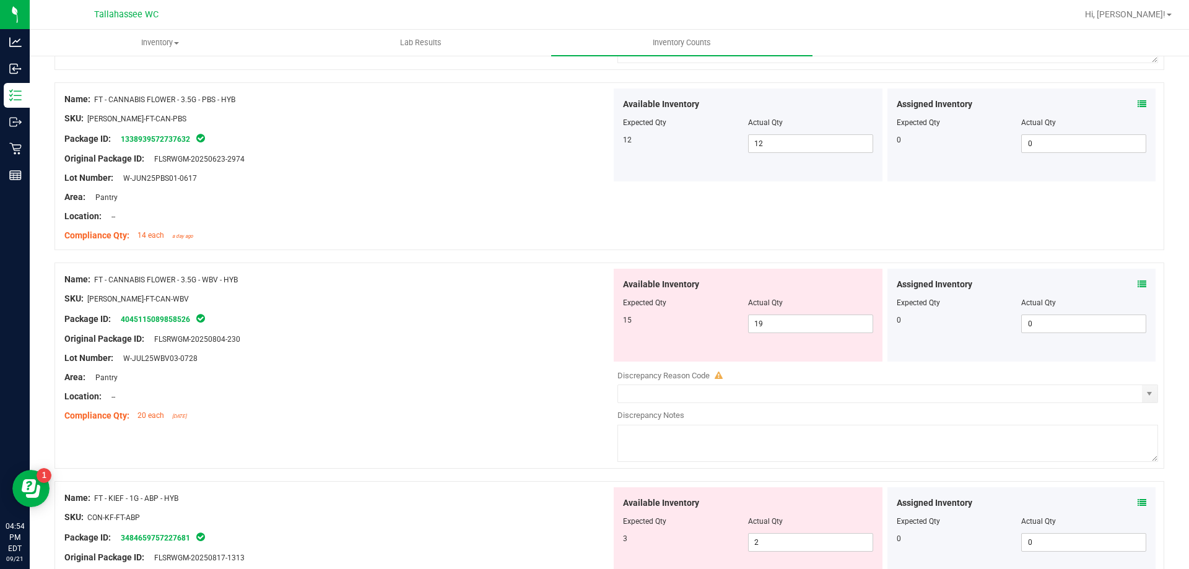
scroll to position [557, 0]
type textarea "Allocation Error +1"
click at [794, 318] on span "19 19" at bounding box center [810, 322] width 125 height 19
click at [794, 319] on input "19" at bounding box center [811, 322] width 124 height 17
type input "15"
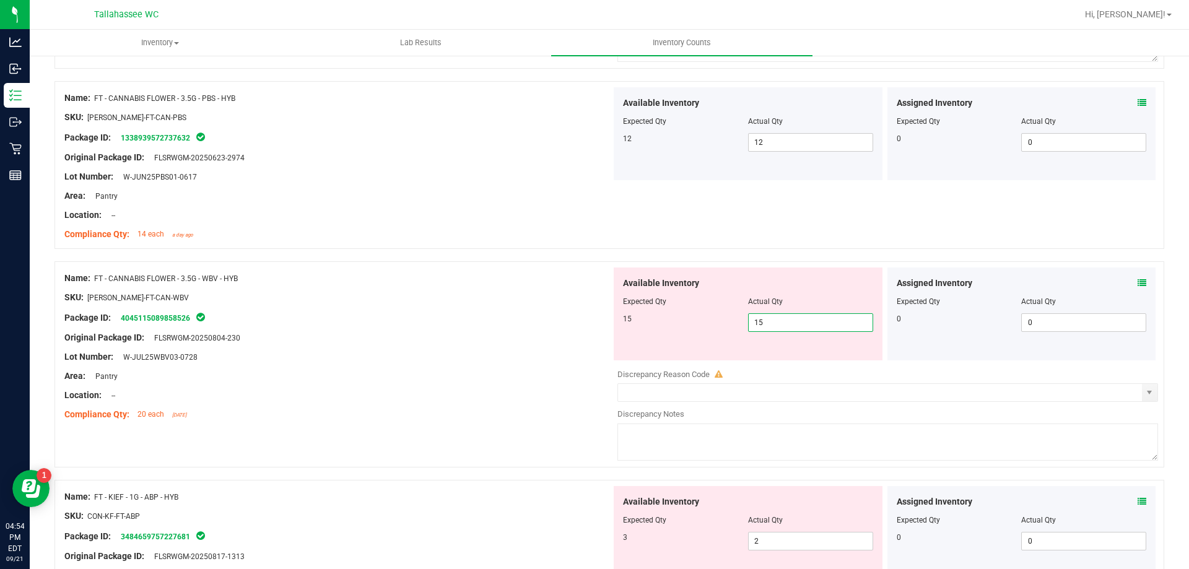
type input "15"
click at [489, 393] on div "Location: --" at bounding box center [337, 395] width 547 height 13
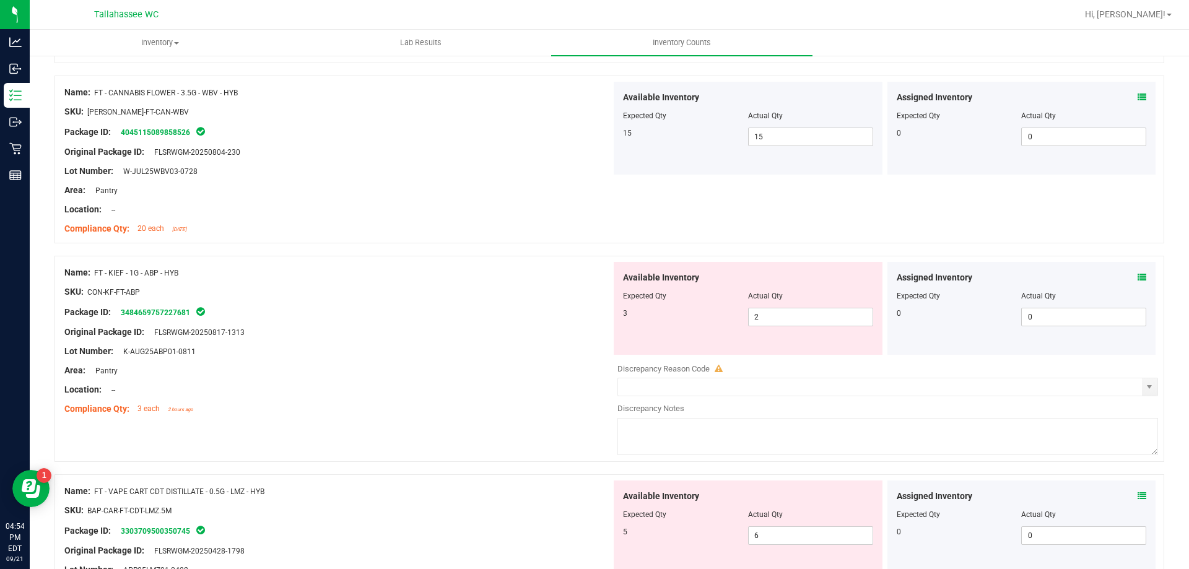
scroll to position [805, 0]
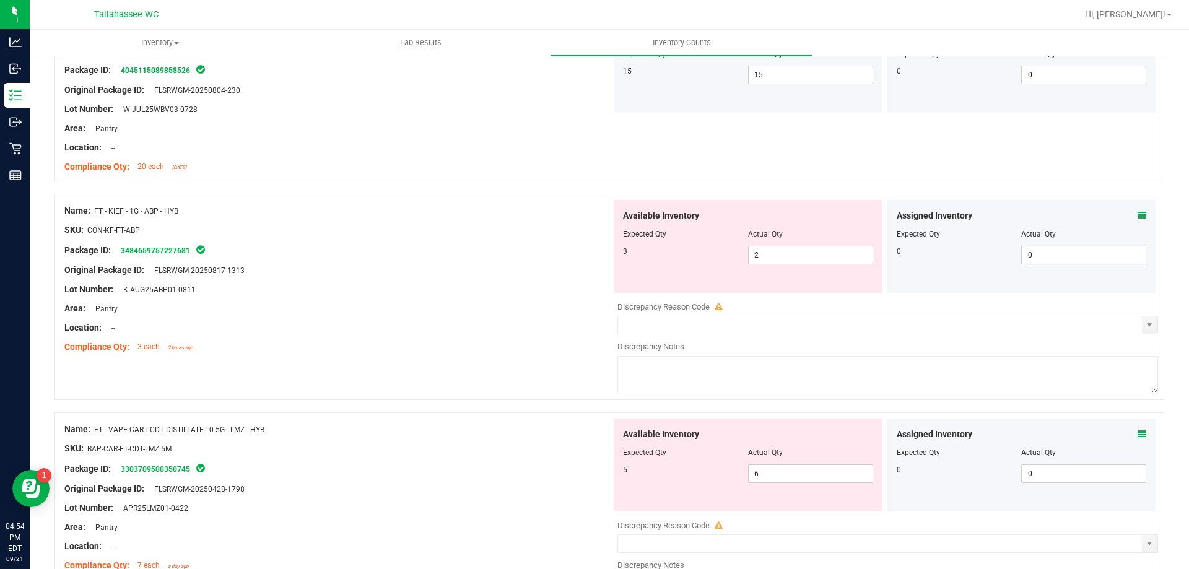
click at [1138, 215] on icon at bounding box center [1142, 215] width 9 height 9
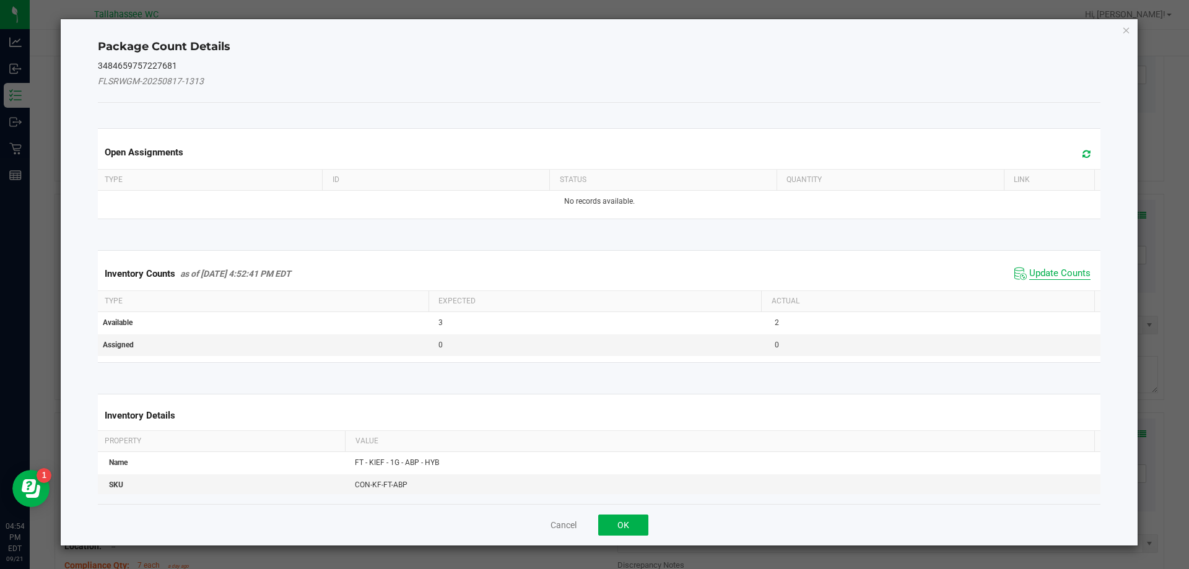
click at [1066, 270] on span "Update Counts" at bounding box center [1059, 274] width 61 height 12
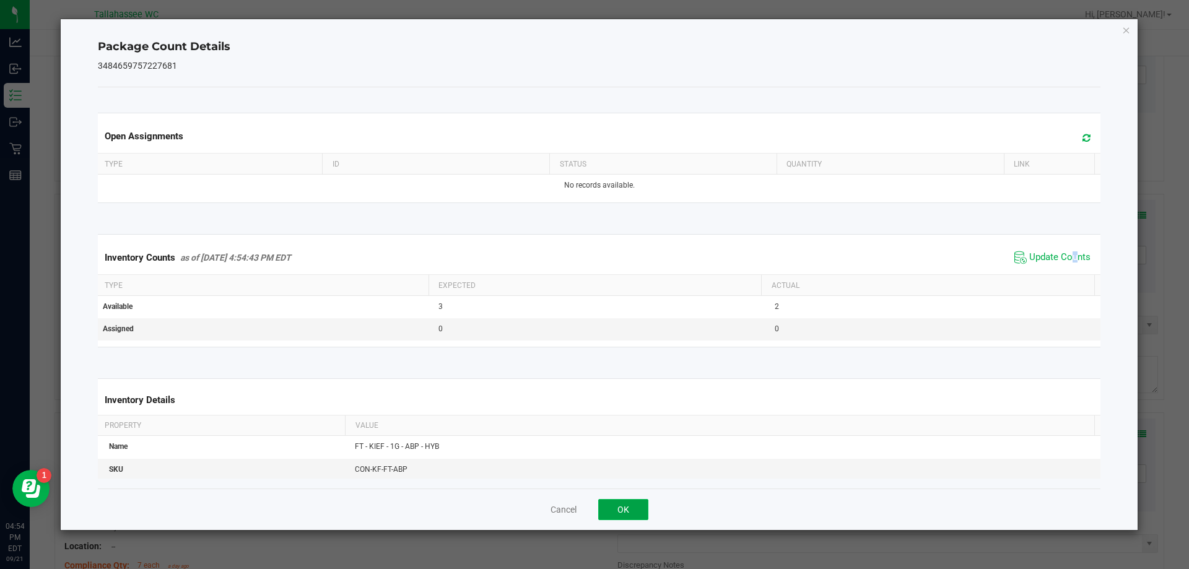
click at [637, 506] on button "OK" at bounding box center [623, 509] width 50 height 21
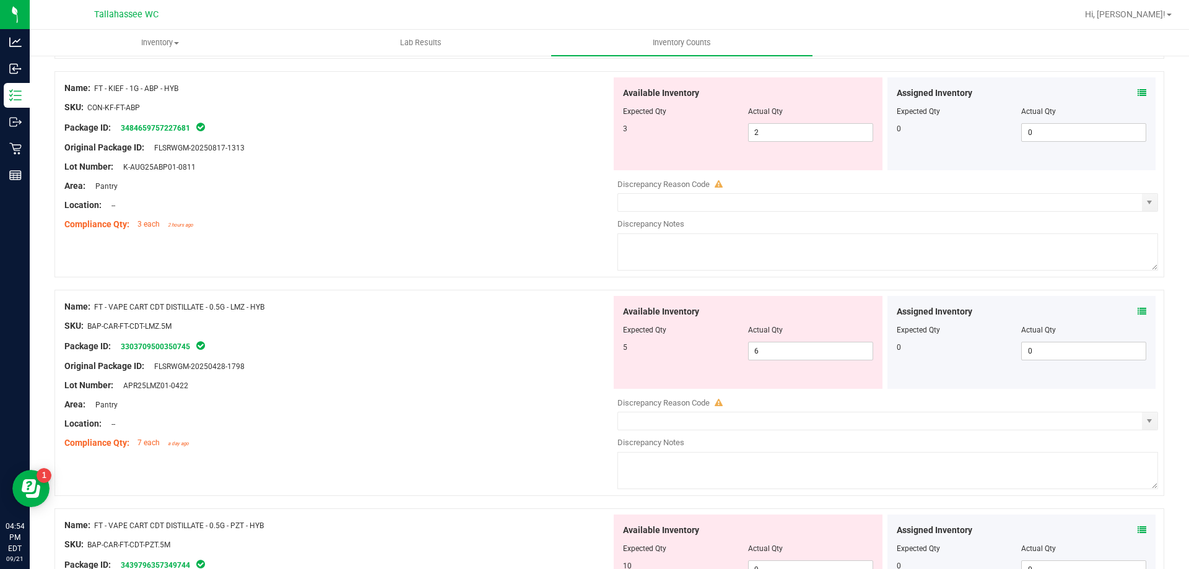
scroll to position [929, 0]
click at [1138, 310] on icon at bounding box center [1142, 310] width 9 height 9
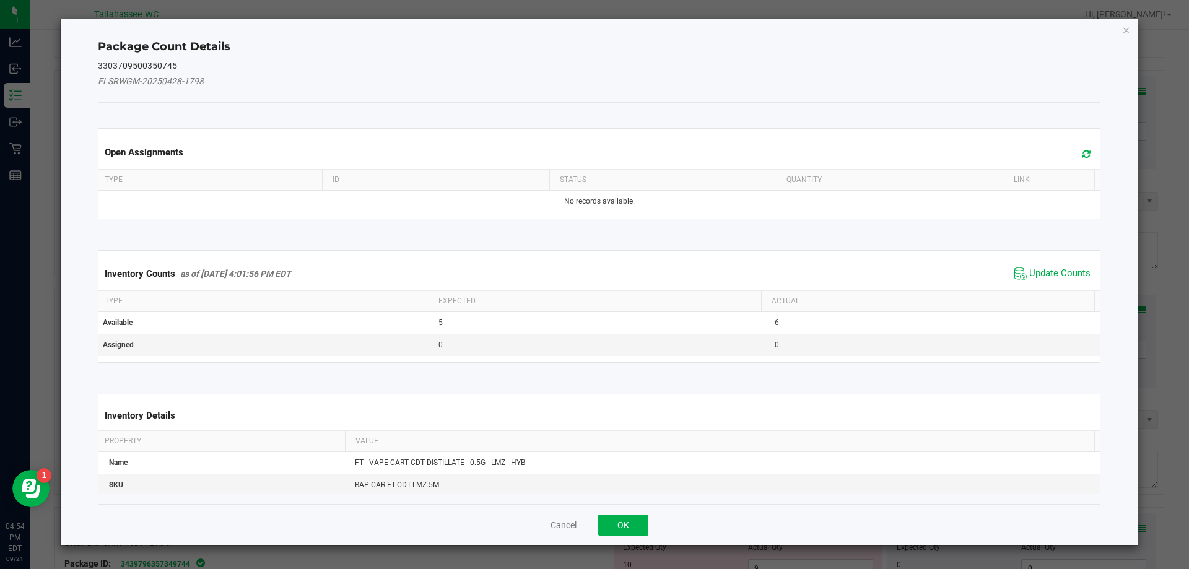
click at [1047, 266] on span "Update Counts" at bounding box center [1052, 273] width 82 height 19
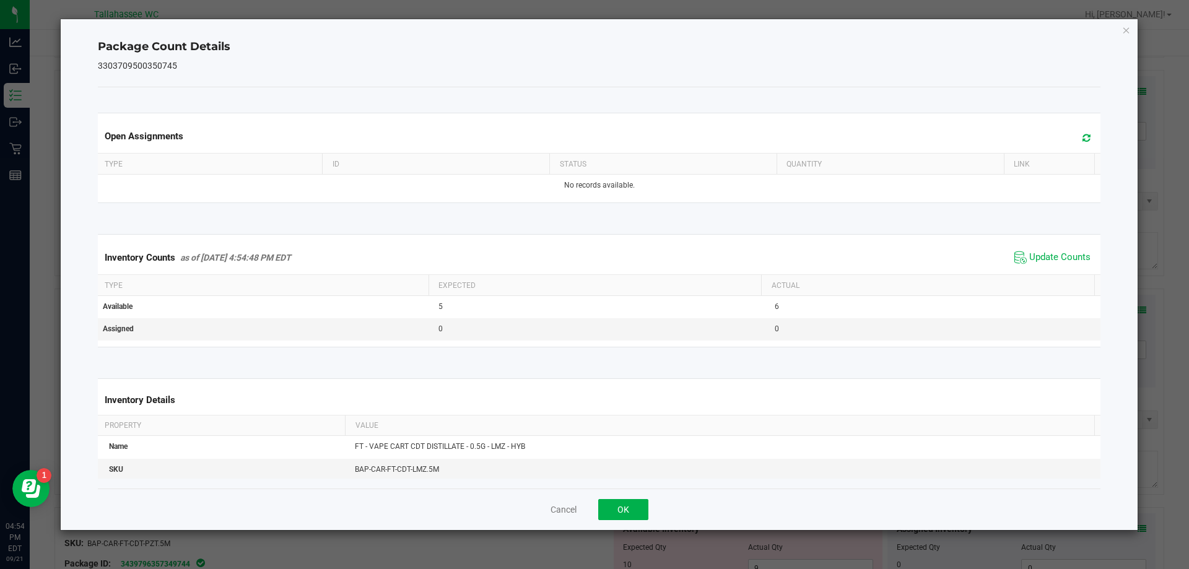
click at [640, 496] on div "Cancel OK" at bounding box center [599, 509] width 1003 height 41
click at [640, 511] on button "OK" at bounding box center [623, 509] width 50 height 21
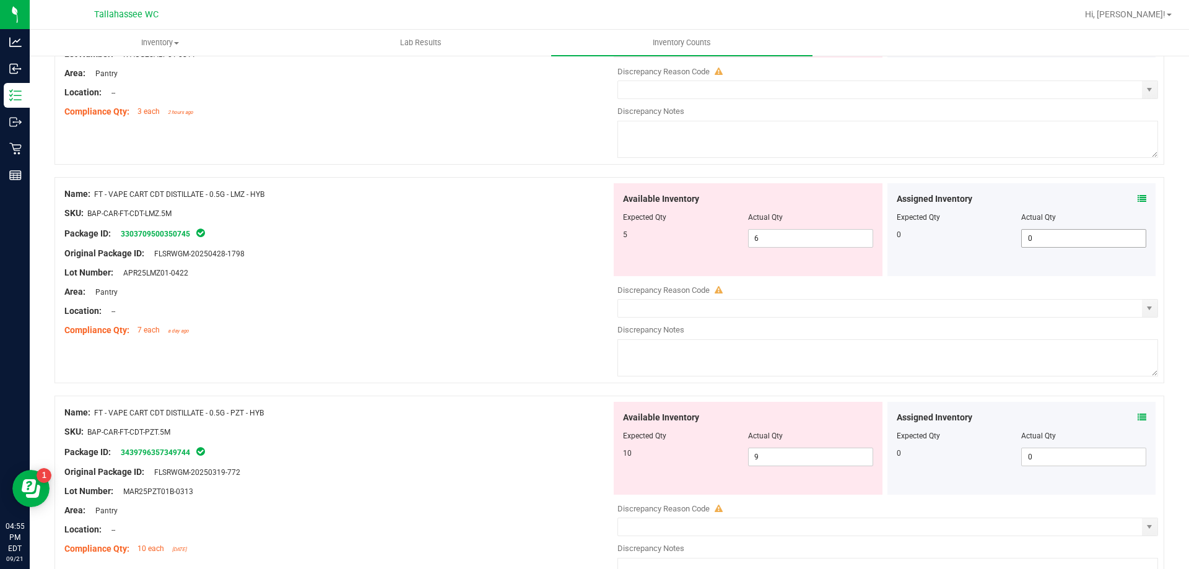
scroll to position [1053, 0]
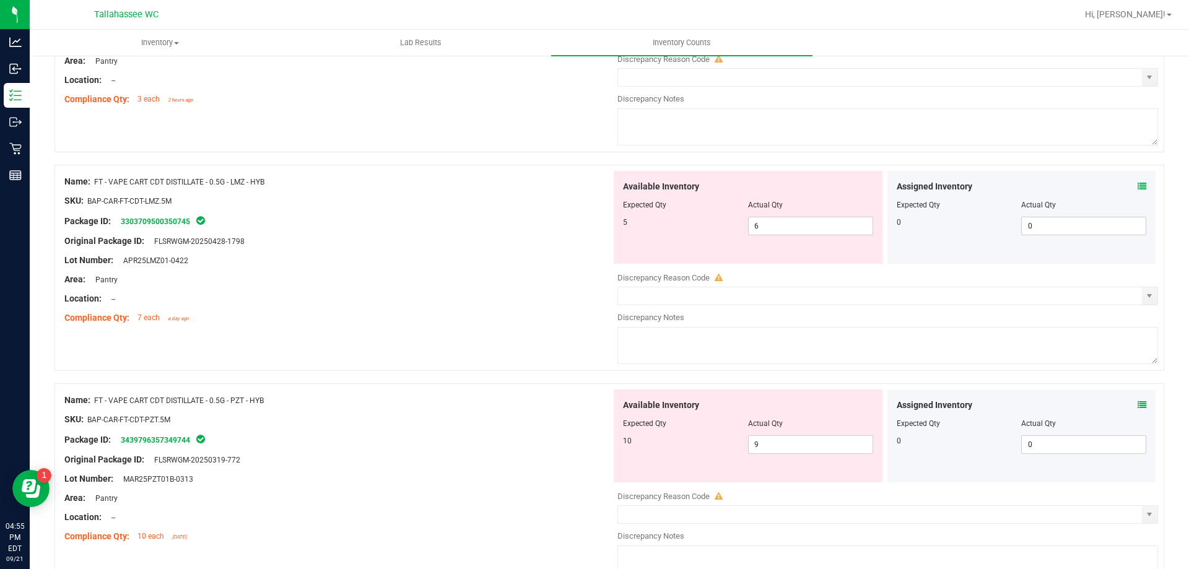
click at [1138, 187] on icon at bounding box center [1142, 186] width 9 height 9
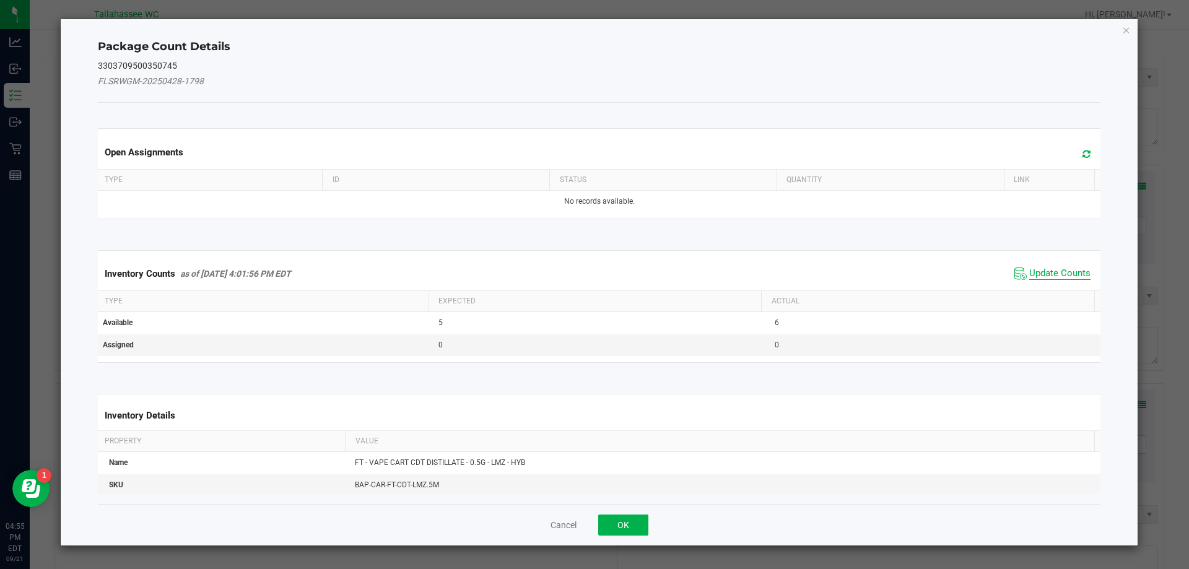
click at [1029, 273] on span "Update Counts" at bounding box center [1059, 274] width 61 height 12
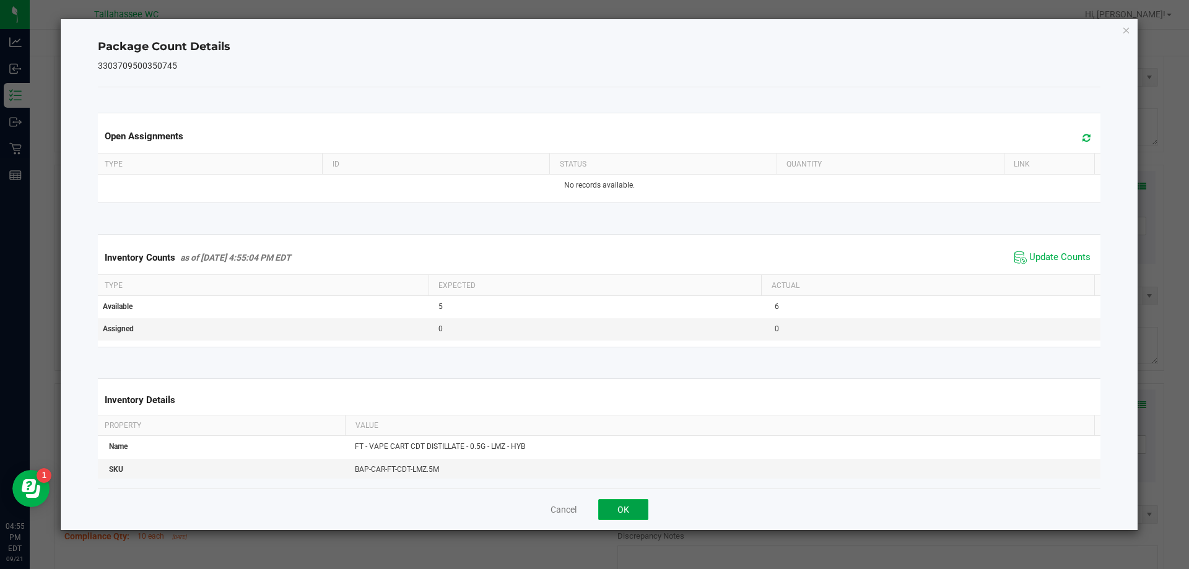
click at [625, 502] on button "OK" at bounding box center [623, 509] width 50 height 21
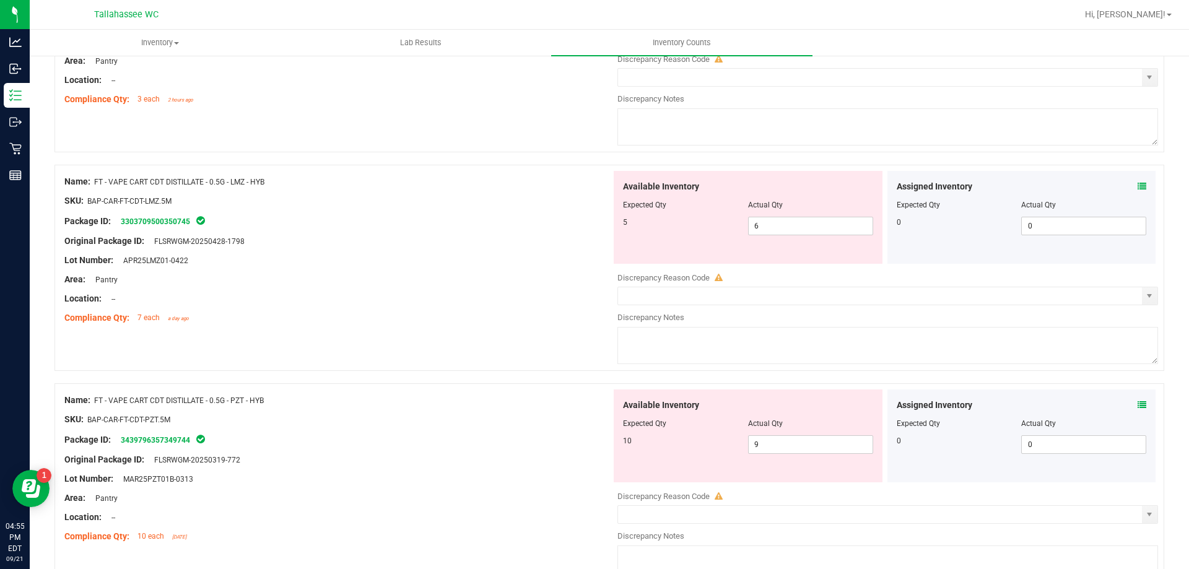
click at [1138, 406] on icon at bounding box center [1142, 405] width 9 height 9
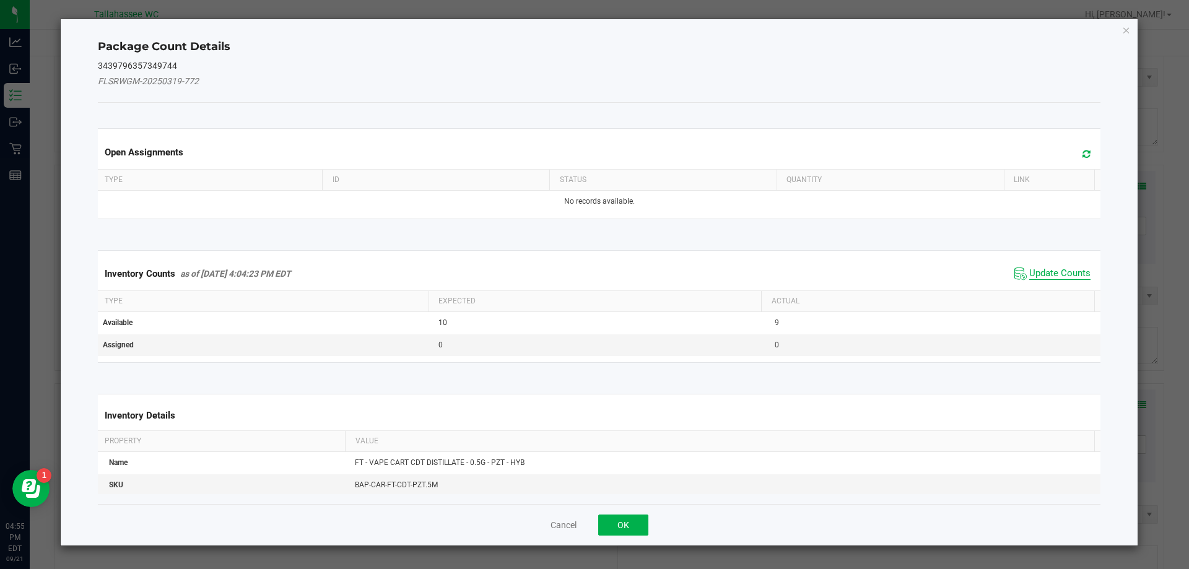
click at [1072, 274] on span "Update Counts" at bounding box center [1059, 274] width 61 height 12
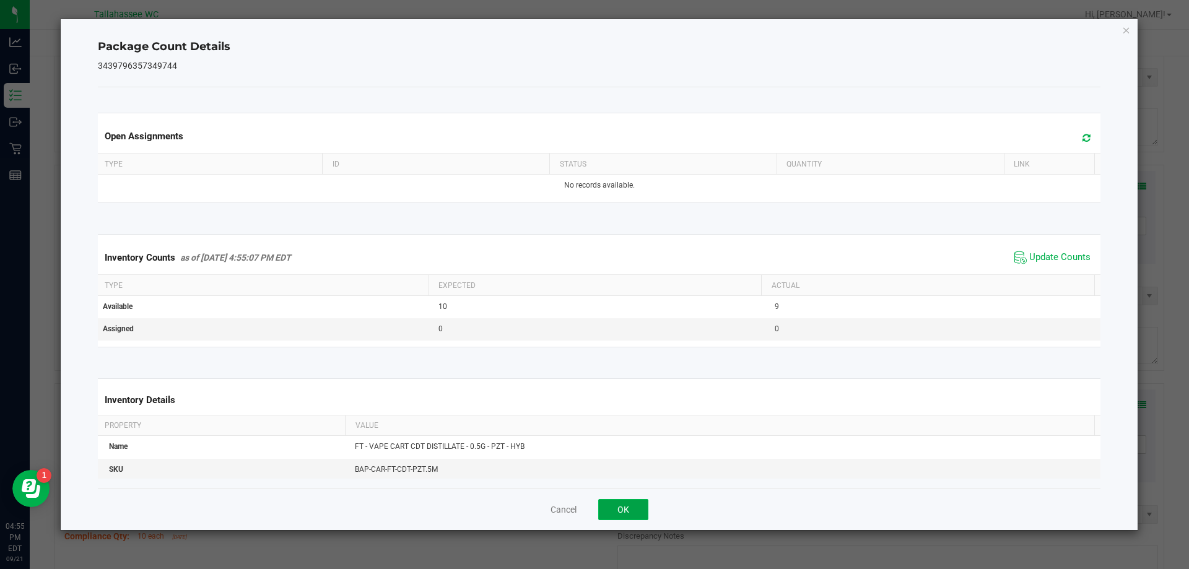
click at [634, 502] on button "OK" at bounding box center [623, 509] width 50 height 21
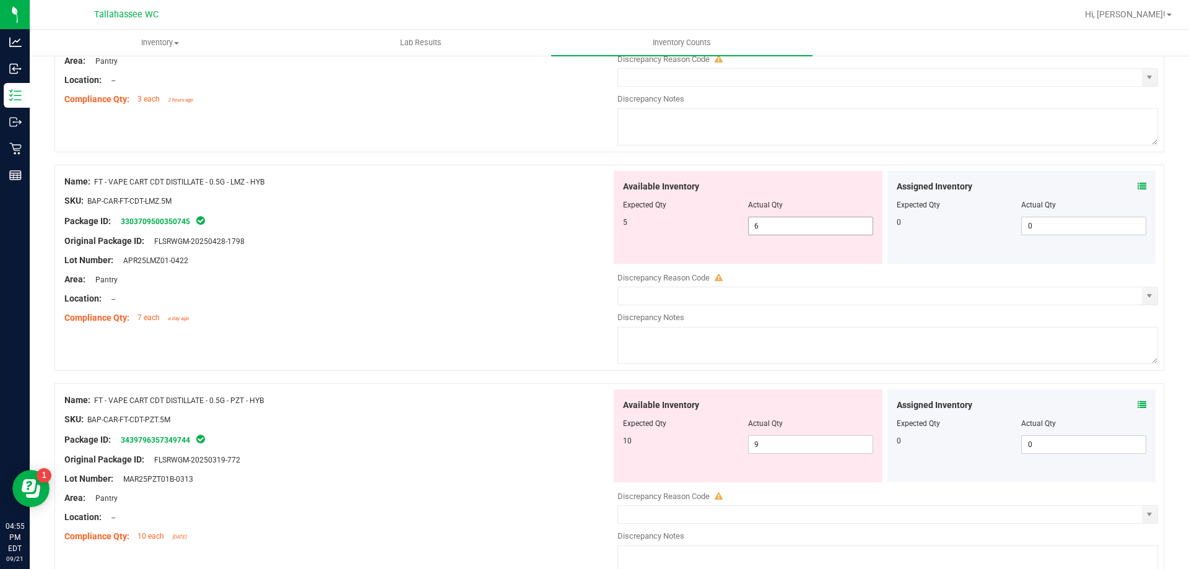
click at [775, 227] on span "6 6" at bounding box center [810, 226] width 125 height 19
click at [775, 227] on input "6" at bounding box center [811, 225] width 124 height 17
type input "5"
click at [525, 383] on div "Name: FT - VAPE CART CDT DISTILLATE - 0.5G - PZT - HYB SKU: BAP-CAR-FT-CDT-PZT.…" at bounding box center [609, 486] width 1110 height 206
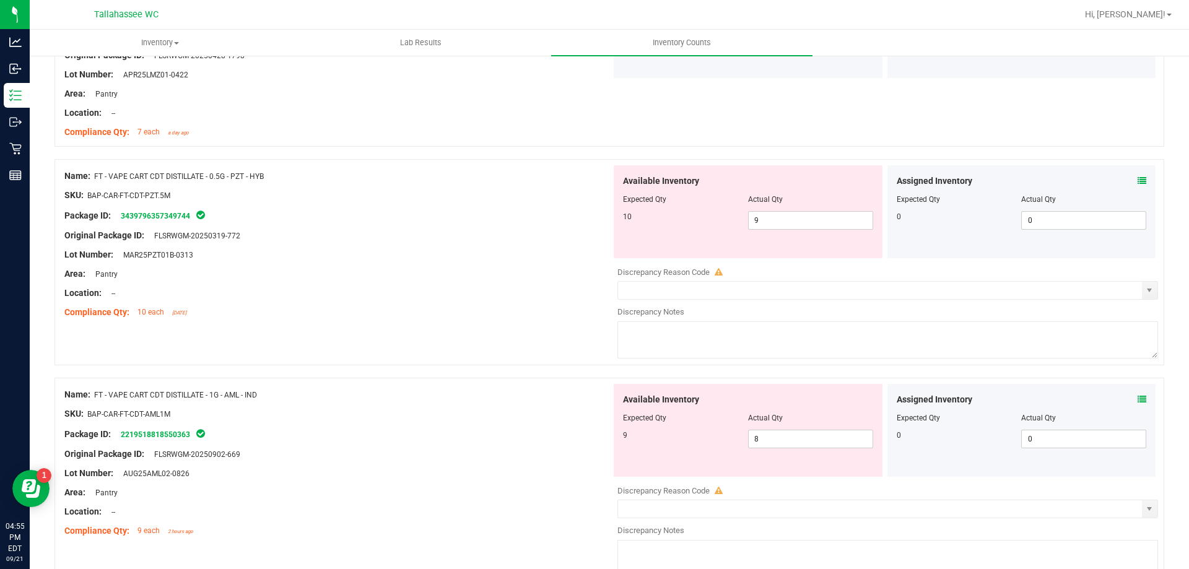
scroll to position [1300, 0]
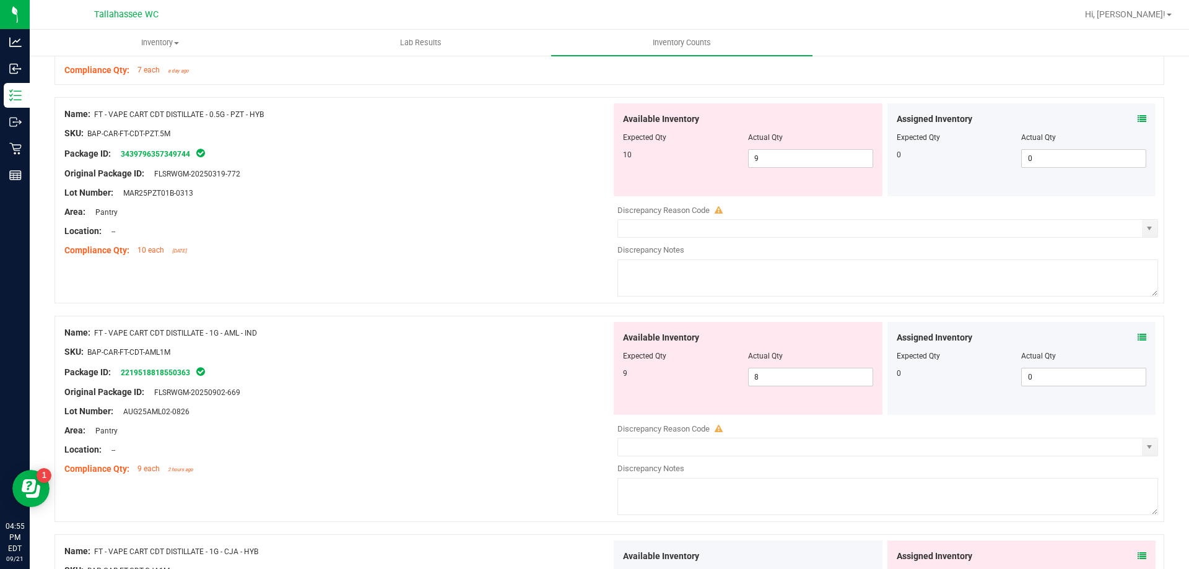
click at [1138, 336] on icon at bounding box center [1142, 337] width 9 height 9
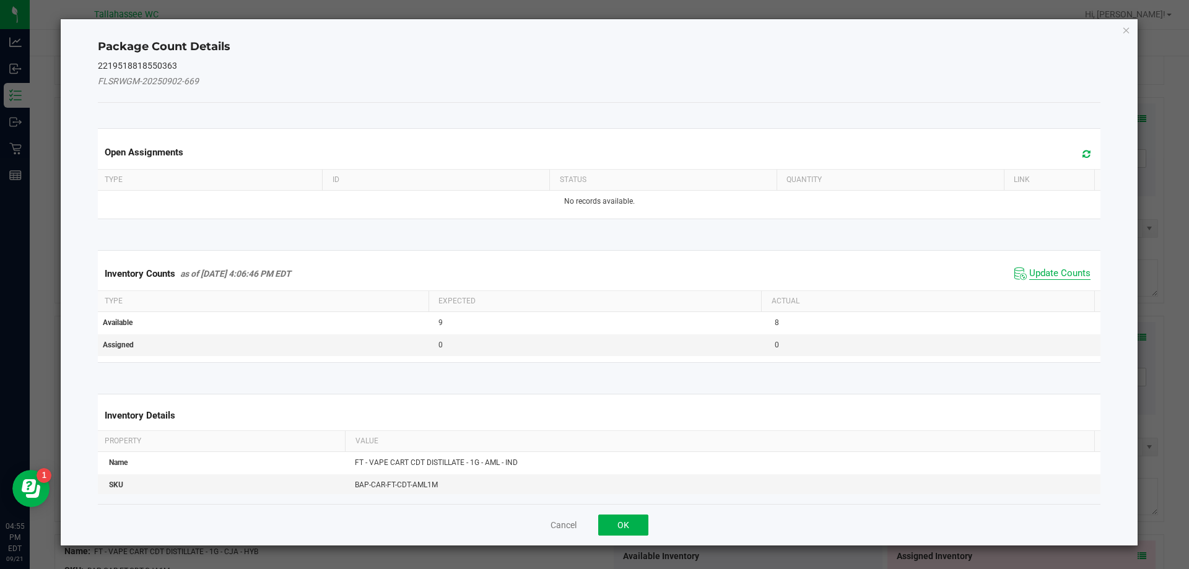
click at [1068, 271] on span "Update Counts" at bounding box center [1059, 274] width 61 height 12
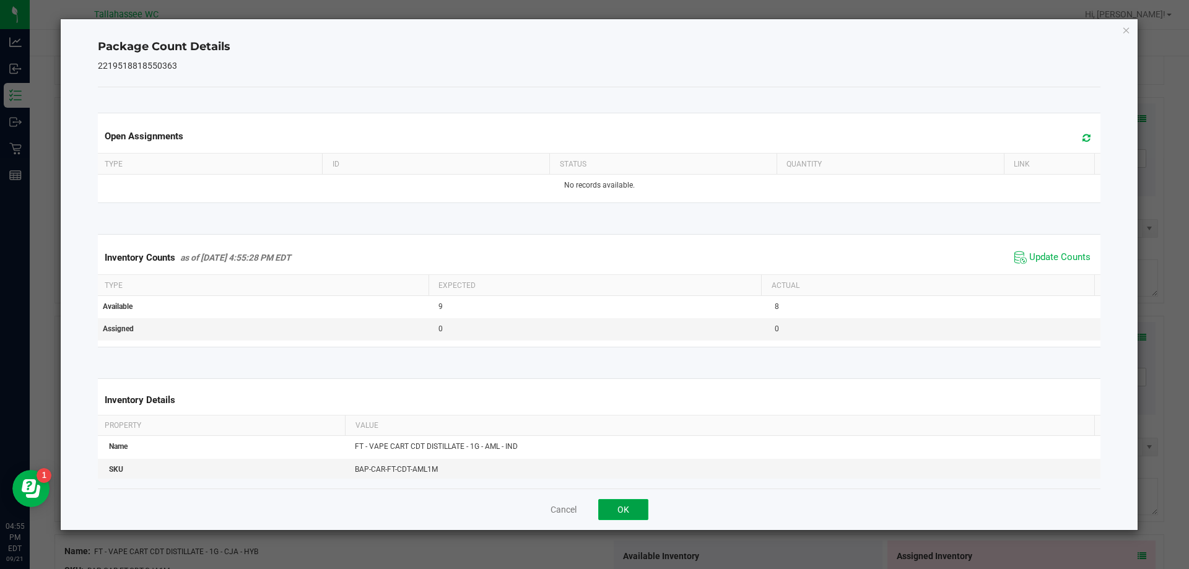
click at [645, 510] on button "OK" at bounding box center [623, 509] width 50 height 21
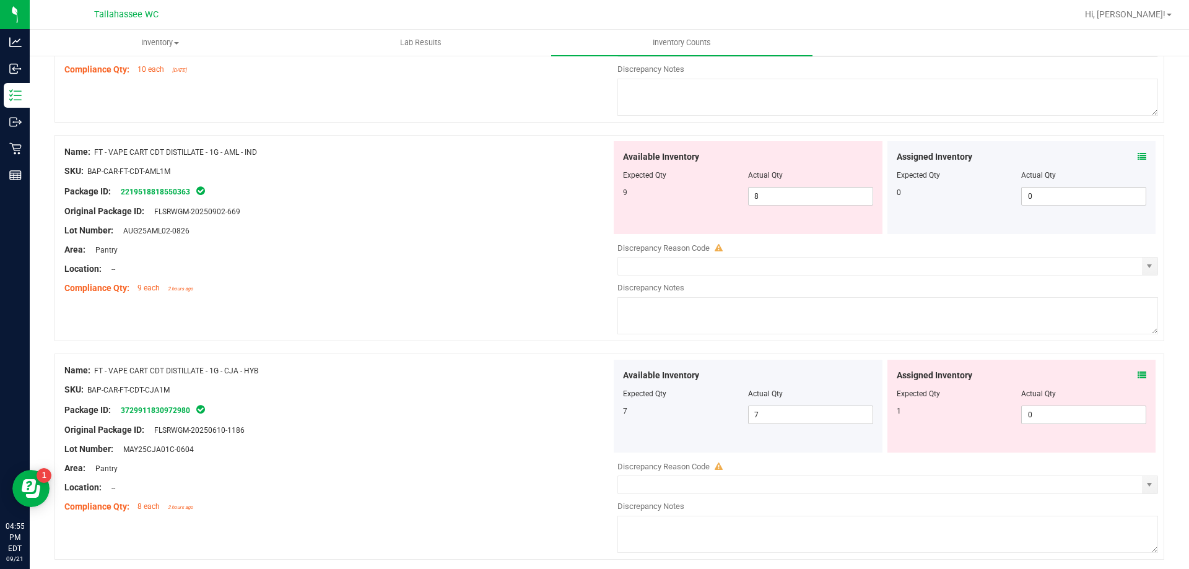
scroll to position [1486, 0]
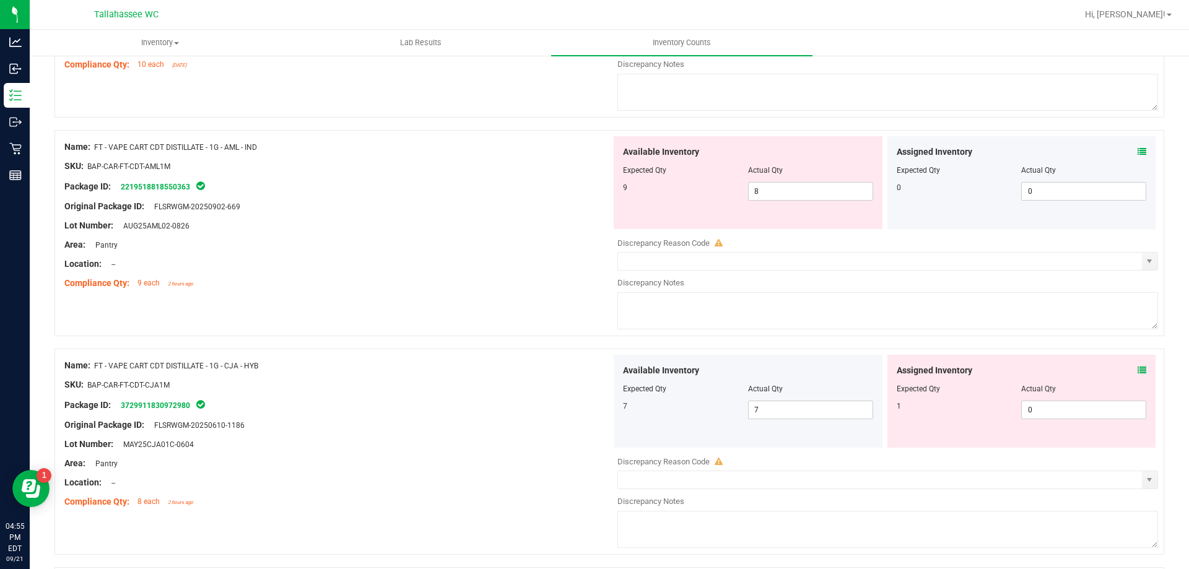
click at [1138, 370] on icon at bounding box center [1142, 370] width 9 height 9
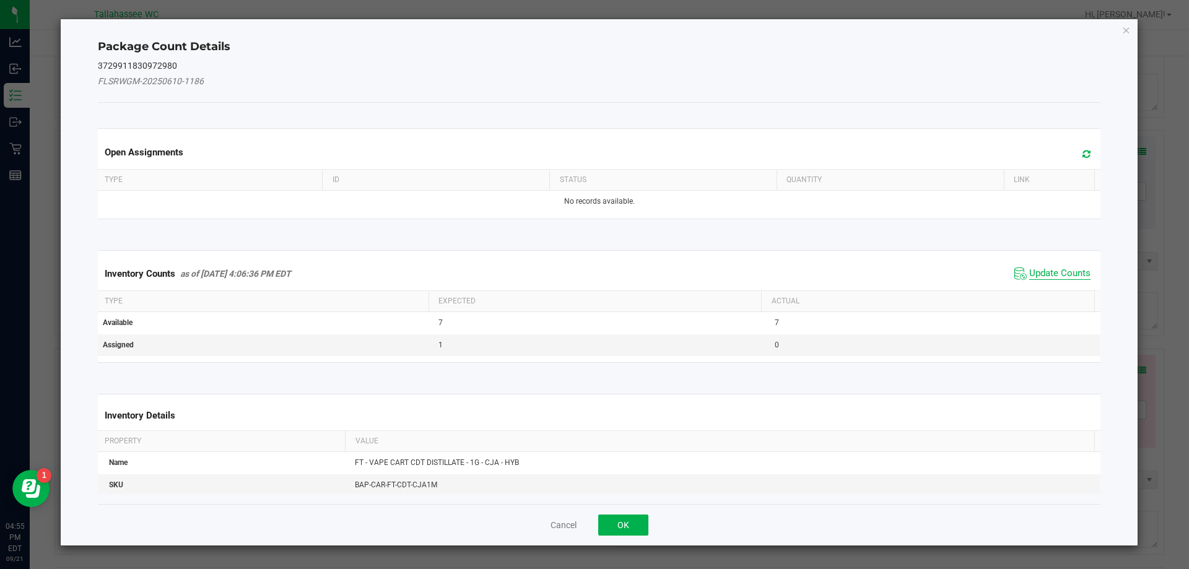
click at [1043, 268] on span "Update Counts" at bounding box center [1059, 274] width 61 height 12
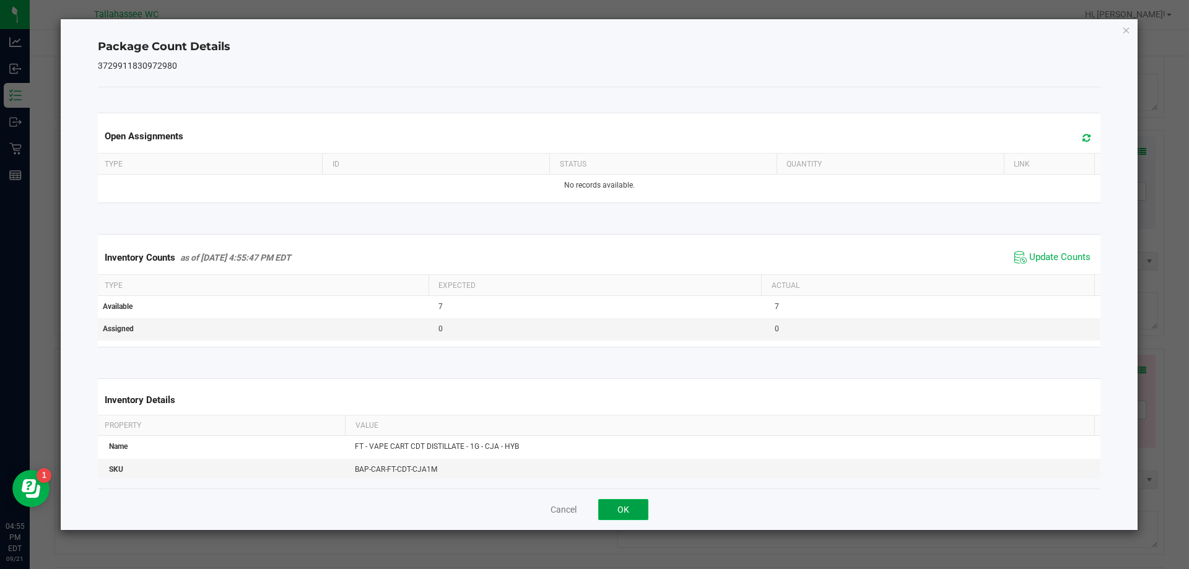
click at [629, 506] on button "OK" at bounding box center [623, 509] width 50 height 21
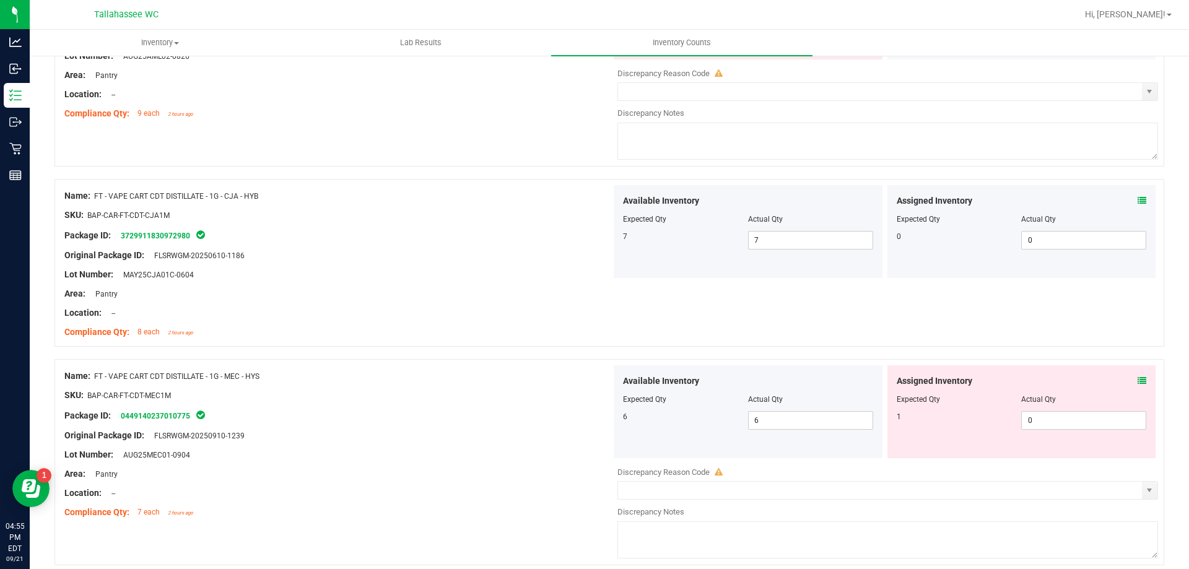
scroll to position [1672, 0]
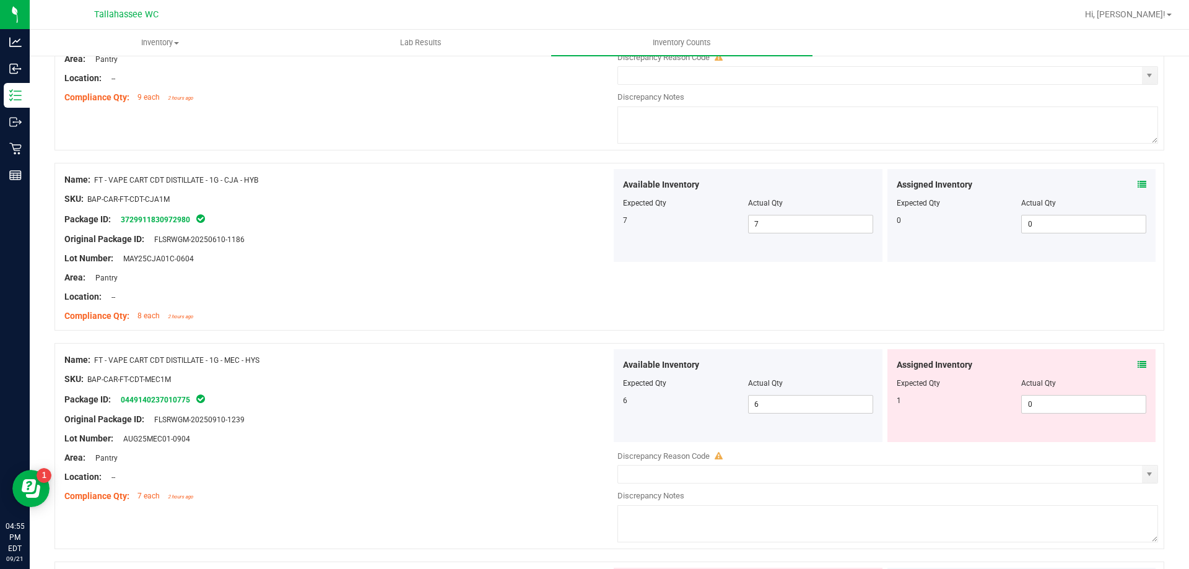
click at [1138, 370] on span at bounding box center [1142, 365] width 9 height 13
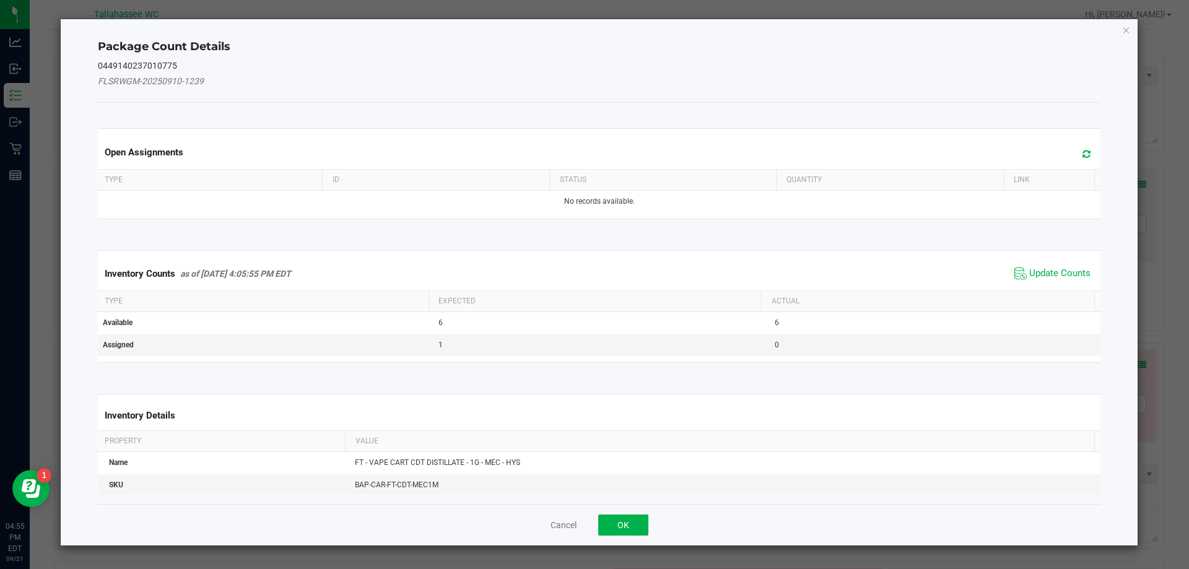
click at [1131, 365] on div "Package Count Details 0449140237010775 FLSRWGM-20250910-1239 Open Assignments T…" at bounding box center [599, 282] width 1077 height 526
click at [1051, 273] on span "Update Counts" at bounding box center [1059, 274] width 61 height 12
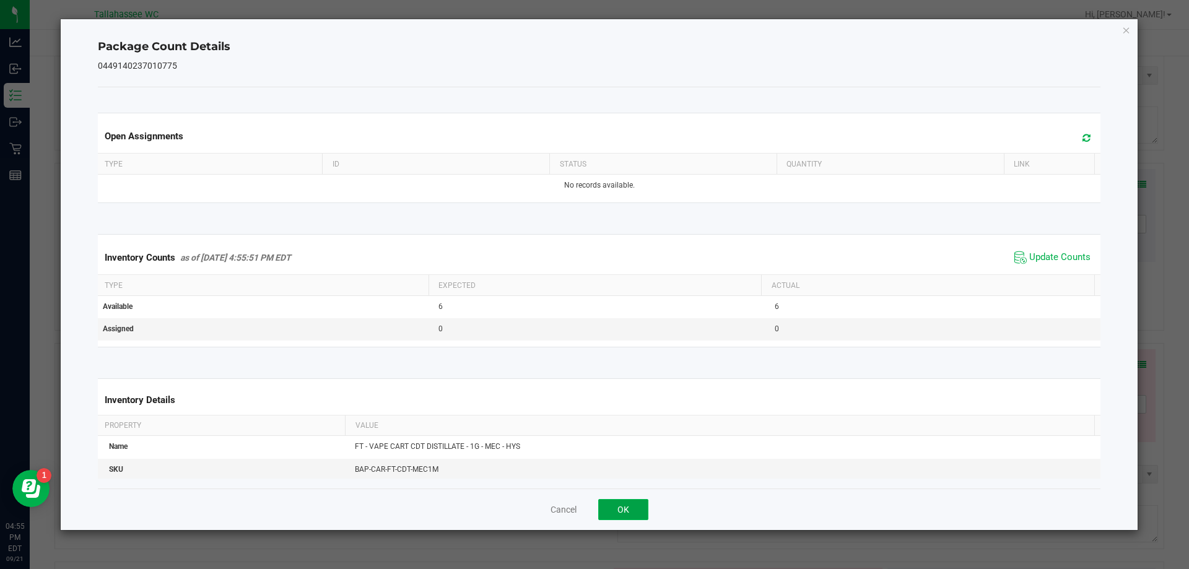
click at [635, 515] on button "OK" at bounding box center [623, 509] width 50 height 21
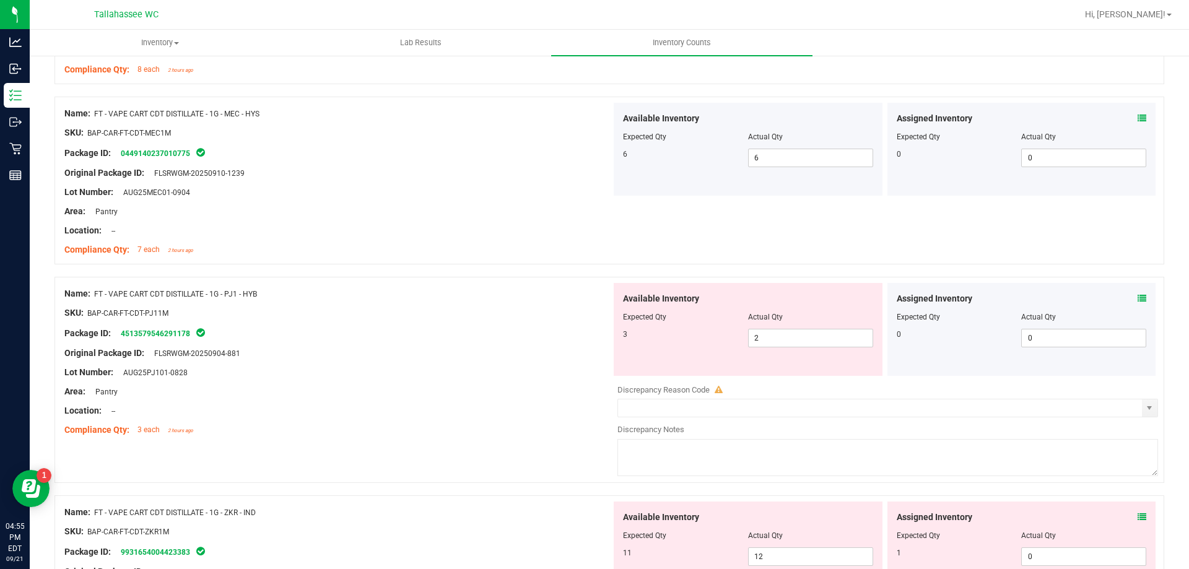
scroll to position [1920, 0]
click at [1138, 295] on icon at bounding box center [1142, 297] width 9 height 9
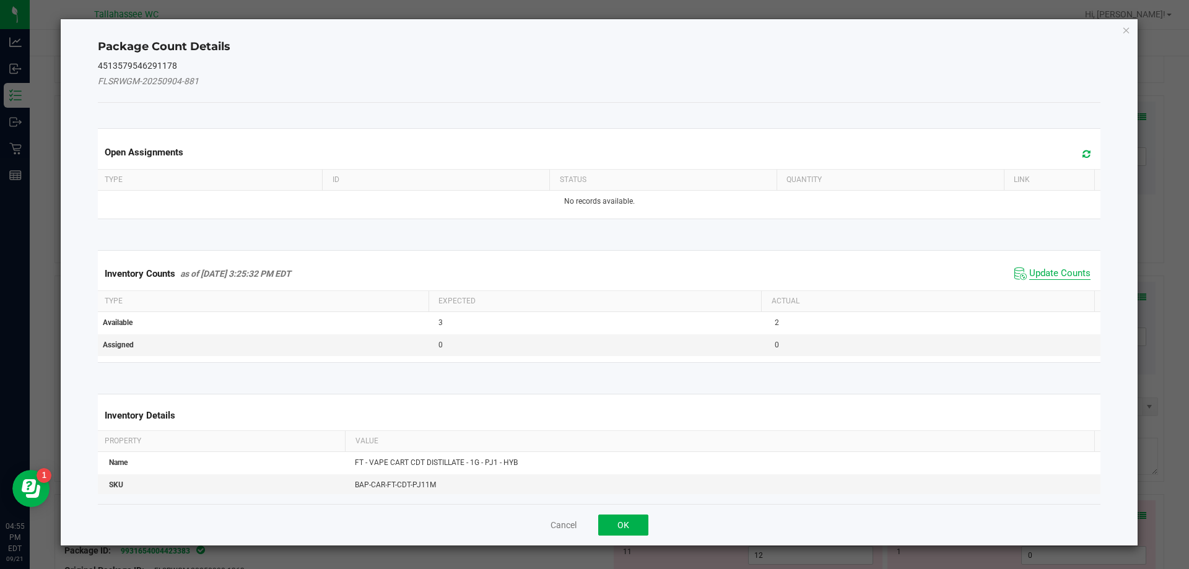
click at [1056, 272] on span "Update Counts" at bounding box center [1059, 274] width 61 height 12
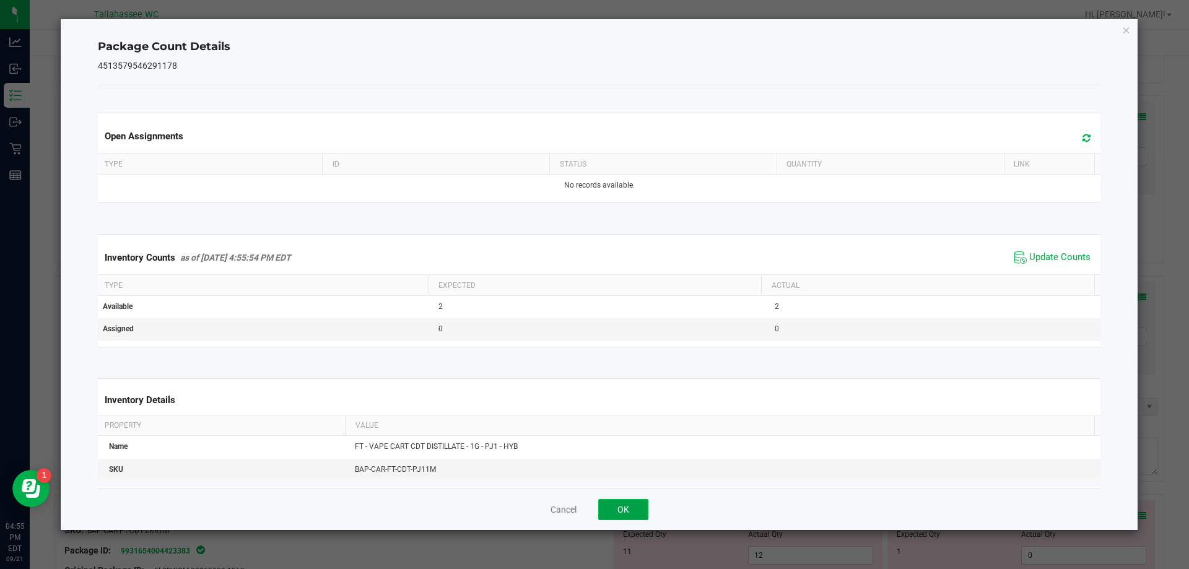
click at [624, 506] on button "OK" at bounding box center [623, 509] width 50 height 21
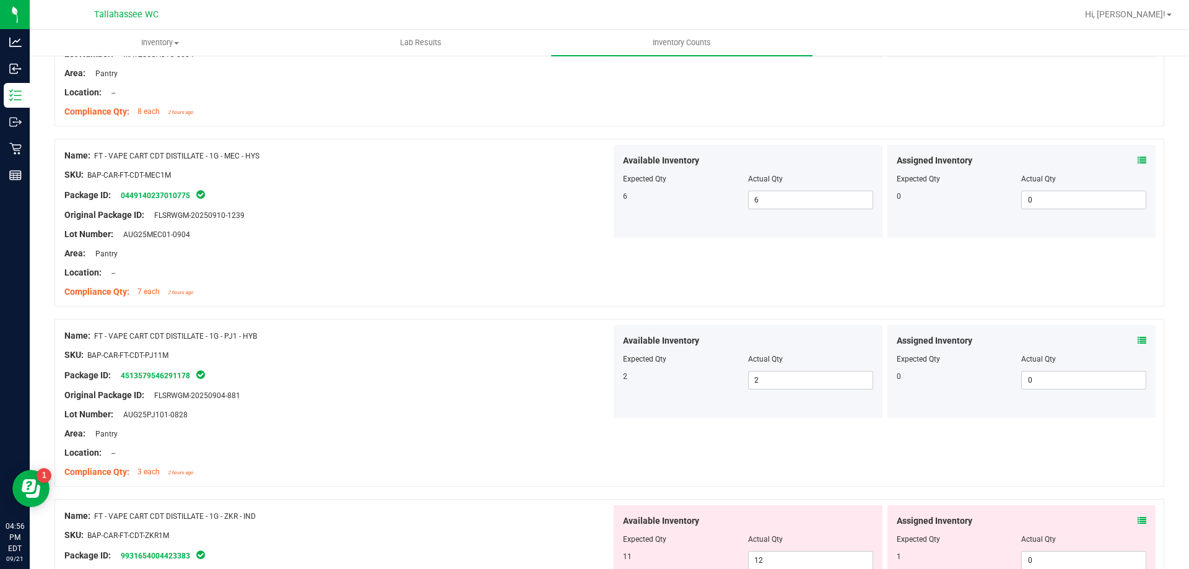
scroll to position [1982, 0]
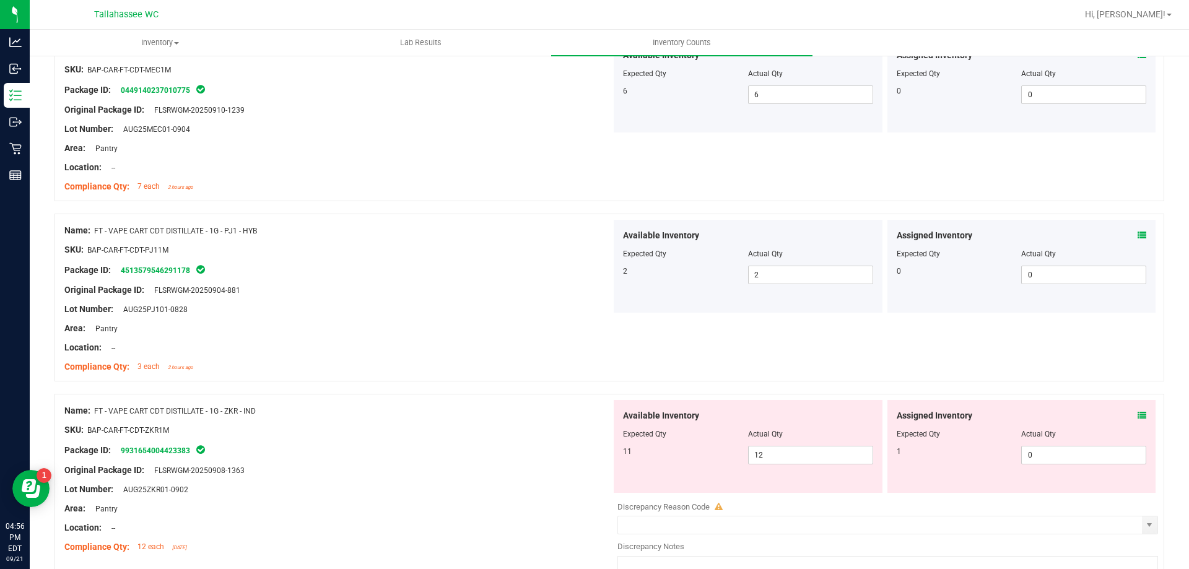
click at [1138, 419] on icon at bounding box center [1142, 415] width 9 height 9
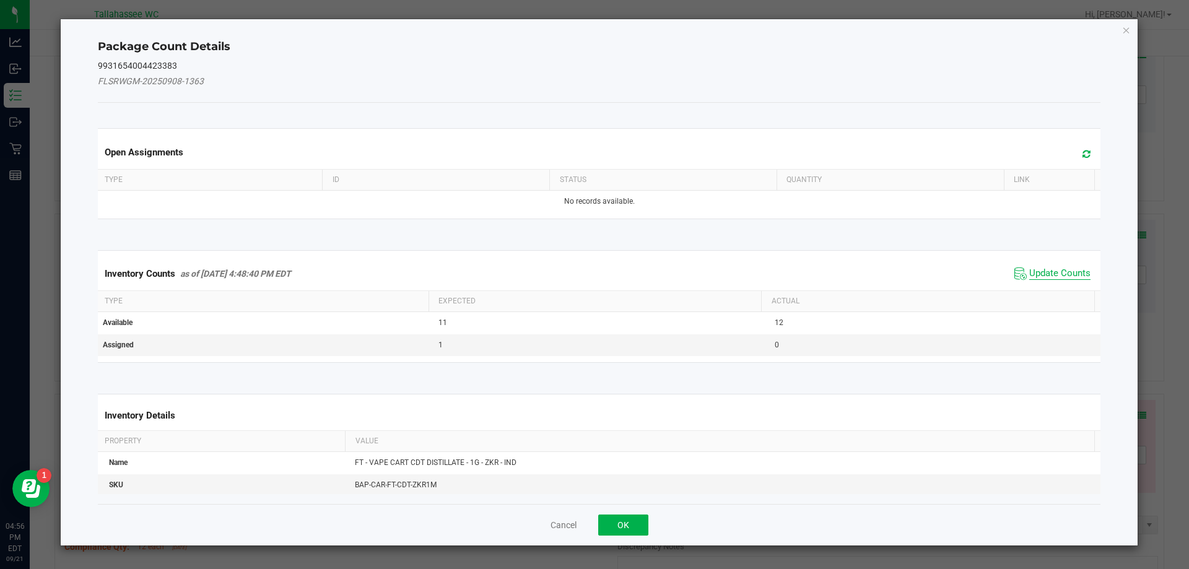
click at [1051, 271] on span "Update Counts" at bounding box center [1059, 274] width 61 height 12
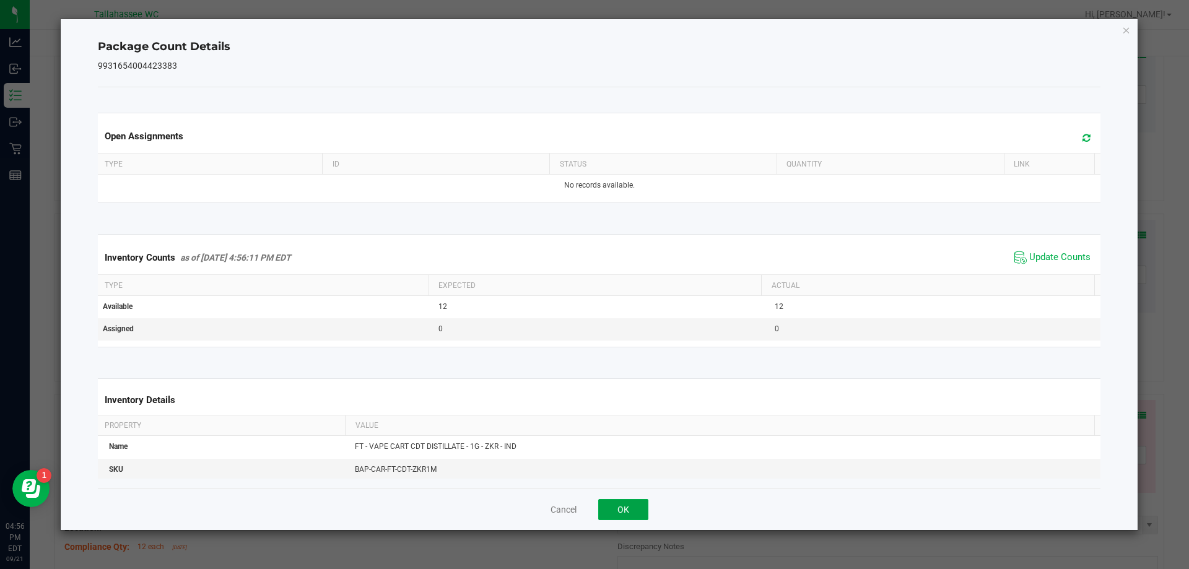
drag, startPoint x: 622, startPoint y: 504, endPoint x: 708, endPoint y: 473, distance: 90.9
click at [622, 503] on button "OK" at bounding box center [623, 509] width 50 height 21
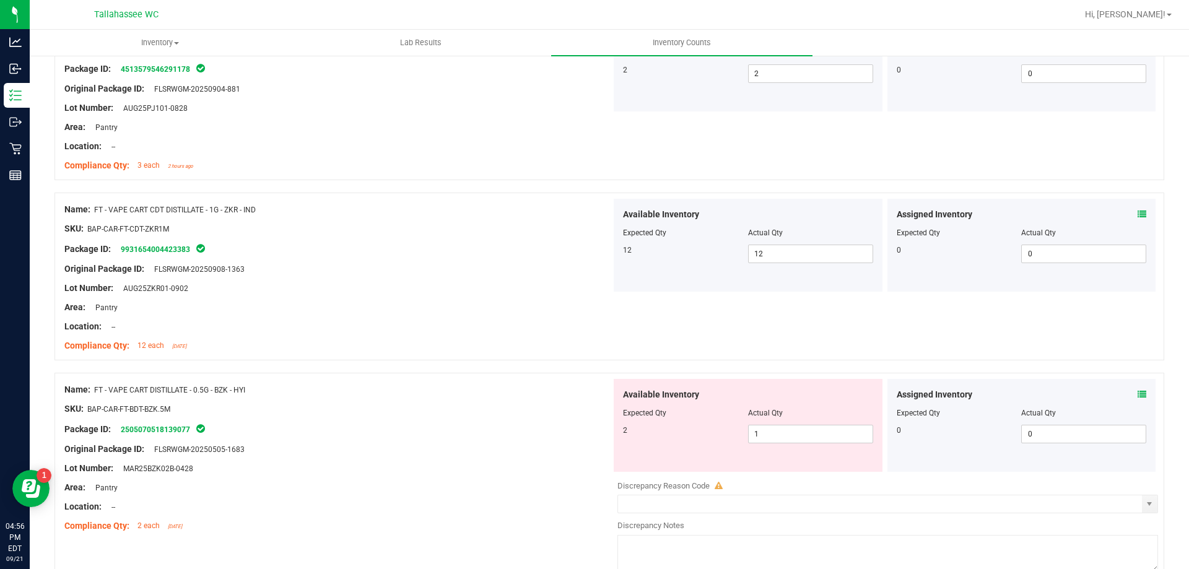
scroll to position [2229, 0]
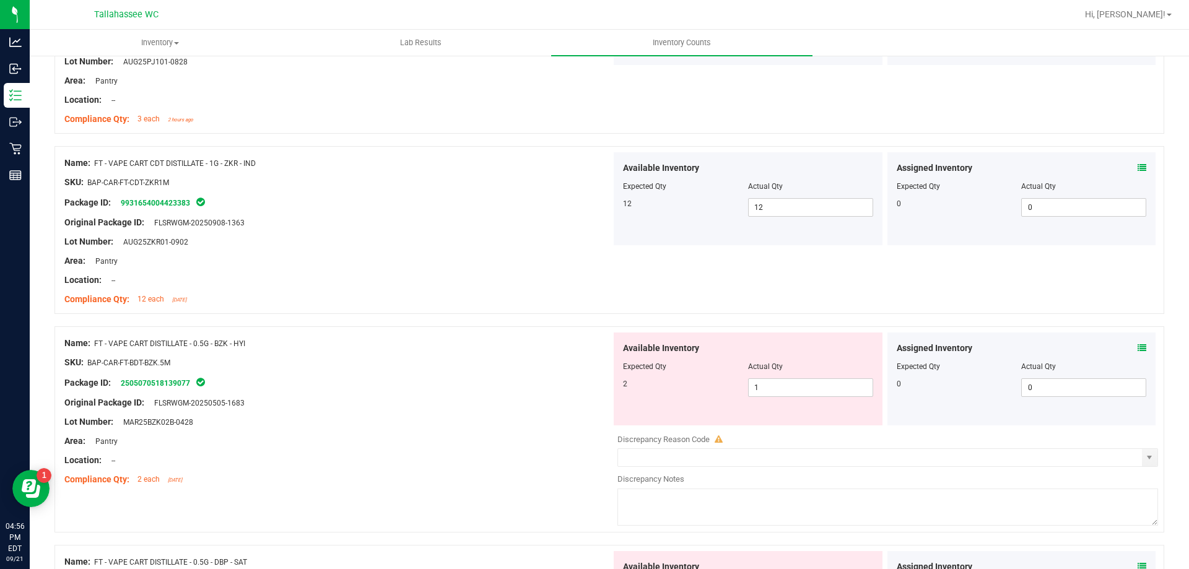
click at [1138, 344] on icon at bounding box center [1142, 348] width 9 height 9
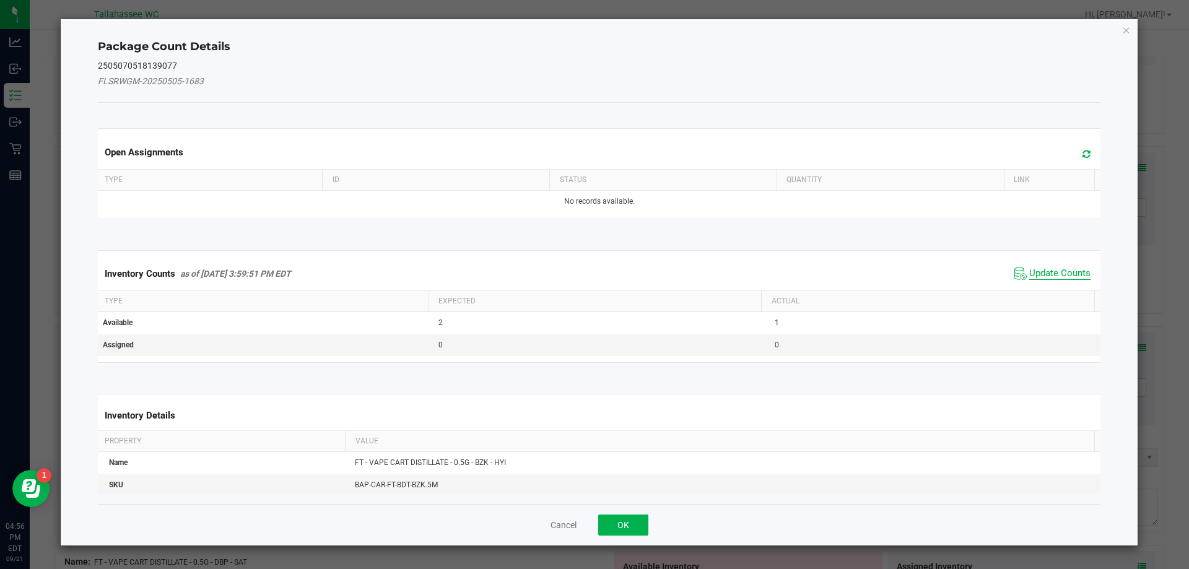
click at [1063, 278] on span "Update Counts" at bounding box center [1059, 274] width 61 height 12
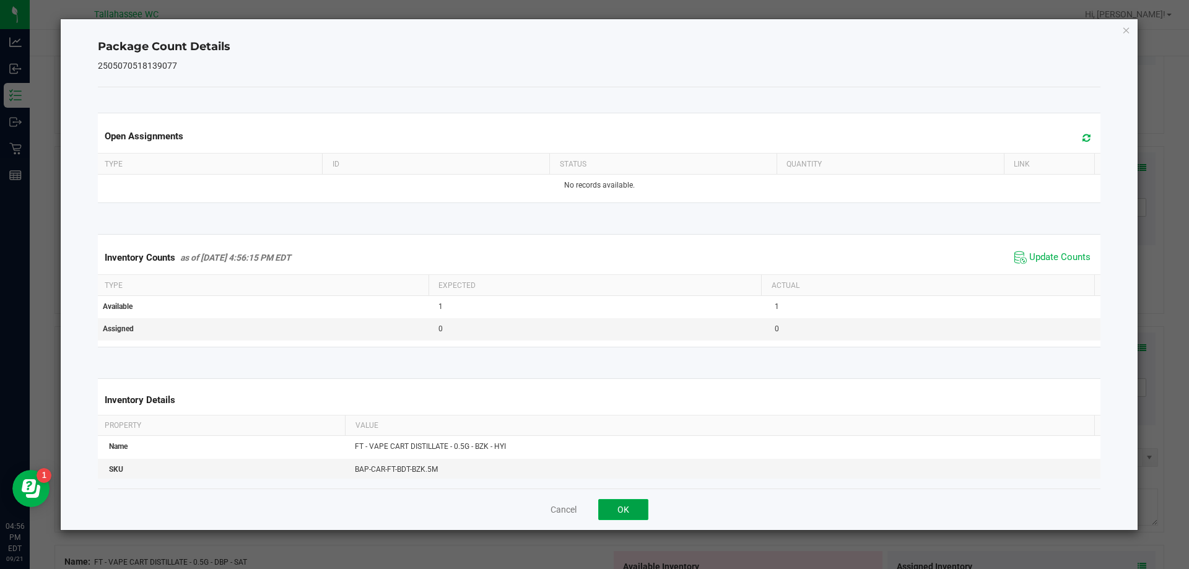
click at [636, 510] on button "OK" at bounding box center [623, 509] width 50 height 21
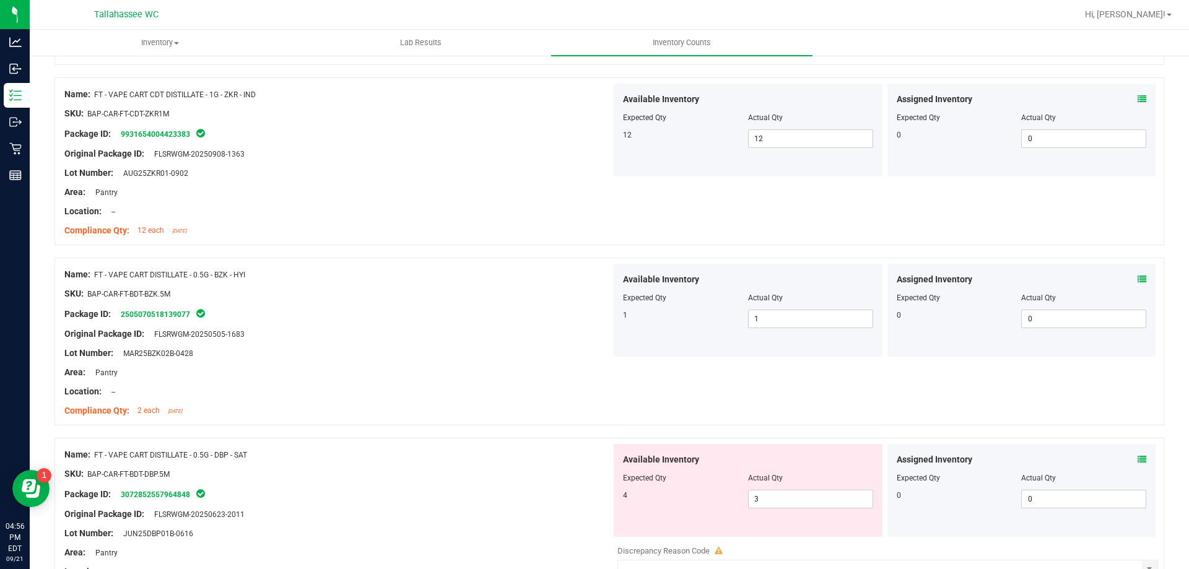
scroll to position [2477, 0]
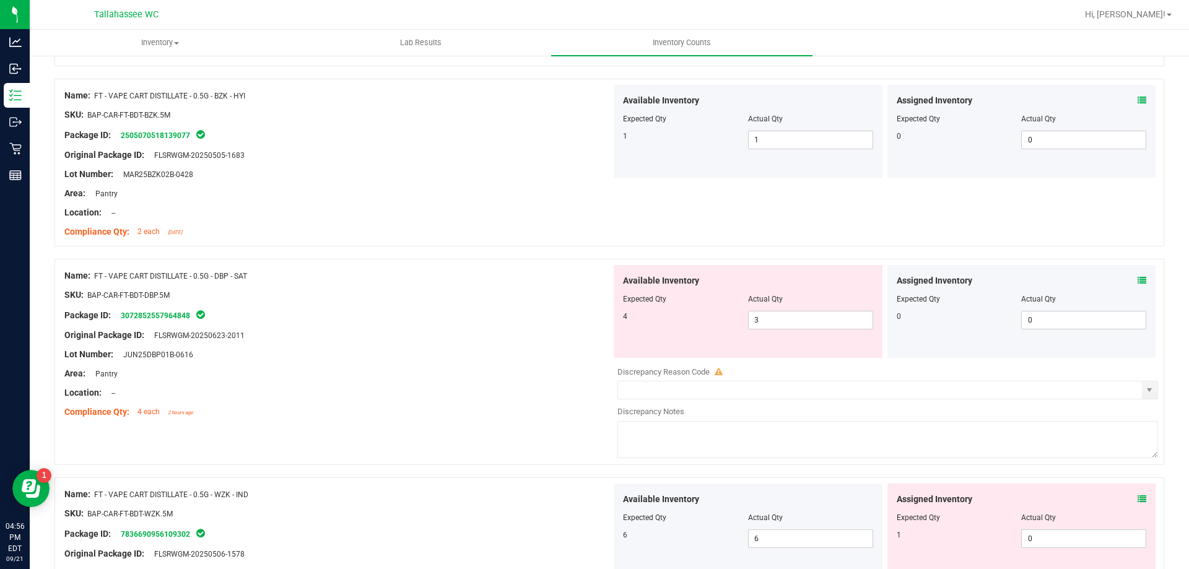
click at [1138, 279] on icon at bounding box center [1142, 280] width 9 height 9
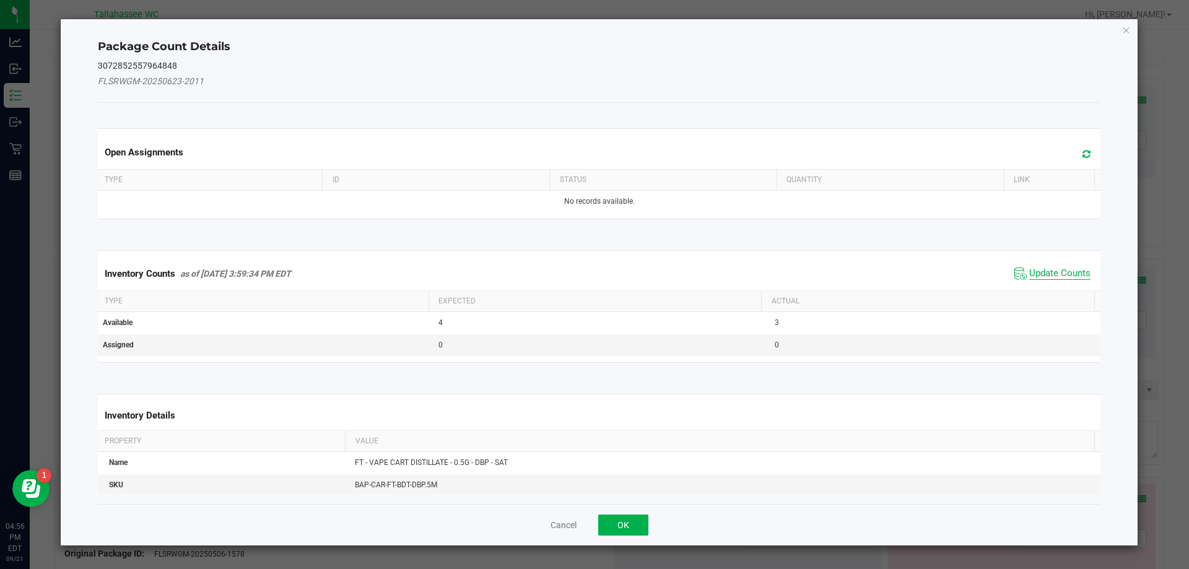
click at [1058, 272] on span "Update Counts" at bounding box center [1059, 274] width 61 height 12
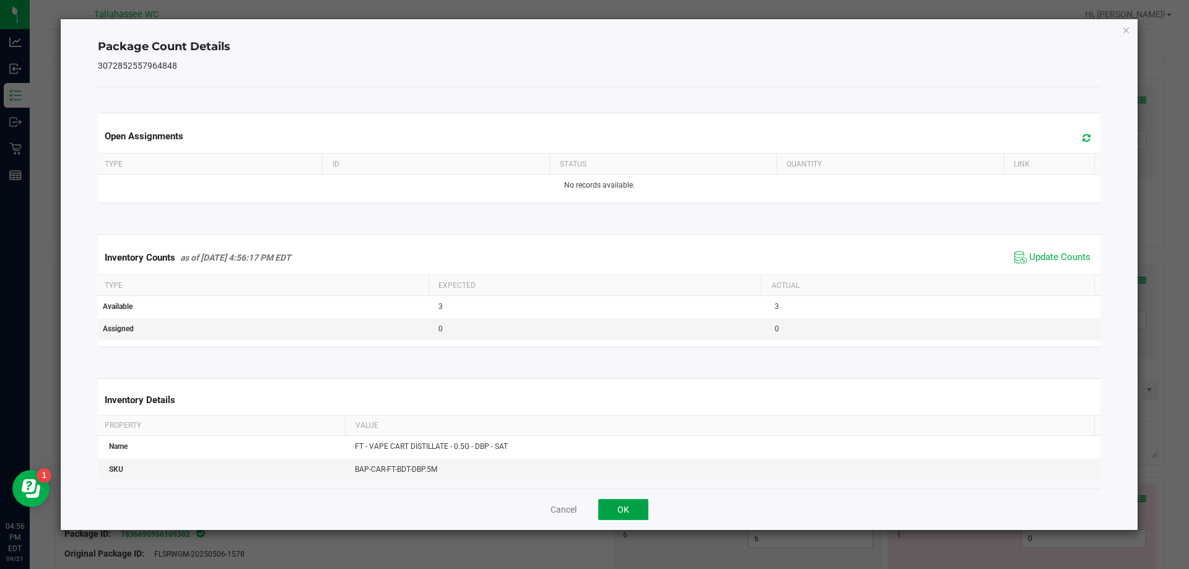
click at [632, 514] on button "OK" at bounding box center [623, 509] width 50 height 21
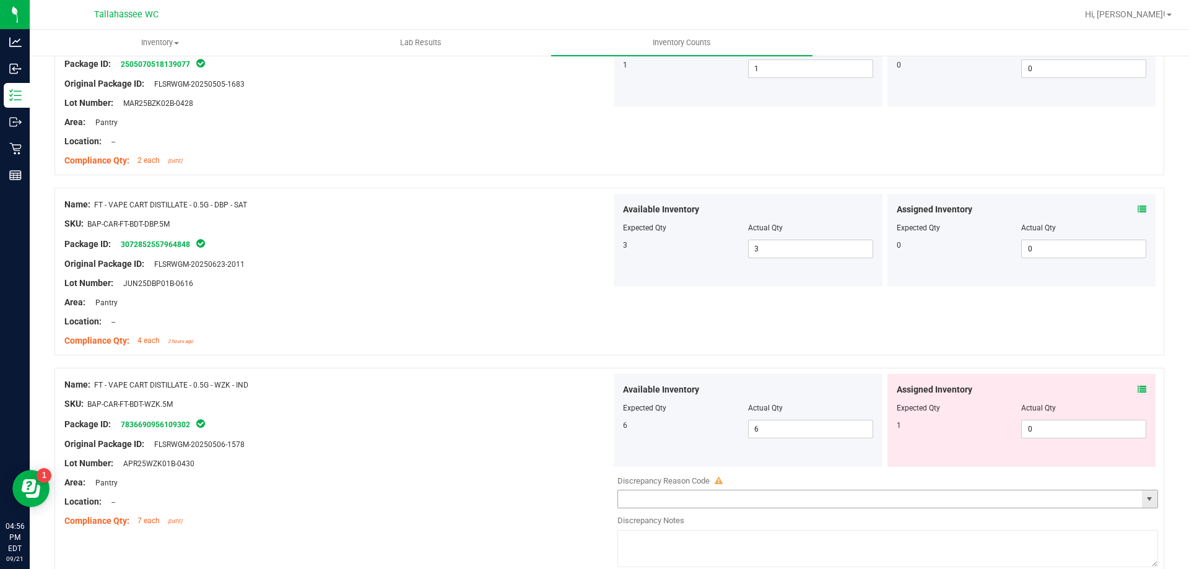
scroll to position [2663, 0]
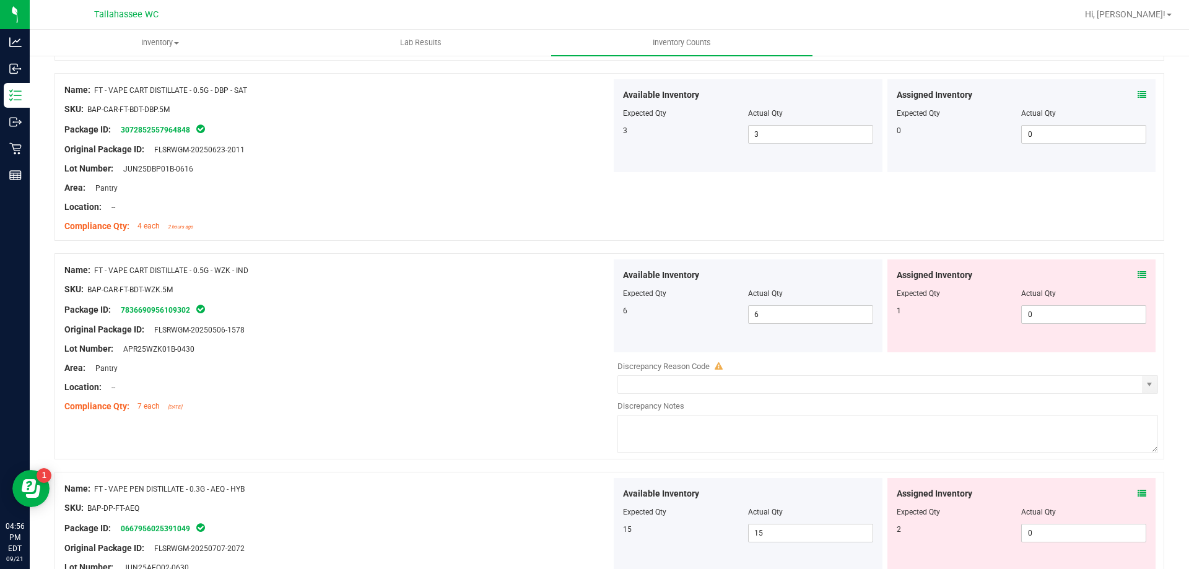
click at [1138, 279] on icon at bounding box center [1142, 275] width 9 height 9
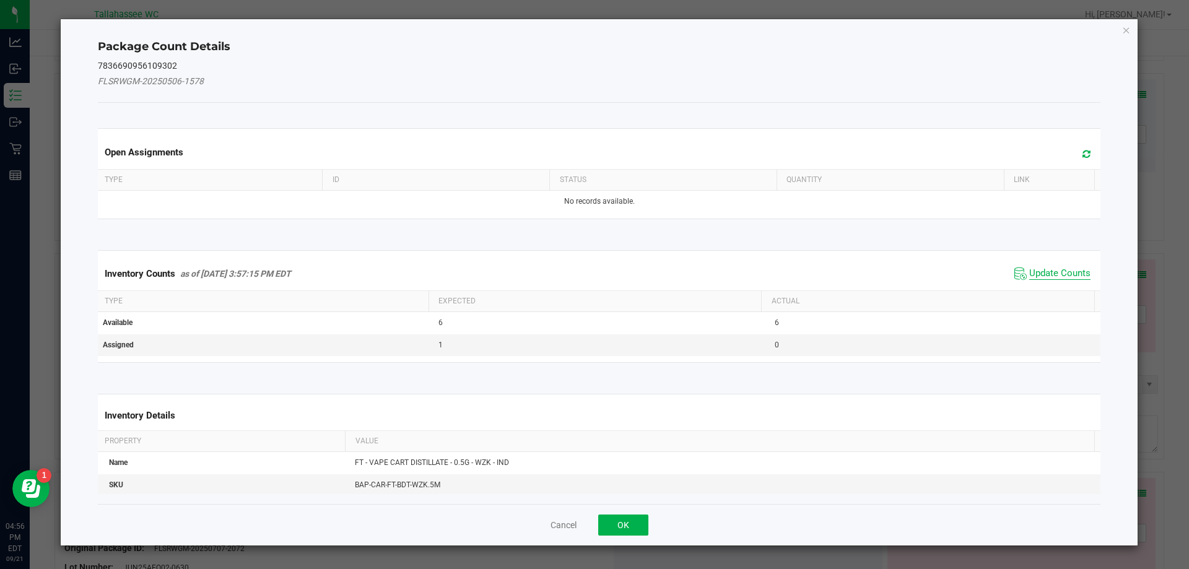
click at [1068, 277] on span "Update Counts" at bounding box center [1059, 274] width 61 height 12
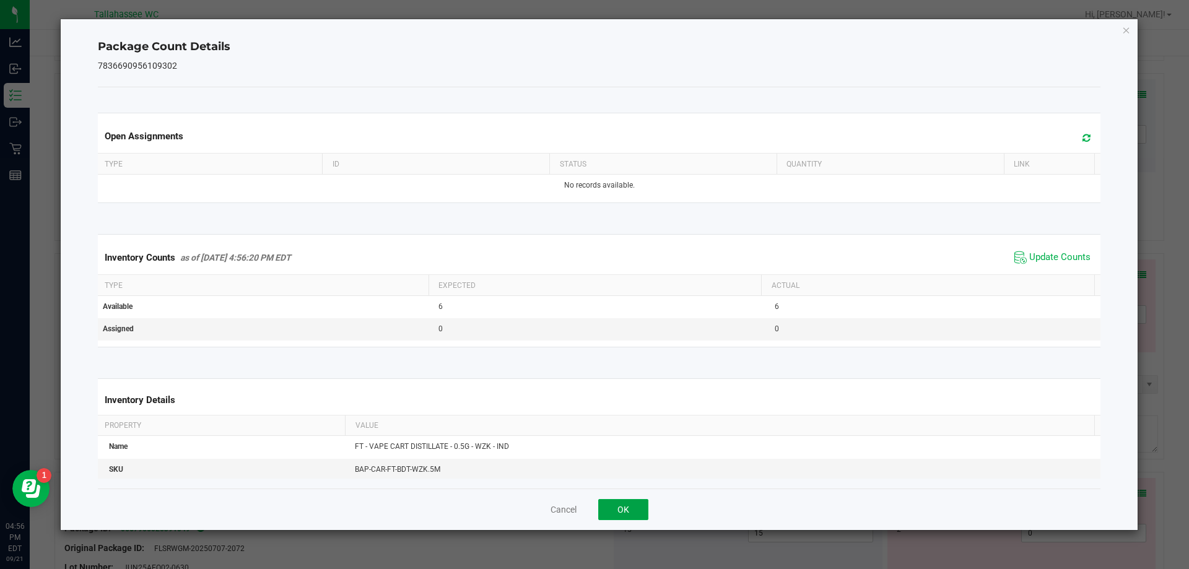
click at [642, 511] on button "OK" at bounding box center [623, 509] width 50 height 21
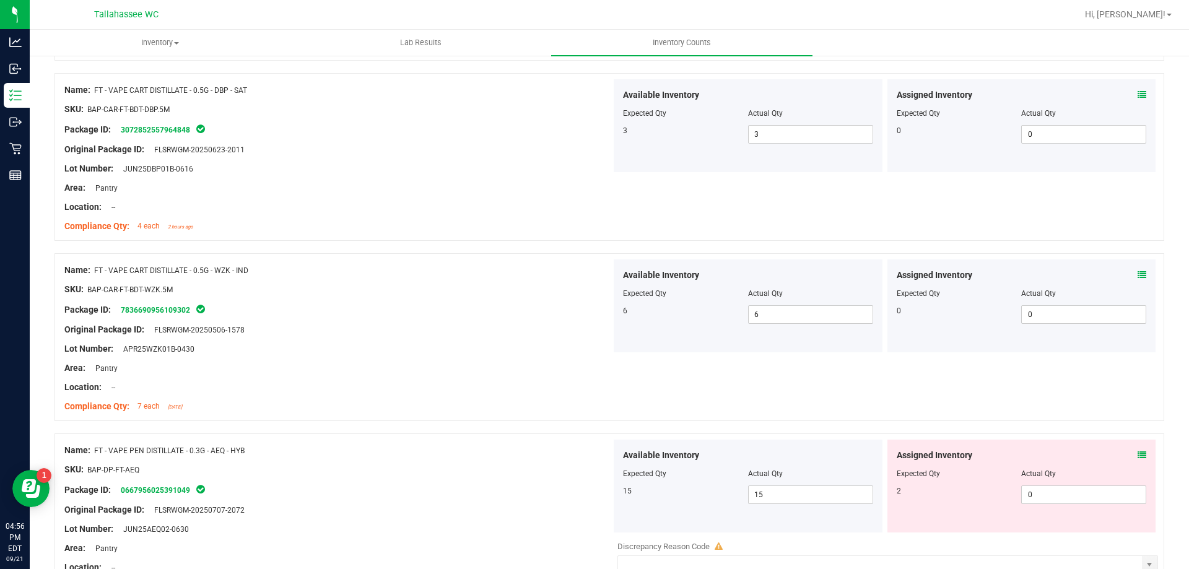
click at [1138, 453] on icon at bounding box center [1142, 455] width 9 height 9
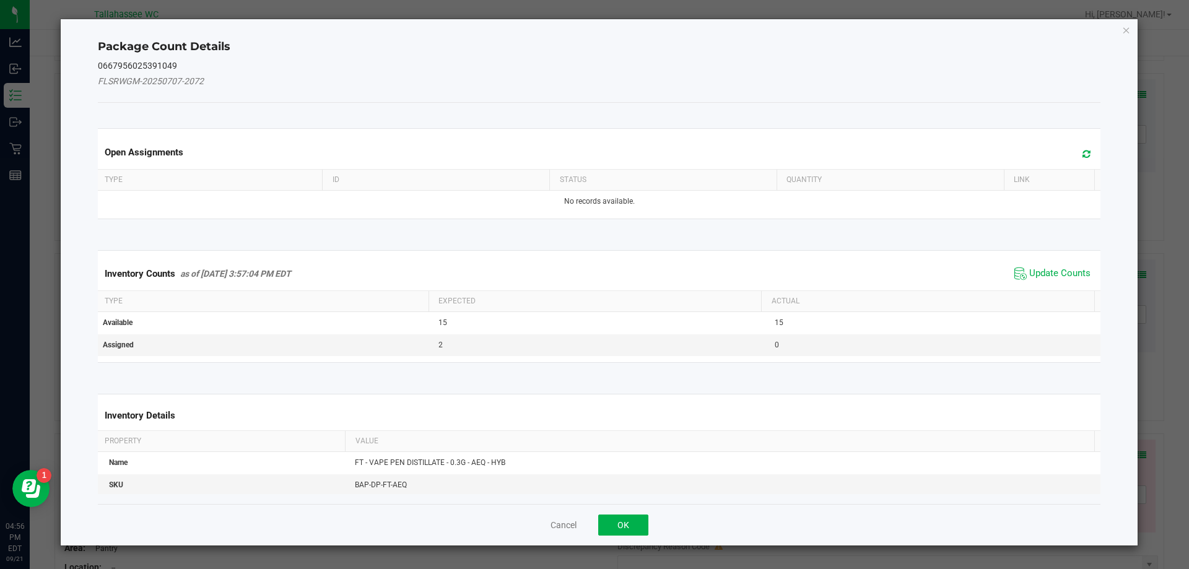
click at [1063, 266] on span "Update Counts" at bounding box center [1052, 273] width 82 height 19
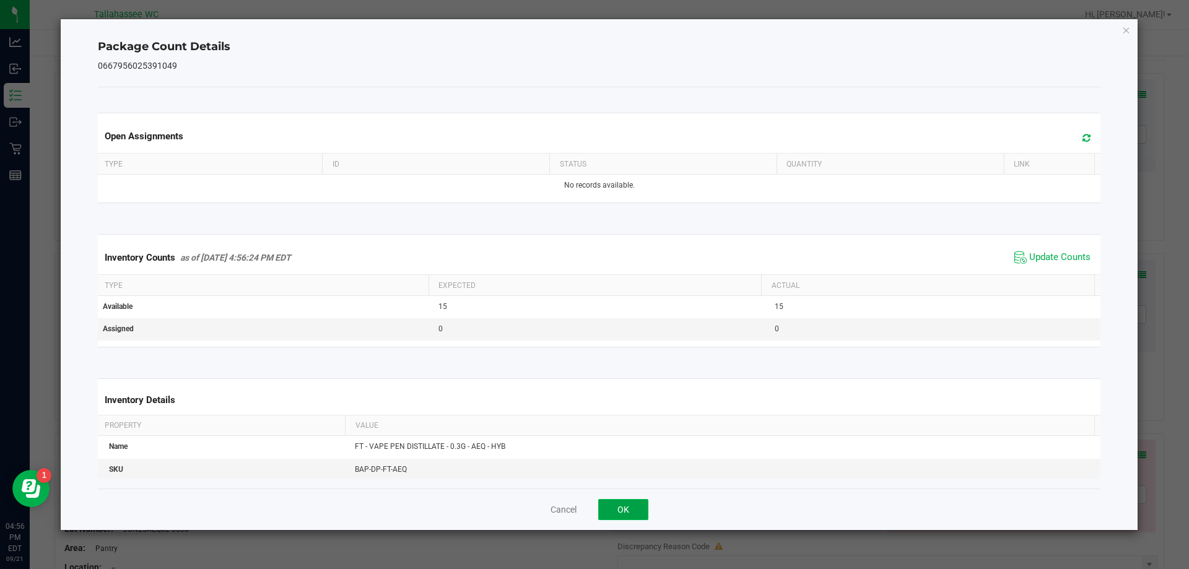
click at [609, 510] on button "OK" at bounding box center [623, 509] width 50 height 21
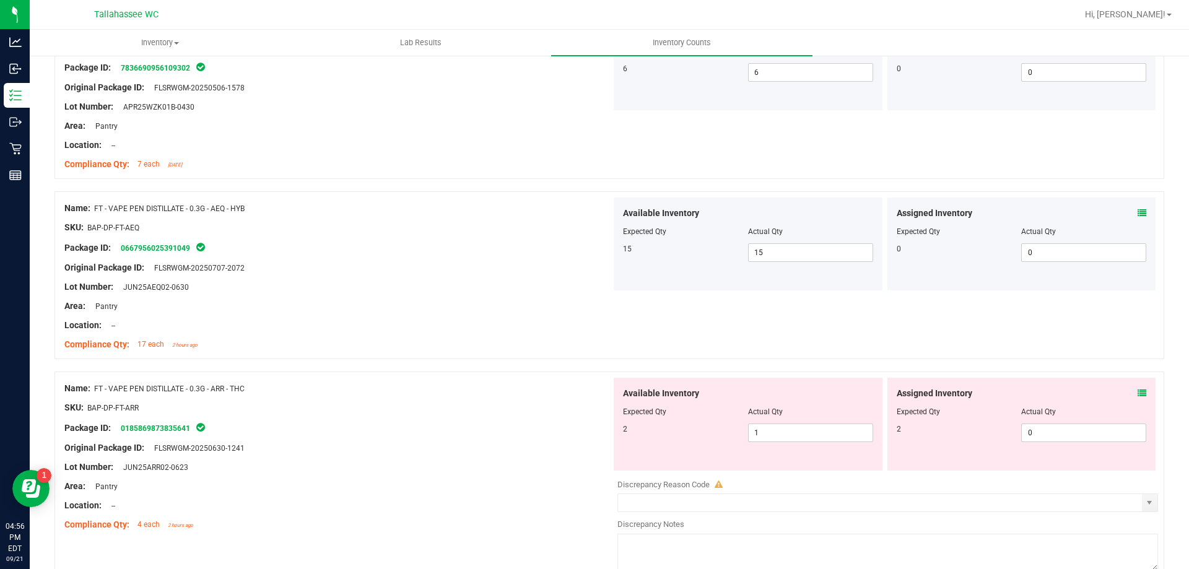
scroll to position [2910, 0]
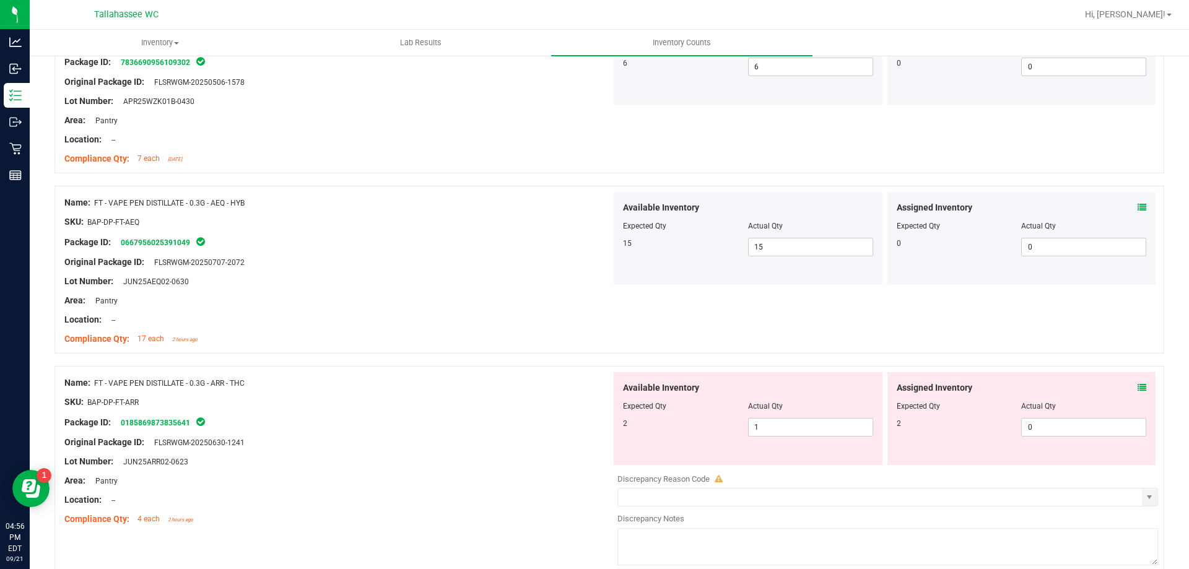
click at [1138, 385] on icon at bounding box center [1142, 387] width 9 height 9
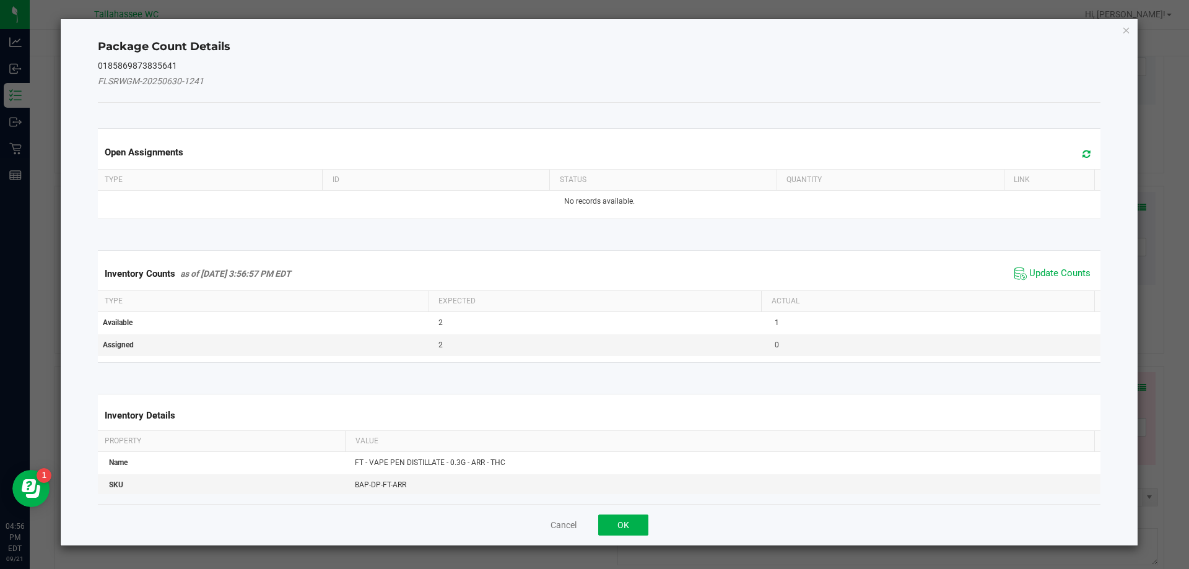
click at [1053, 284] on div "Inventory Counts as of Sep 21, 2025 3:56:57 PM EDT Update Counts" at bounding box center [599, 273] width 1008 height 33
click at [1052, 269] on span "Update Counts" at bounding box center [1059, 274] width 61 height 12
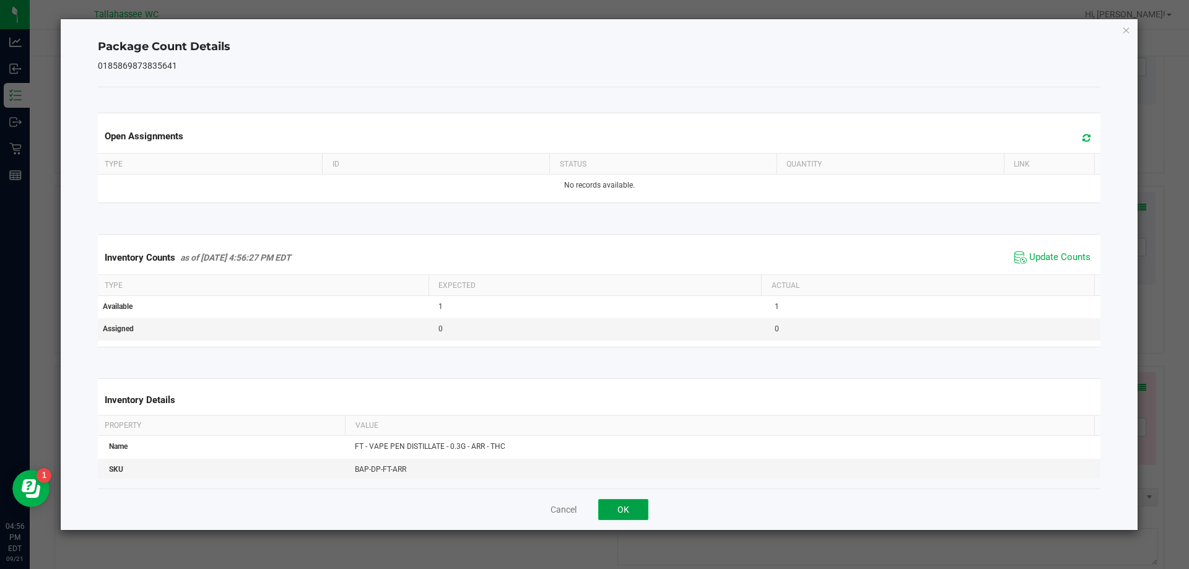
drag, startPoint x: 634, startPoint y: 511, endPoint x: 962, endPoint y: 455, distance: 332.9
click at [634, 510] on button "OK" at bounding box center [623, 509] width 50 height 21
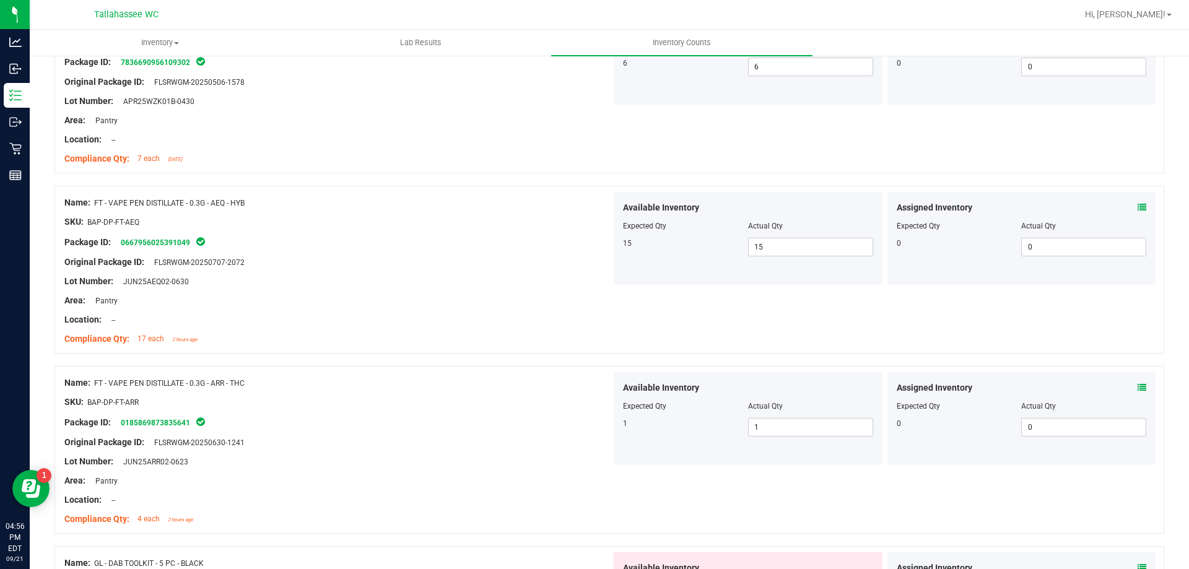
scroll to position [3158, 0]
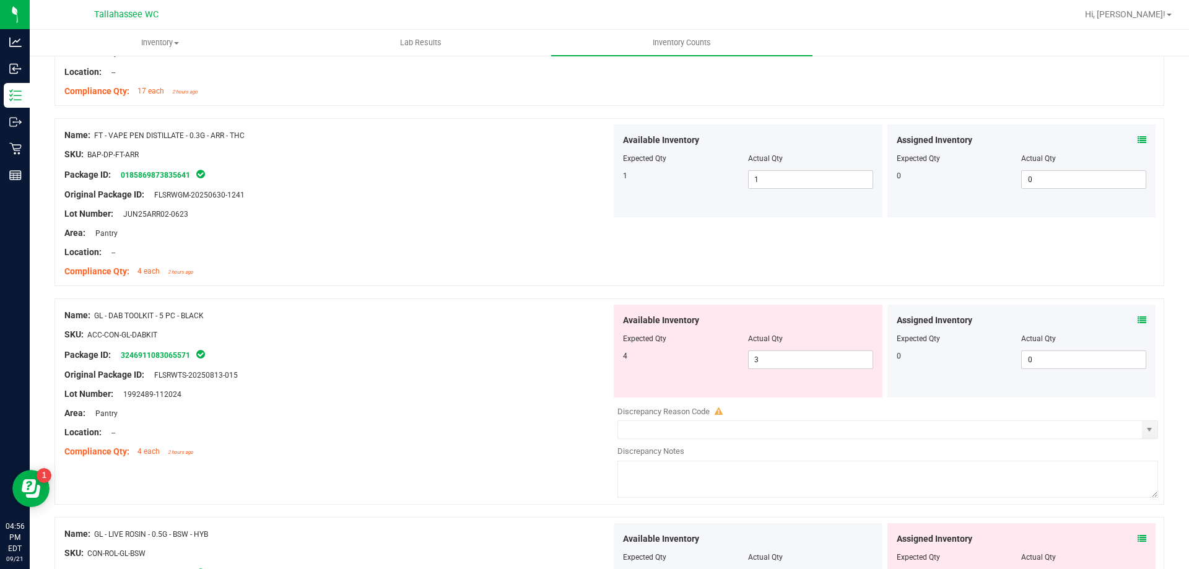
click at [1138, 320] on icon at bounding box center [1142, 320] width 9 height 9
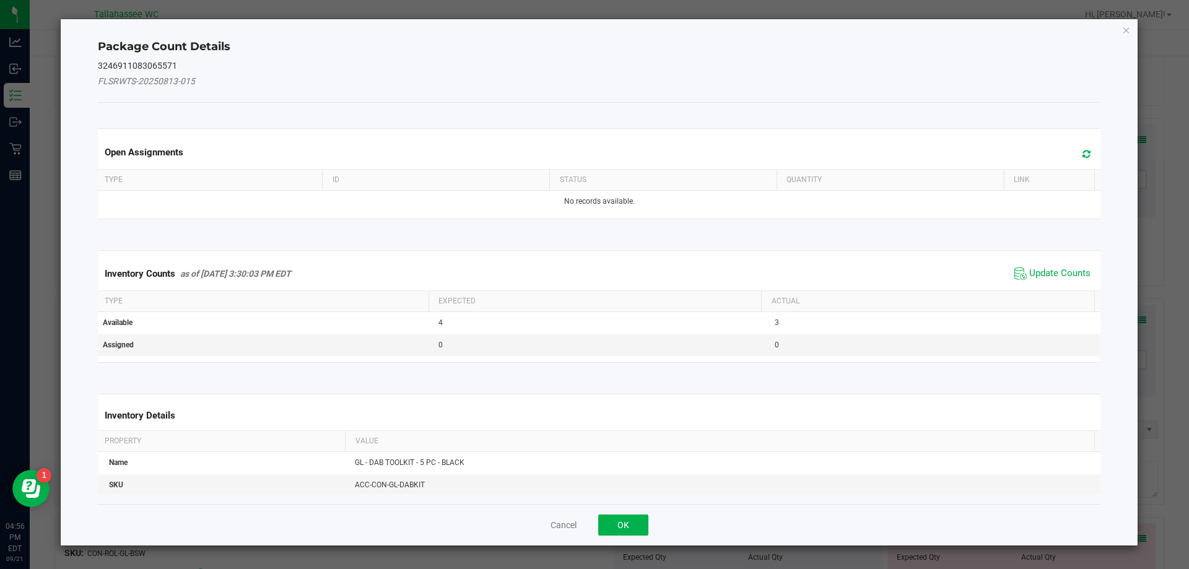
click at [1063, 282] on span "Update Counts" at bounding box center [1052, 273] width 82 height 19
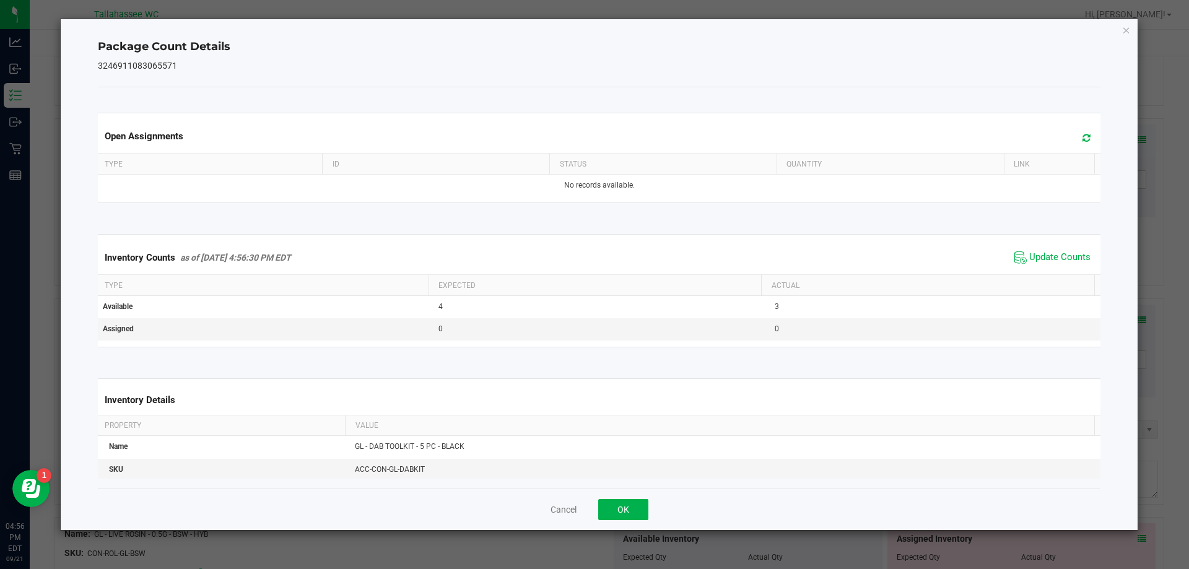
click at [1061, 275] on th "Actual" at bounding box center [927, 285] width 333 height 21
click at [641, 511] on button "OK" at bounding box center [623, 509] width 50 height 21
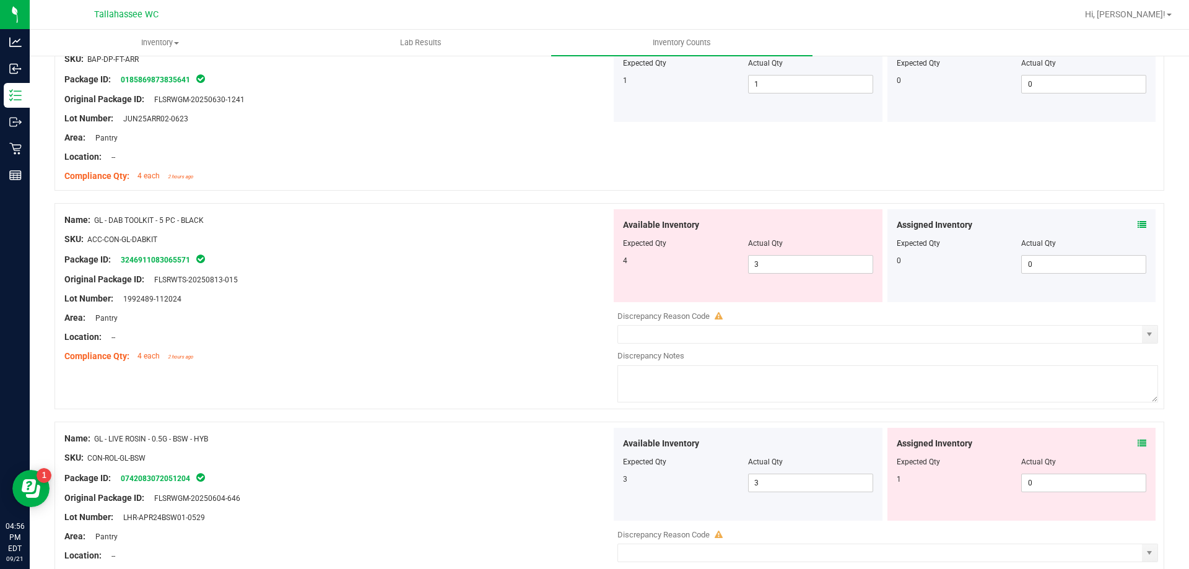
scroll to position [3344, 0]
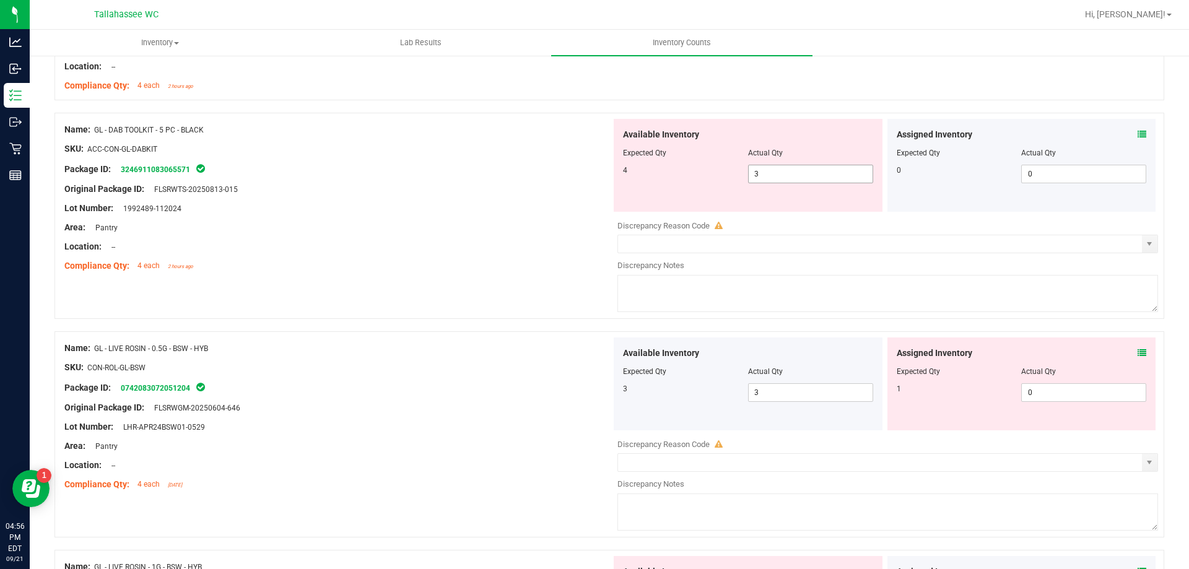
click at [814, 172] on span "3 3" at bounding box center [810, 174] width 125 height 19
click at [814, 172] on input "3" at bounding box center [811, 173] width 124 height 17
type input "4"
click at [407, 269] on div "Compliance Qty: 4 each 2 hours ago" at bounding box center [337, 265] width 547 height 13
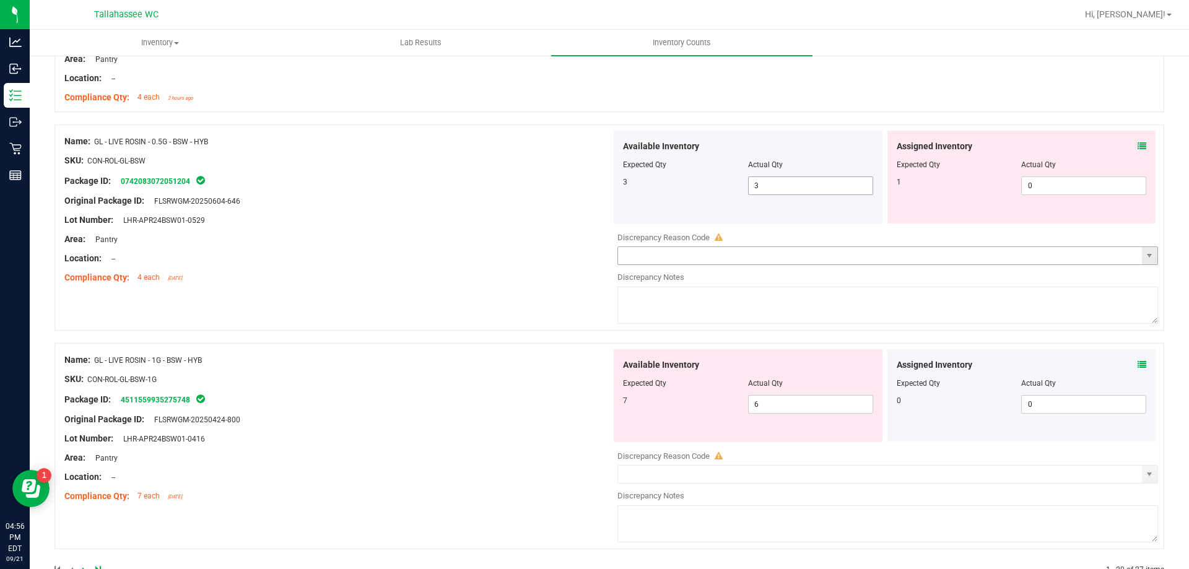
scroll to position [3530, 0]
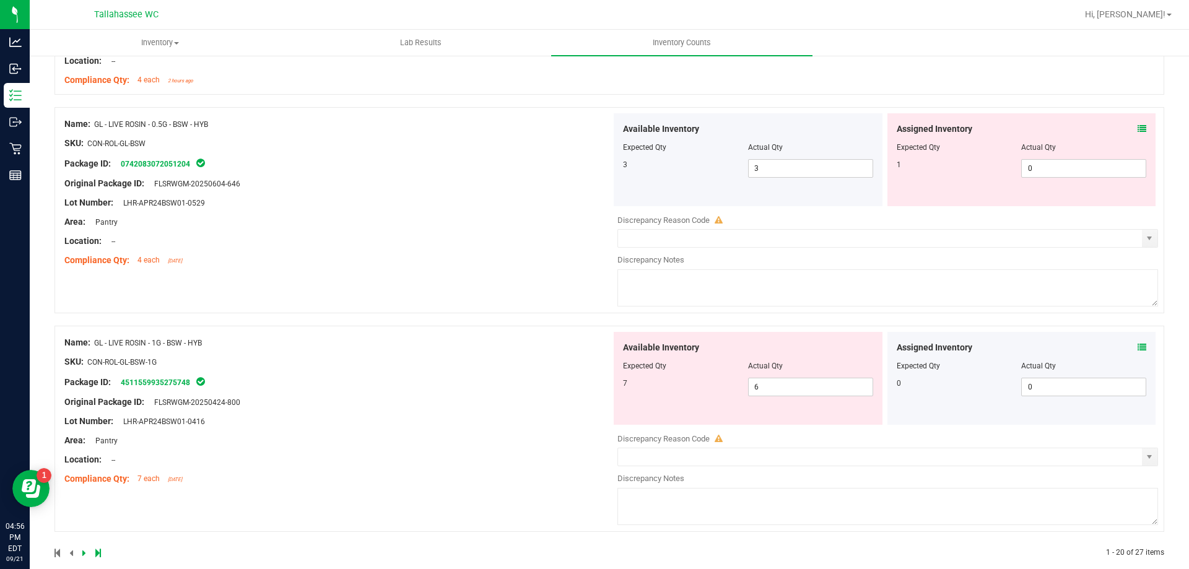
click at [1138, 129] on icon at bounding box center [1142, 128] width 9 height 9
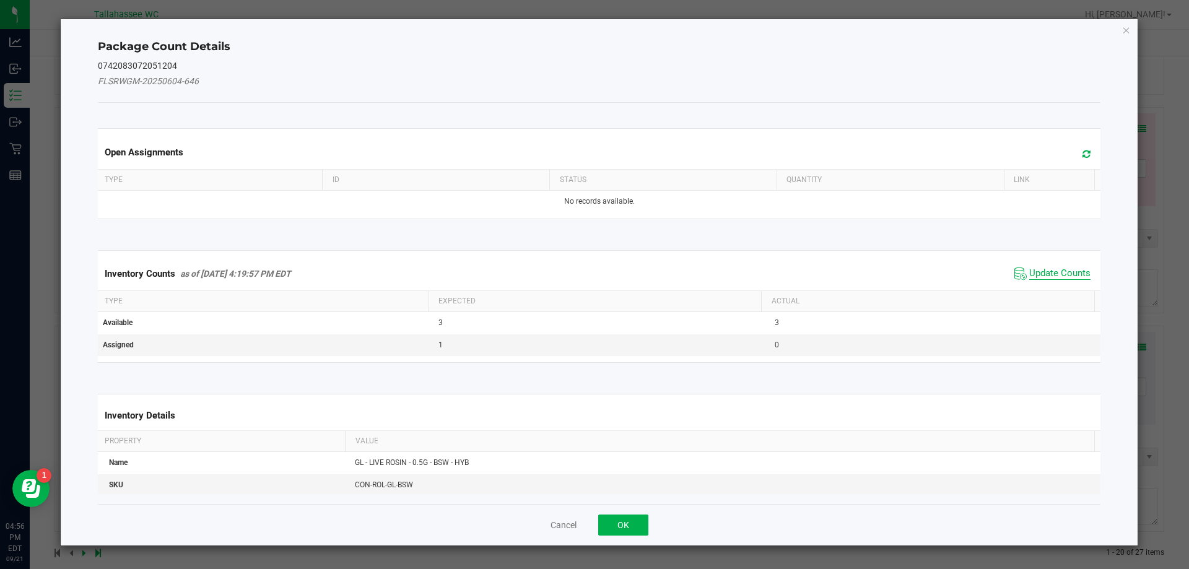
click at [1047, 270] on span "Update Counts" at bounding box center [1059, 274] width 61 height 12
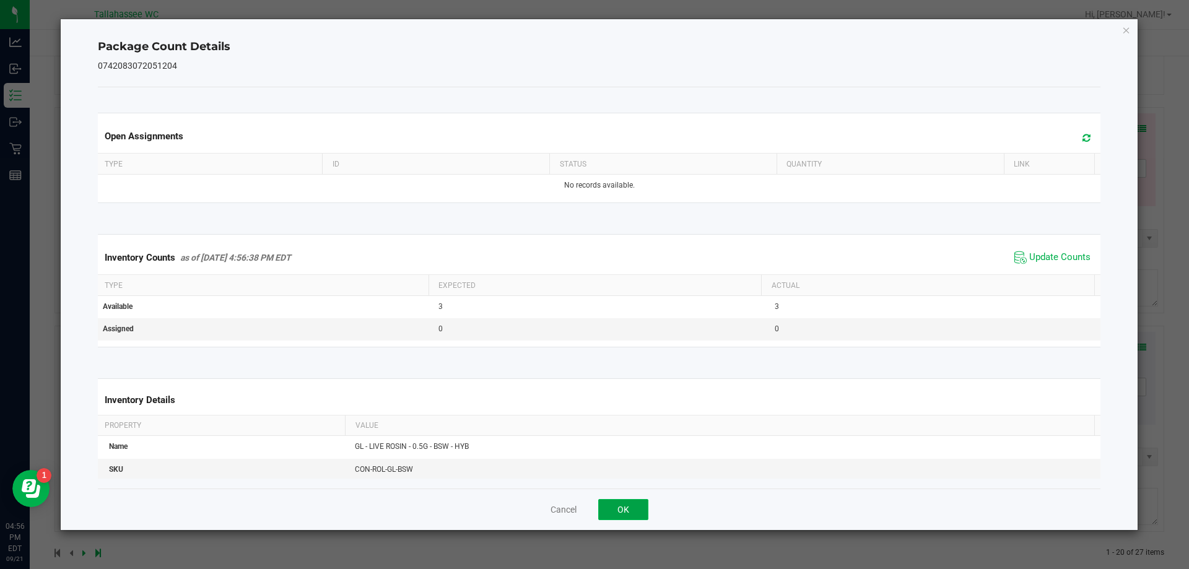
click at [622, 510] on button "OK" at bounding box center [623, 509] width 50 height 21
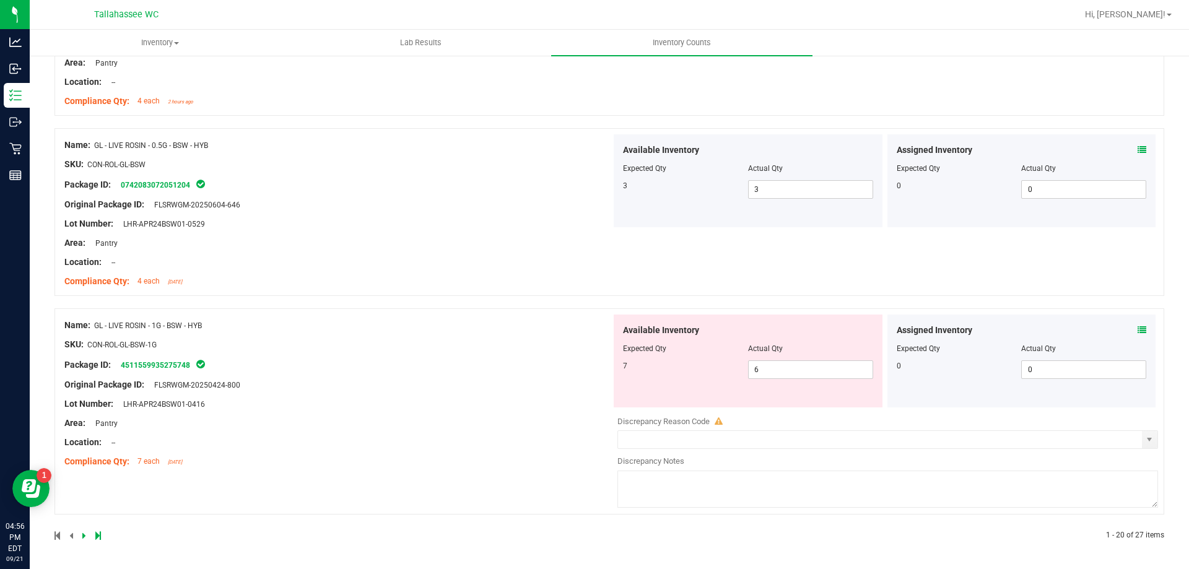
scroll to position [3509, 0]
click at [1138, 331] on icon at bounding box center [1142, 330] width 9 height 9
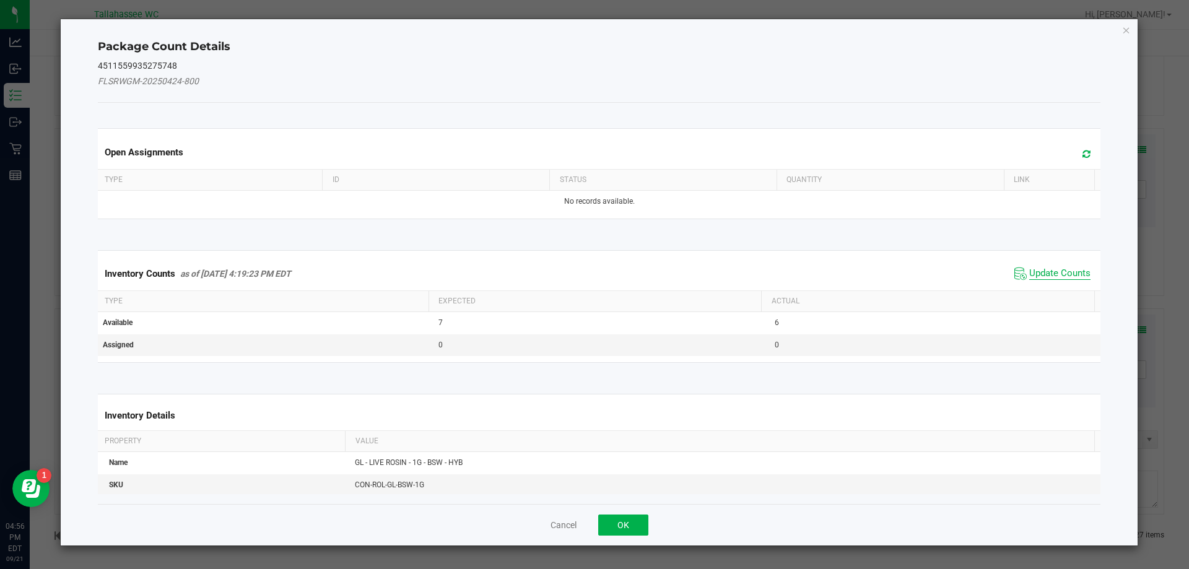
click at [1045, 272] on span "Update Counts" at bounding box center [1059, 274] width 61 height 12
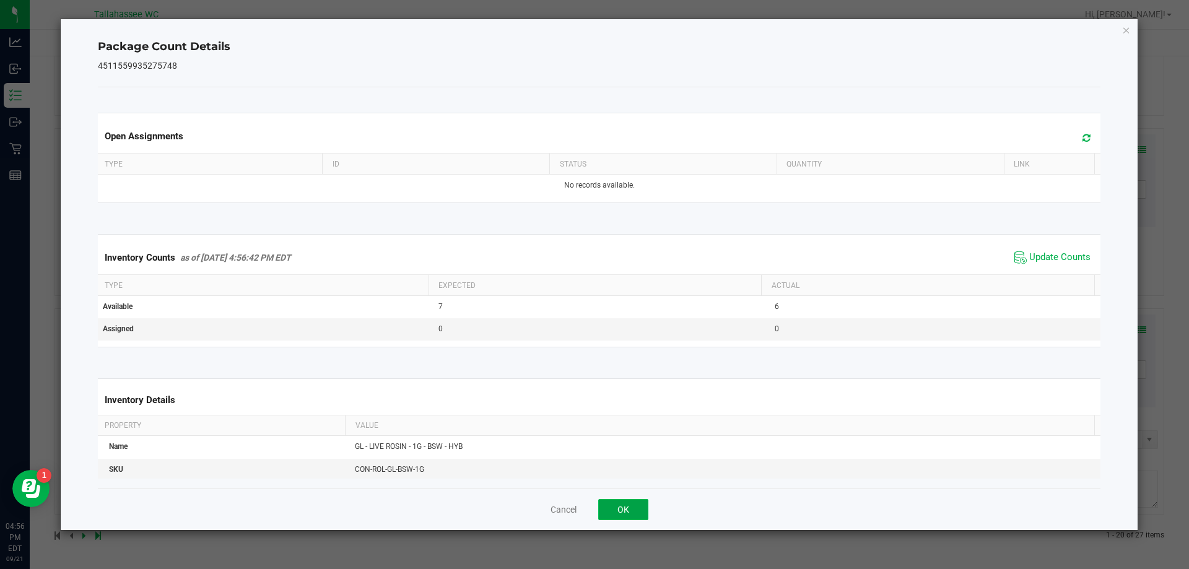
click at [629, 505] on button "OK" at bounding box center [623, 509] width 50 height 21
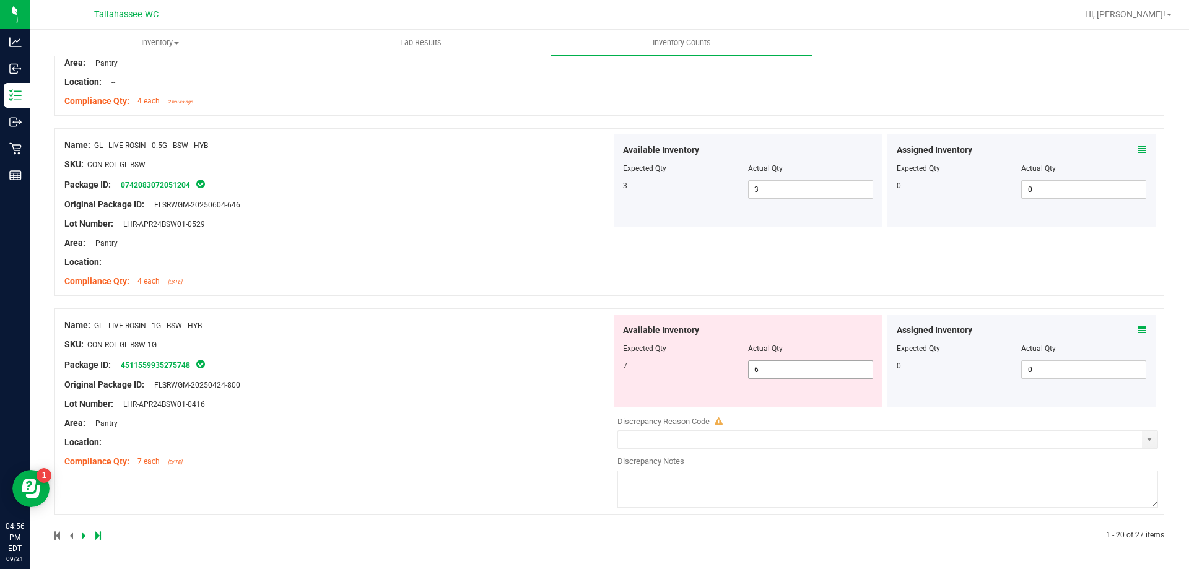
click at [754, 369] on span "6 6" at bounding box center [810, 369] width 125 height 19
click at [754, 369] on input "6" at bounding box center [811, 369] width 124 height 17
type input "7"
click at [496, 376] on div "Name: GL - LIVE ROSIN - 1G - BSW - HYB SKU: CON-ROL-GL-BSW-1G Package ID: 45115…" at bounding box center [337, 394] width 547 height 158
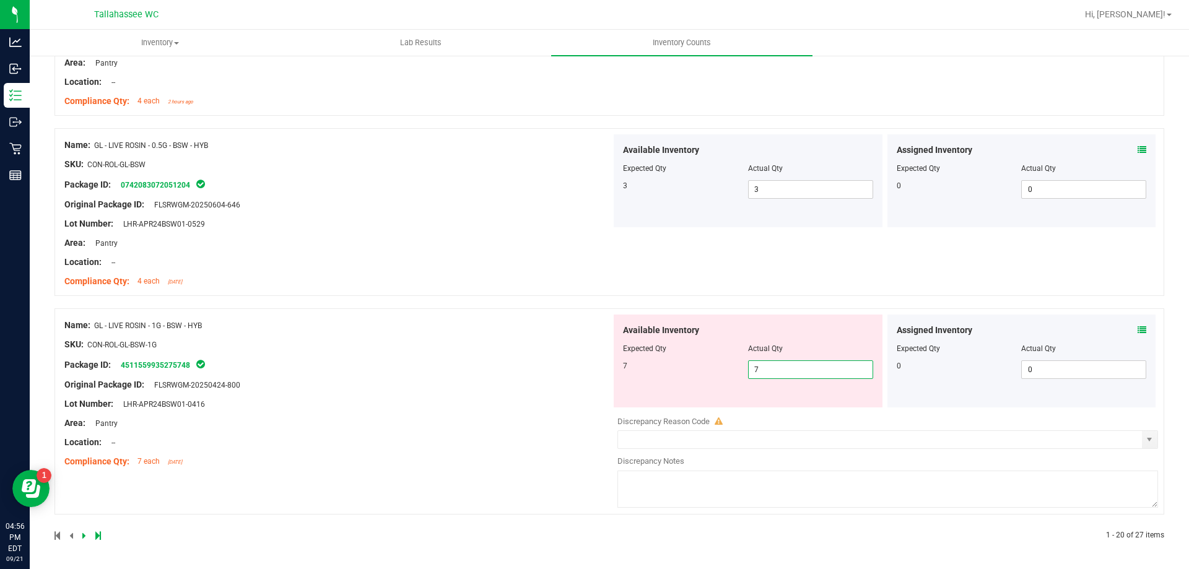
scroll to position [3470, 0]
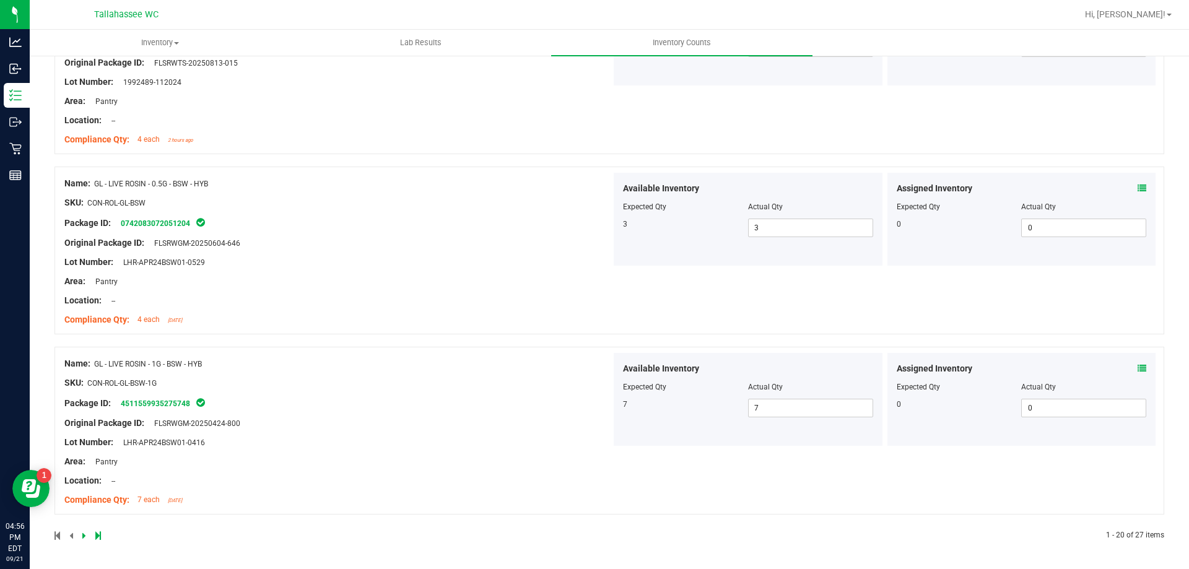
click at [80, 540] on div at bounding box center [331, 535] width 555 height 11
click at [83, 537] on icon at bounding box center [84, 535] width 4 height 7
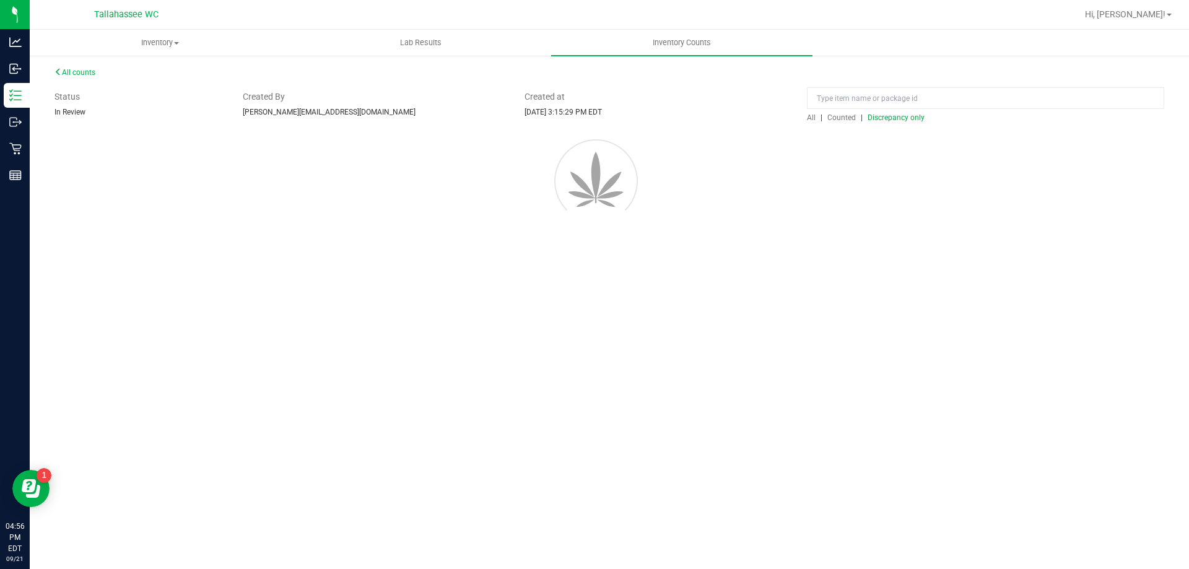
scroll to position [0, 0]
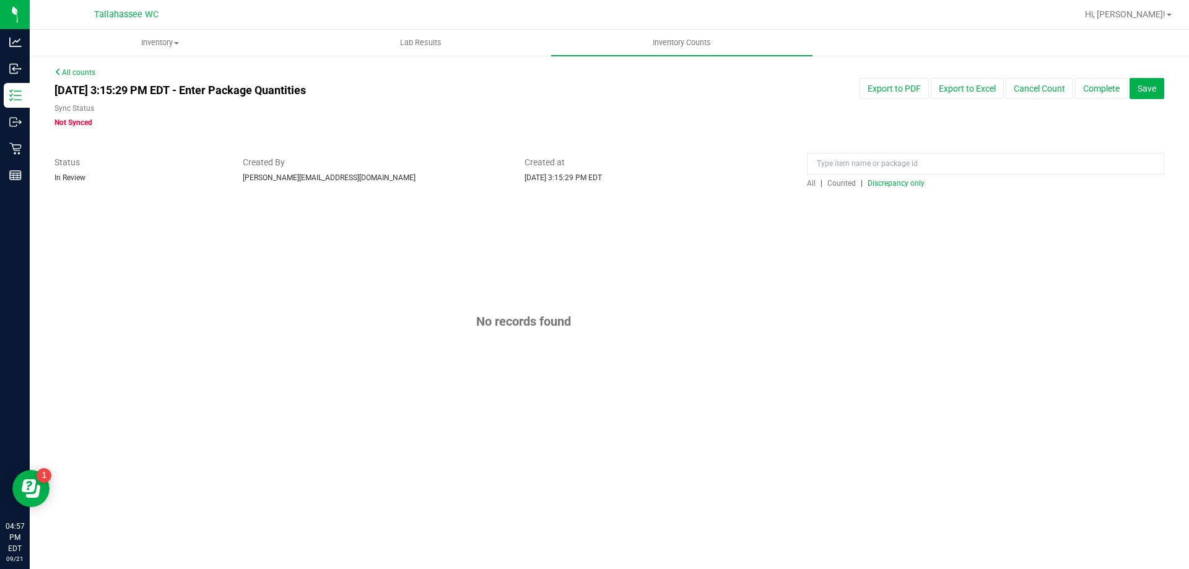
click at [890, 180] on span "Discrepancy only" at bounding box center [896, 183] width 57 height 9
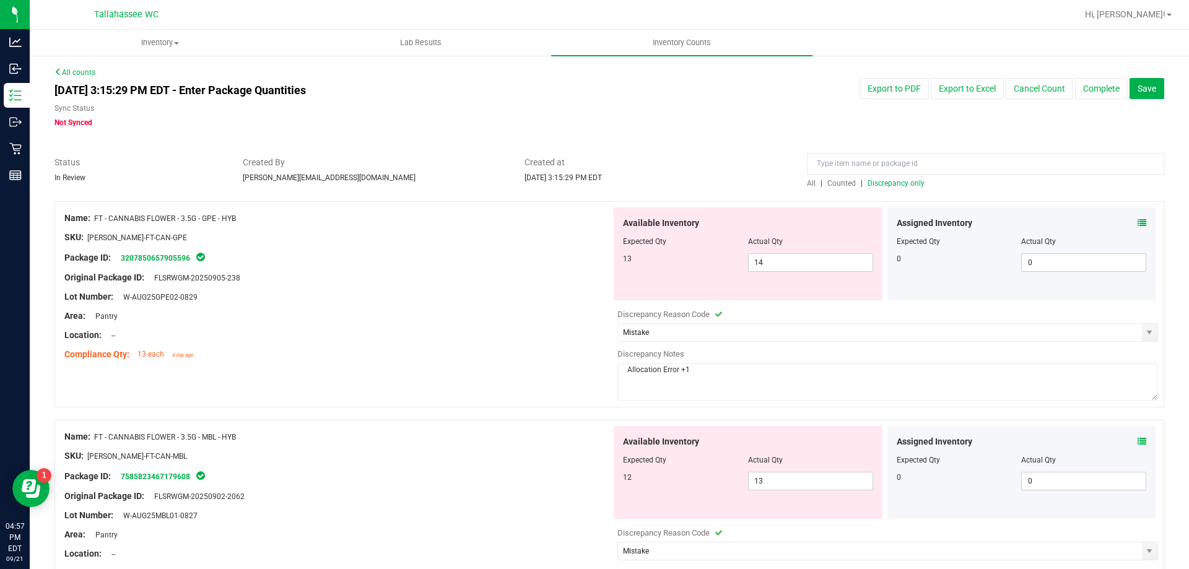
click at [1138, 220] on icon at bounding box center [1142, 223] width 9 height 9
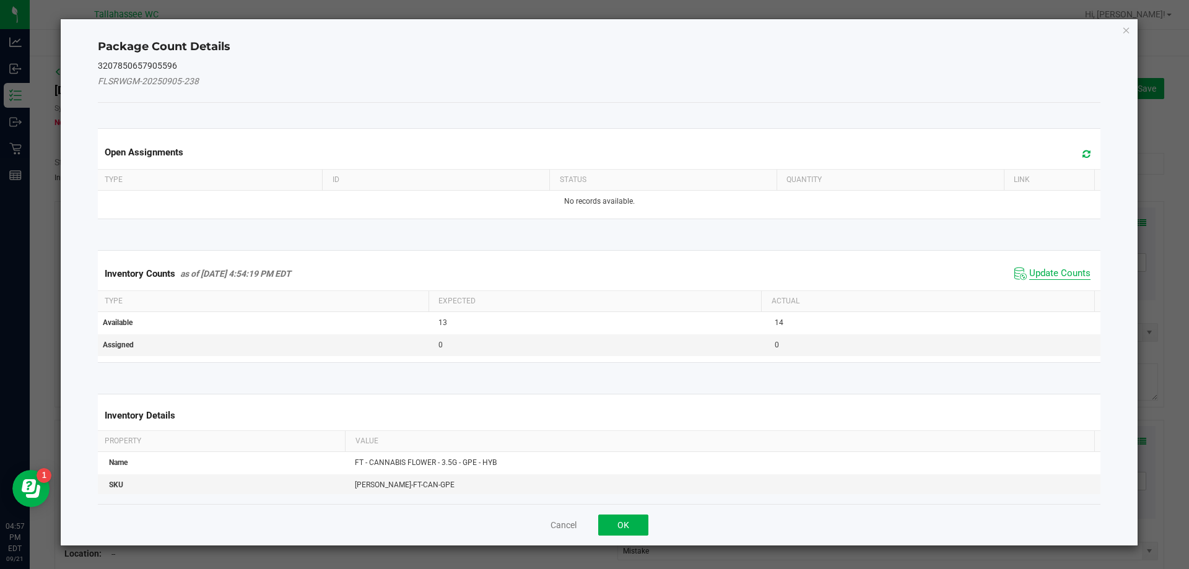
click at [1036, 274] on span "Update Counts" at bounding box center [1059, 274] width 61 height 12
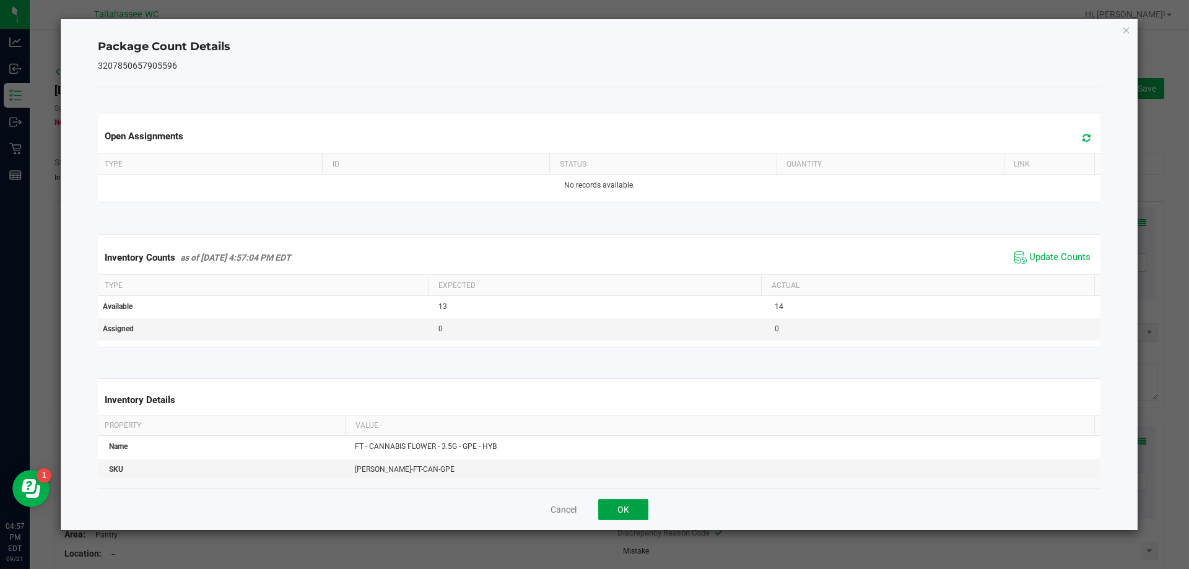
drag, startPoint x: 629, startPoint y: 507, endPoint x: 722, endPoint y: 450, distance: 109.2
click at [628, 503] on button "OK" at bounding box center [623, 509] width 50 height 21
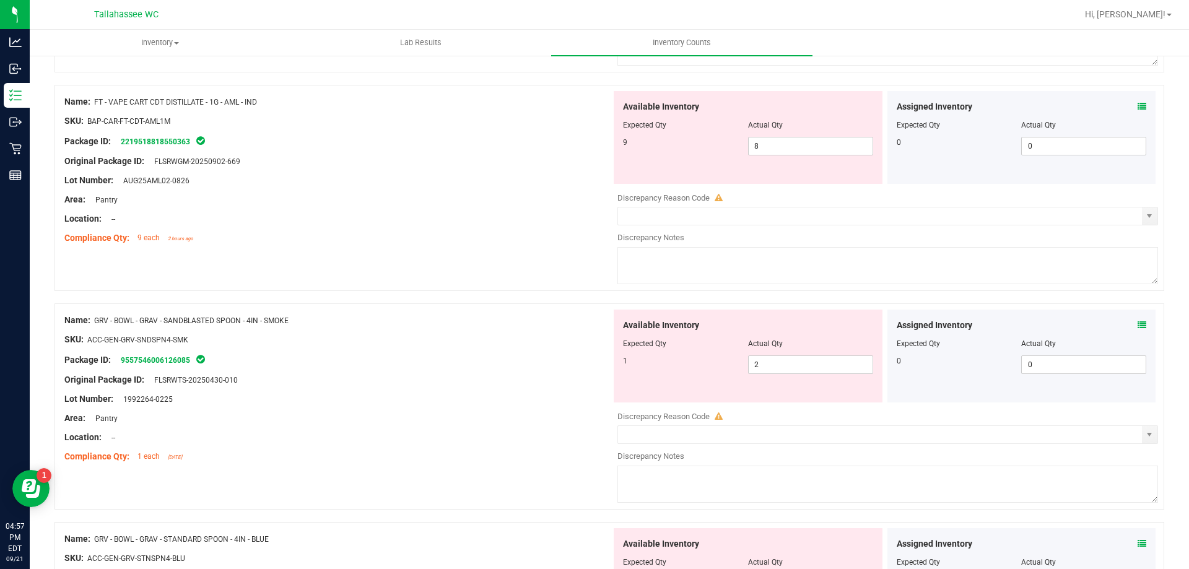
scroll to position [1053, 0]
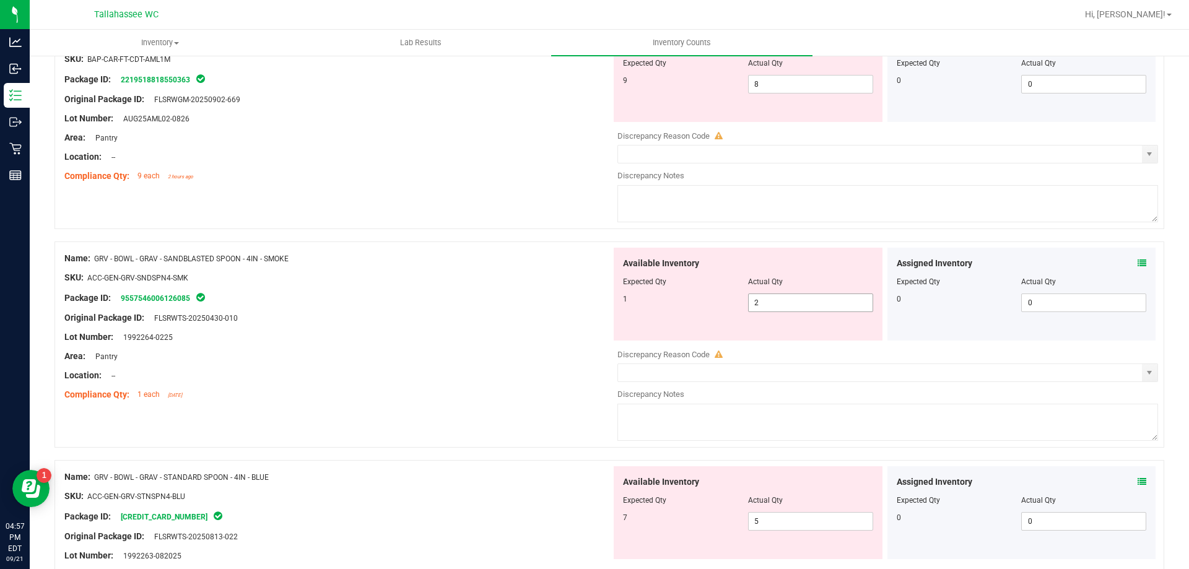
click at [822, 302] on span "2 2" at bounding box center [810, 303] width 125 height 19
click at [822, 302] on input "2" at bounding box center [811, 302] width 124 height 17
type input "1"
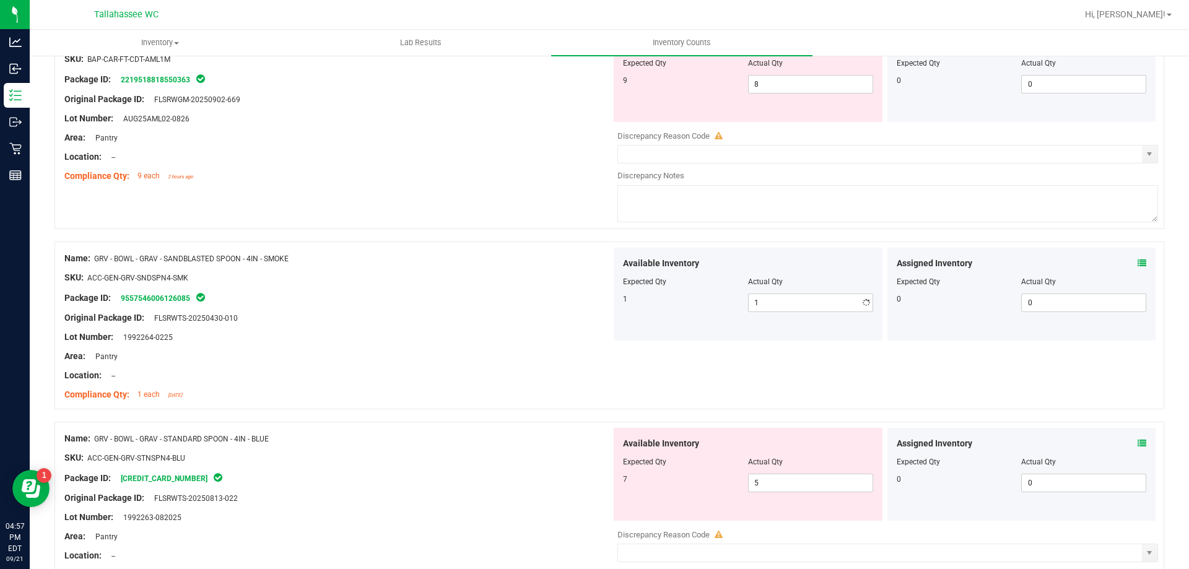
click at [441, 411] on div "Name: GRV - BOWL - GRAV - SANDBLASTED SPOON - 4IN - SMOKE SKU: ACC-GEN-GRV-SNDS…" at bounding box center [609, 332] width 1110 height 180
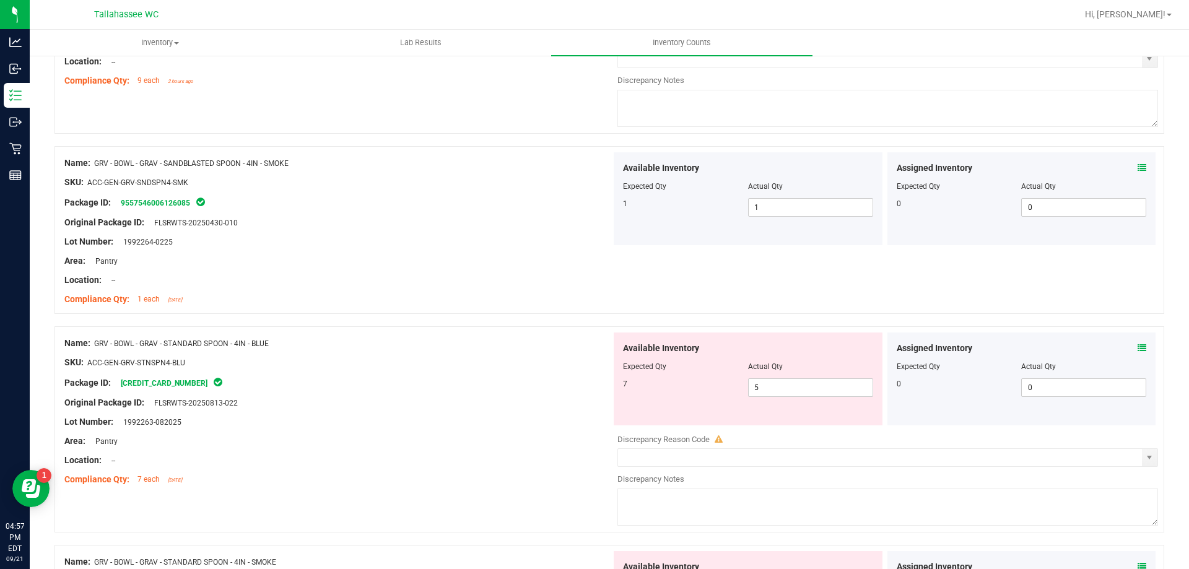
scroll to position [1238, 0]
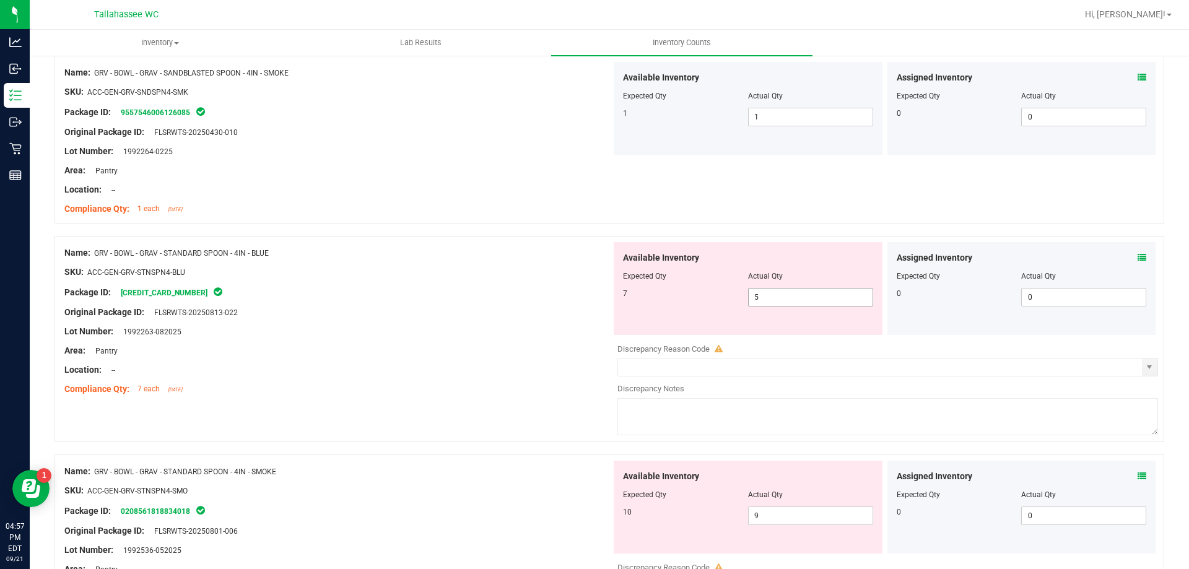
click at [776, 298] on span "5 5" at bounding box center [810, 297] width 125 height 19
click at [776, 298] on input "5" at bounding box center [811, 297] width 124 height 17
type input "7"
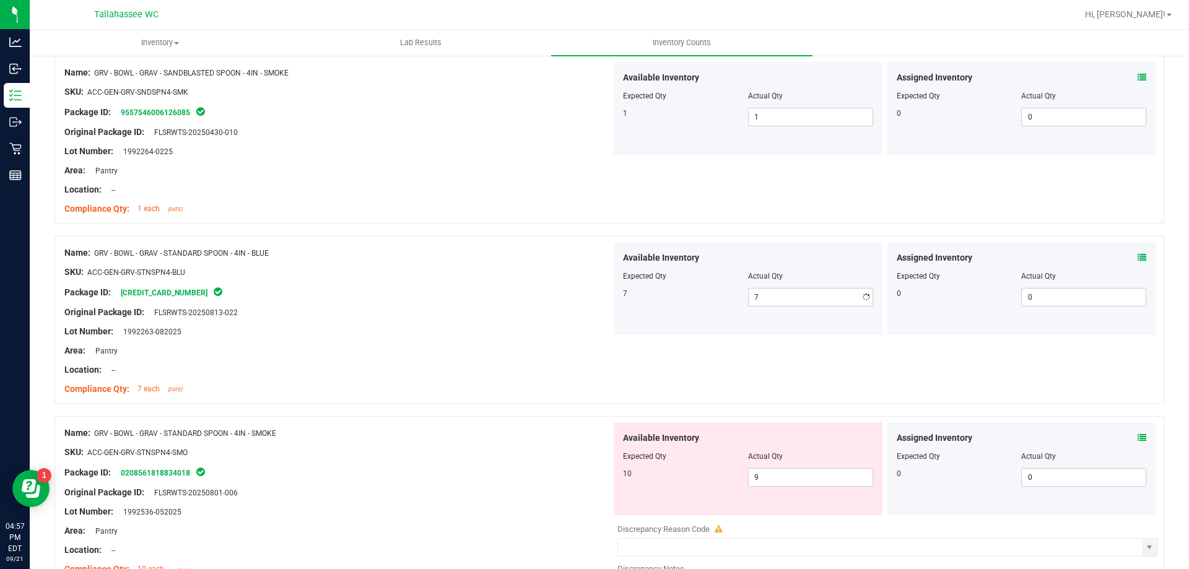
click at [463, 420] on div "Name: FT - CANNABIS FLOWER - 3.5G - GPE - HYB SKU: FLO-BUD-FT-CAN-GPE Package I…" at bounding box center [609, 243] width 1110 height 2561
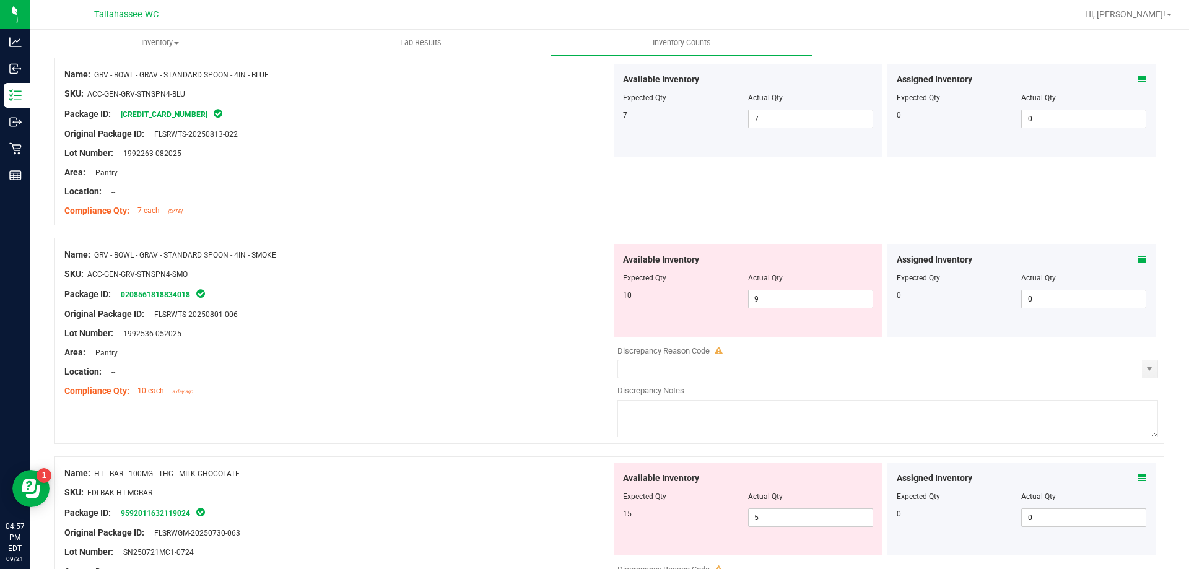
scroll to position [1424, 0]
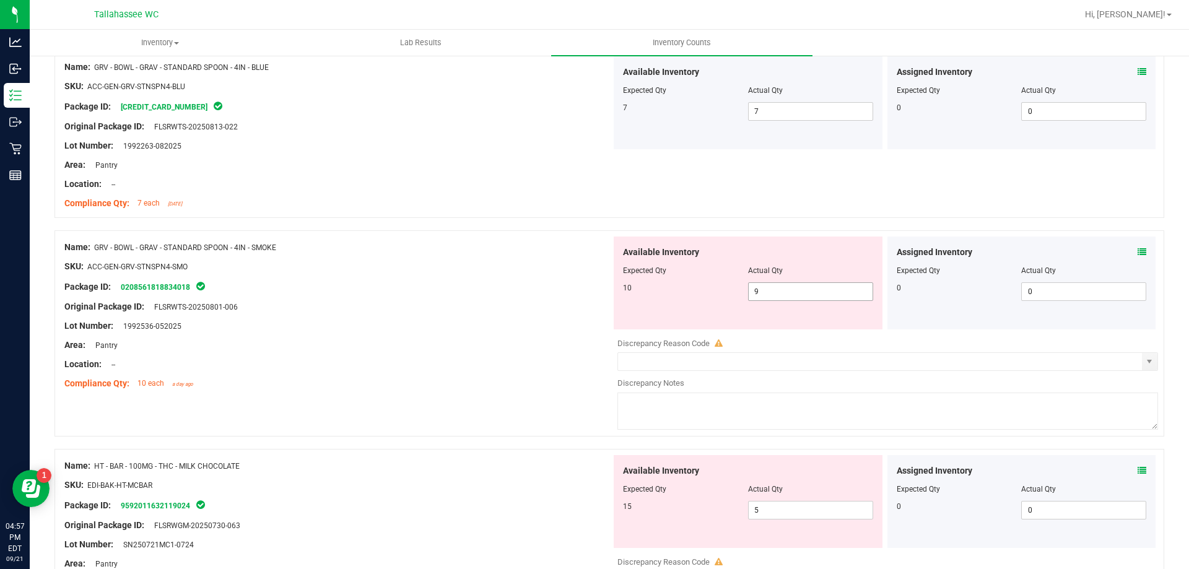
click at [780, 296] on span "9 9" at bounding box center [810, 291] width 125 height 19
click at [780, 296] on input "9" at bounding box center [811, 291] width 124 height 17
type input "10"
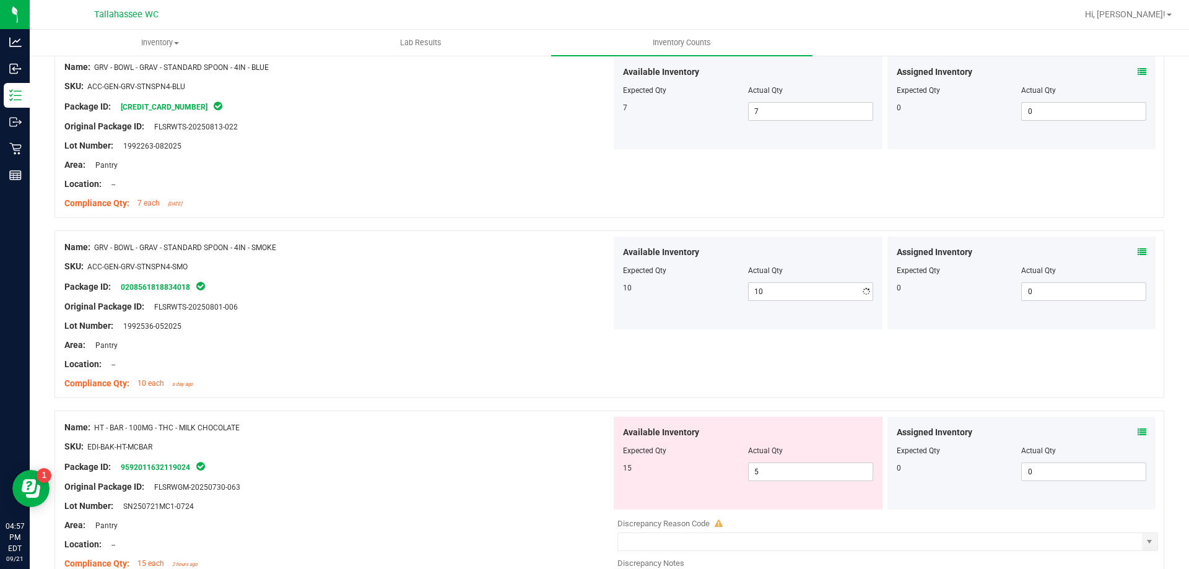
click at [510, 399] on div "Name: GRV - BOWL - GRAV - STANDARD SPOON - 4IN - SMOKE SKU: ACC-GEN-GRV-STNSPN4…" at bounding box center [609, 320] width 1110 height 180
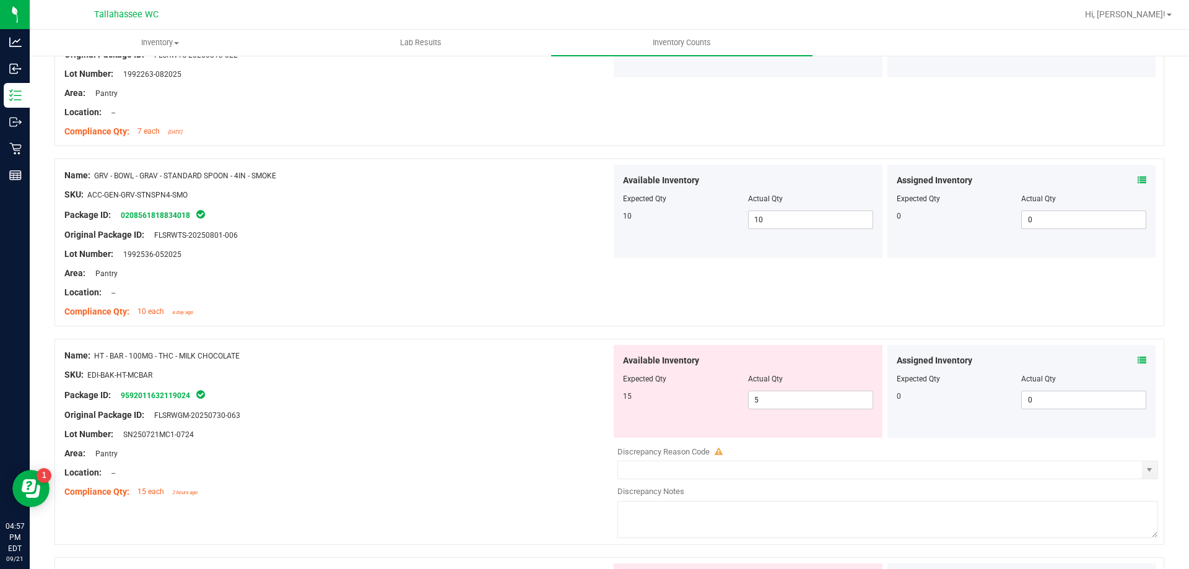
scroll to position [1610, 0]
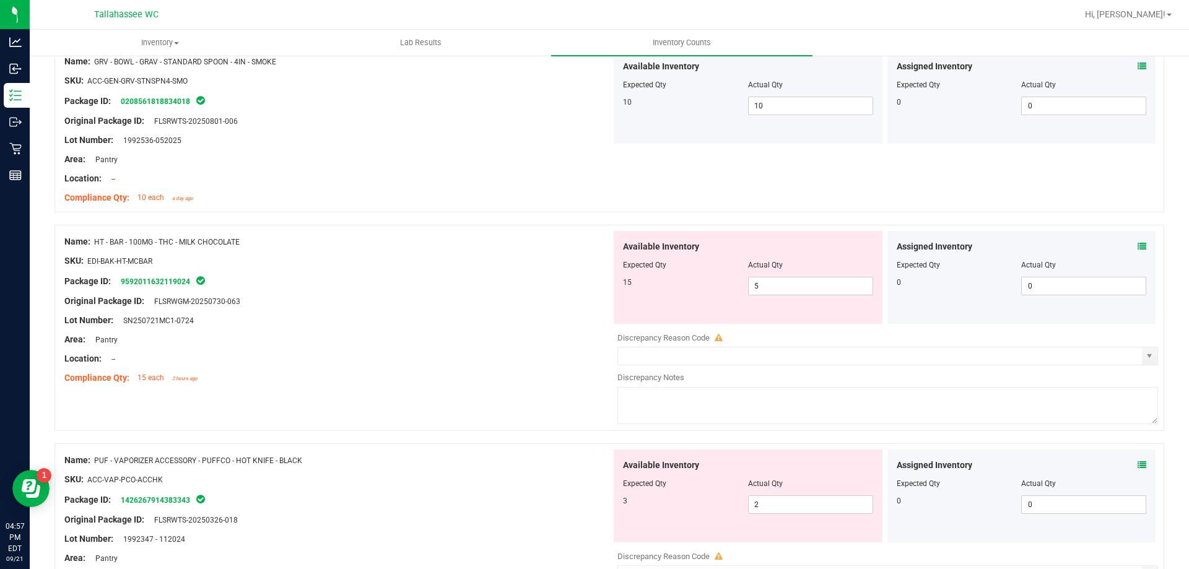
click at [1138, 245] on icon at bounding box center [1142, 246] width 9 height 9
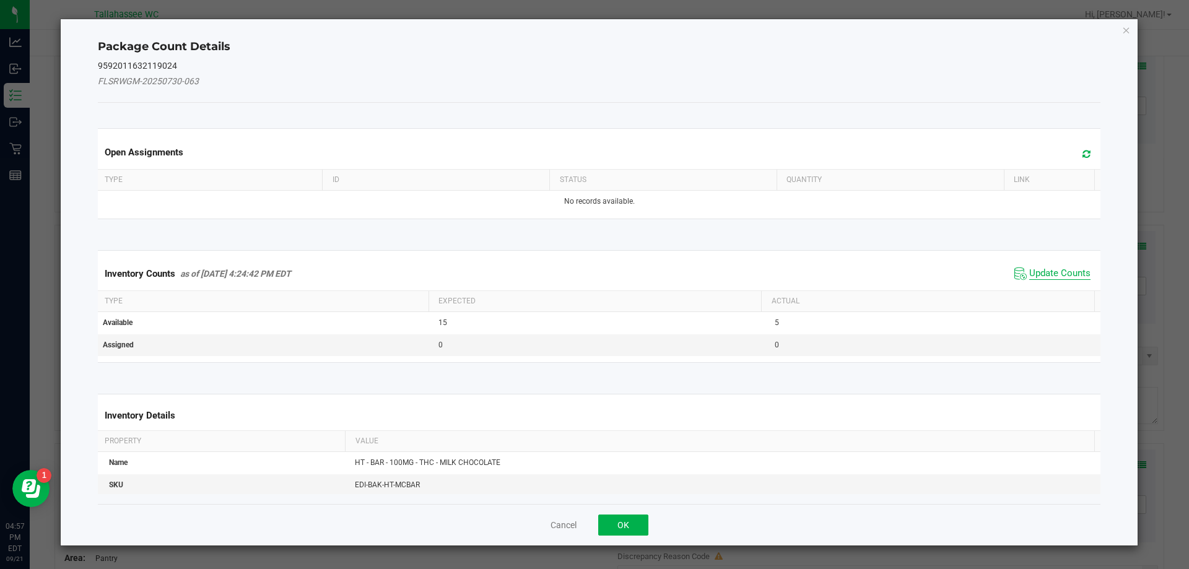
click at [1050, 271] on span "Update Counts" at bounding box center [1059, 274] width 61 height 12
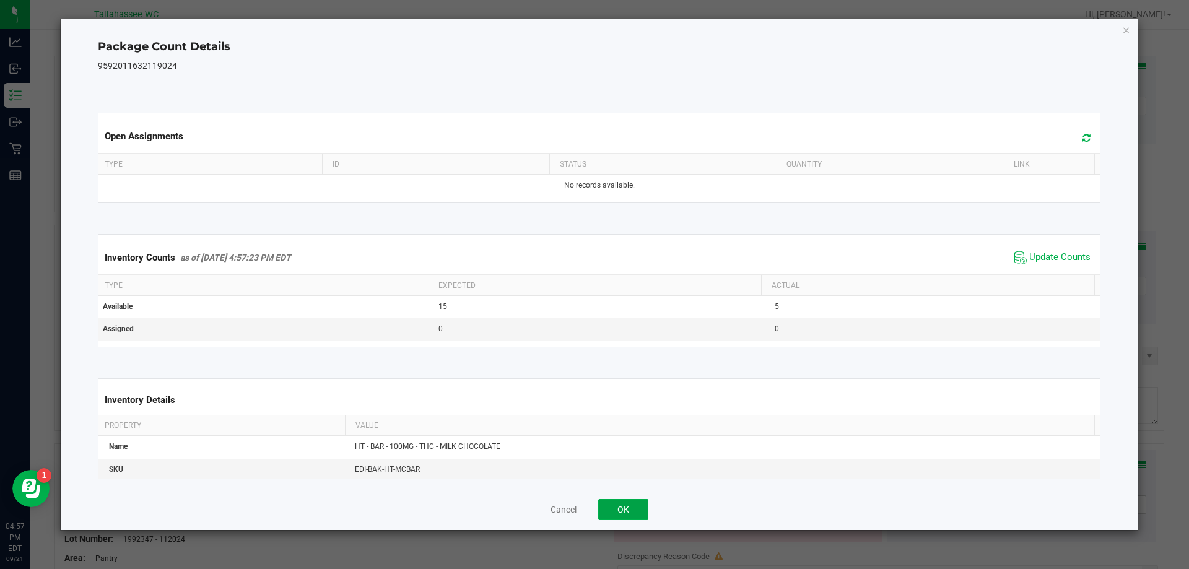
click at [614, 510] on button "OK" at bounding box center [623, 509] width 50 height 21
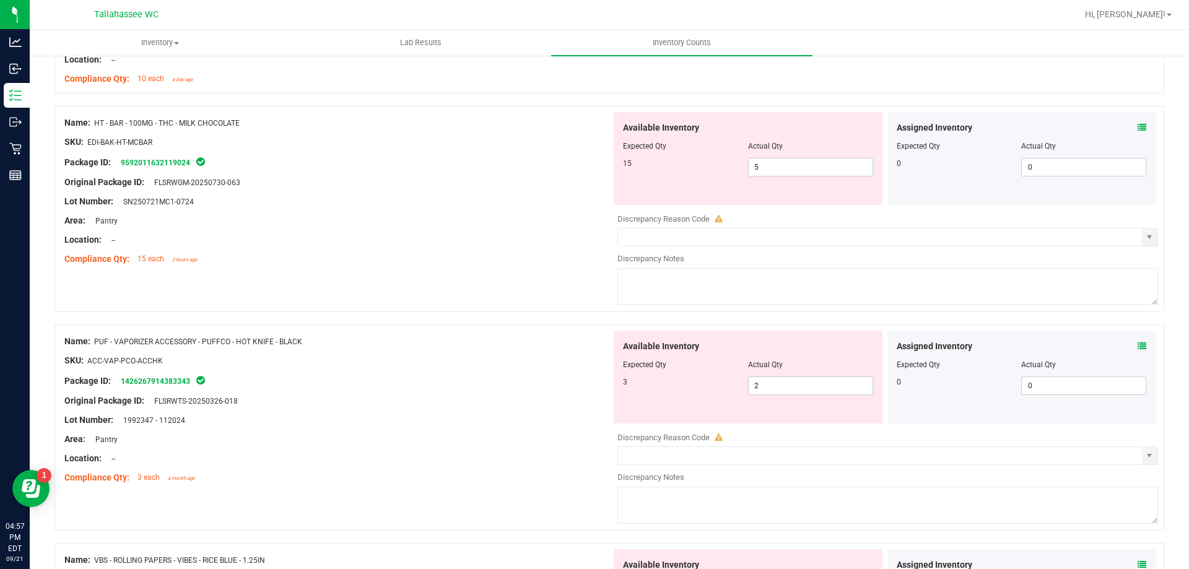
scroll to position [1734, 0]
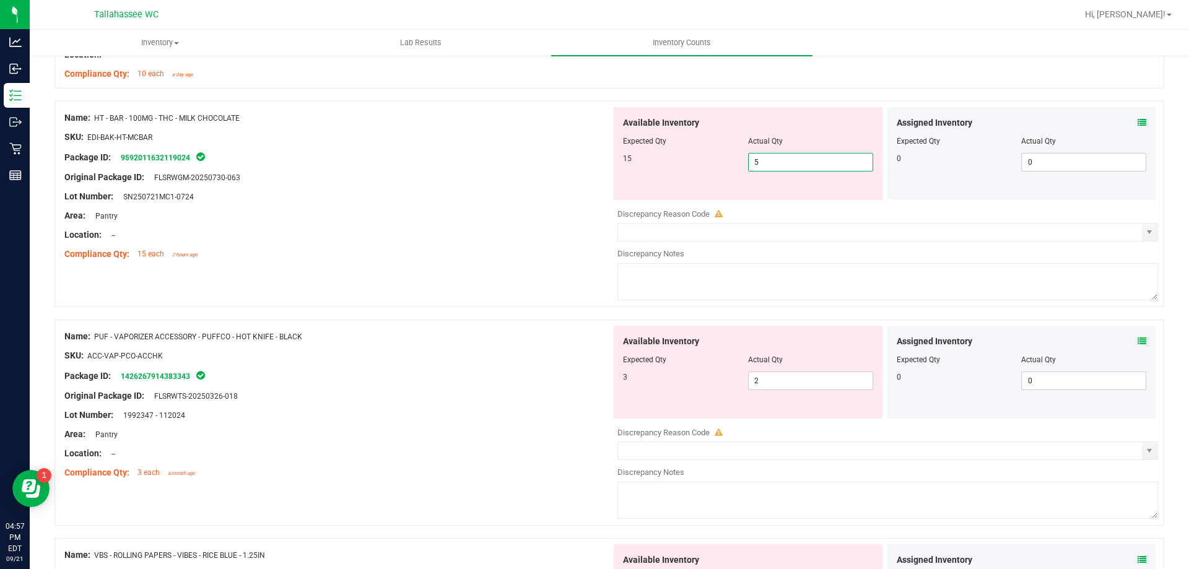
click at [770, 156] on span "5 5" at bounding box center [810, 162] width 125 height 19
click at [770, 156] on input "5" at bounding box center [811, 162] width 124 height 17
type input "15"
click at [571, 198] on div "Lot Number: SN250721MC1-0724" at bounding box center [337, 196] width 547 height 13
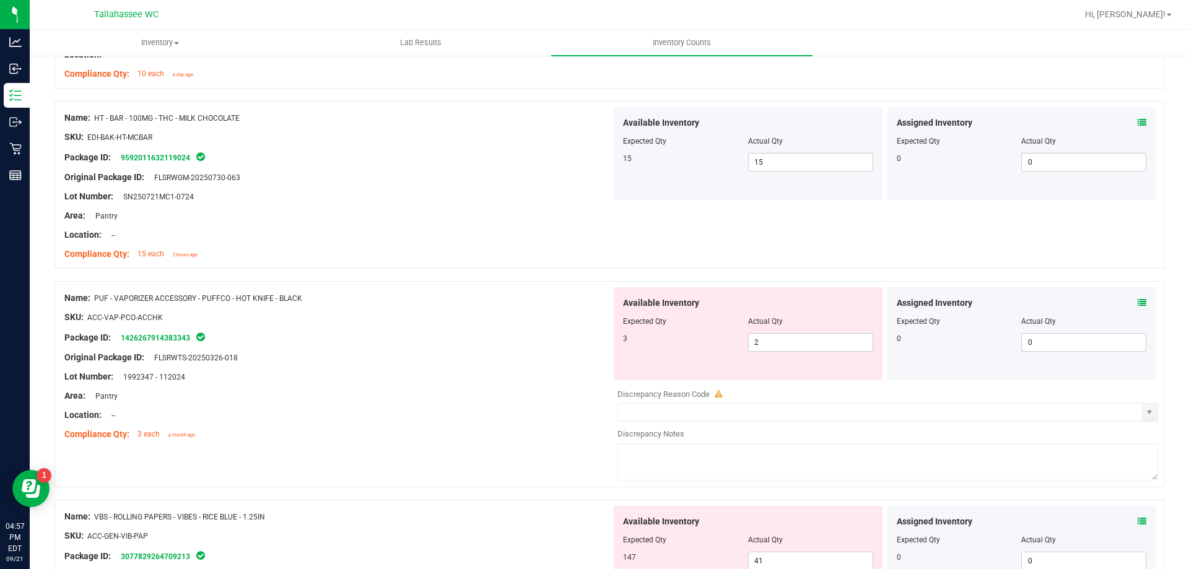
click at [783, 331] on div at bounding box center [748, 330] width 250 height 6
click at [782, 343] on span "2 2" at bounding box center [810, 342] width 125 height 19
click at [783, 344] on input "2" at bounding box center [811, 342] width 124 height 17
type input "3"
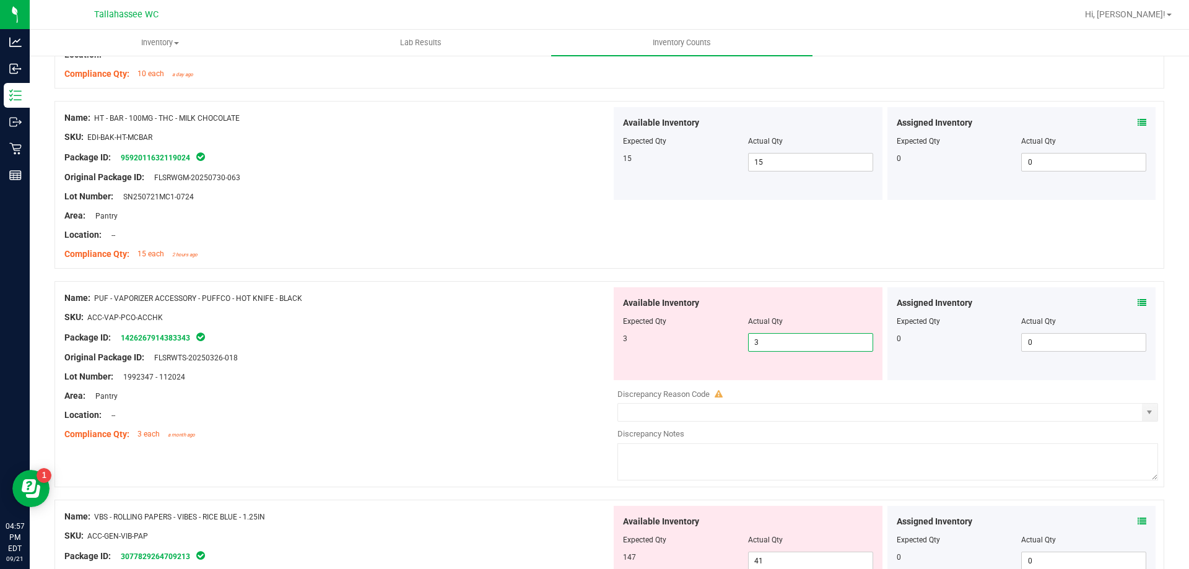
click at [524, 370] on div "Lot Number: 1992347 - 112024" at bounding box center [337, 376] width 547 height 13
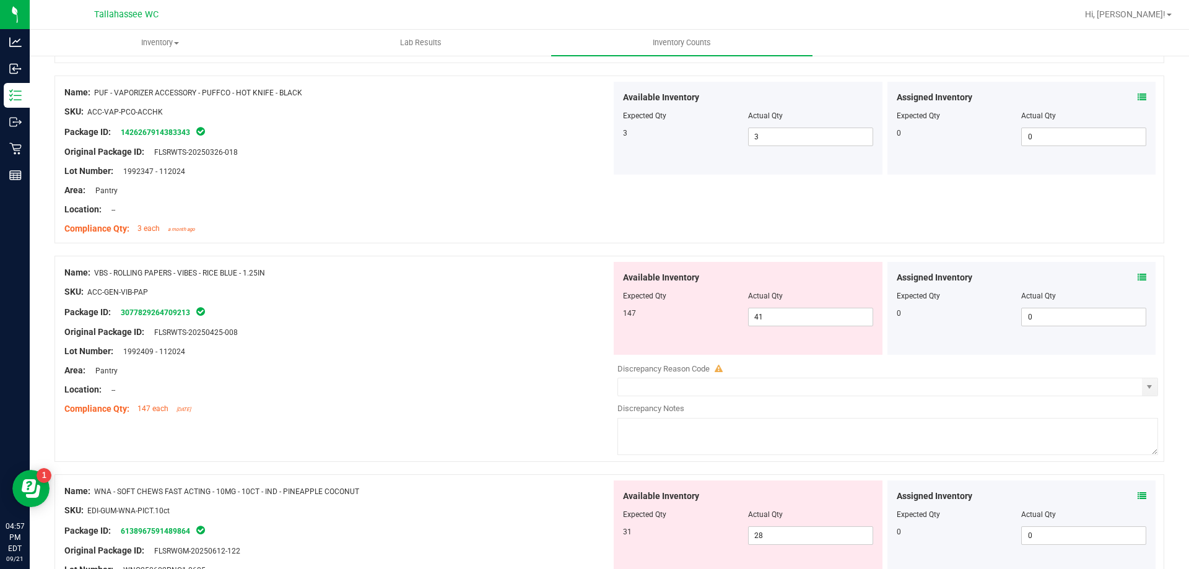
scroll to position [1982, 0]
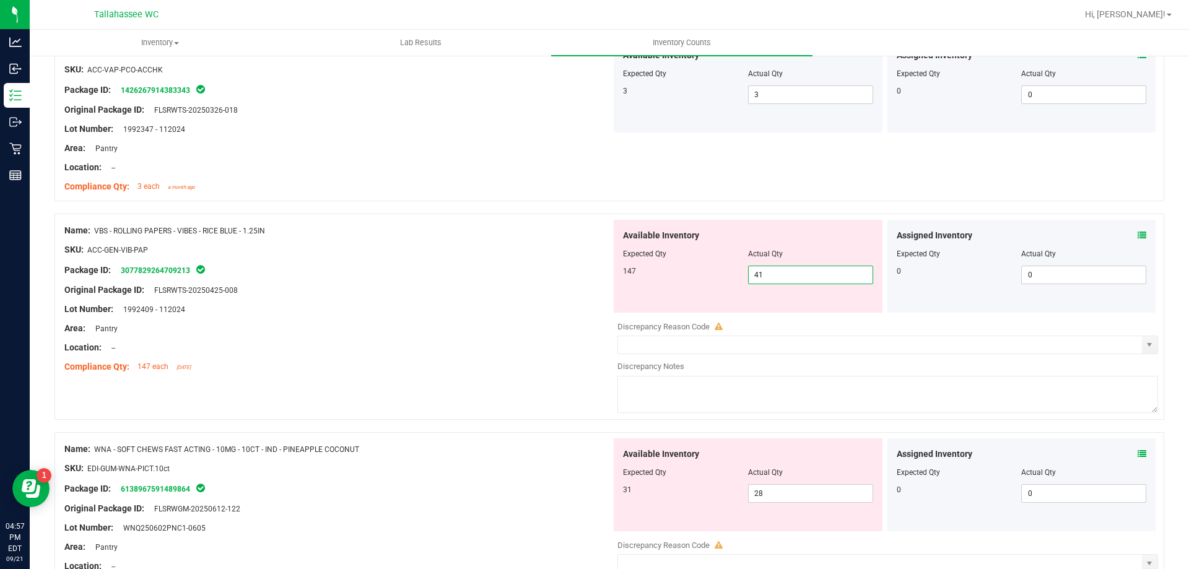
click at [778, 278] on span "41 41" at bounding box center [810, 275] width 125 height 19
click at [778, 278] on input "41" at bounding box center [811, 274] width 124 height 17
type input "147"
click at [775, 493] on div "Available Inventory Expected Qty Actual Qty 31 28 28" at bounding box center [884, 536] width 547 height 196
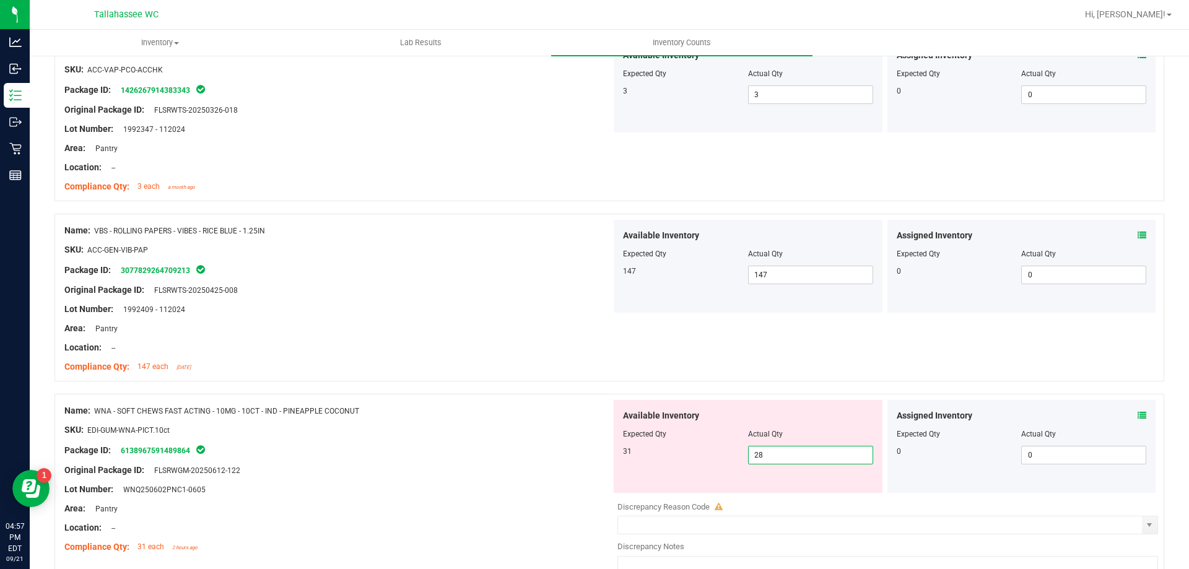
click at [1138, 420] on span at bounding box center [1142, 415] width 9 height 13
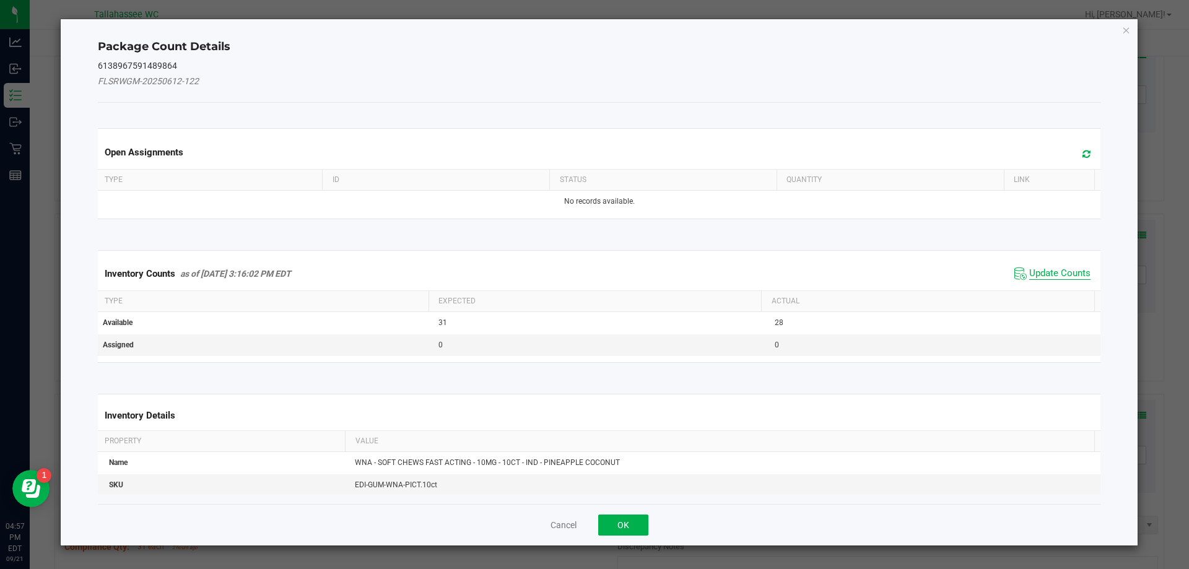
click at [1050, 279] on span "Update Counts" at bounding box center [1059, 274] width 61 height 12
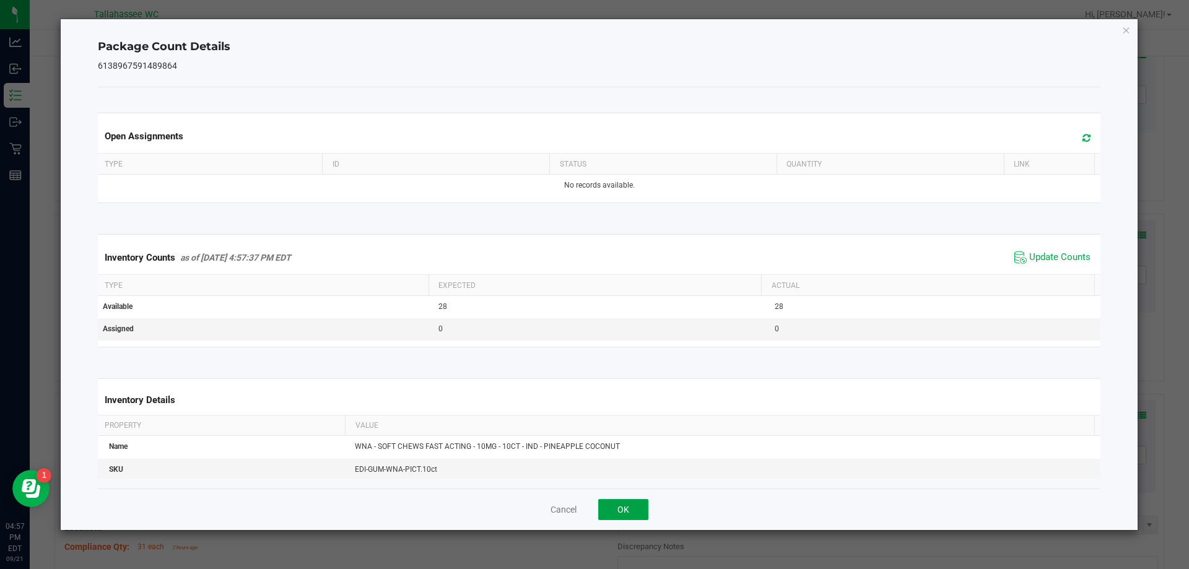
drag, startPoint x: 623, startPoint y: 506, endPoint x: 644, endPoint y: 500, distance: 21.9
click at [623, 505] on button "OK" at bounding box center [623, 509] width 50 height 21
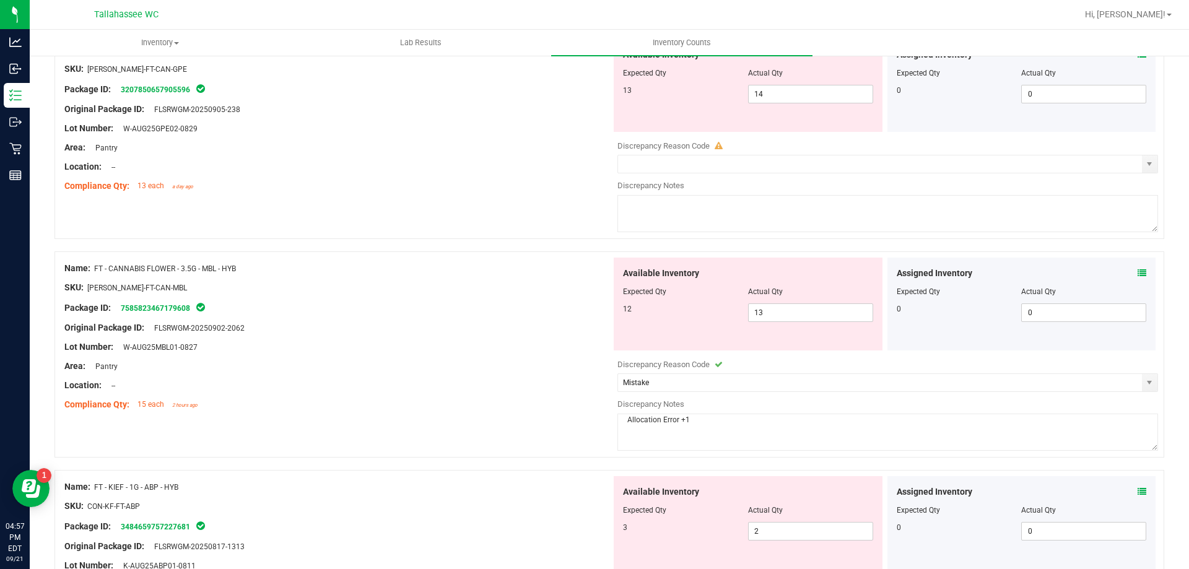
scroll to position [0, 0]
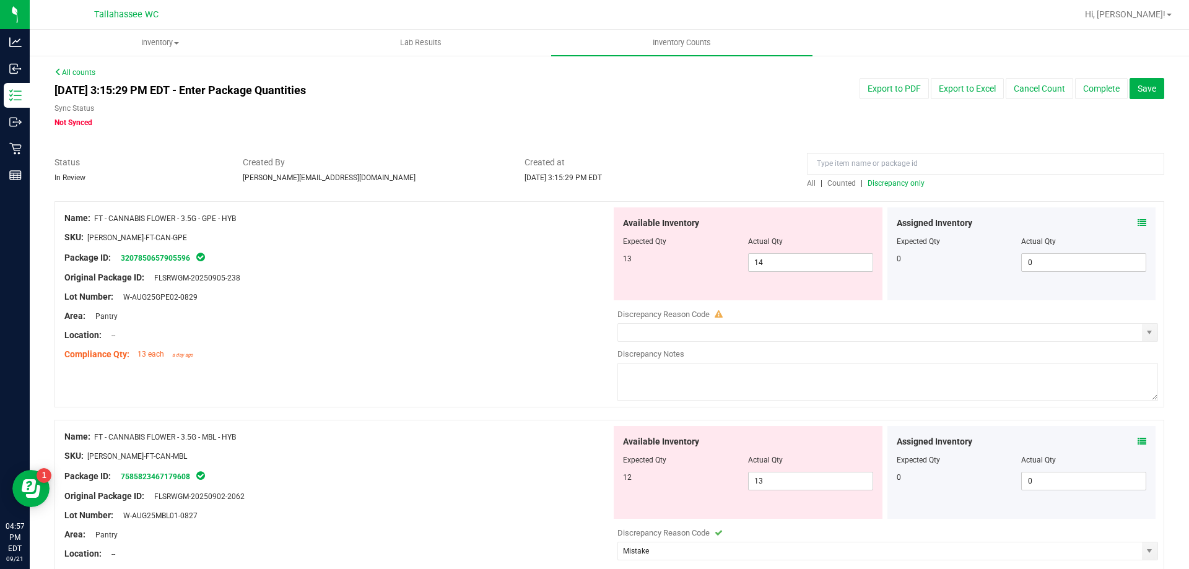
click at [907, 180] on span "Discrepancy only" at bounding box center [896, 183] width 57 height 9
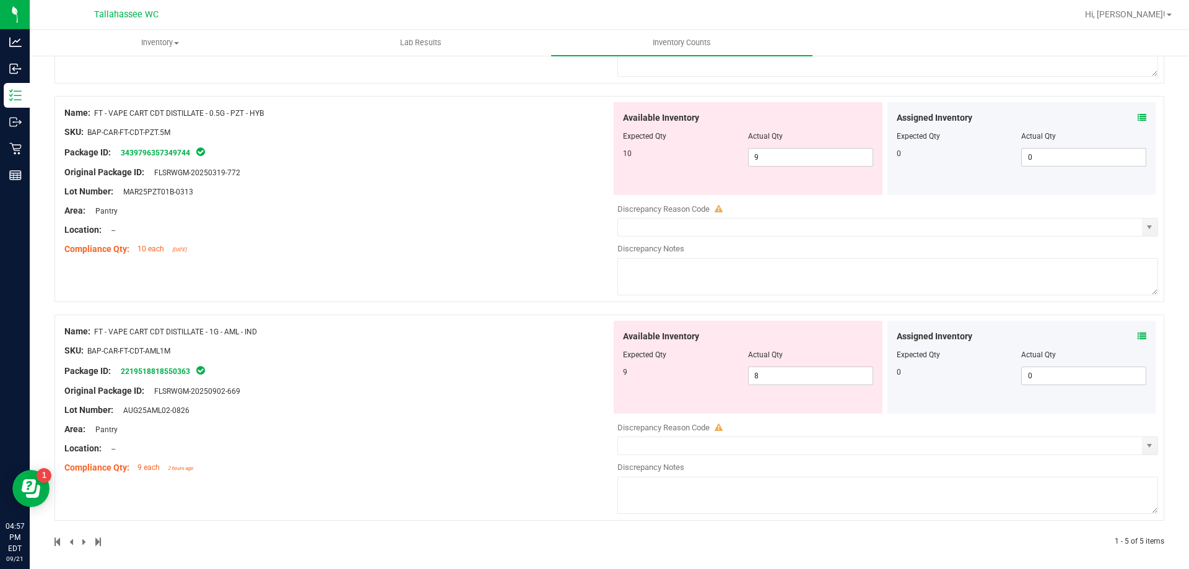
scroll to position [767, 0]
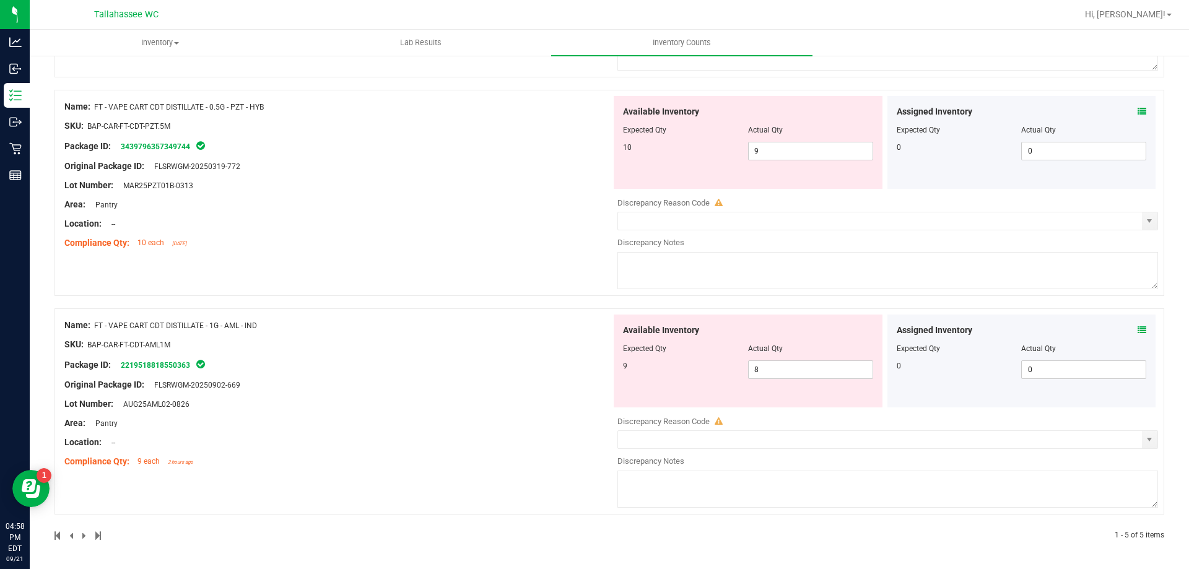
drag, startPoint x: 268, startPoint y: 322, endPoint x: 97, endPoint y: 322, distance: 170.3
click at [94, 321] on div "Name: FT - VAPE CART CDT DISTILLATE - 1G - AML - IND" at bounding box center [337, 325] width 547 height 13
copy div "FT - VAPE CART CDT DISTILLATE - 1G - AML - IND"
click at [816, 369] on span "8 8" at bounding box center [810, 369] width 125 height 19
click at [816, 369] on input "8" at bounding box center [811, 369] width 124 height 17
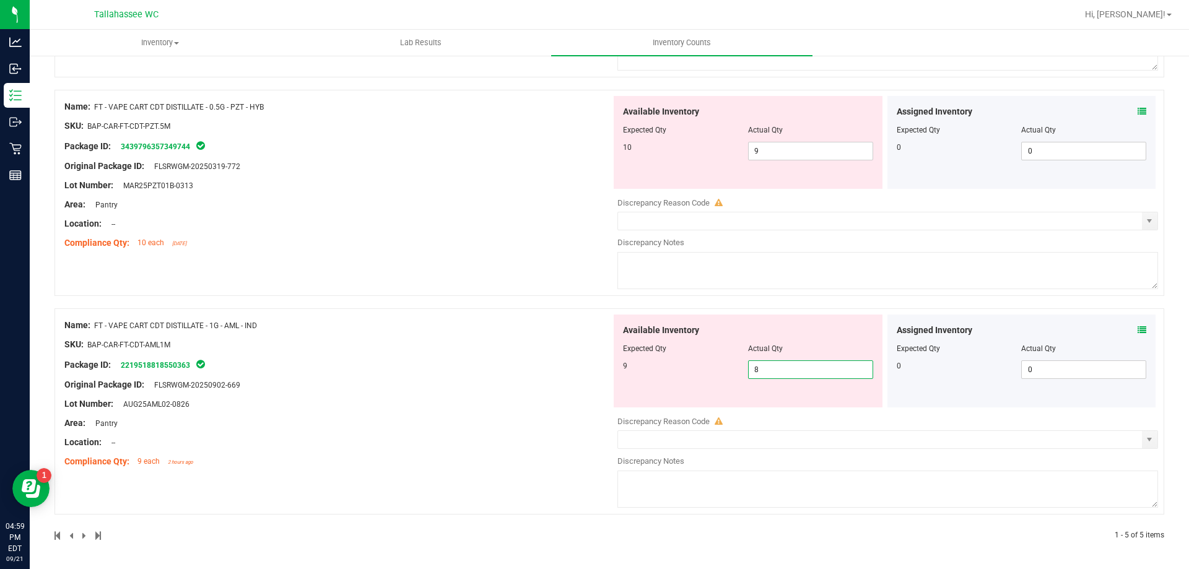
type input "9"
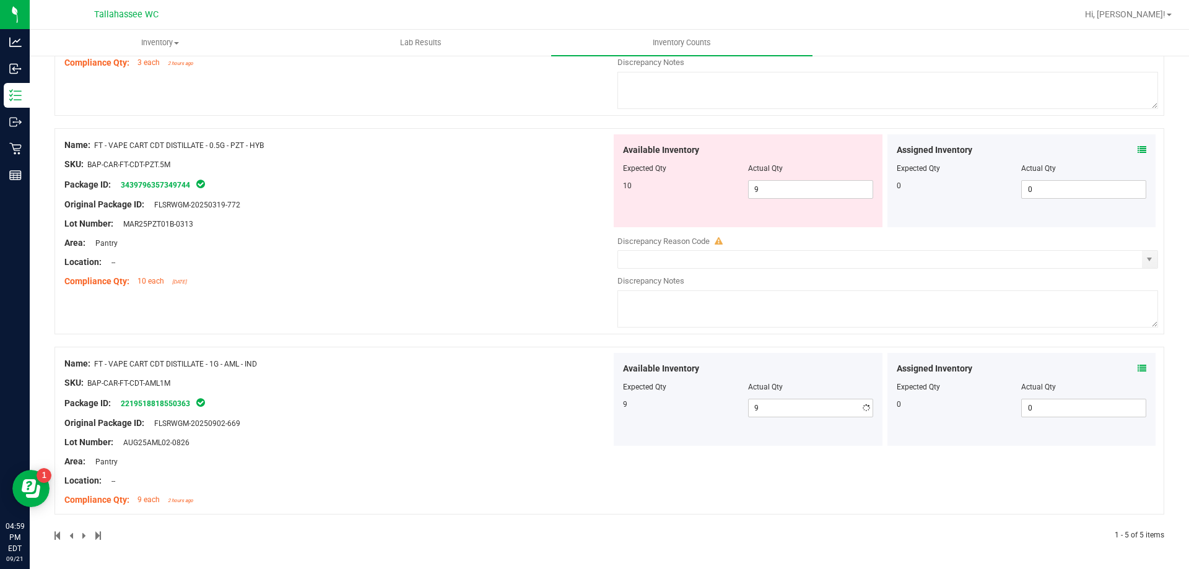
click at [465, 404] on div "Name: FT - VAPE CART CDT DISTILLATE - 1G - AML - IND SKU: BAP-CAR-FT-CDT-AML1M …" at bounding box center [337, 432] width 547 height 158
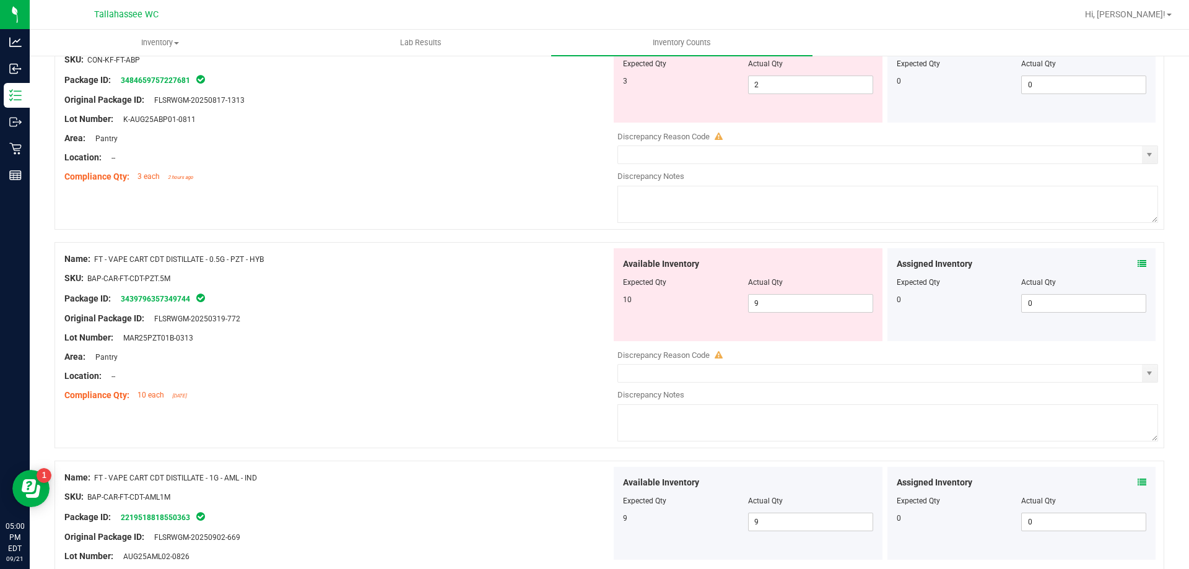
scroll to position [543, 0]
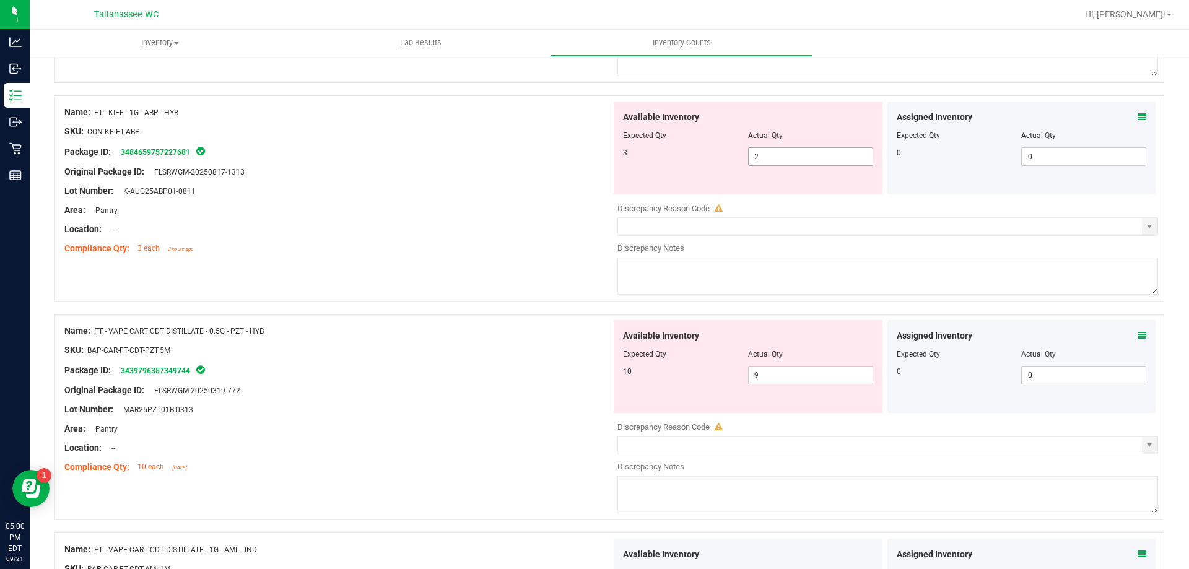
click at [794, 155] on span "2 2" at bounding box center [810, 156] width 125 height 19
click at [794, 155] on input "2" at bounding box center [811, 156] width 124 height 17
type input "3"
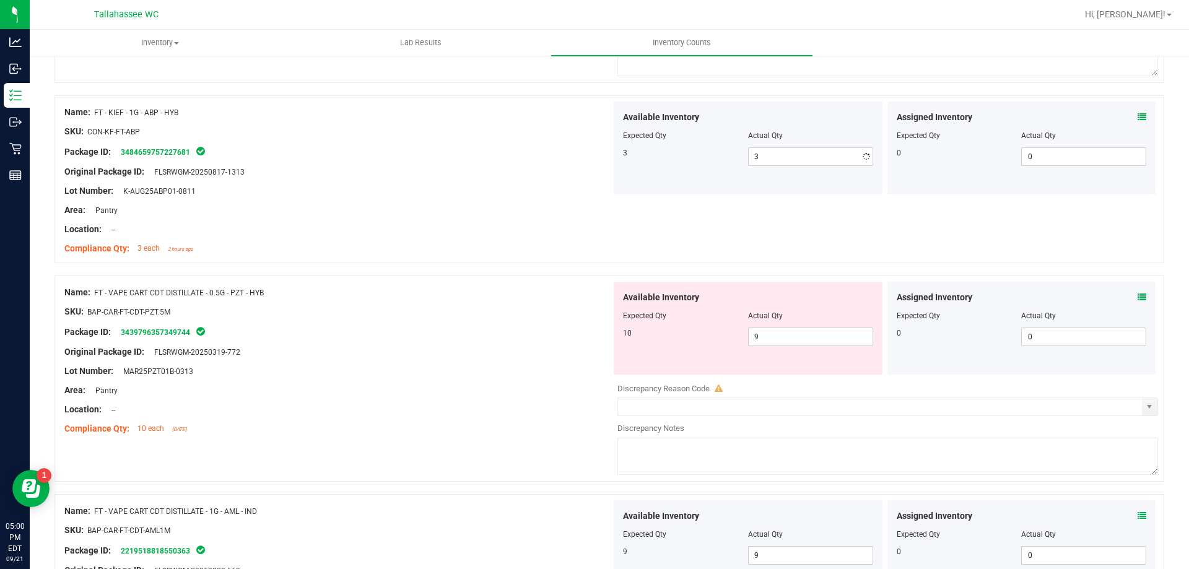
click at [593, 269] on div "Name: FT - KIEF - 1G - ABP - HYB SKU: CON-KF-FT-ABP Package ID: 348465975722768…" at bounding box center [609, 185] width 1110 height 180
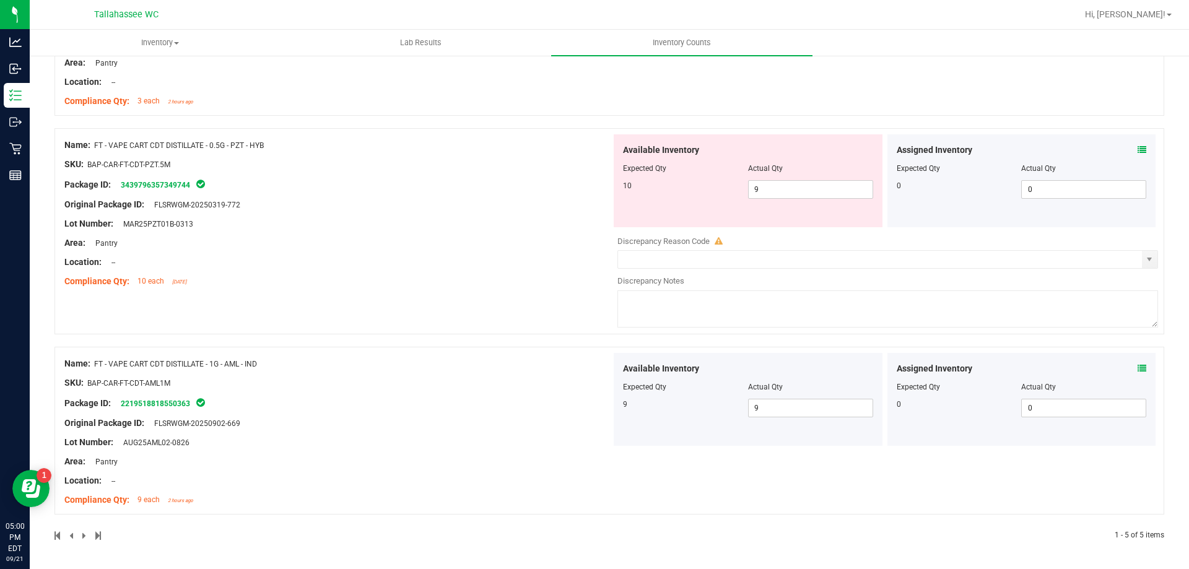
scroll to position [567, 0]
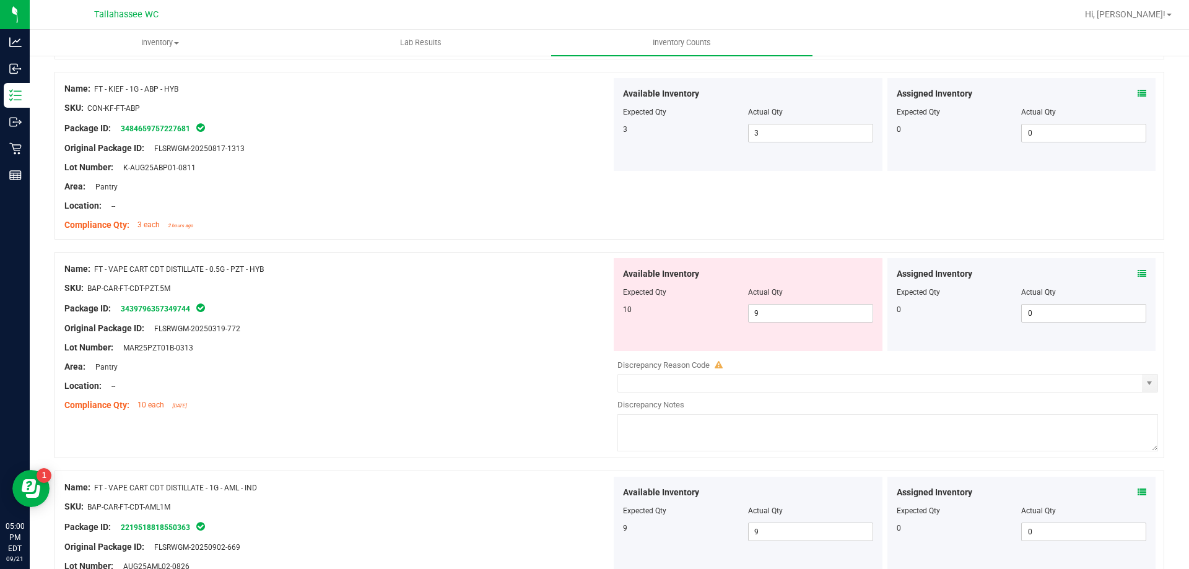
click at [1138, 276] on icon at bounding box center [1142, 273] width 9 height 9
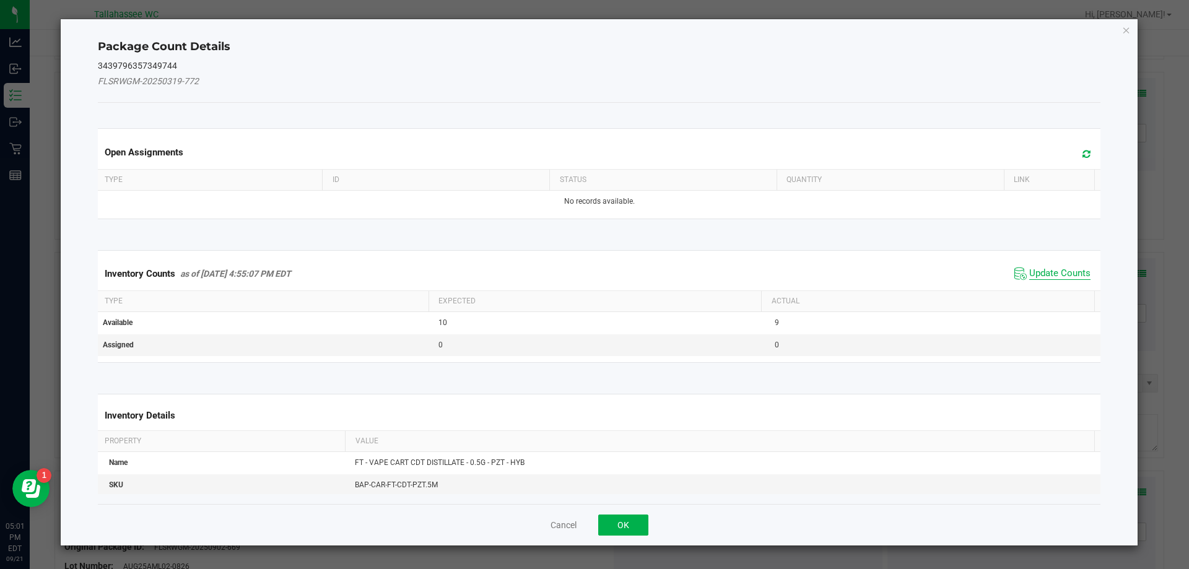
click at [1050, 274] on span "Update Counts" at bounding box center [1059, 274] width 61 height 12
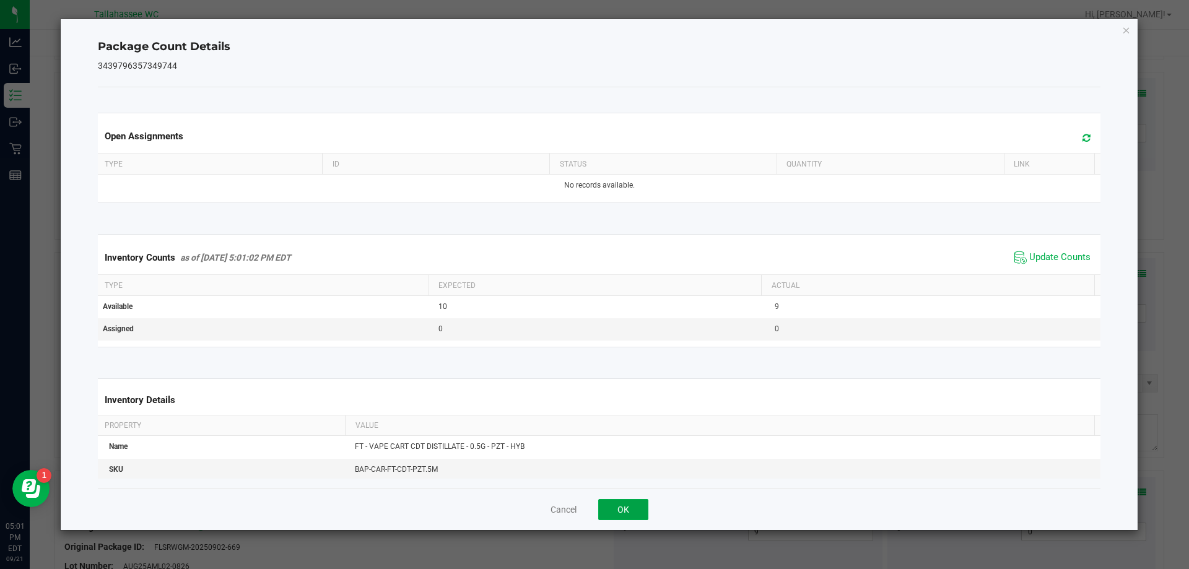
click at [645, 502] on button "OK" at bounding box center [623, 509] width 50 height 21
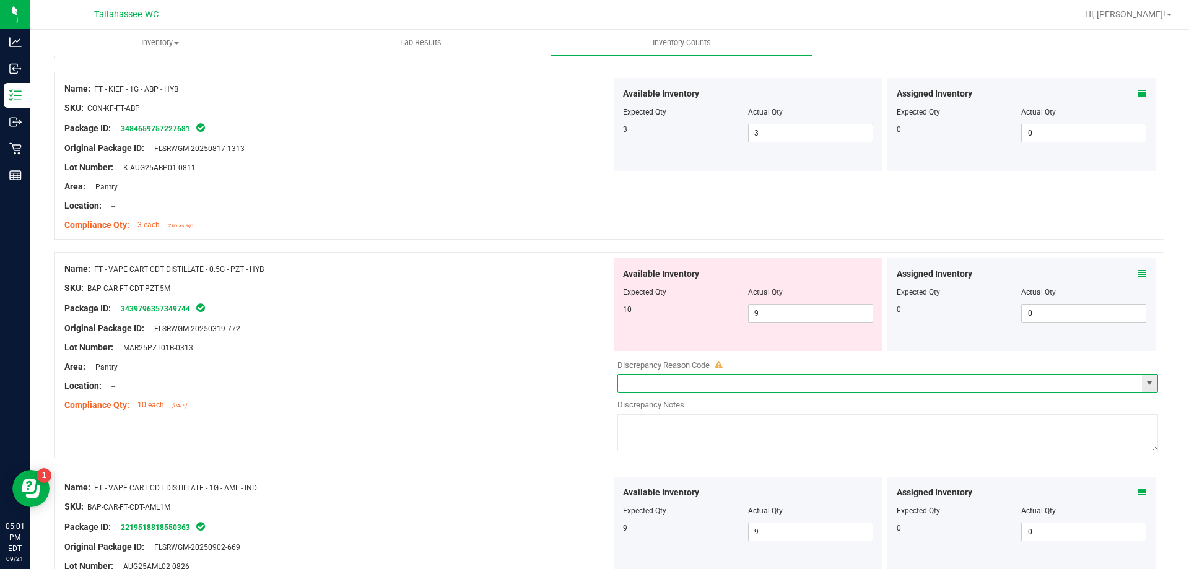
click at [780, 385] on input "text" at bounding box center [880, 383] width 524 height 17
click at [1144, 384] on span "select" at bounding box center [1149, 383] width 10 height 10
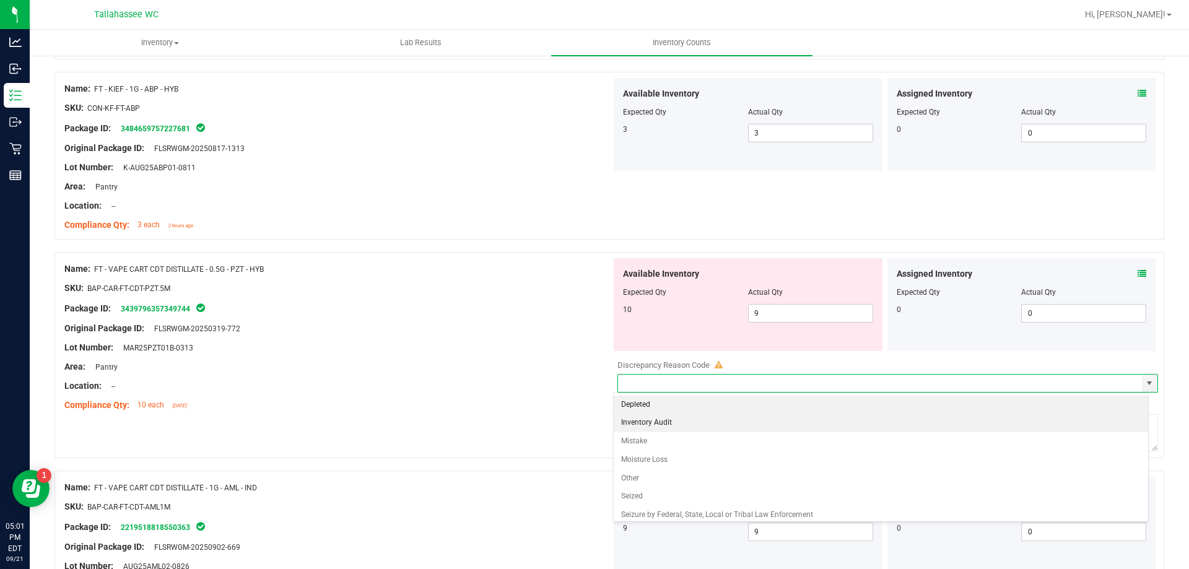
click at [740, 419] on li "Inventory Audit" at bounding box center [881, 423] width 535 height 19
type input "Inventory Audit"
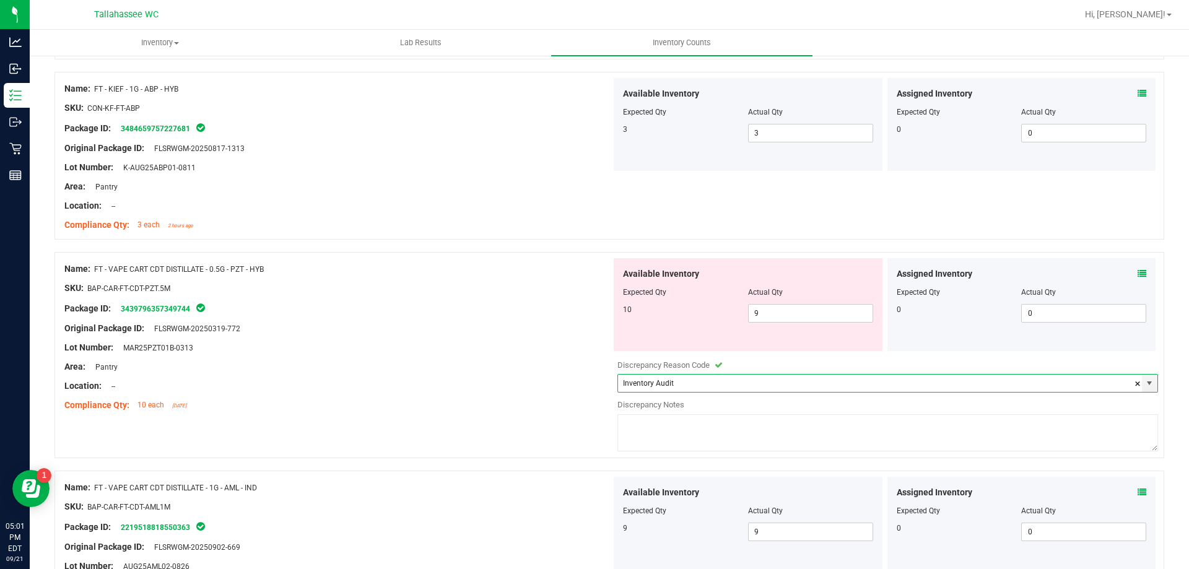
click at [737, 419] on textarea at bounding box center [887, 432] width 541 height 37
type textarea "Allocation error -1"
click at [560, 366] on div "Area: Pantry" at bounding box center [337, 366] width 547 height 13
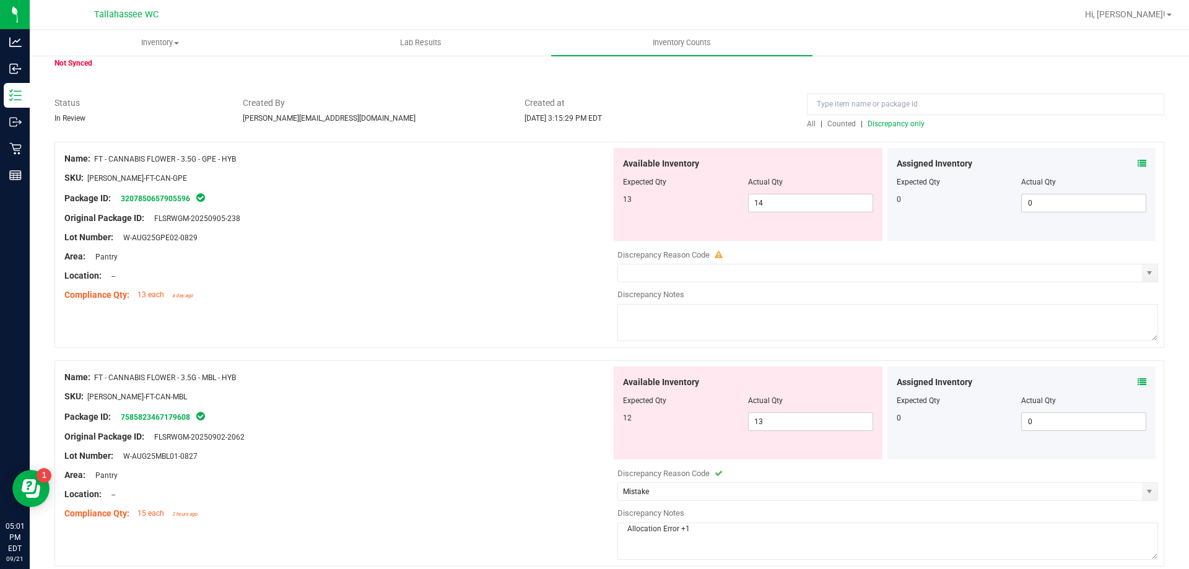
scroll to position [0, 0]
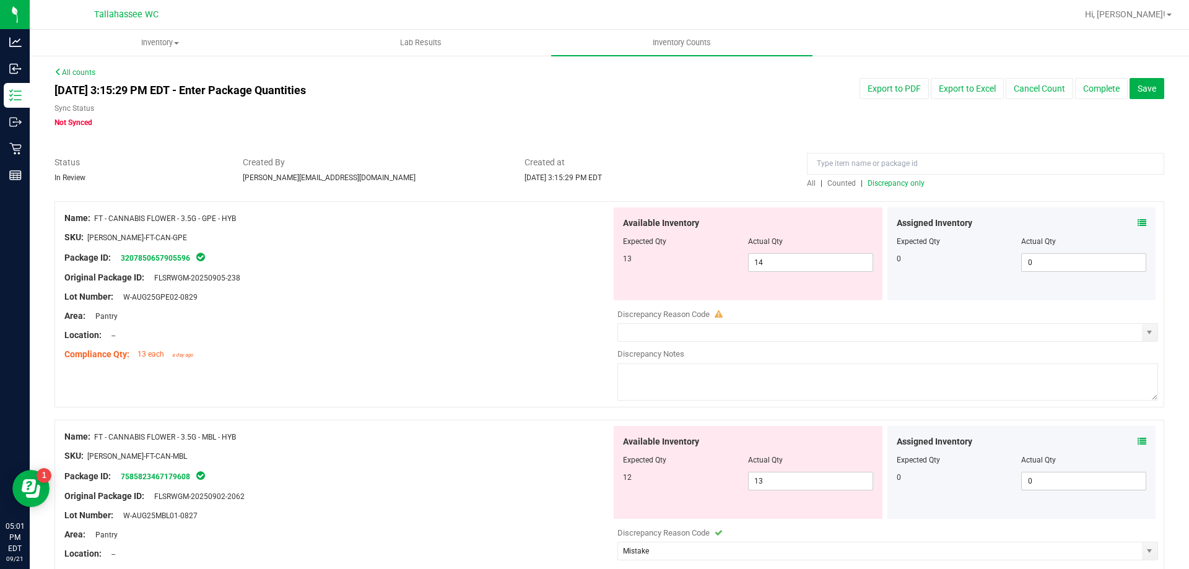
click at [893, 186] on span "Discrepancy only" at bounding box center [896, 183] width 57 height 9
click at [1101, 92] on button "Complete" at bounding box center [1101, 88] width 53 height 21
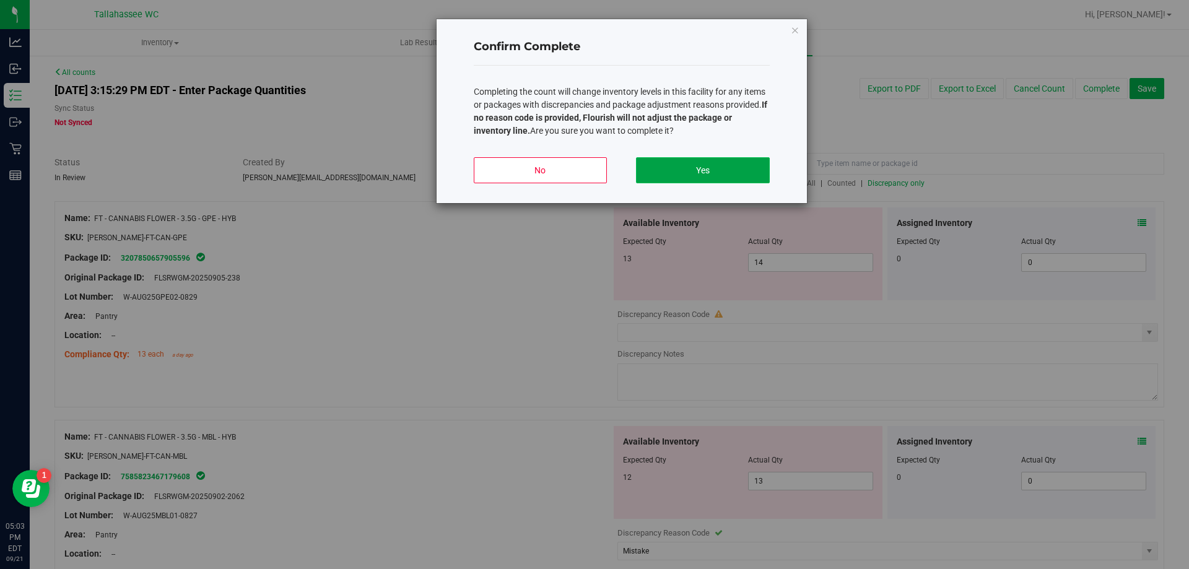
click at [723, 175] on button "Yes" at bounding box center [702, 170] width 133 height 26
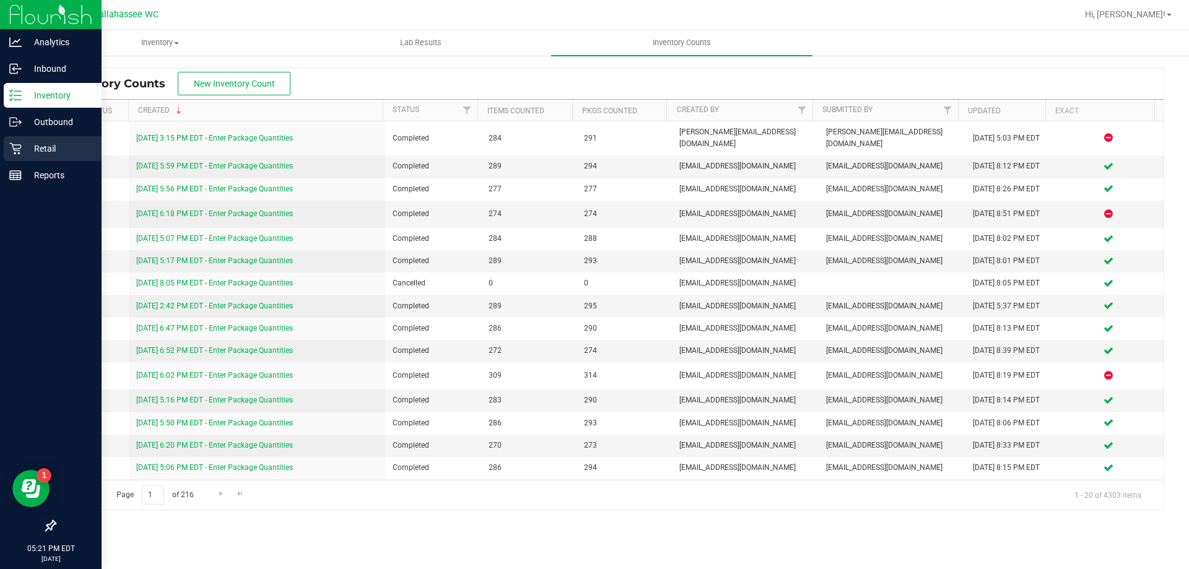
click at [6, 152] on div "Retail" at bounding box center [53, 148] width 98 height 25
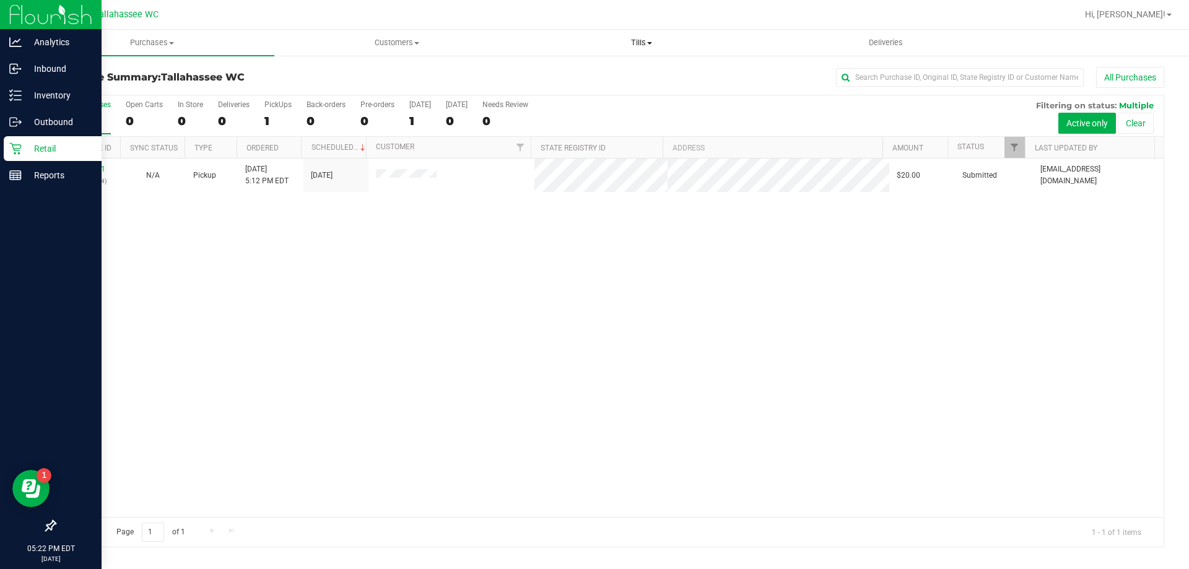
click at [642, 41] on span "Tills" at bounding box center [641, 42] width 243 height 11
click at [566, 67] on li "Manage tills" at bounding box center [641, 74] width 245 height 15
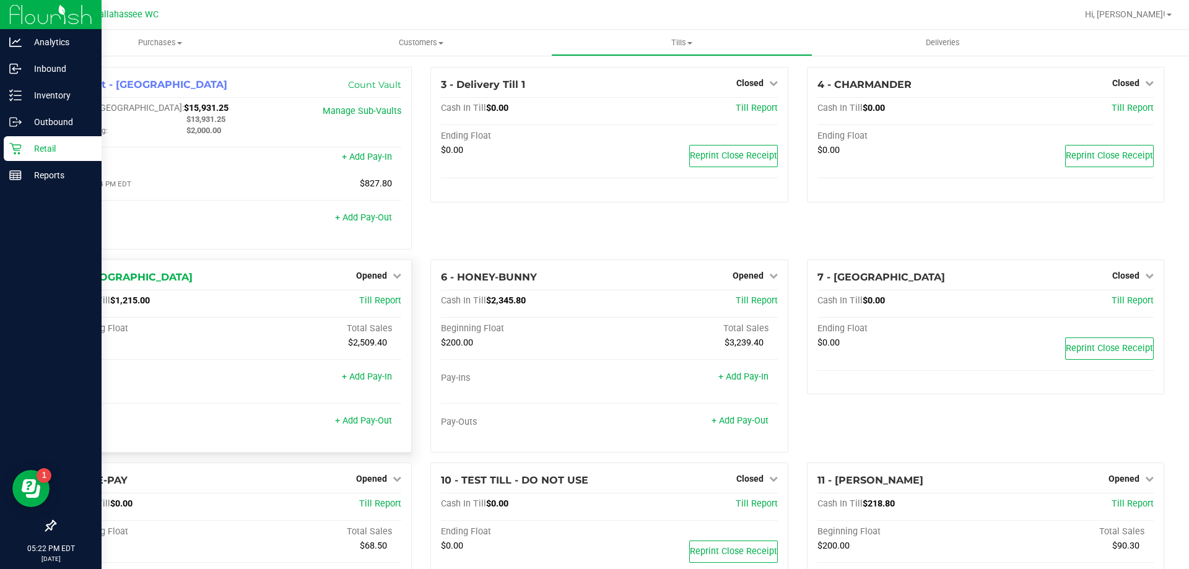
click at [147, 304] on span "$1,215.00" at bounding box center [130, 300] width 40 height 11
click at [146, 304] on span "$1,215.00" at bounding box center [130, 300] width 40 height 11
copy span "1,215.00"
click at [393, 274] on icon at bounding box center [397, 275] width 9 height 9
click at [391, 299] on div "Close Till" at bounding box center [374, 301] width 92 height 15
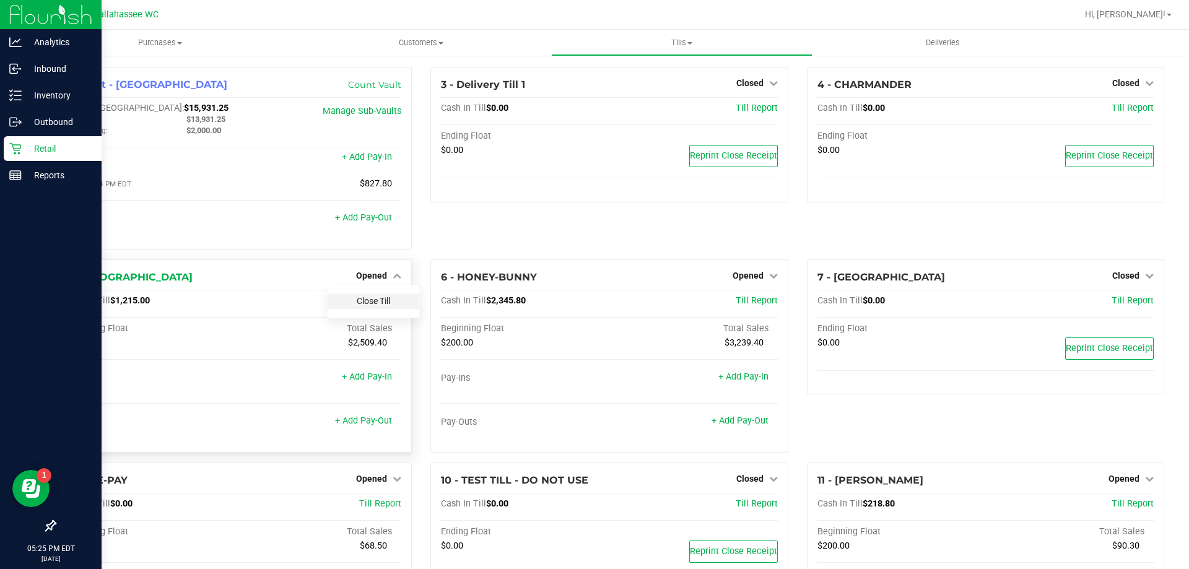
click at [385, 303] on link "Close Till" at bounding box center [373, 301] width 33 height 10
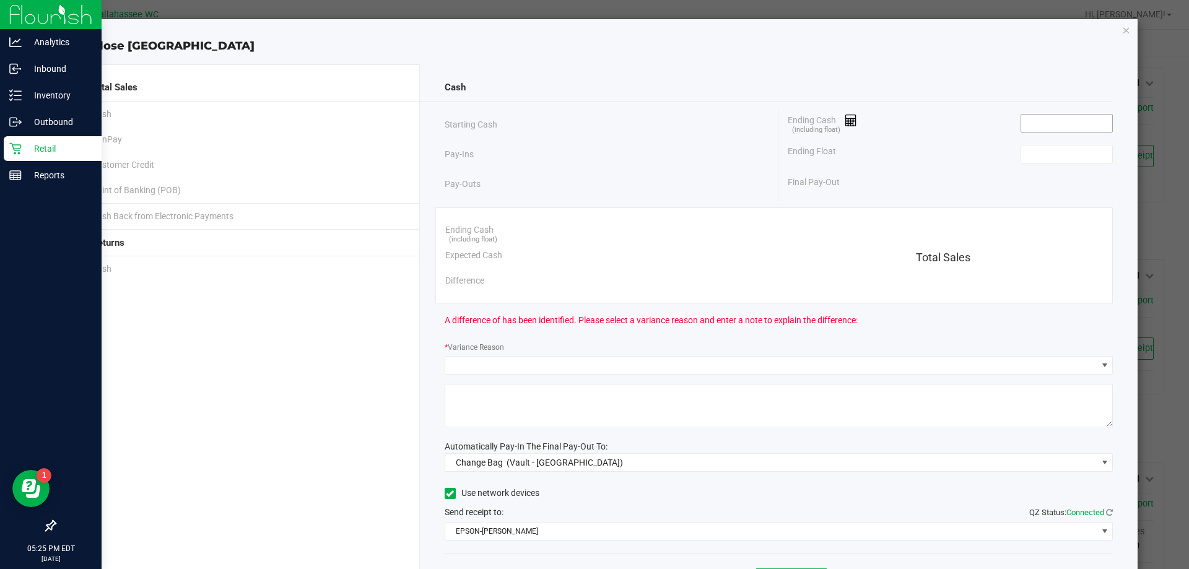
click at [1048, 119] on input at bounding box center [1066, 123] width 91 height 17
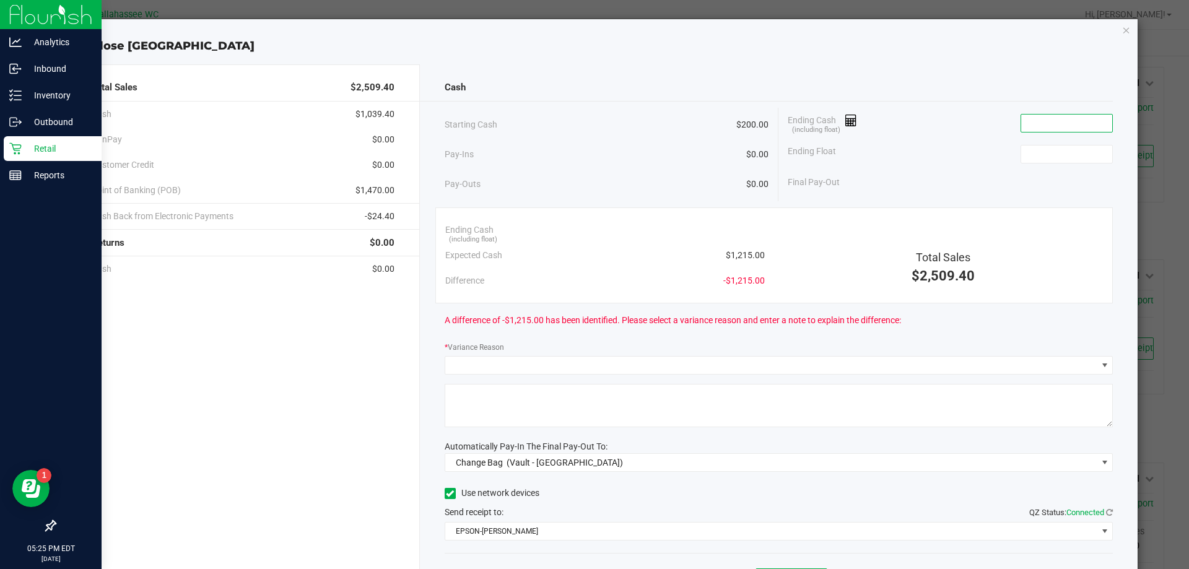
click at [1027, 128] on input at bounding box center [1066, 123] width 91 height 17
click at [1122, 31] on icon "button" at bounding box center [1126, 29] width 9 height 15
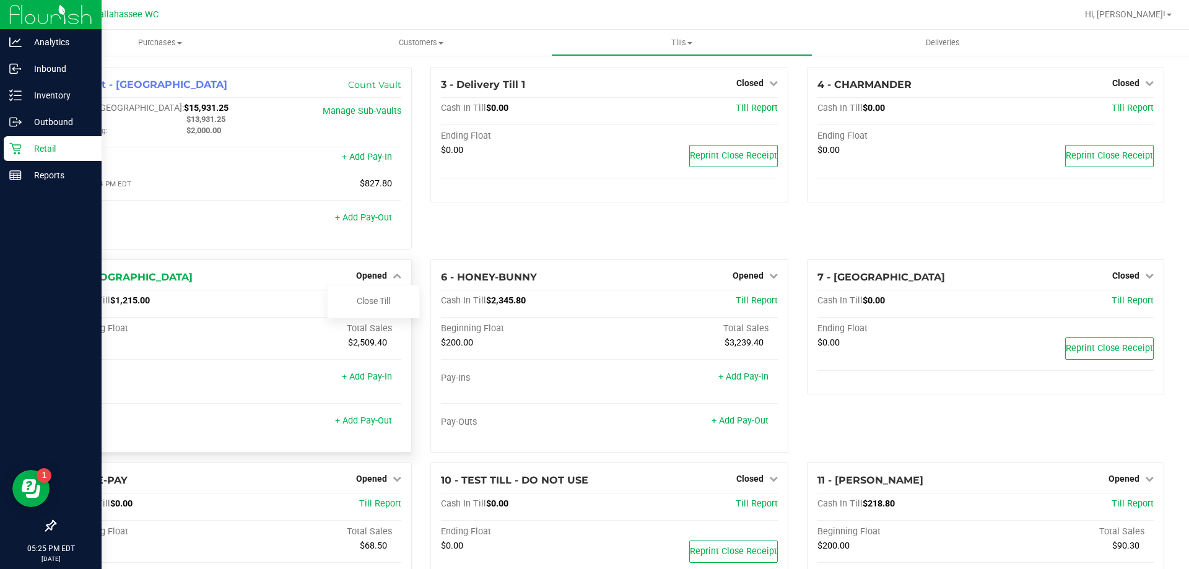
click at [131, 301] on span "$1,215.00" at bounding box center [130, 300] width 40 height 11
copy span "1,215.00"
click at [361, 305] on link "Close Till" at bounding box center [373, 301] width 33 height 10
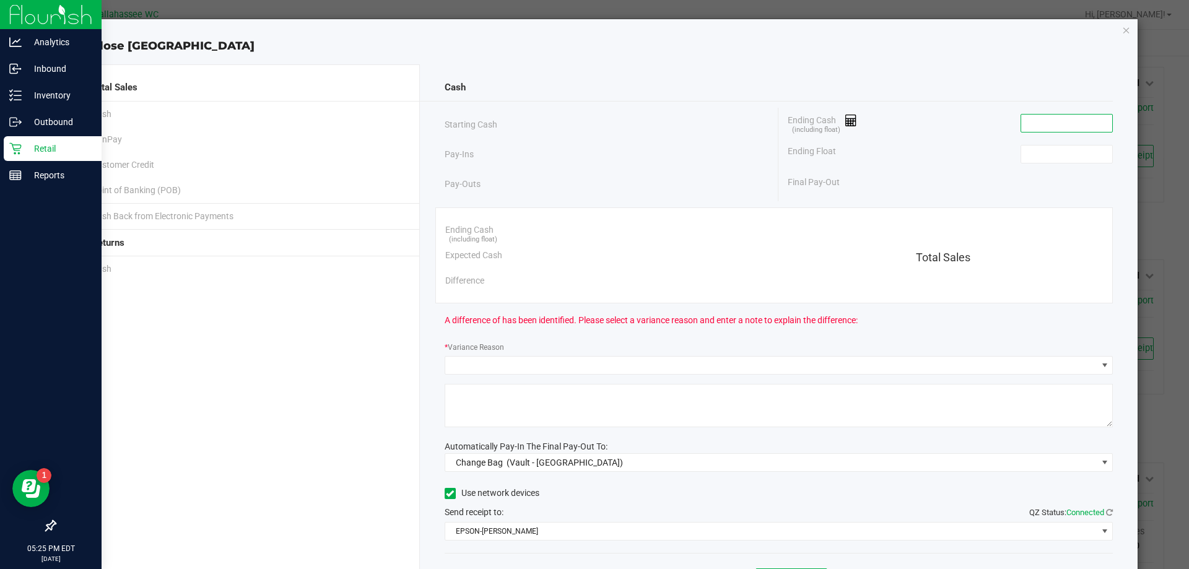
click at [1079, 119] on input at bounding box center [1066, 123] width 91 height 17
paste input "1215"
type input "$1,215.00"
click at [1068, 159] on input at bounding box center [1066, 154] width 91 height 17
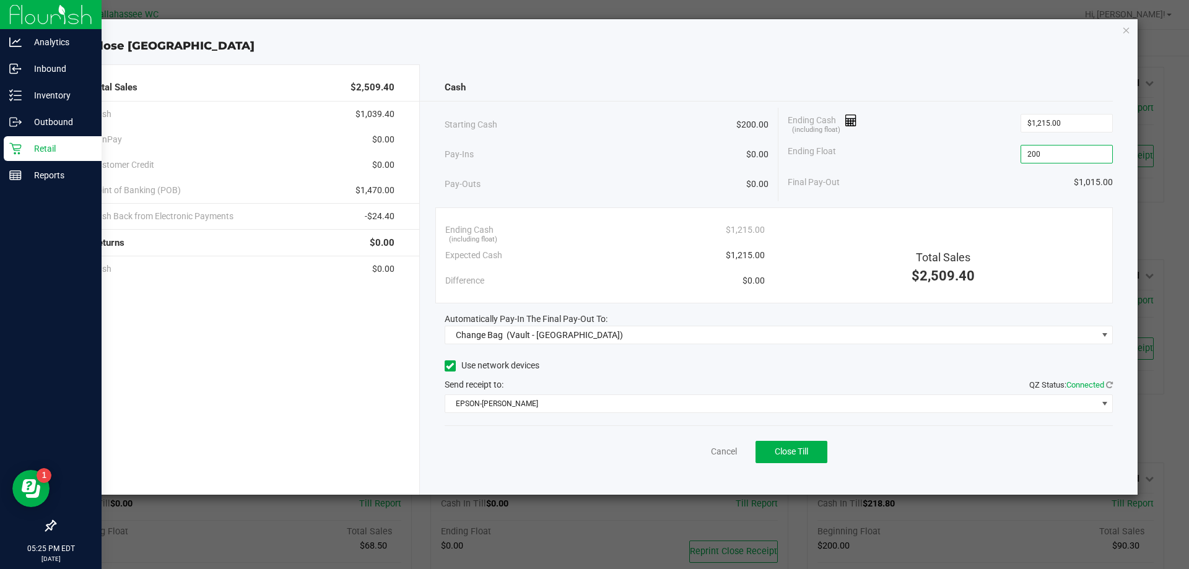
type input "$200.00"
click at [382, 191] on span "$1,470.00" at bounding box center [374, 190] width 39 height 13
copy span "1,470.00"
click at [389, 218] on span "-$24.40" at bounding box center [380, 216] width 30 height 13
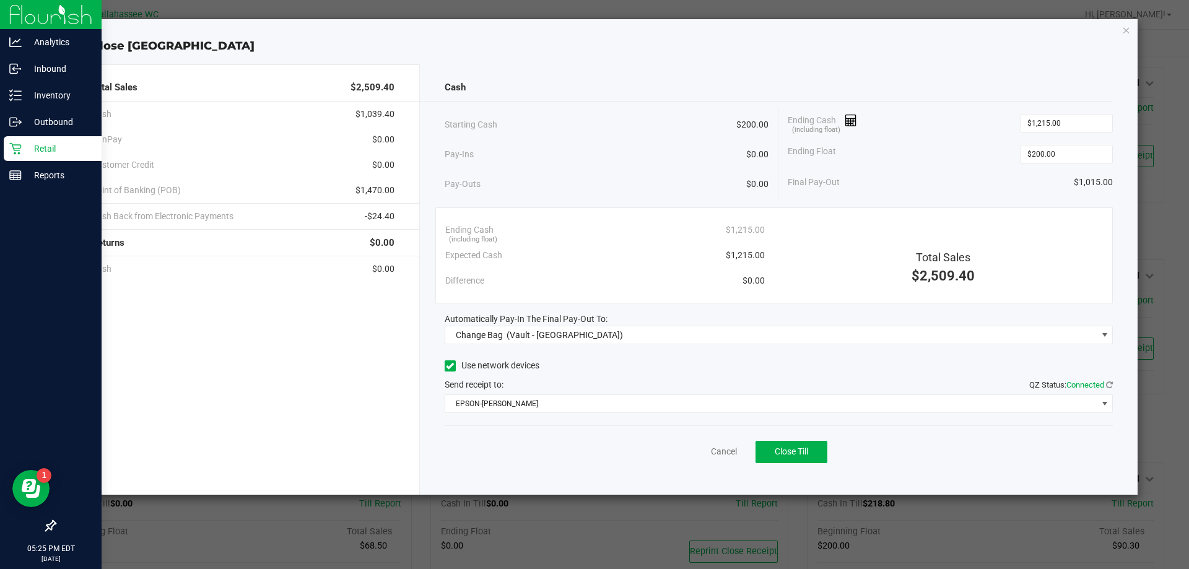
click at [389, 218] on span "-$24.40" at bounding box center [380, 216] width 30 height 13
copy span "24.40"
click at [954, 129] on div "Ending Cash (including float) $1,215.00" at bounding box center [950, 123] width 325 height 31
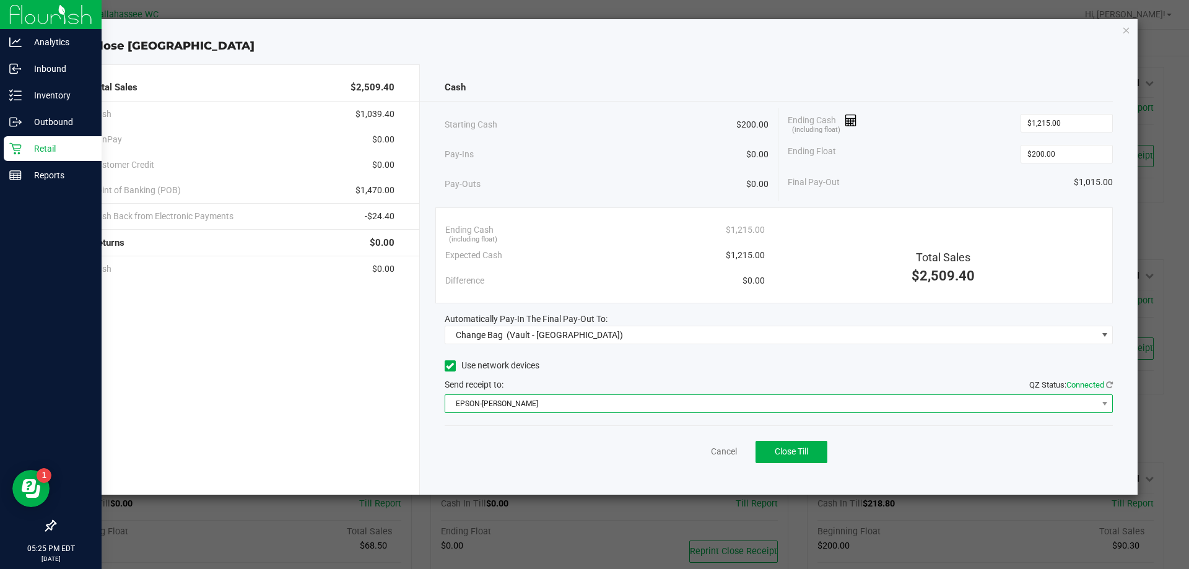
click at [543, 402] on span "EPSON-AKON" at bounding box center [771, 403] width 652 height 17
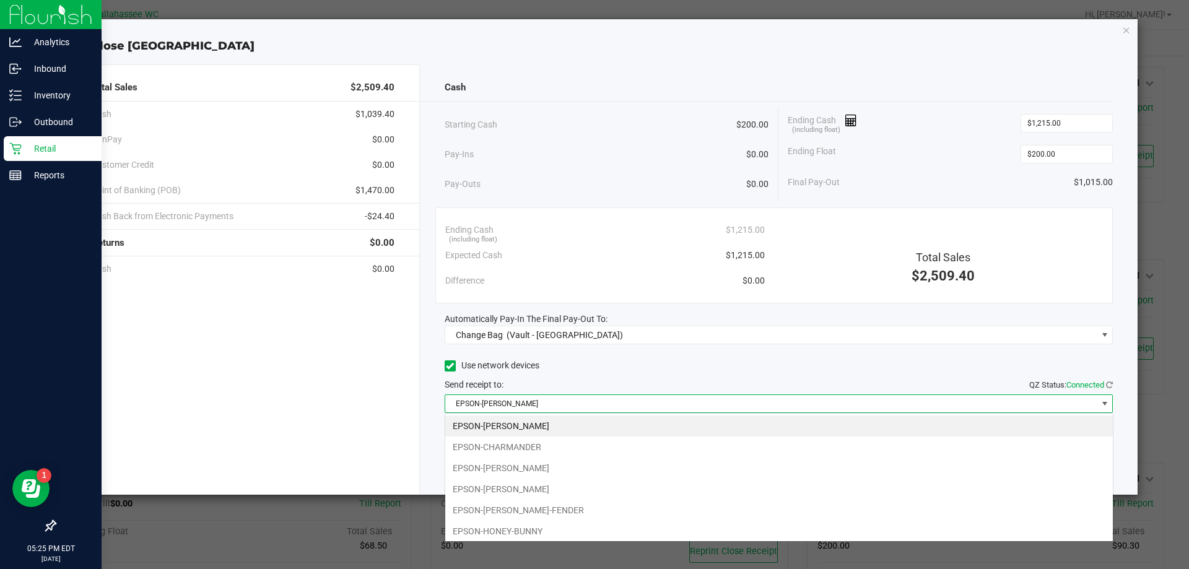
scroll to position [19, 668]
click at [521, 463] on li "EPSON-[PERSON_NAME]" at bounding box center [779, 468] width 668 height 21
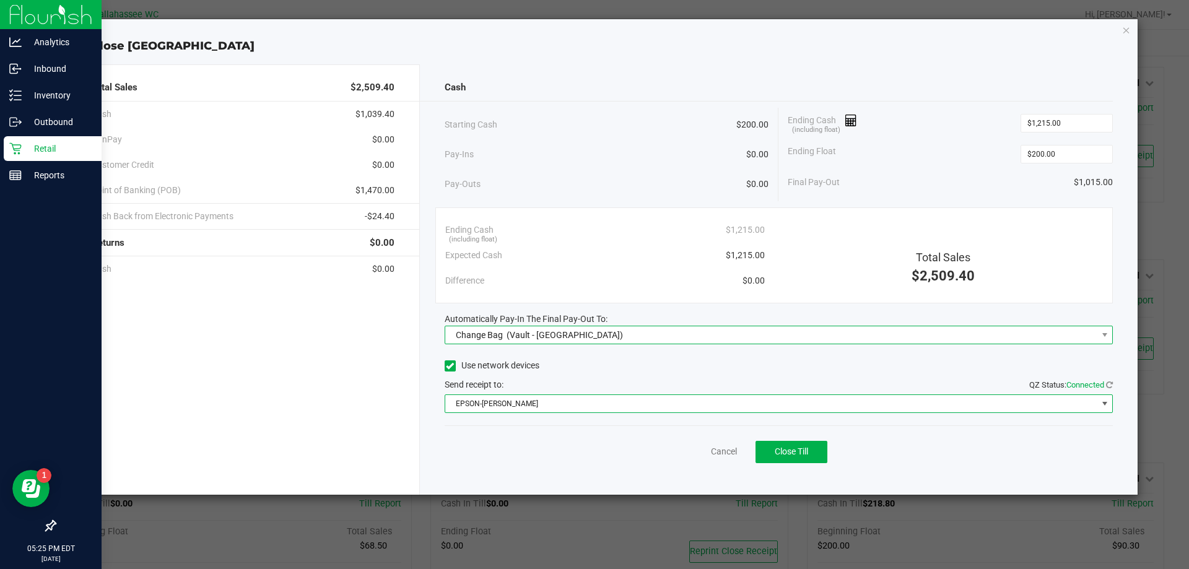
click at [537, 333] on span "(Vault - [GEOGRAPHIC_DATA])" at bounding box center [565, 335] width 116 height 10
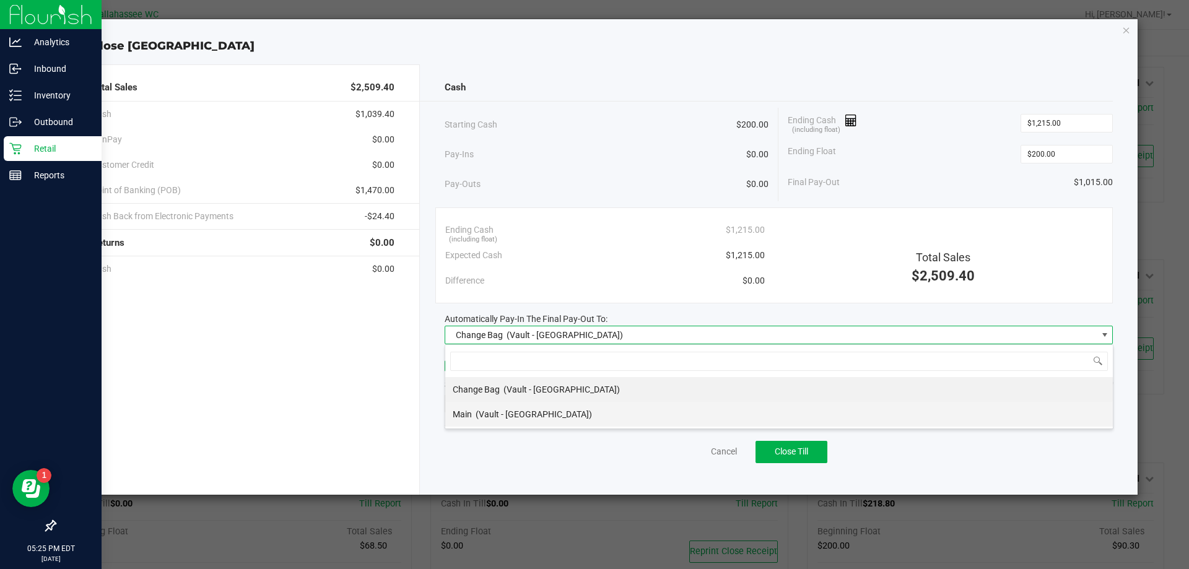
click at [489, 425] on div "Main (Vault - Tallahassee)" at bounding box center [522, 414] width 139 height 22
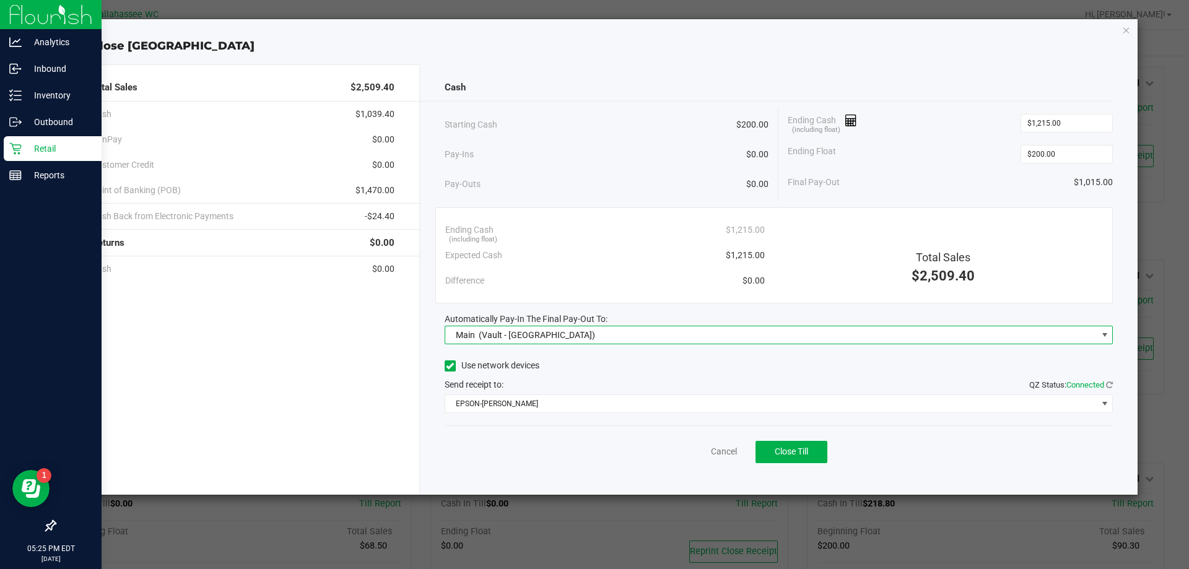
click at [610, 361] on div "Use network devices" at bounding box center [779, 366] width 669 height 19
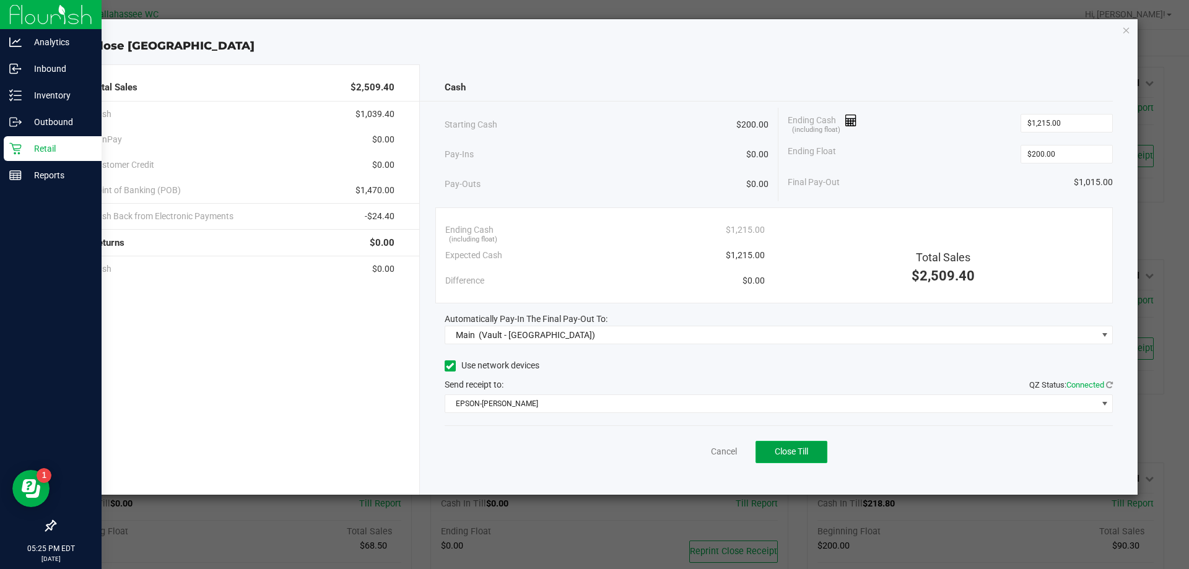
click at [816, 459] on button "Close Till" at bounding box center [791, 452] width 72 height 22
click at [692, 450] on link "Dismiss" at bounding box center [697, 451] width 30 height 13
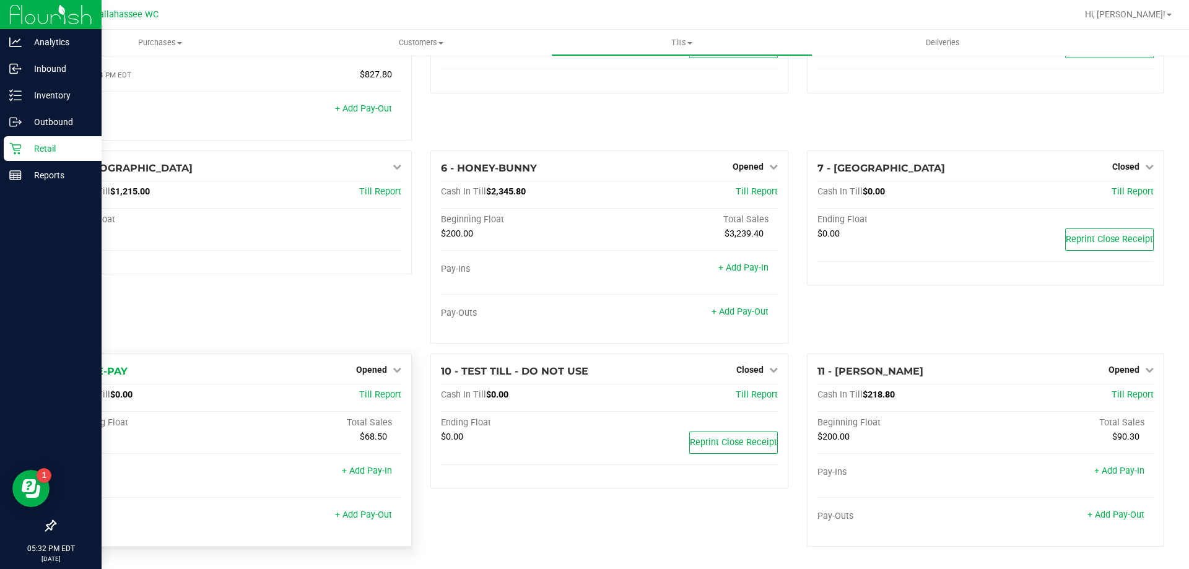
scroll to position [111, 0]
click at [371, 362] on div "Opened" at bounding box center [378, 369] width 45 height 15
click at [371, 370] on span "Opened" at bounding box center [371, 370] width 31 height 10
click at [379, 393] on link "Close Till" at bounding box center [373, 395] width 33 height 10
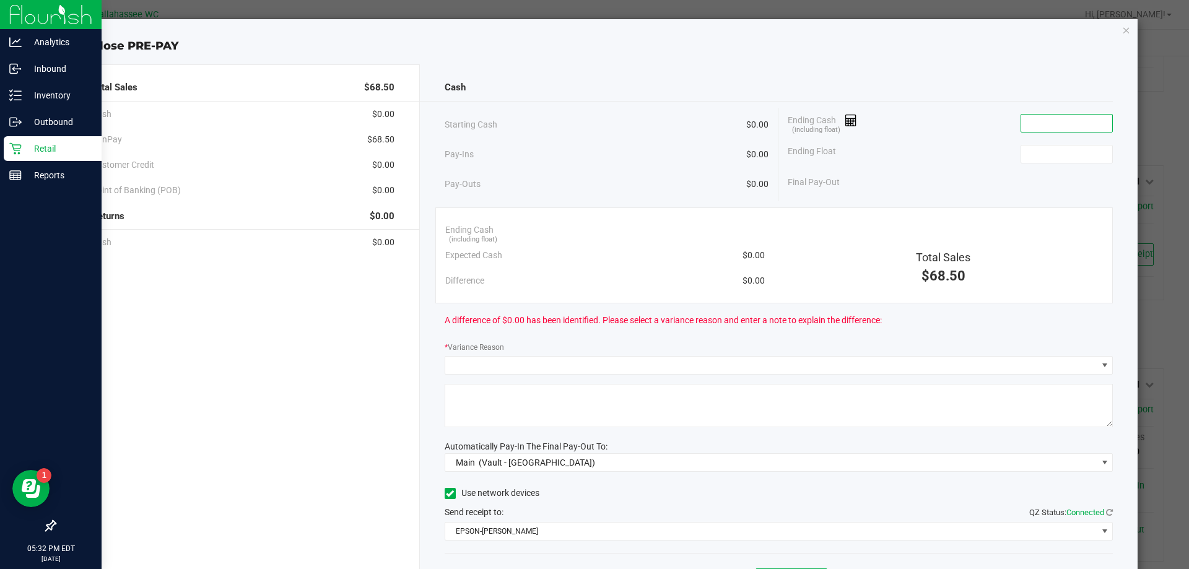
click at [1048, 129] on input at bounding box center [1066, 123] width 91 height 17
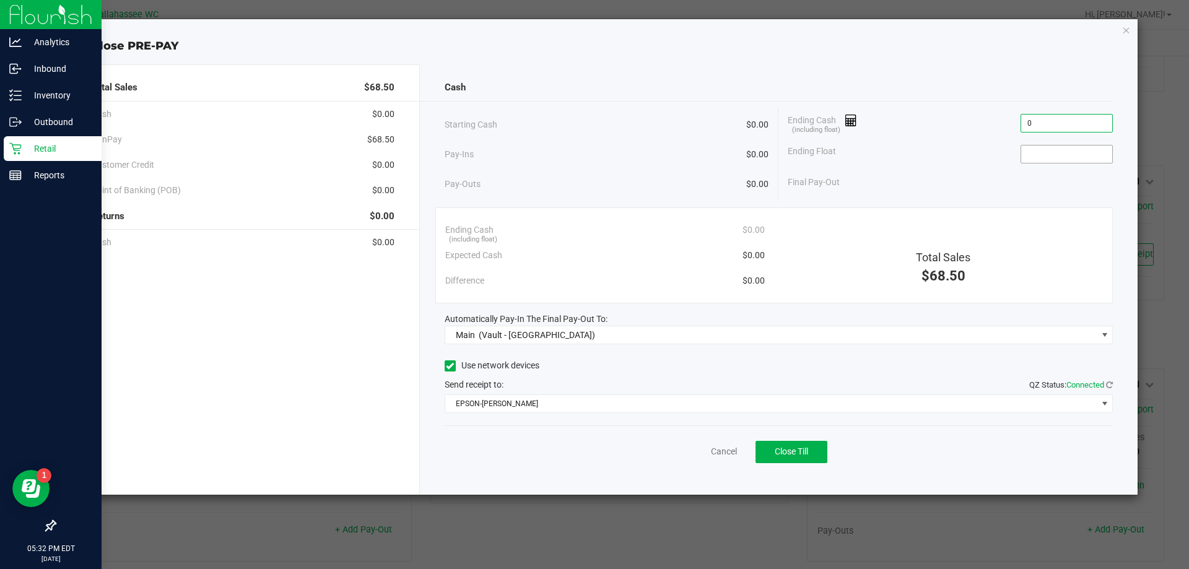
type input "$0.00"
click at [1053, 147] on input at bounding box center [1066, 154] width 91 height 17
type input "$0.00"
click at [1016, 164] on div "Ending Float $0.00" at bounding box center [950, 154] width 325 height 31
click at [374, 139] on span "$68.50" at bounding box center [380, 139] width 27 height 13
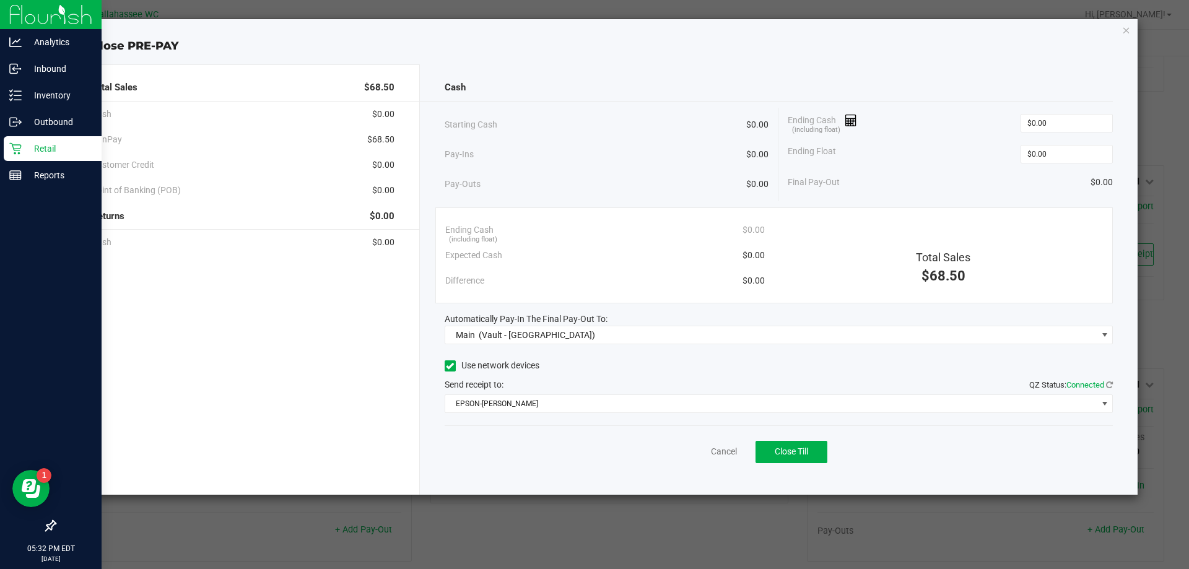
click at [374, 139] on span "$68.50" at bounding box center [380, 139] width 27 height 13
click at [807, 456] on button "Close Till" at bounding box center [791, 452] width 72 height 22
click at [697, 450] on link "Dismiss" at bounding box center [697, 451] width 30 height 13
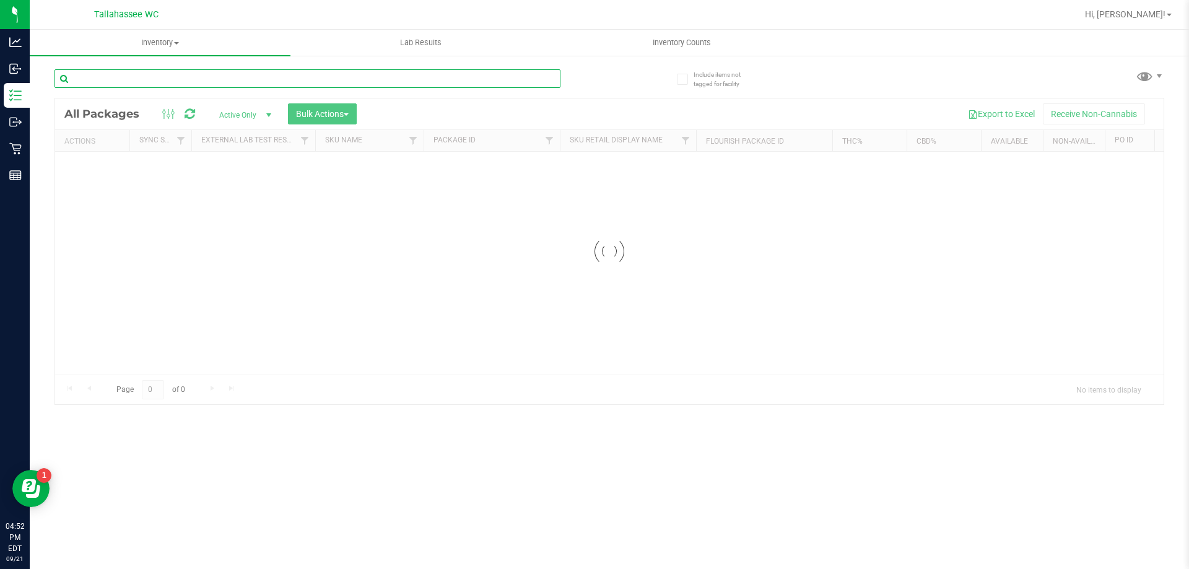
click at [186, 75] on div "Inventory All packages All inventory Waste log Create inventory Lab Results Inv…" at bounding box center [609, 299] width 1159 height 539
paste input "FT - CANNABIS FLOWER - 3.5G - GPE - HYB"
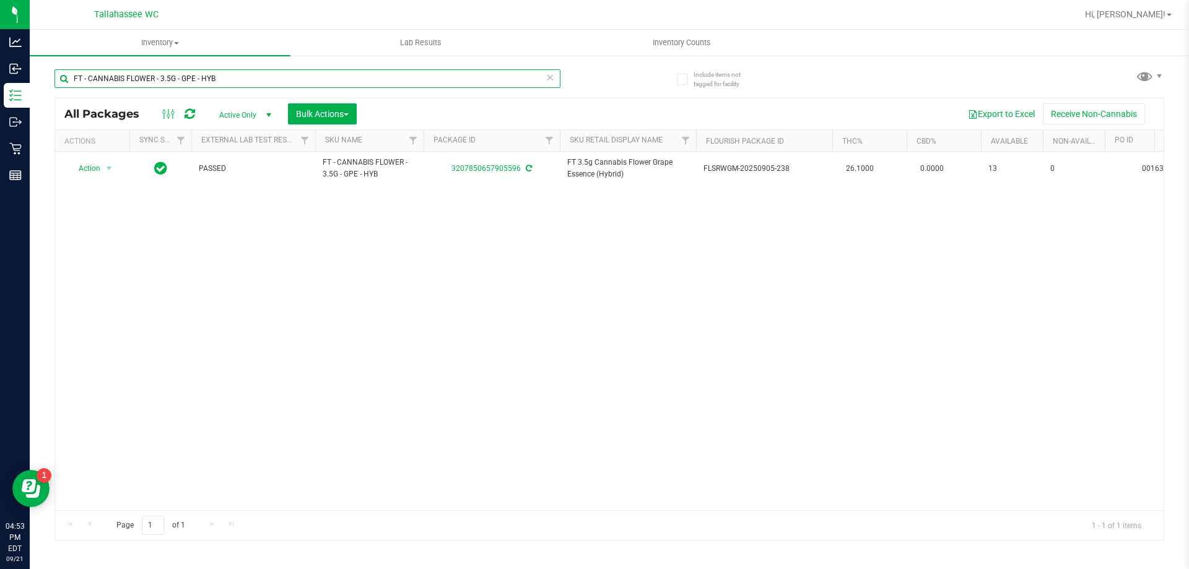
click at [232, 81] on input "FT - CANNABIS FLOWER - 3.5G - GPE - HYB" at bounding box center [307, 78] width 506 height 19
paste input "MBL"
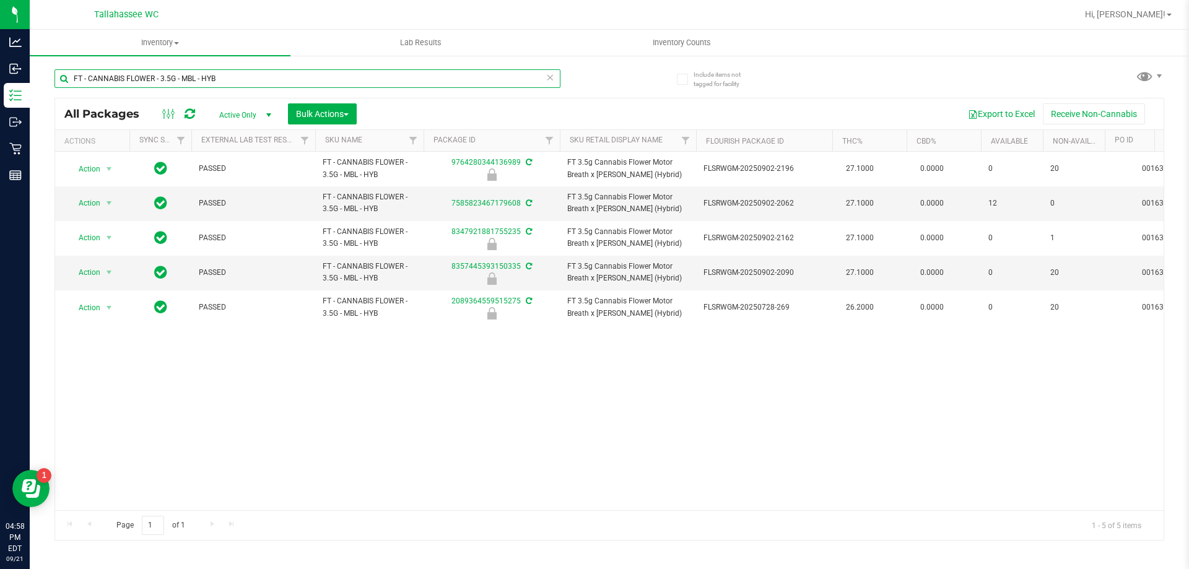
click at [428, 77] on input "FT - CANNABIS FLOWER - 3.5G - MBL - HYB" at bounding box center [307, 78] width 506 height 19
paste input "FT - VAPE CART CDT DISTILLATE - 1G - AML - IND"
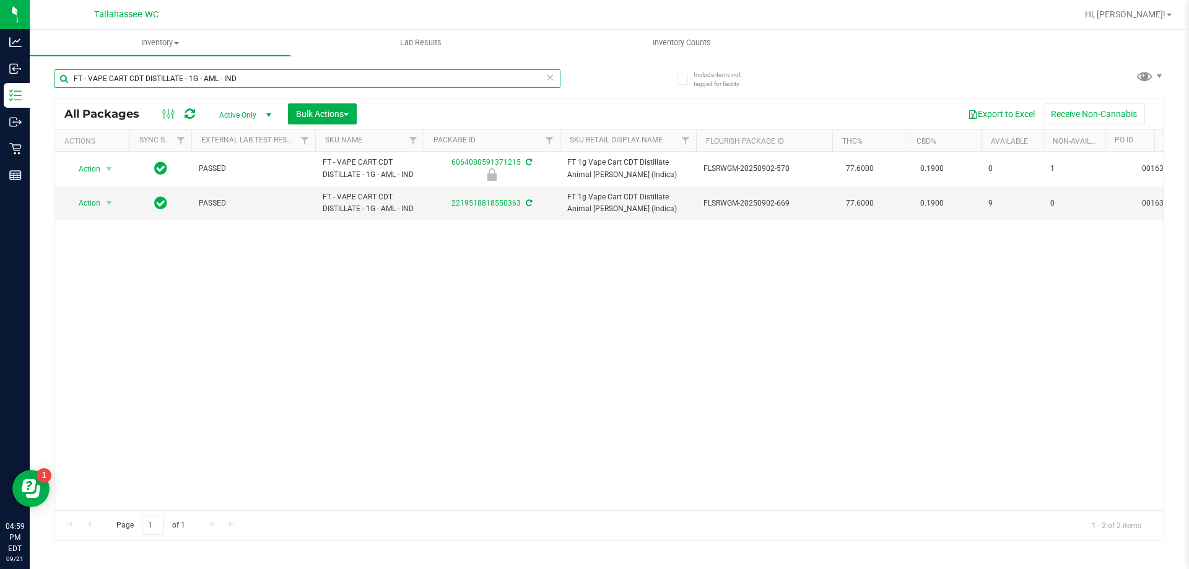
type input "FT - VAPE CART CDT DISTILLATE - 1G - AML - IND"
click at [104, 201] on span "select" at bounding box center [109, 203] width 10 height 10
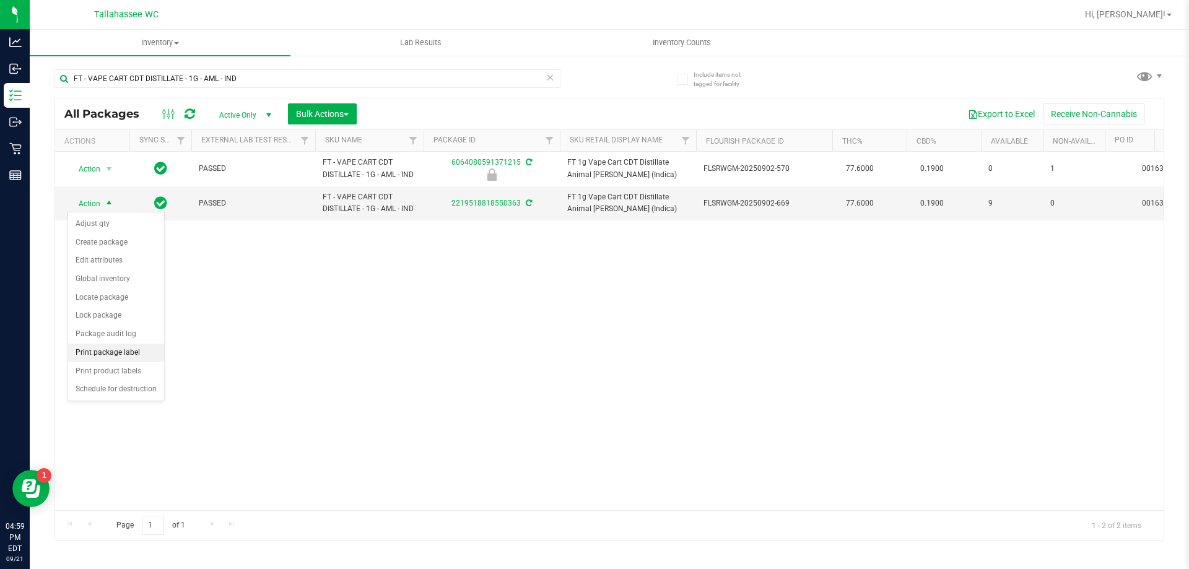
click at [122, 350] on li "Print package label" at bounding box center [116, 353] width 96 height 19
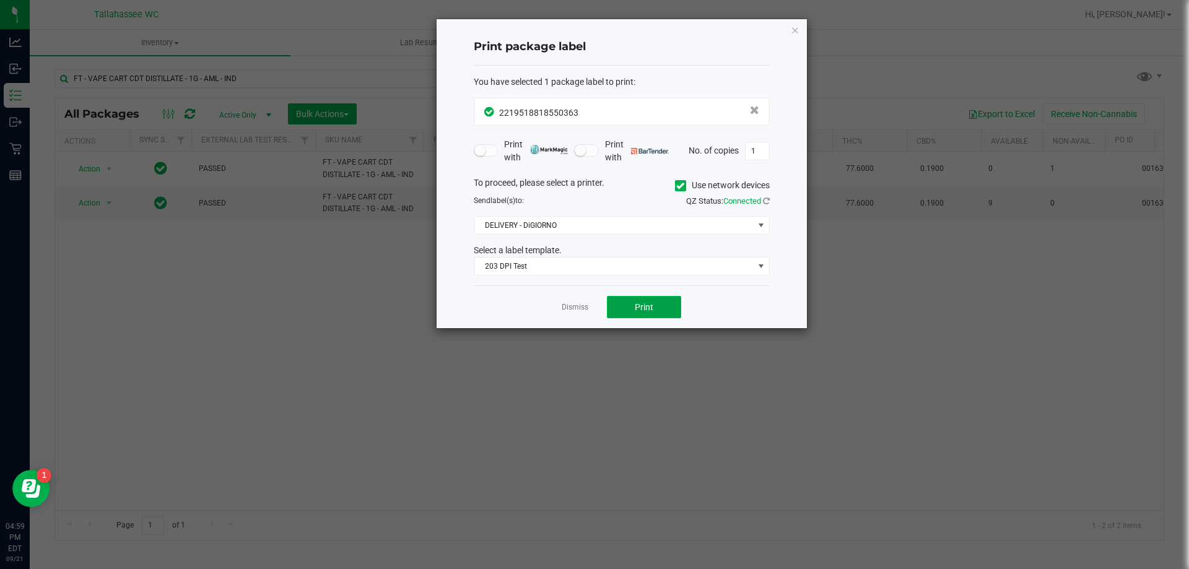
click at [631, 299] on button "Print" at bounding box center [644, 307] width 74 height 22
click at [794, 31] on icon "button" at bounding box center [795, 29] width 9 height 15
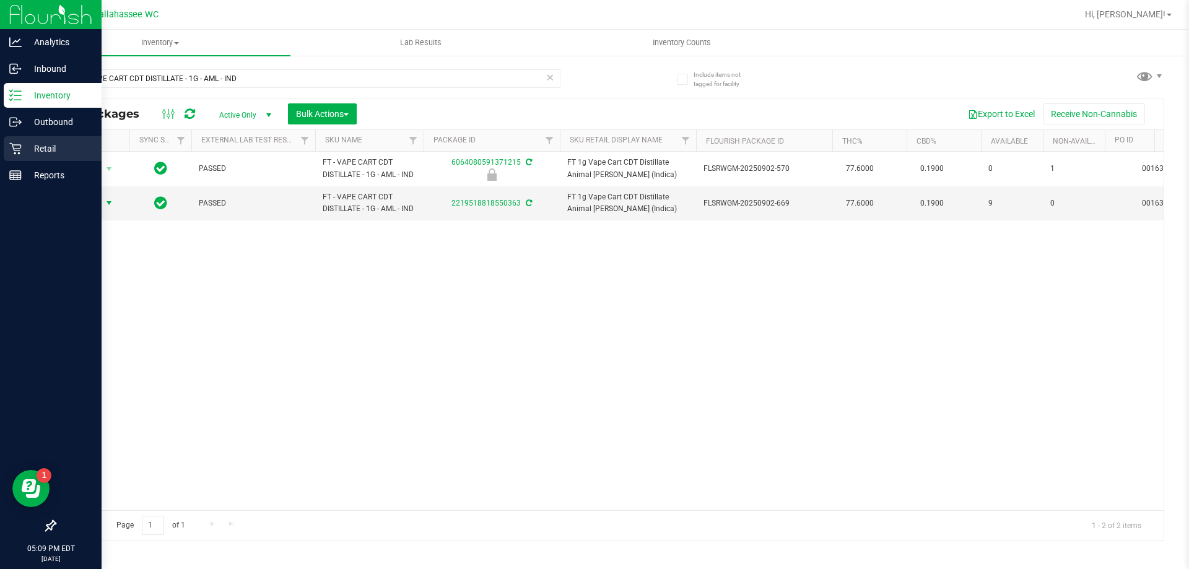
click at [37, 137] on div "Retail" at bounding box center [53, 148] width 98 height 25
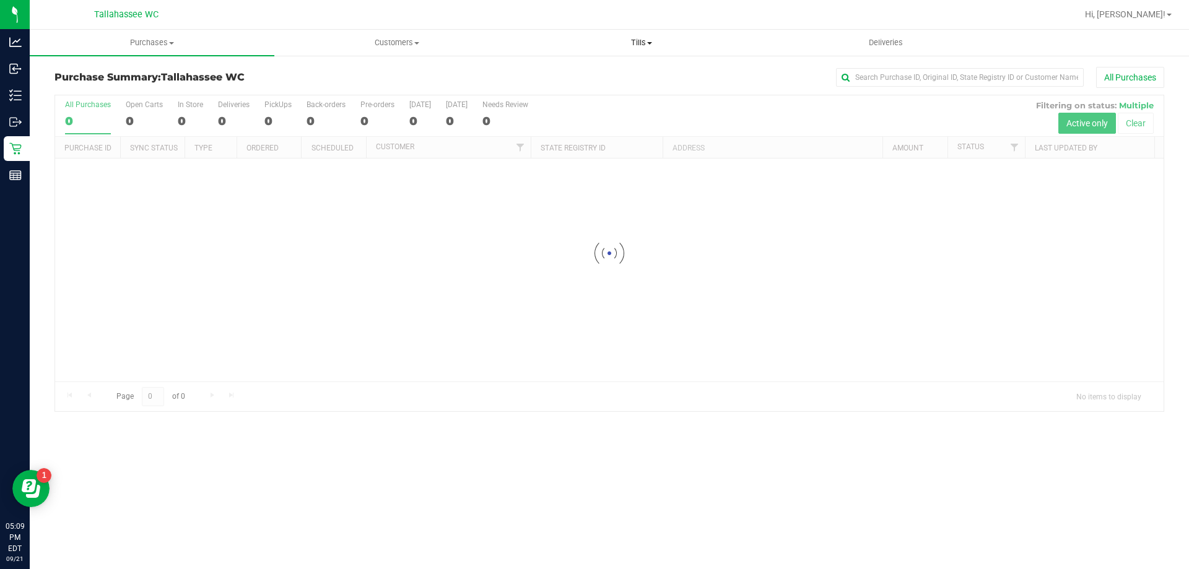
click at [632, 37] on uib-tab-heading "Tills Manage tills Reconcile e-payments" at bounding box center [641, 42] width 243 height 25
click at [596, 73] on span "Manage tills" at bounding box center [561, 74] width 84 height 11
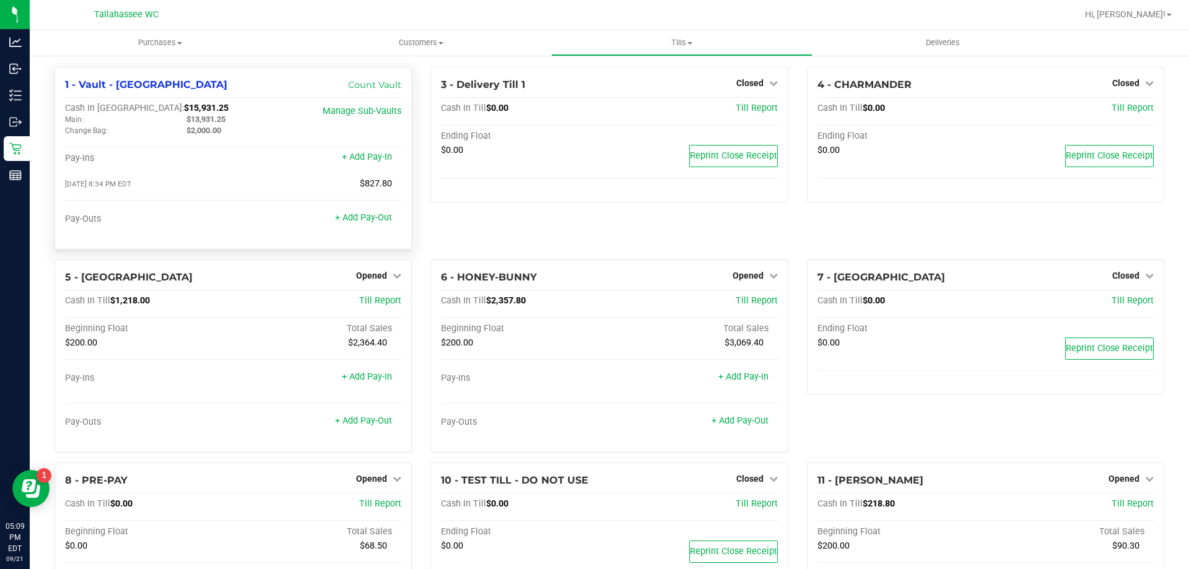
click at [184, 109] on span "$15,931.25" at bounding box center [206, 108] width 45 height 11
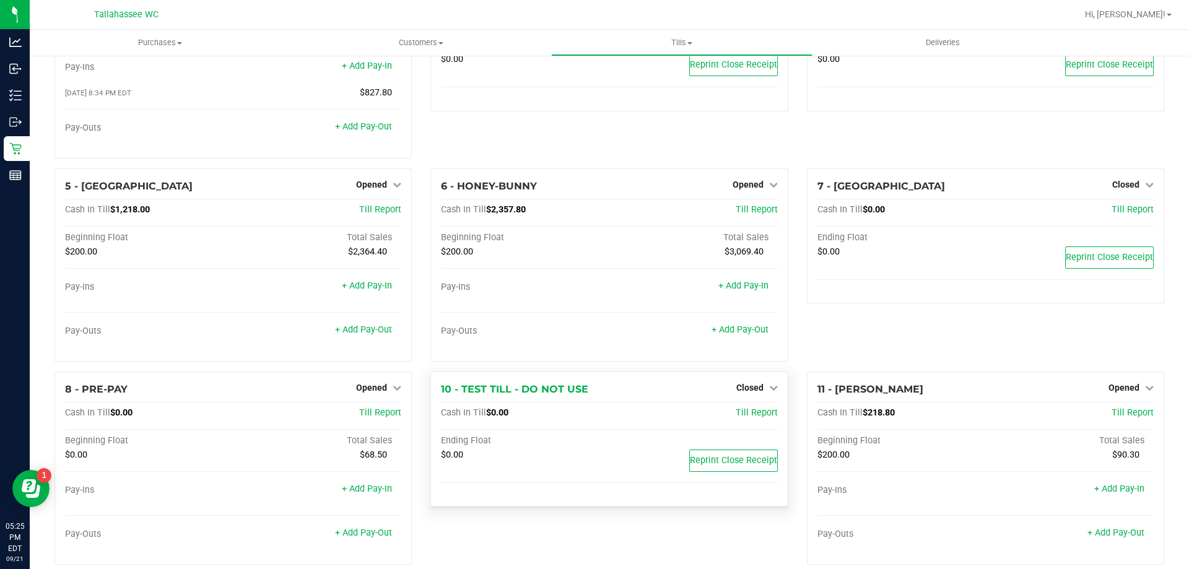
scroll to position [111, 0]
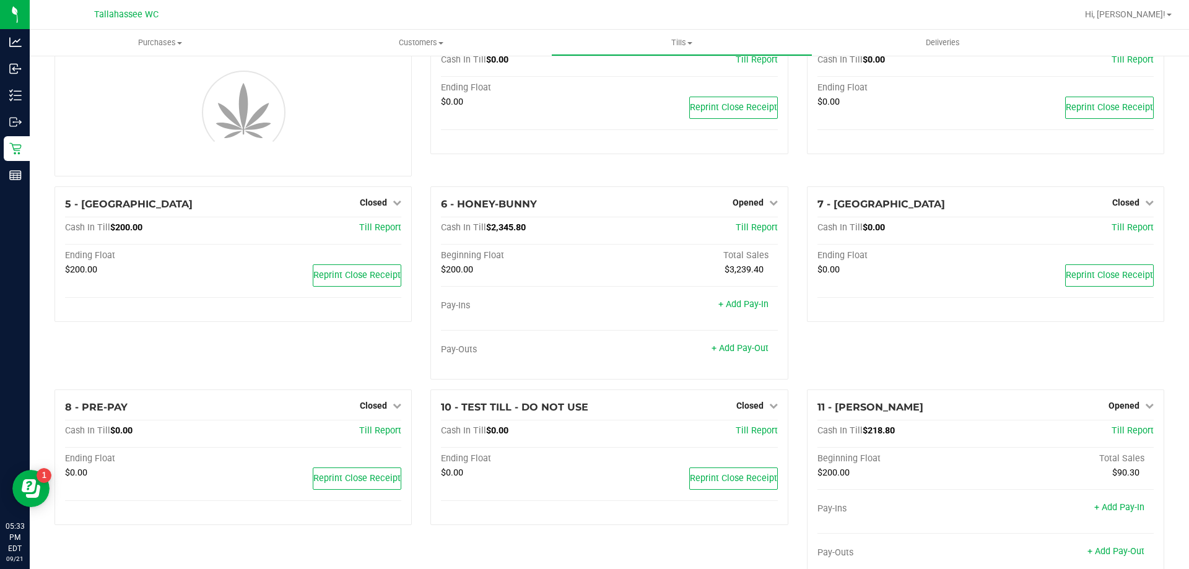
scroll to position [84, 0]
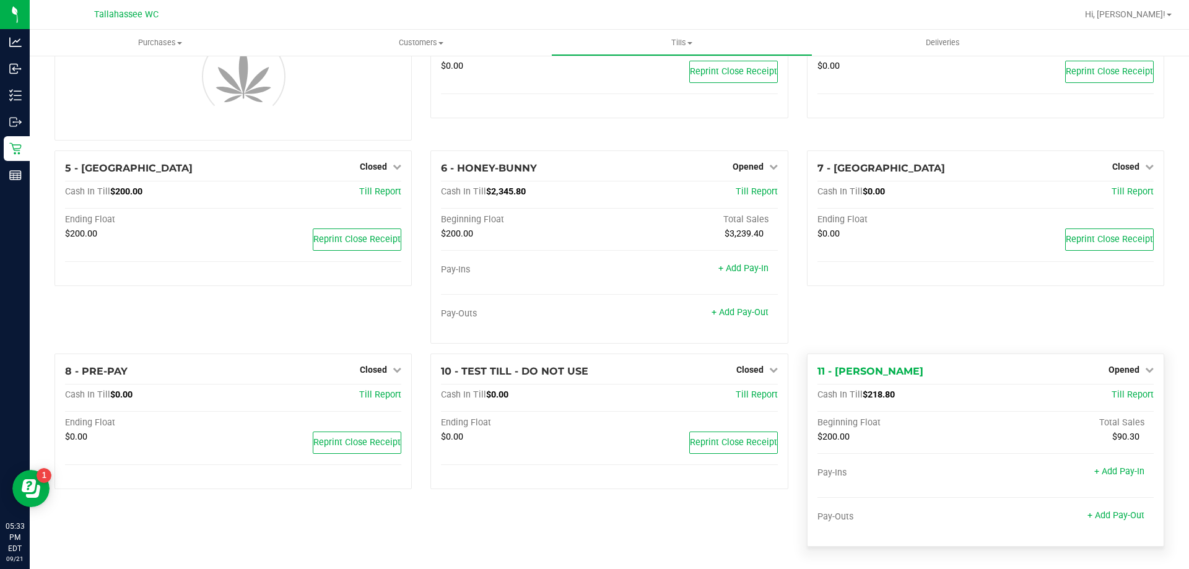
click at [882, 398] on span "$218.80" at bounding box center [879, 394] width 32 height 11
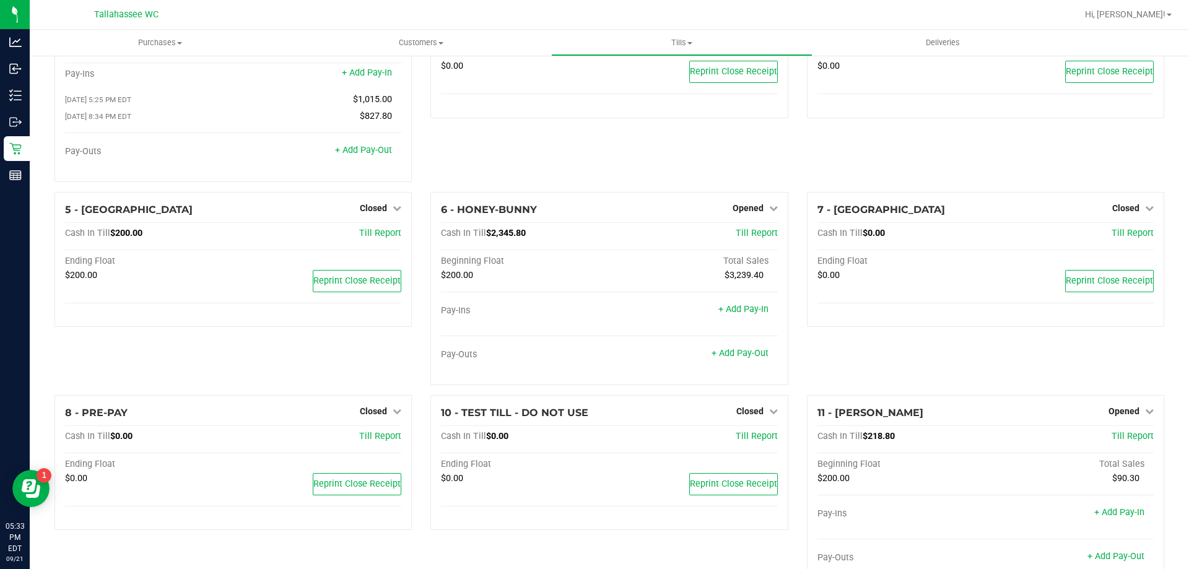
copy span "218.80"
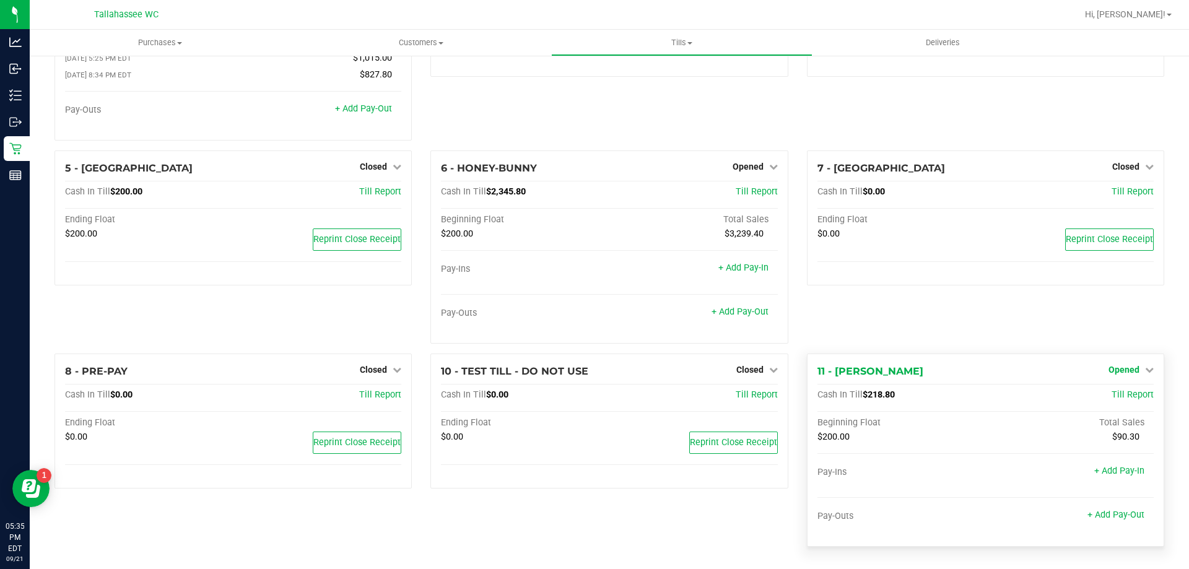
click at [1111, 370] on span "Opened" at bounding box center [1123, 370] width 31 height 10
click at [1109, 390] on link "Close Till" at bounding box center [1124, 395] width 33 height 10
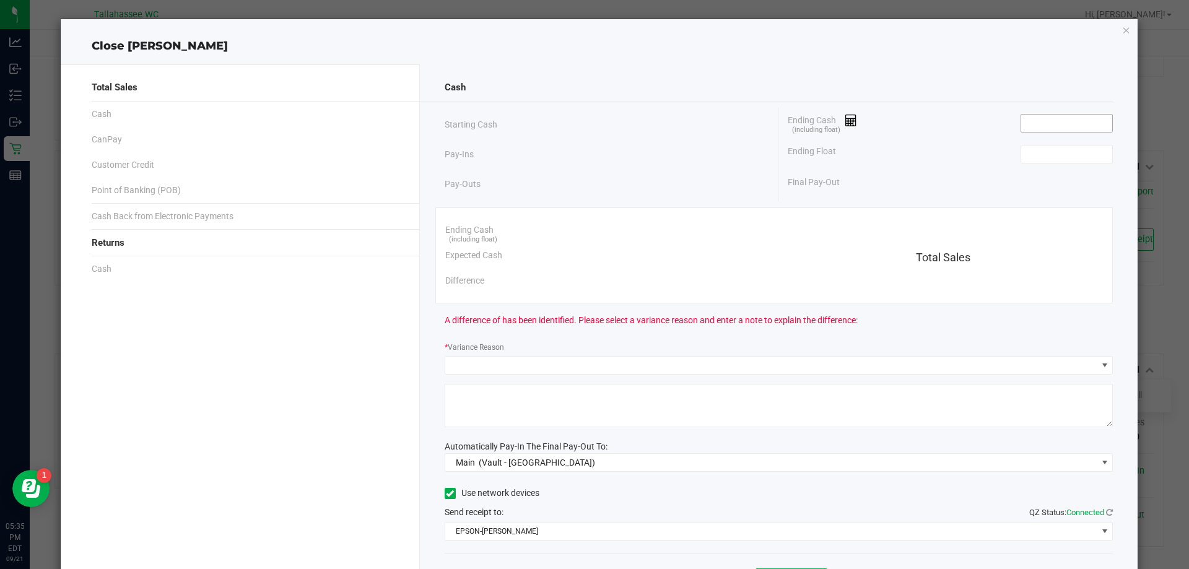
click at [1055, 128] on input at bounding box center [1066, 123] width 91 height 17
paste input "218.8"
type input "$218.80"
click at [1079, 152] on input at bounding box center [1066, 154] width 91 height 17
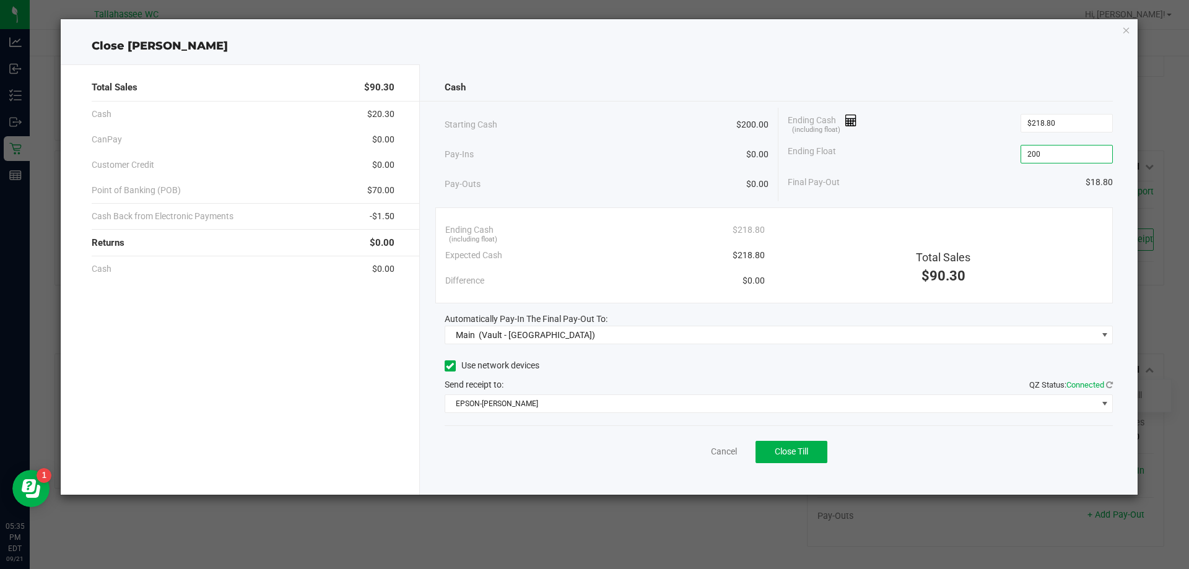
type input "$200.00"
click at [1017, 209] on div "Ending Cash (including float) $218.80 Expected Cash $218.80 Difference $0.00 To…" at bounding box center [774, 255] width 678 height 96
click at [378, 192] on span "$70.00" at bounding box center [380, 190] width 27 height 13
copy span "70.00"
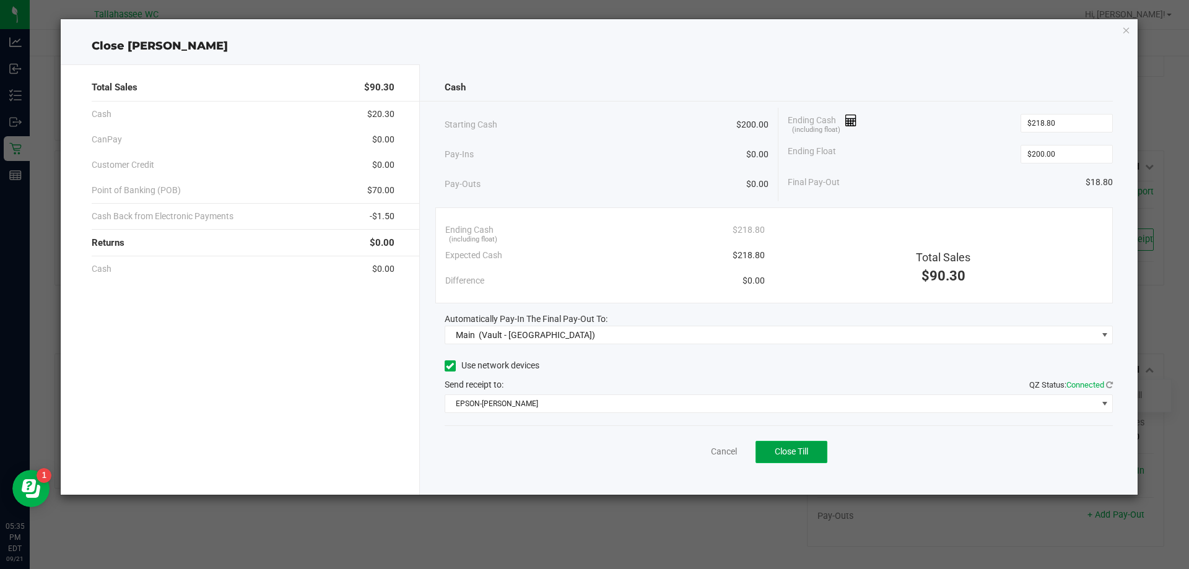
click at [797, 445] on button "Close Till" at bounding box center [791, 452] width 72 height 22
click at [1124, 29] on icon "button" at bounding box center [1126, 29] width 9 height 15
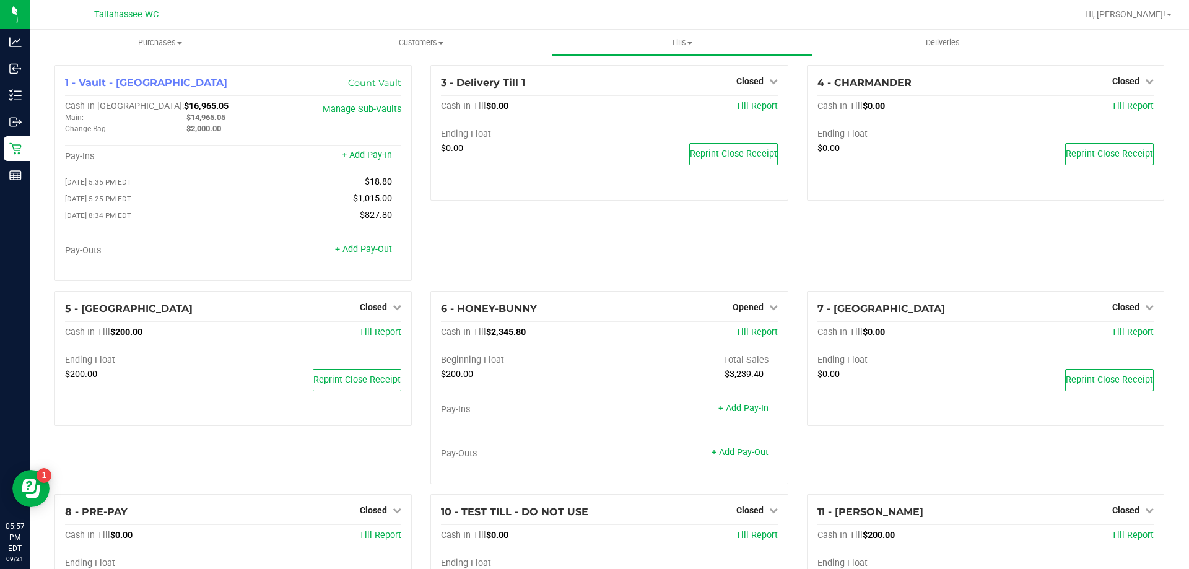
scroll to position [0, 0]
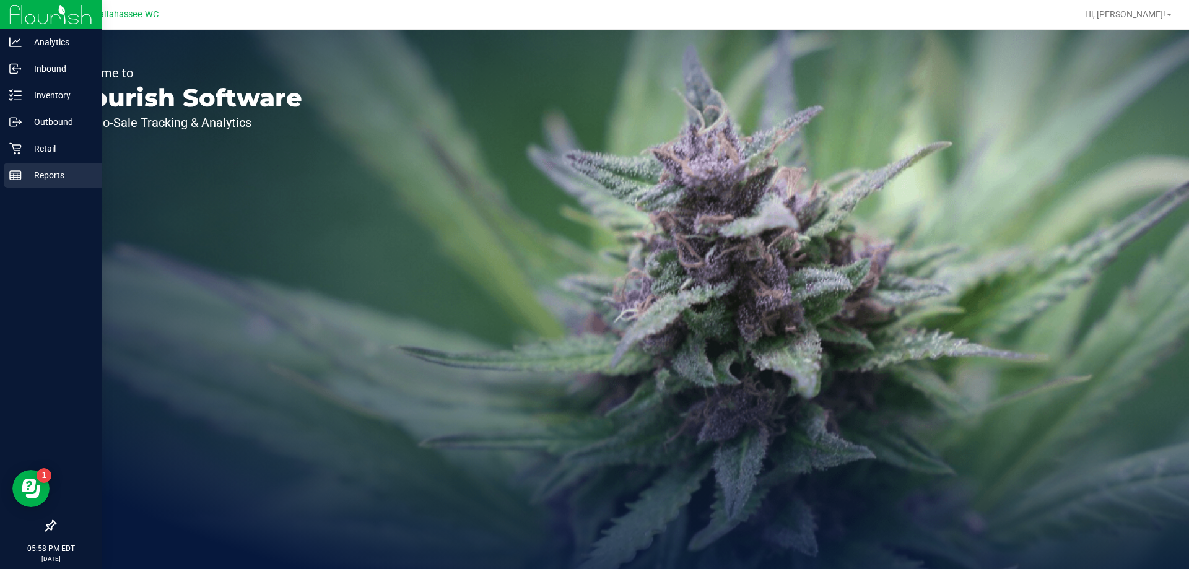
click at [51, 178] on p "Reports" at bounding box center [59, 175] width 74 height 15
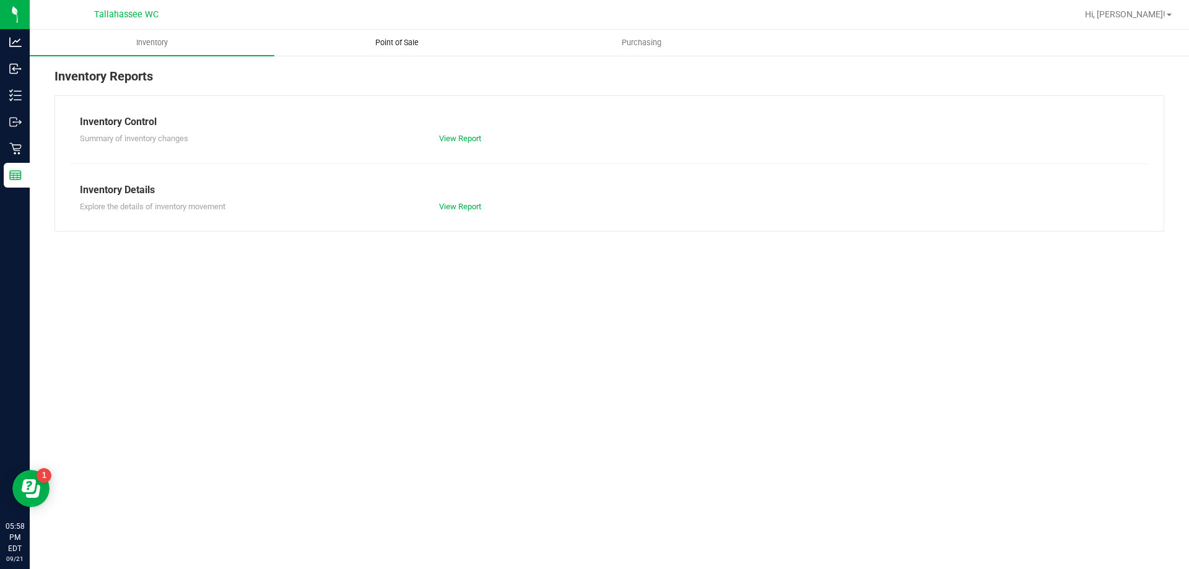
click at [355, 51] on uib-tab-heading "Point of Sale" at bounding box center [396, 42] width 243 height 25
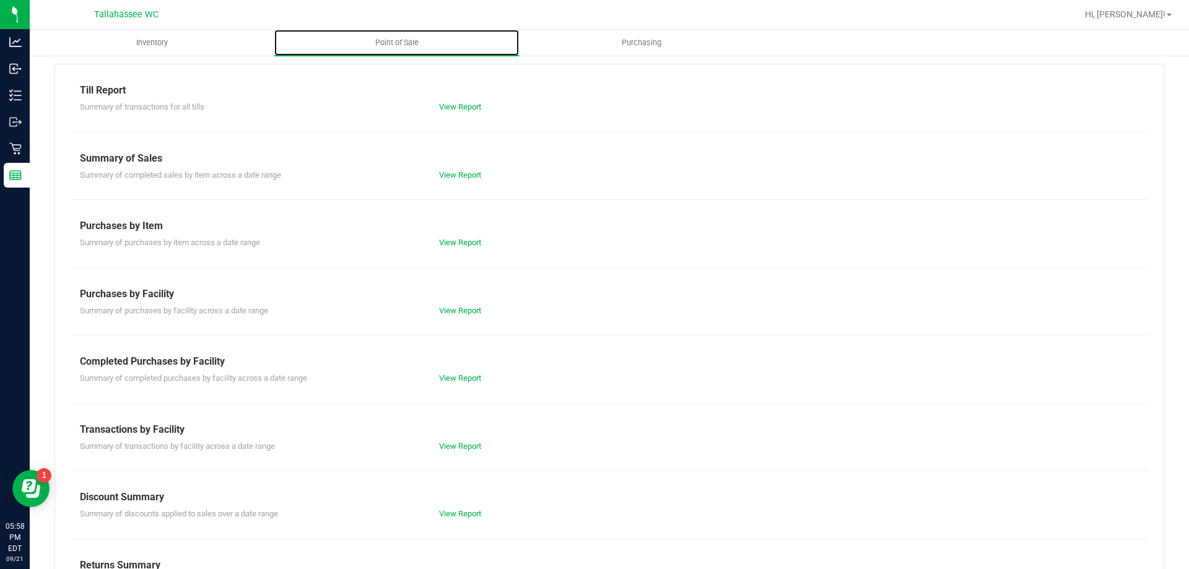
scroll to position [62, 0]
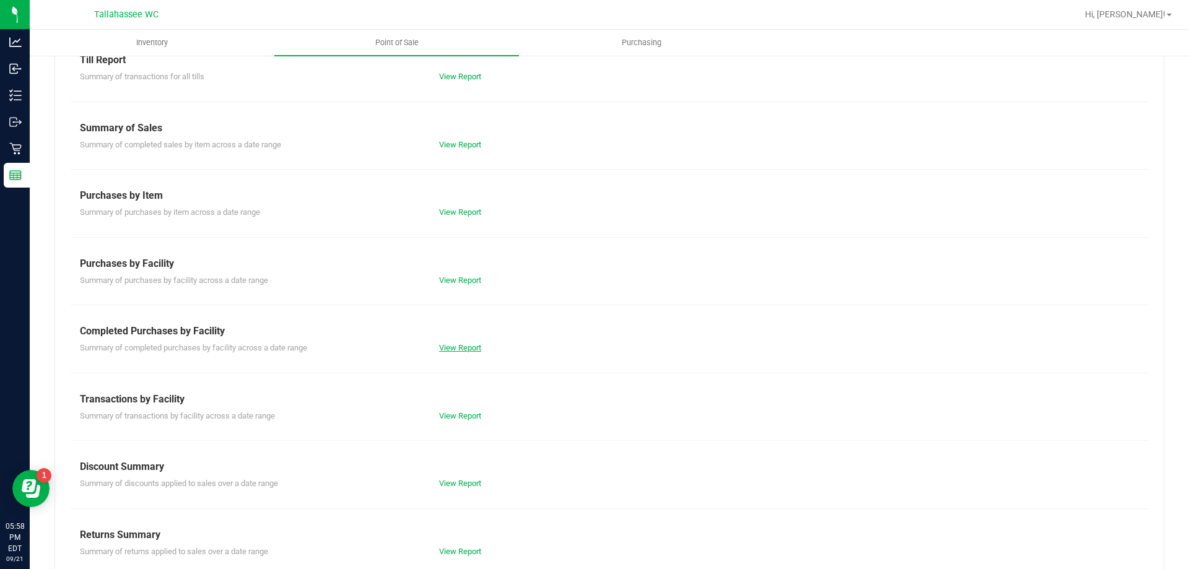
click at [472, 346] on link "View Report" at bounding box center [460, 347] width 42 height 9
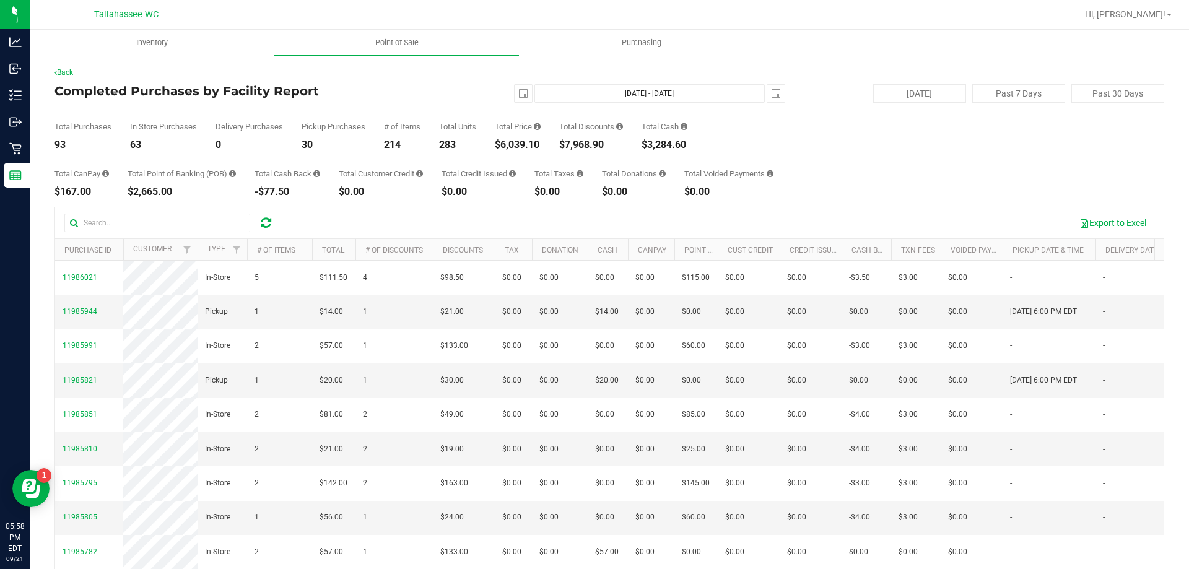
click at [69, 191] on div "$167.00" at bounding box center [81, 192] width 54 height 10
click at [142, 194] on div "$2,665.00" at bounding box center [182, 192] width 108 height 10
copy div "2,665.00"
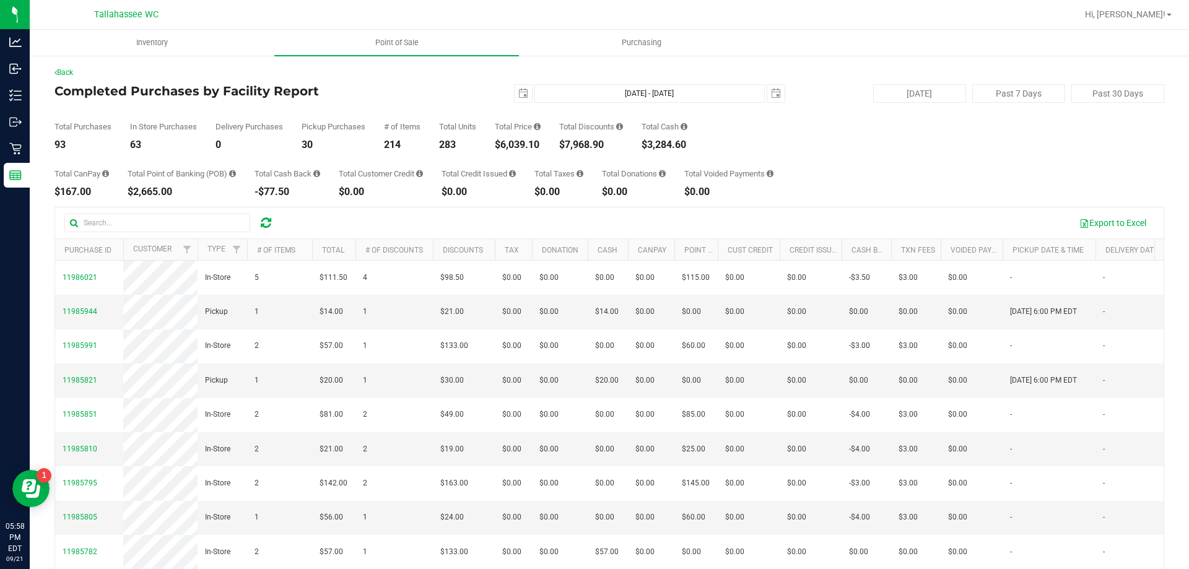
click at [666, 150] on div "$3,284.60" at bounding box center [665, 145] width 46 height 10
click at [670, 137] on div "Total Cash $3,284.60" at bounding box center [665, 136] width 46 height 27
copy div "3,284.60"
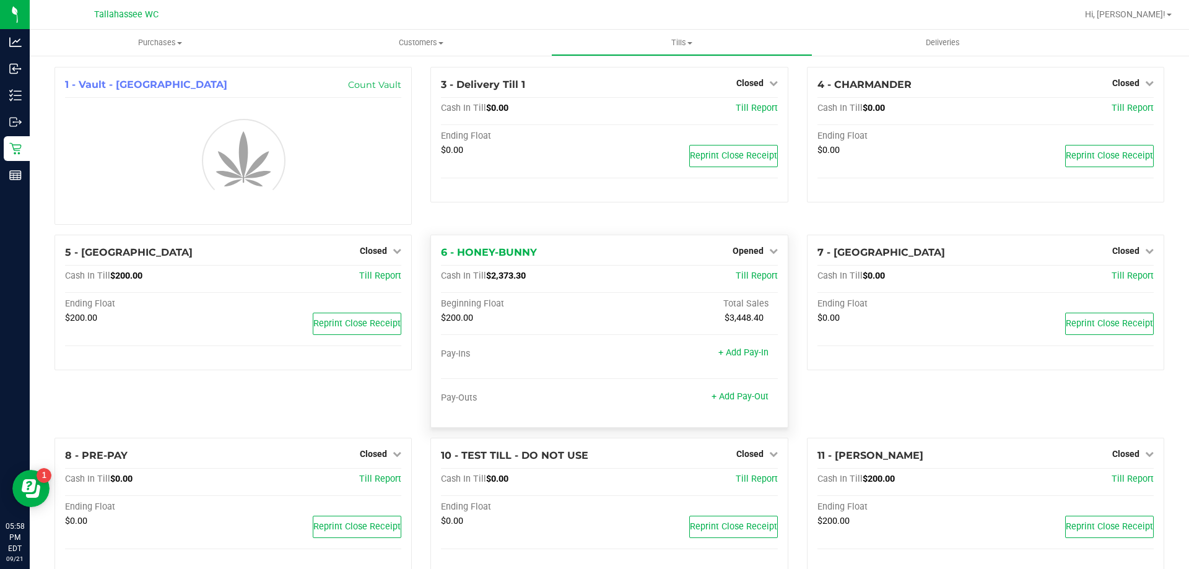
click at [504, 274] on span "$2,373.30" at bounding box center [506, 276] width 40 height 11
copy span "2,373.30"
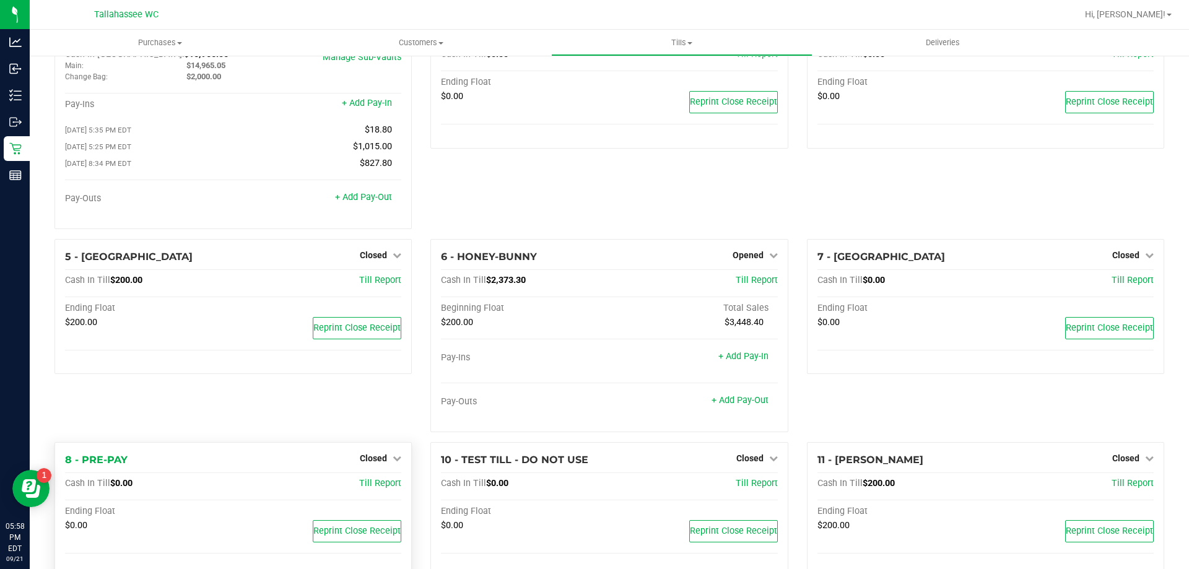
scroll to position [25, 0]
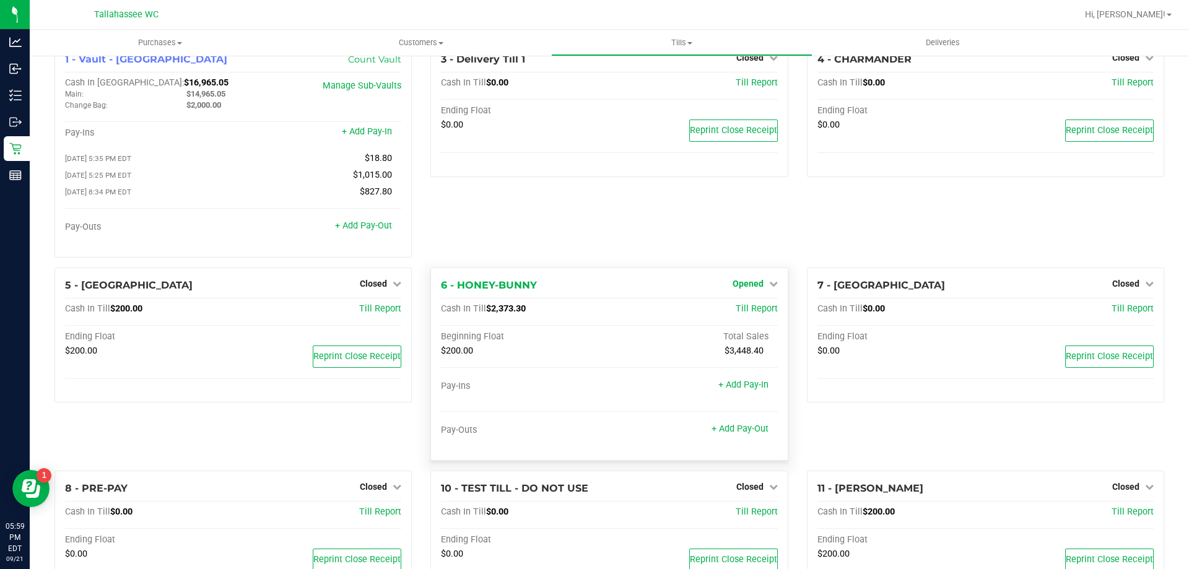
click at [747, 287] on span "Opened" at bounding box center [748, 284] width 31 height 10
click at [745, 313] on link "Close Till" at bounding box center [749, 309] width 33 height 10
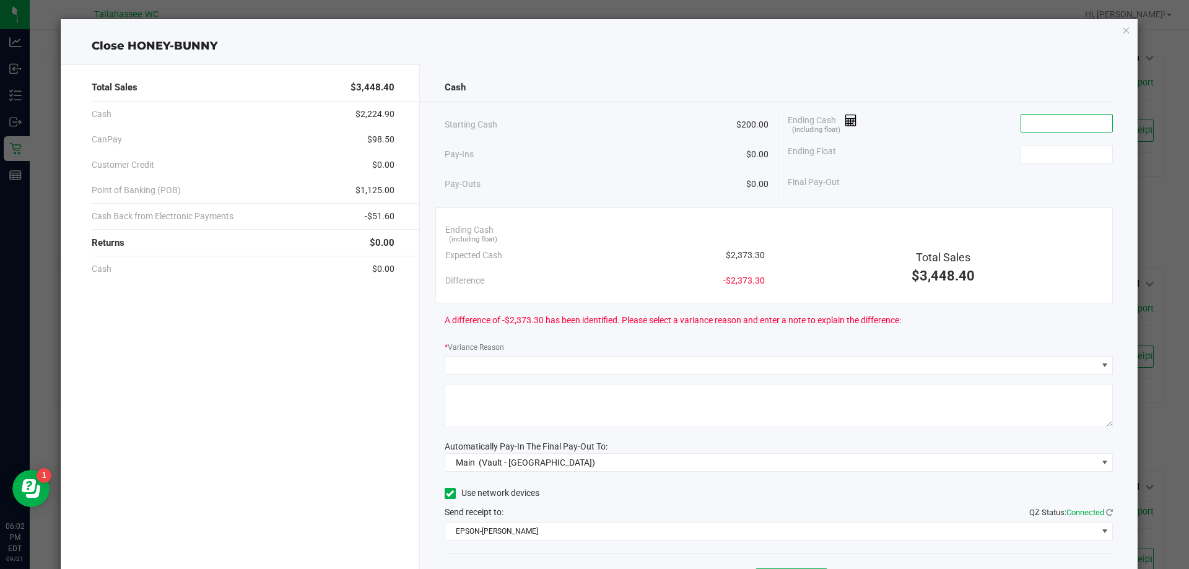
click at [1059, 123] on input at bounding box center [1066, 123] width 91 height 17
paste input "2373.3"
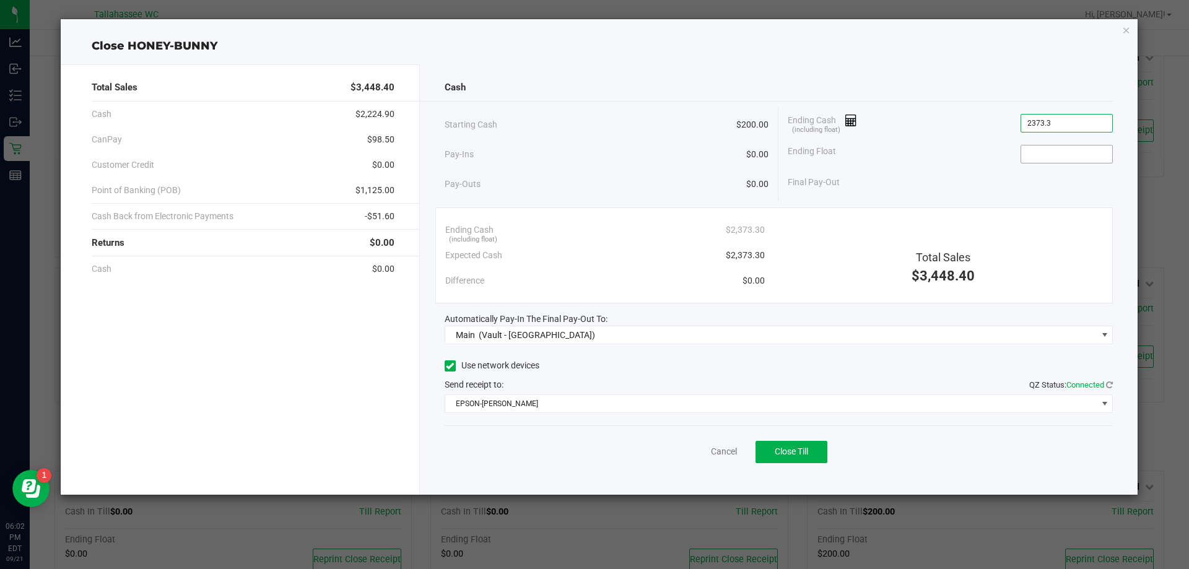
type input "$2,373.30"
click at [1083, 149] on input at bounding box center [1066, 154] width 91 height 17
type input "$200.00"
click at [1003, 162] on div "Ending Float $200.00" at bounding box center [950, 154] width 325 height 31
click at [375, 186] on span "$1,125.00" at bounding box center [374, 190] width 39 height 13
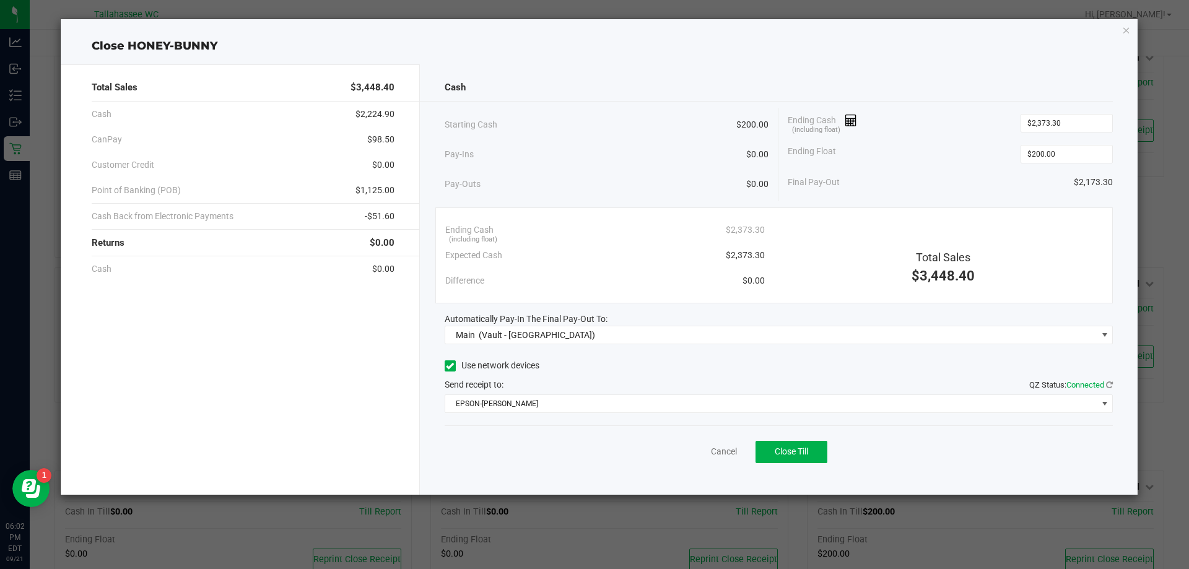
click at [375, 186] on span "$1,125.00" at bounding box center [374, 190] width 39 height 13
copy span "1,125.00"
click at [754, 123] on span "$200.00" at bounding box center [752, 124] width 32 height 13
click at [805, 443] on button "Close Till" at bounding box center [791, 452] width 72 height 22
click at [688, 446] on link "Dismiss" at bounding box center [697, 451] width 30 height 13
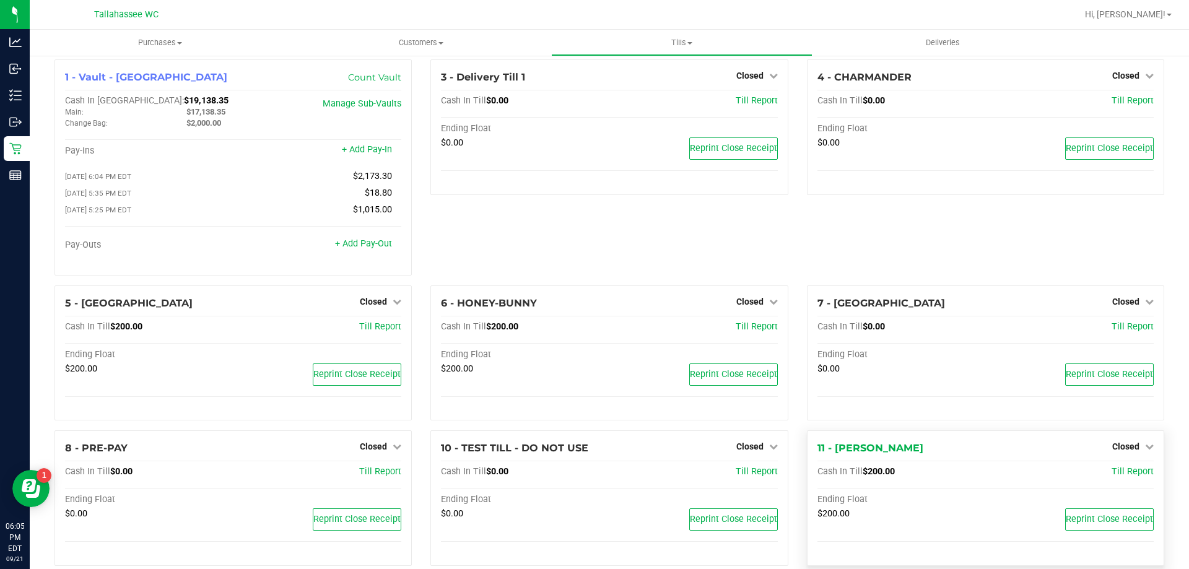
scroll to position [0, 0]
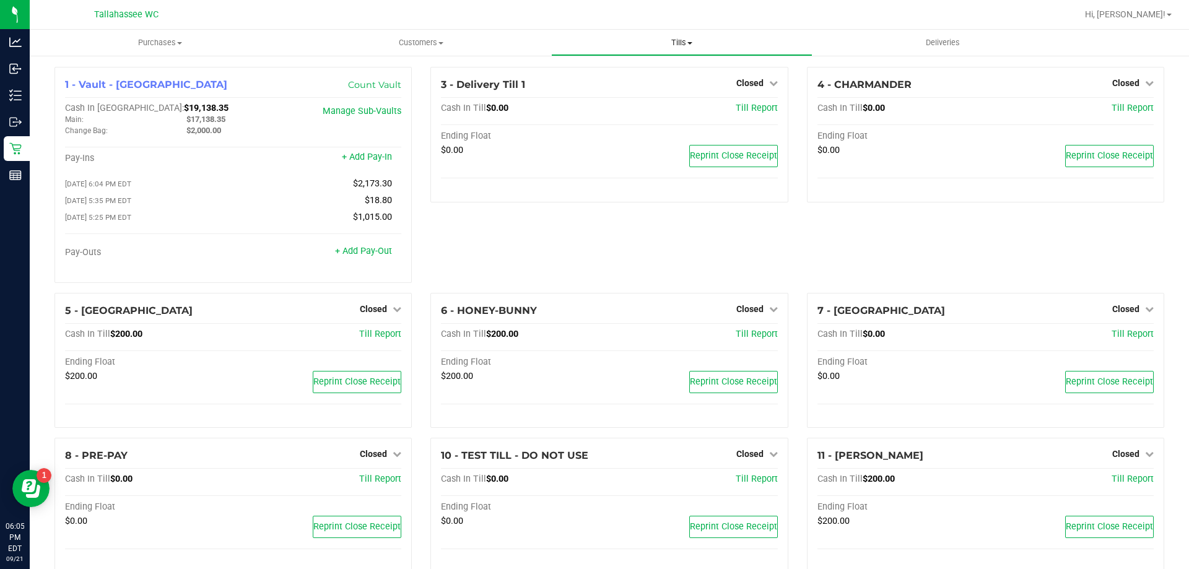
click at [694, 43] on span "Tills" at bounding box center [681, 42] width 259 height 11
click at [616, 87] on span "Reconcile e-payments" at bounding box center [612, 89] width 123 height 11
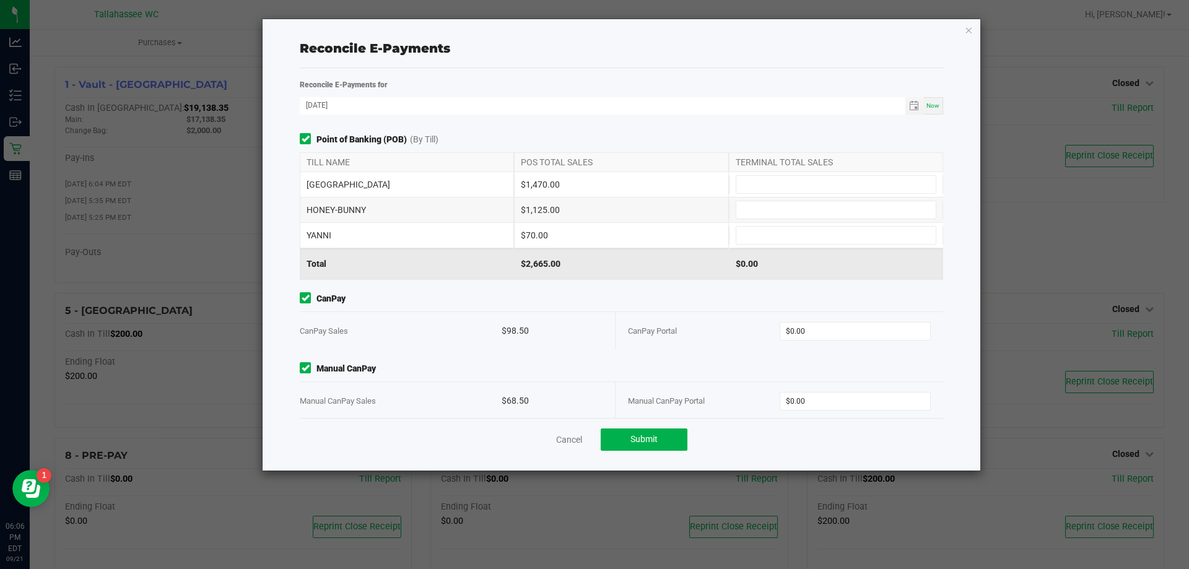
click at [532, 185] on div "$1,470.00" at bounding box center [621, 184] width 214 height 25
copy div "1,470.00"
click at [863, 187] on input at bounding box center [835, 184] width 199 height 17
paste input "1470"
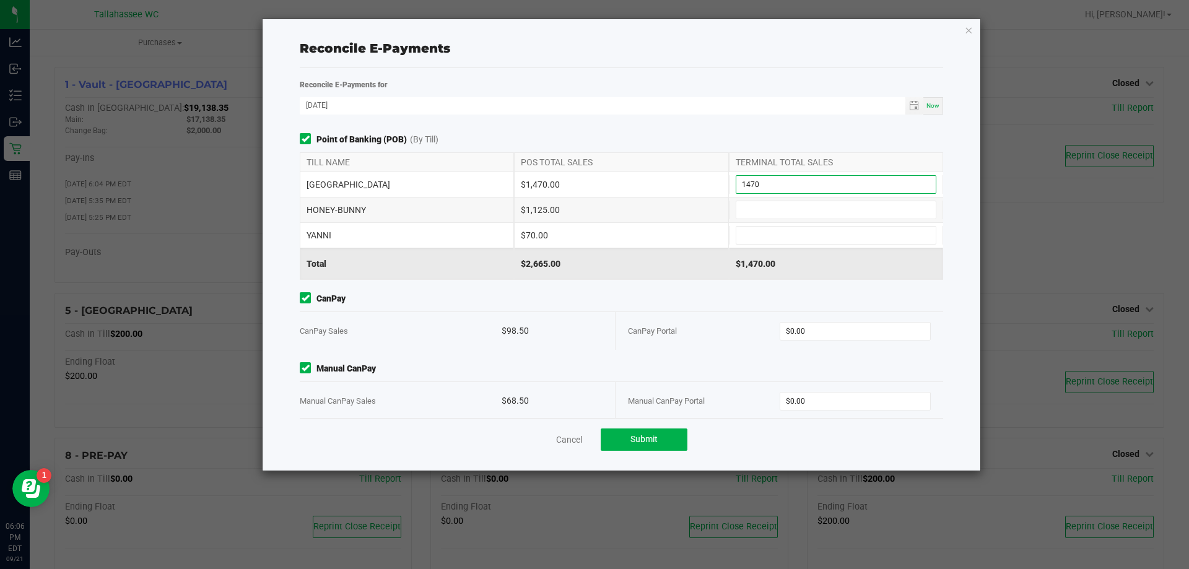
type input "$1,470.00"
click at [546, 209] on div "$1,125.00" at bounding box center [621, 210] width 214 height 25
copy div "1,125.00"
click at [762, 211] on input at bounding box center [835, 209] width 199 height 17
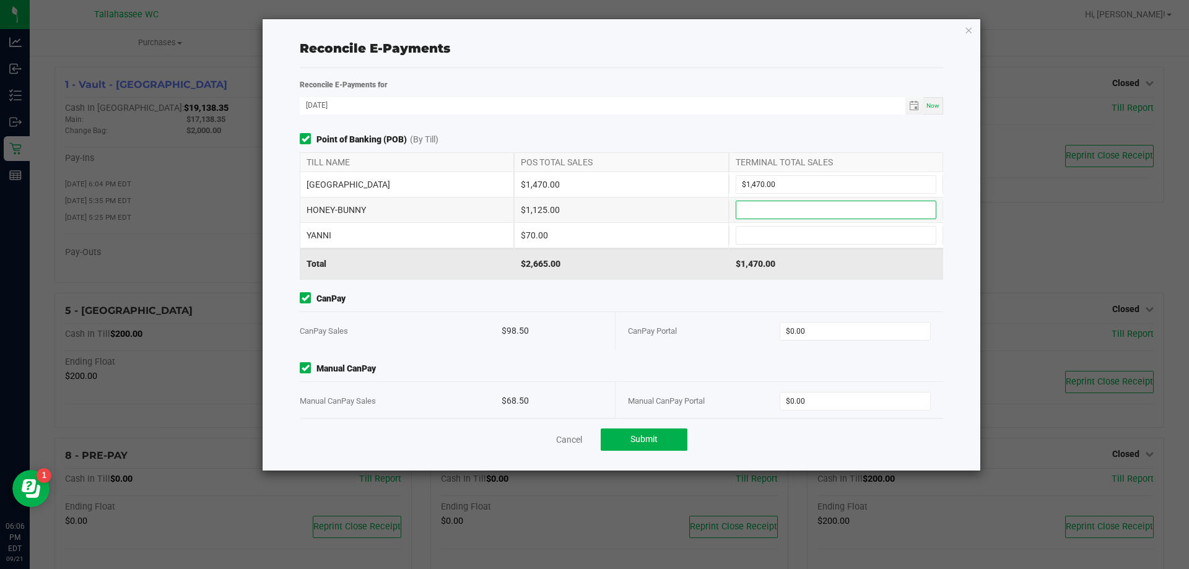
paste input "1125"
type input "$1,125.00"
click at [526, 235] on div "$70.00" at bounding box center [621, 235] width 214 height 25
copy div "70.00"
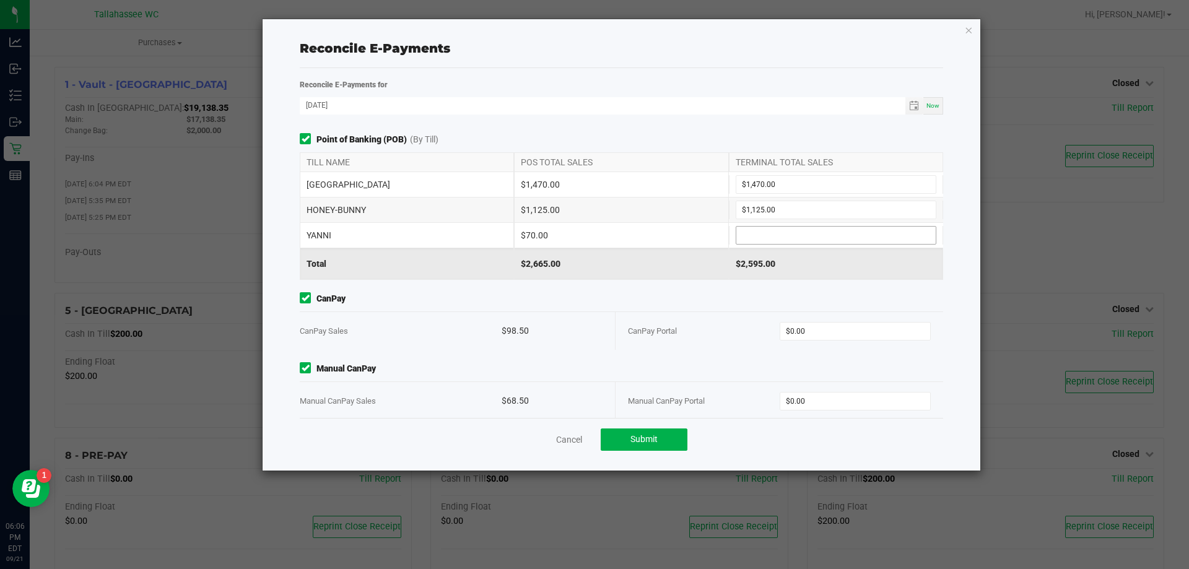
click at [772, 234] on input at bounding box center [835, 235] width 199 height 17
paste input "70"
type input "$70.00"
click at [522, 331] on div "$98.50" at bounding box center [552, 331] width 101 height 38
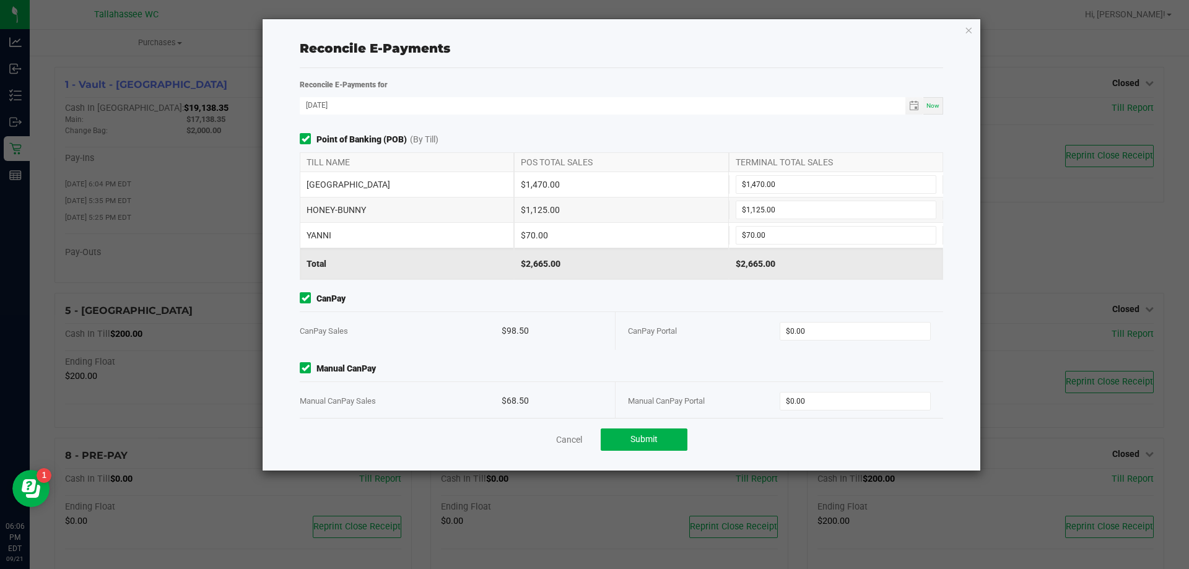
copy div "98.50"
drag, startPoint x: 891, startPoint y: 328, endPoint x: 886, endPoint y: 332, distance: 6.7
click at [891, 328] on input "0" at bounding box center [855, 331] width 150 height 17
paste input "98.5"
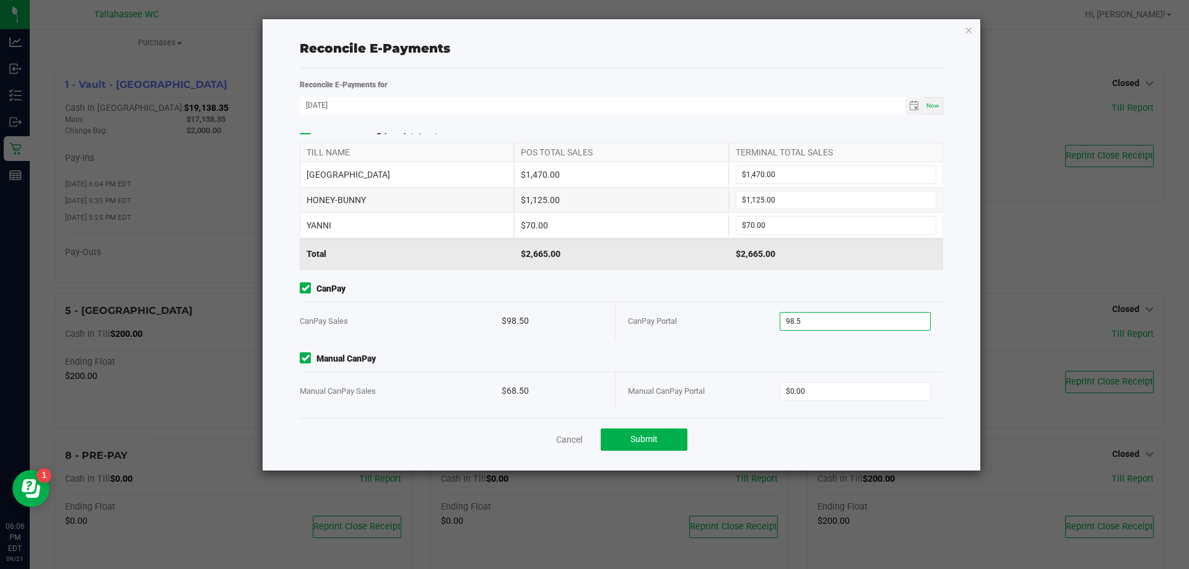
scroll to position [13, 0]
type input "$98.50"
click at [509, 385] on div "$68.50" at bounding box center [552, 388] width 101 height 38
click at [508, 385] on div "$68.50" at bounding box center [552, 388] width 101 height 38
copy div "68.50"
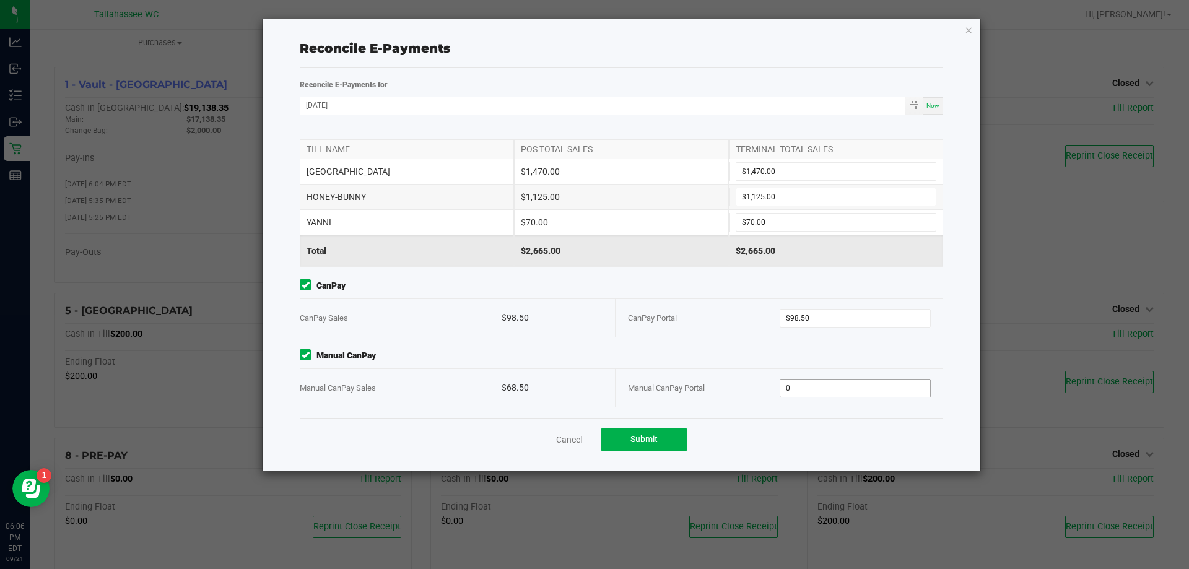
click at [809, 388] on input "0" at bounding box center [855, 388] width 150 height 17
paste input "68.5"
type input "$68.50"
click at [666, 439] on button "Submit" at bounding box center [644, 440] width 87 height 22
